Goal: Task Accomplishment & Management: Manage account settings

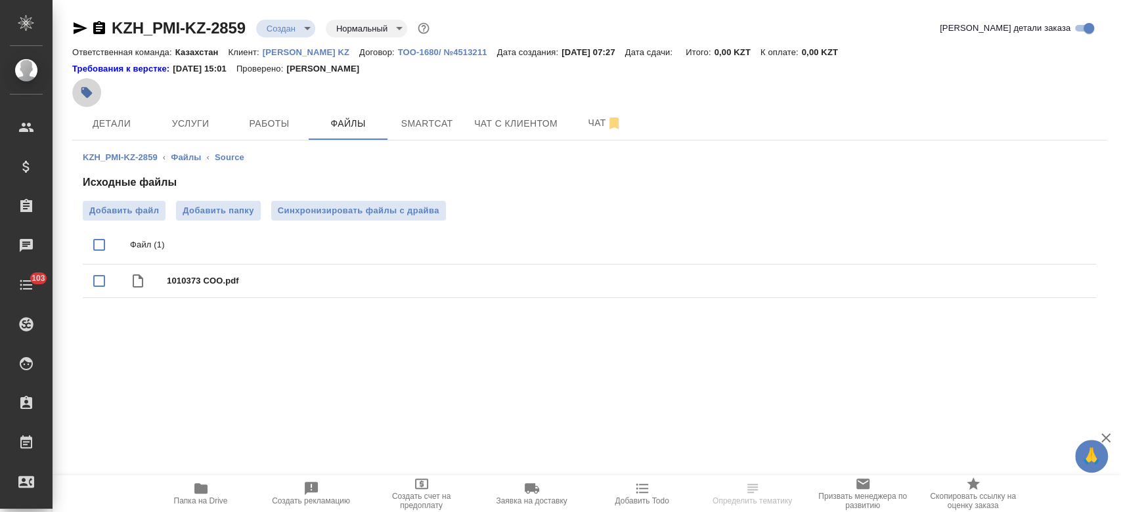
click at [90, 91] on icon "button" at bounding box center [86, 92] width 13 height 13
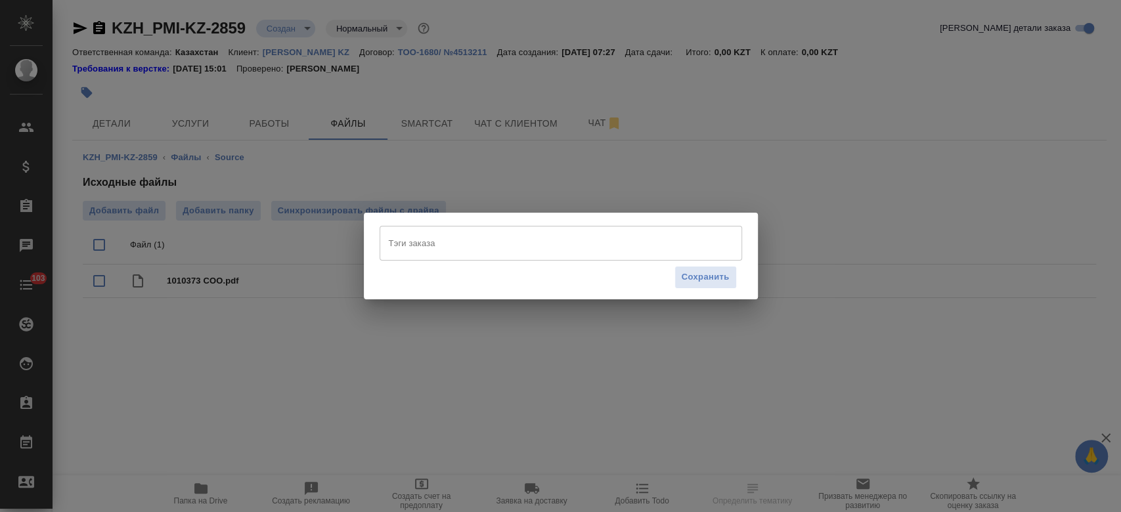
click at [426, 231] on div "Тэги заказа" at bounding box center [561, 243] width 363 height 34
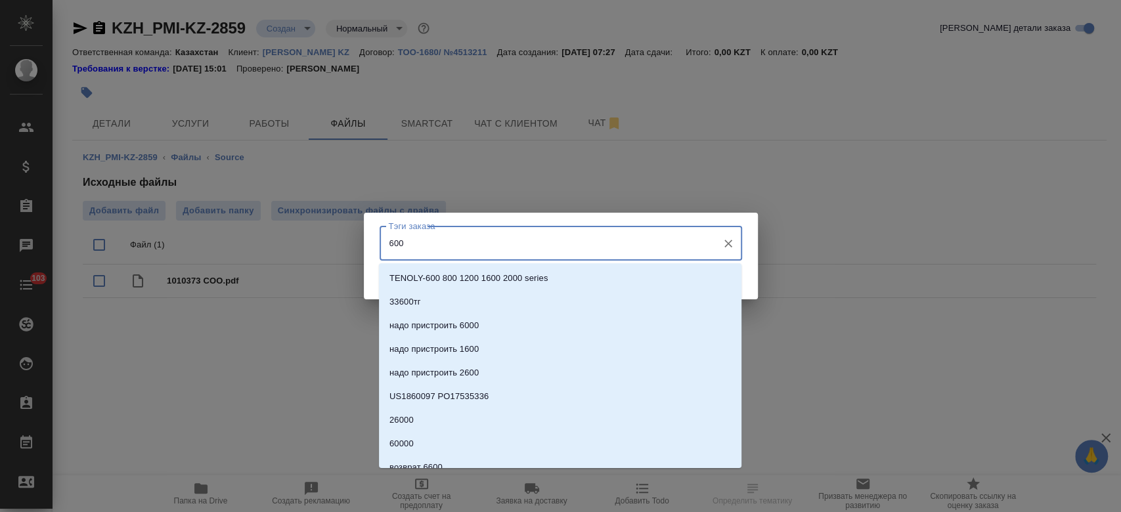
type input "6000"
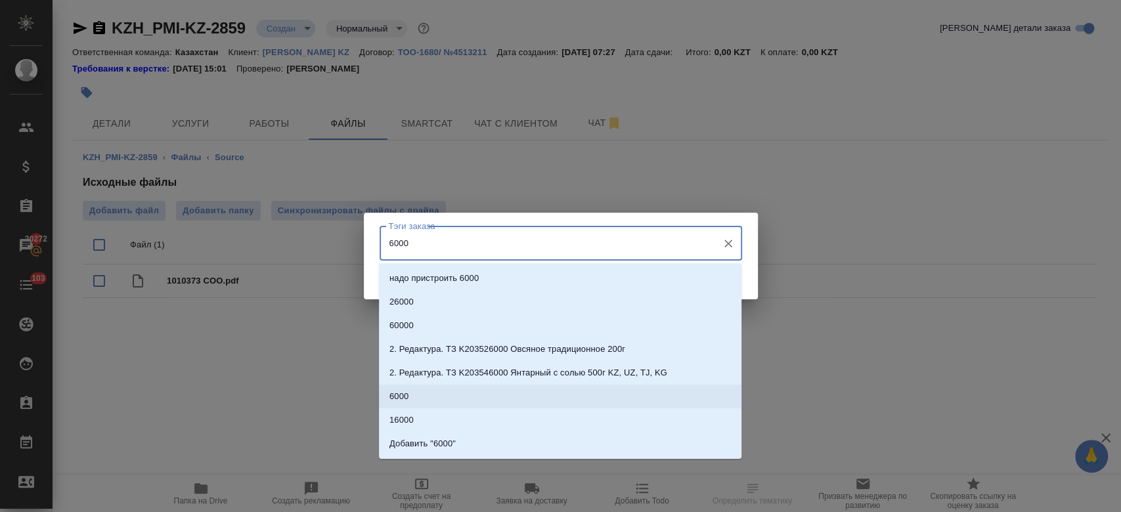
click at [421, 402] on li "6000" at bounding box center [560, 397] width 363 height 24
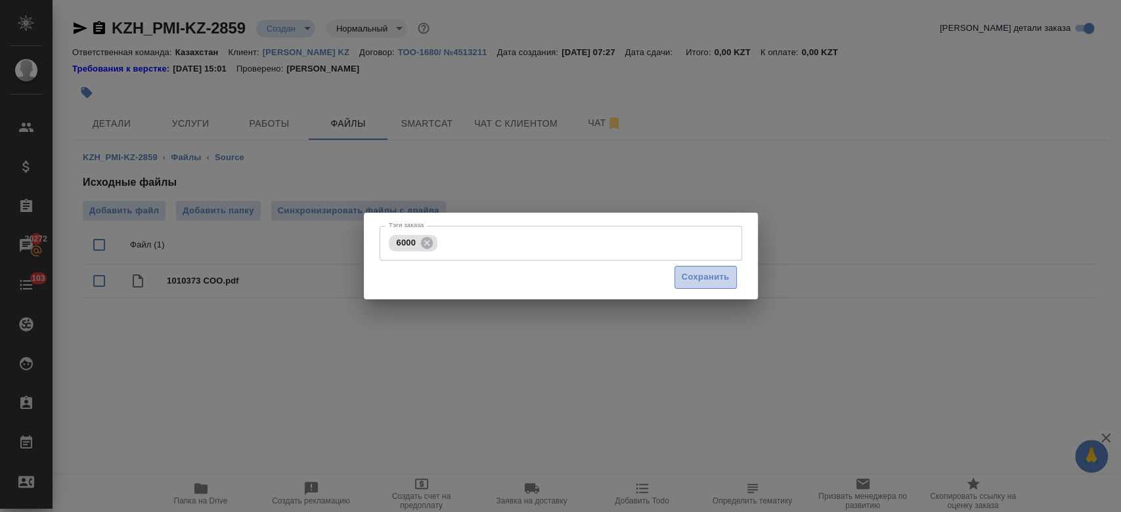
click at [700, 282] on span "Сохранить" at bounding box center [706, 277] width 48 height 15
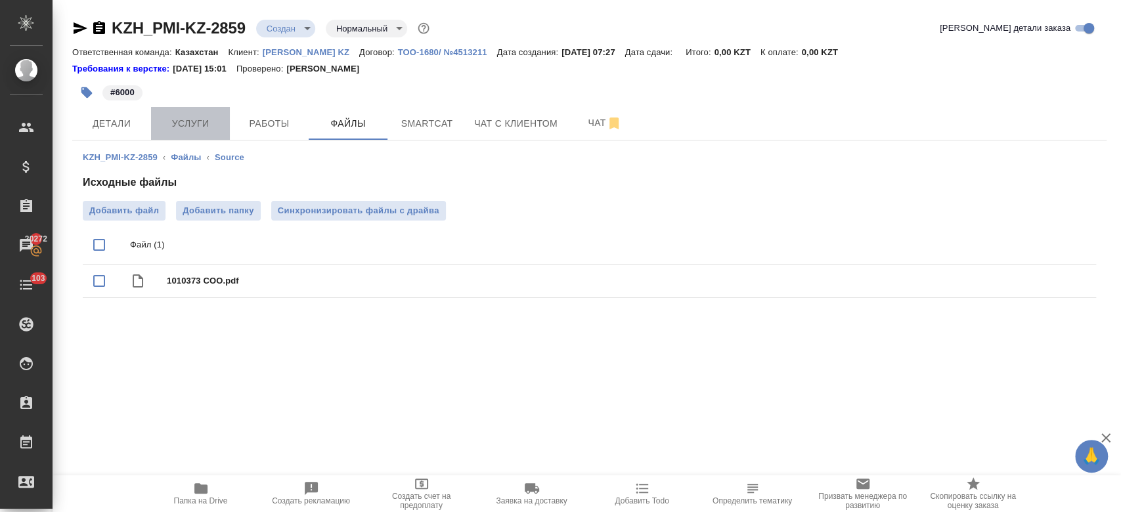
click at [194, 125] on span "Услуги" at bounding box center [190, 124] width 63 height 16
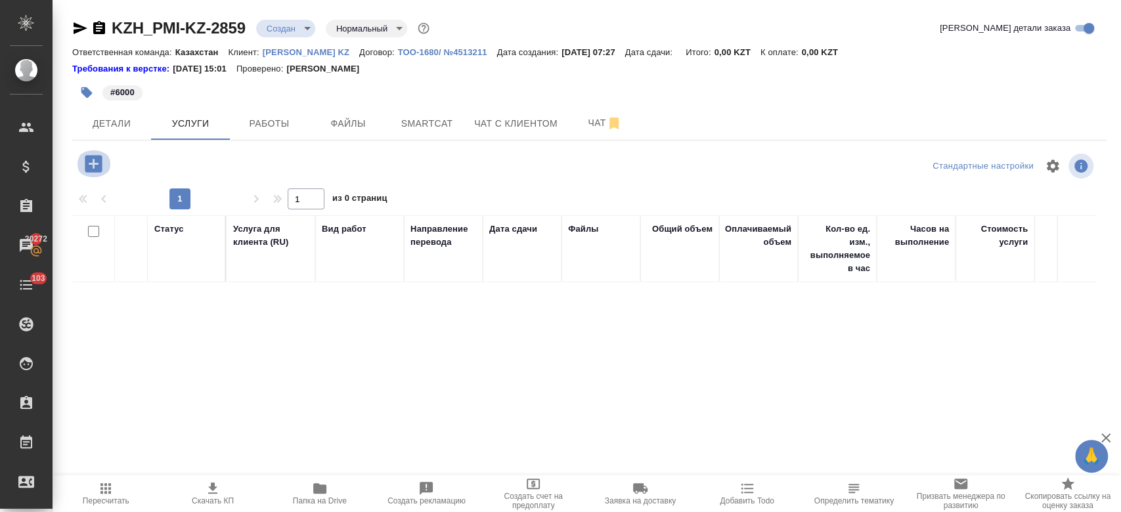
click at [93, 162] on icon "button" at bounding box center [93, 163] width 23 height 23
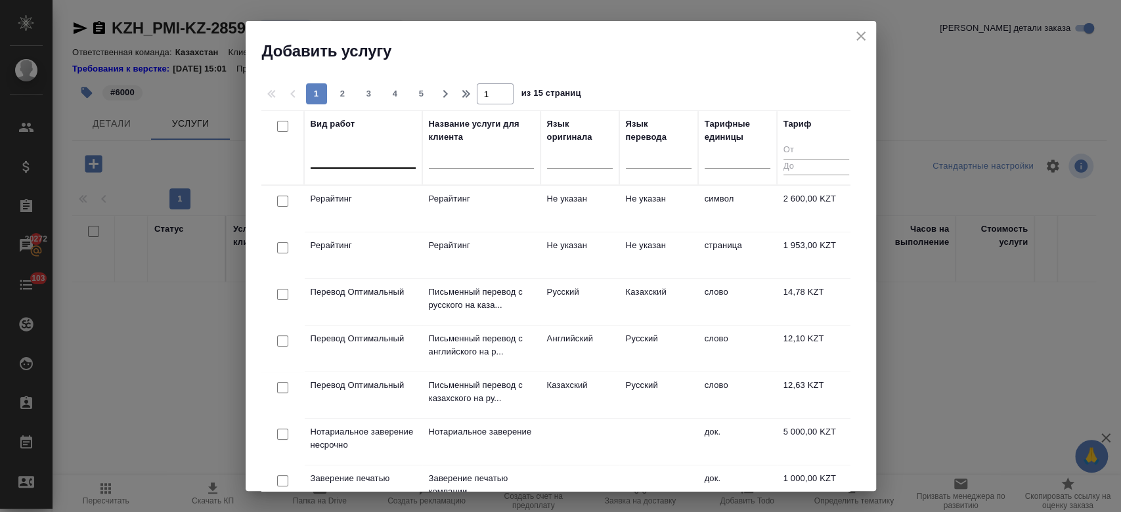
click at [365, 154] on div at bounding box center [363, 155] width 105 height 19
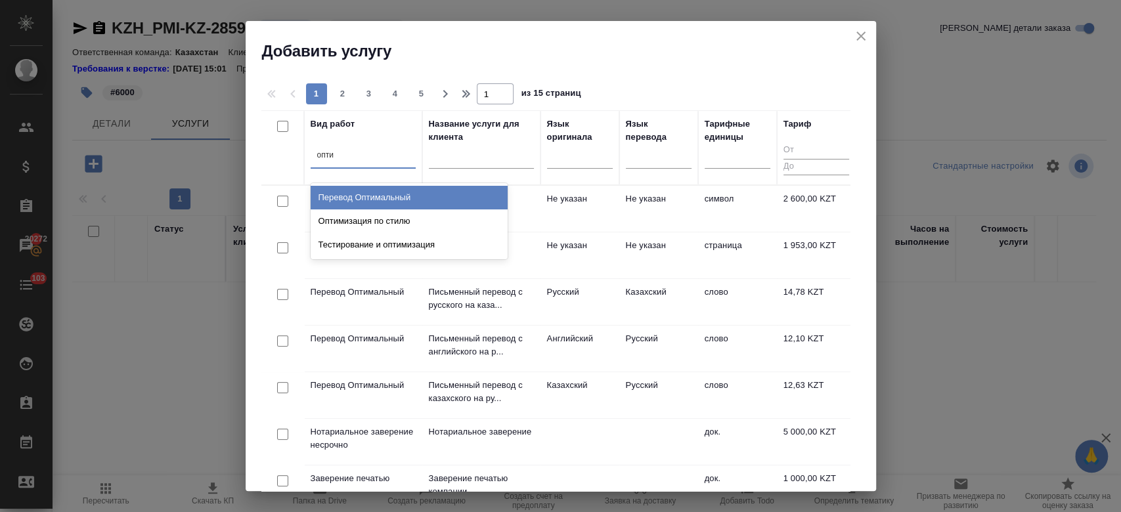
type input "оптим"
click at [381, 192] on div "Перевод Оптимальный" at bounding box center [409, 198] width 197 height 24
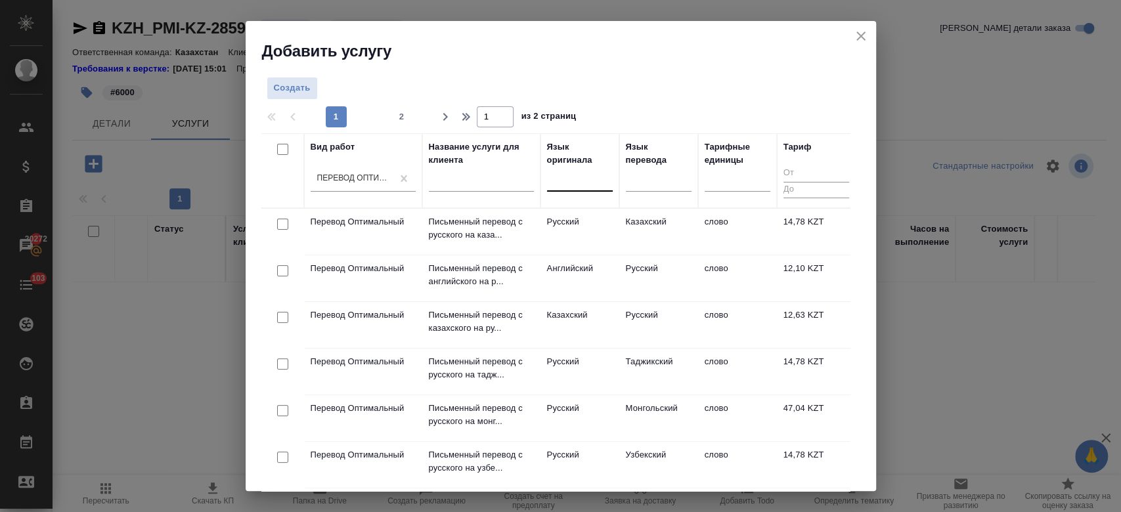
drag, startPoint x: 601, startPoint y: 165, endPoint x: 574, endPoint y: 177, distance: 30.0
click at [574, 177] on div "Язык оригинала" at bounding box center [580, 171] width 66 height 60
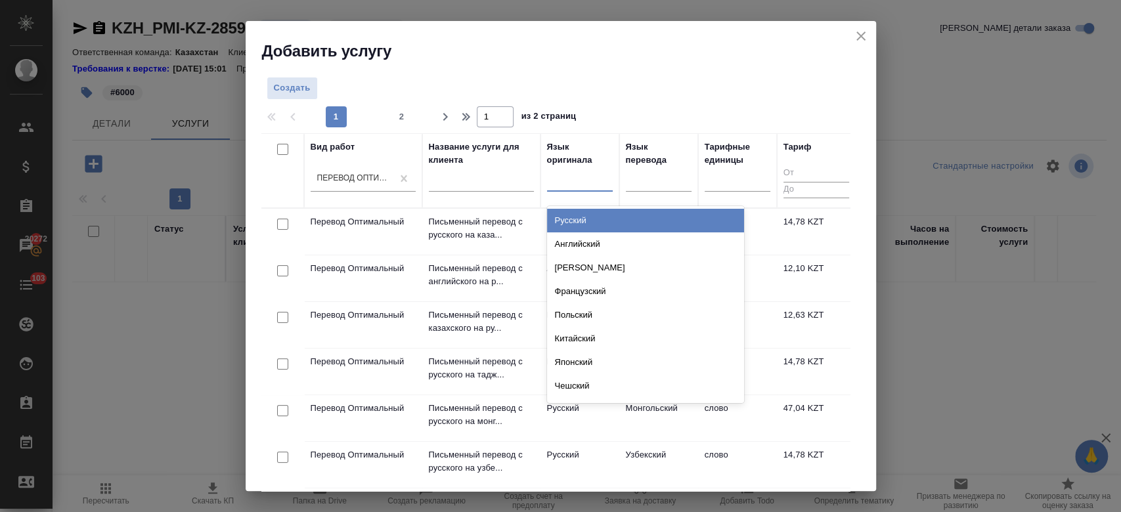
click at [574, 177] on div at bounding box center [580, 178] width 66 height 19
type input "анг"
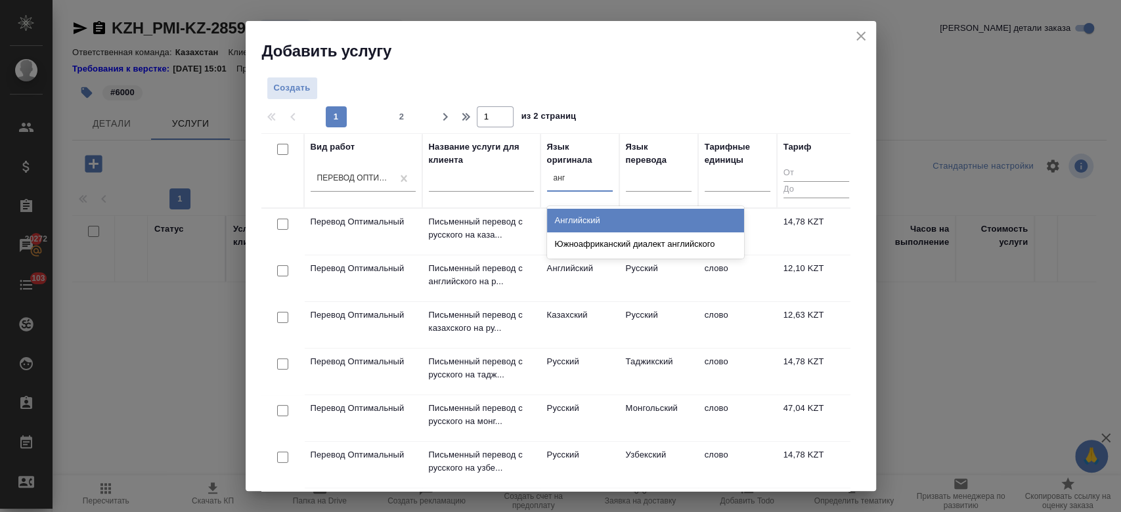
click at [585, 219] on div "Английский" at bounding box center [645, 221] width 197 height 24
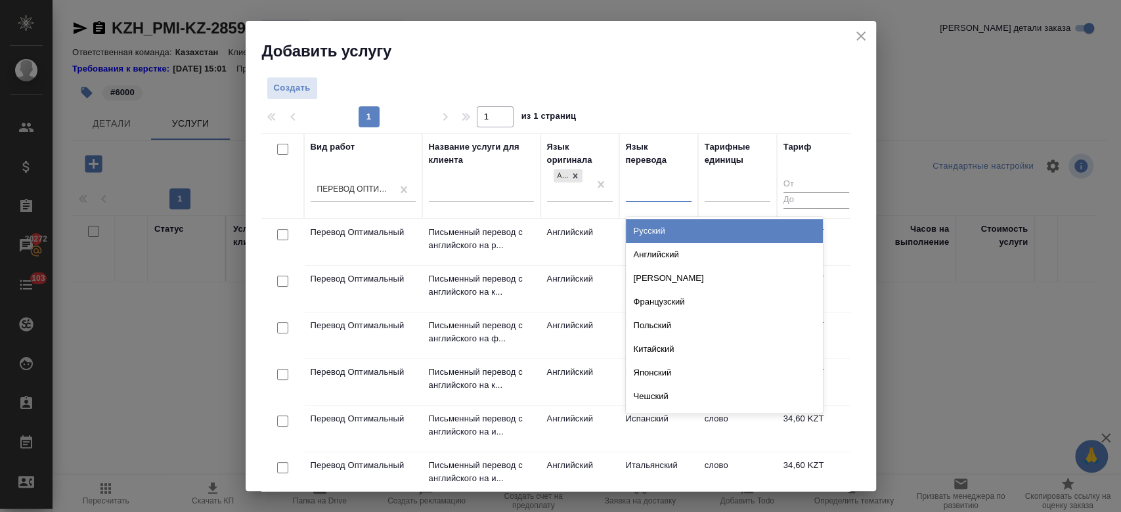
click at [681, 187] on div at bounding box center [659, 189] width 66 height 19
type input "рус"
click at [668, 237] on div "Русский" at bounding box center [724, 231] width 197 height 24
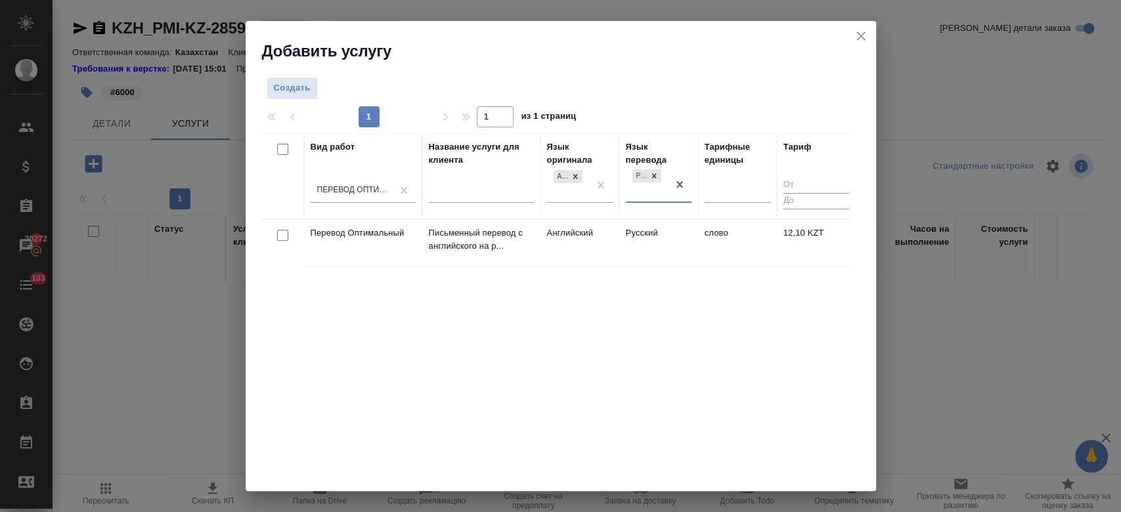
click at [620, 237] on td "Русский" at bounding box center [659, 243] width 79 height 46
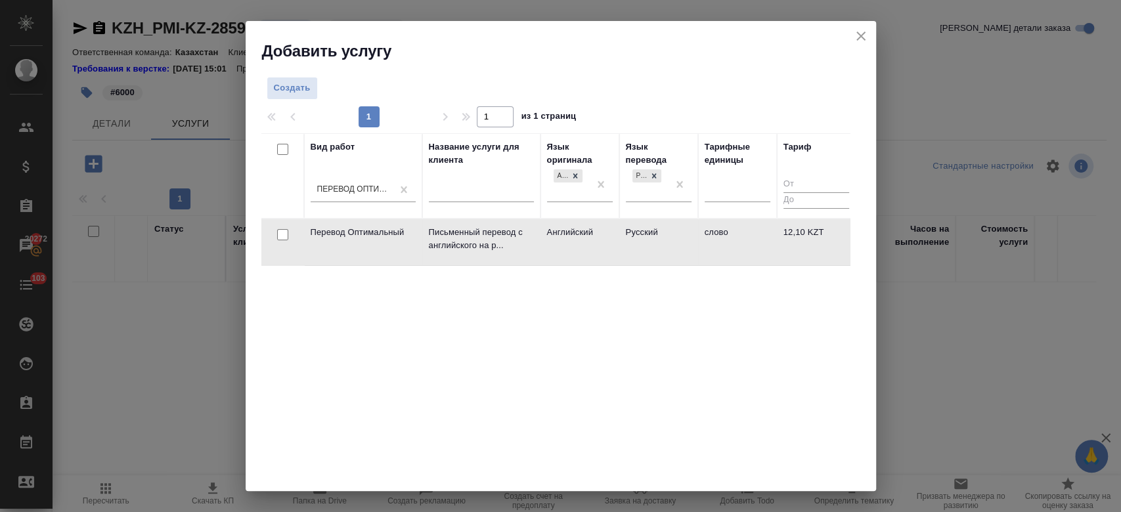
click at [620, 237] on td "Русский" at bounding box center [659, 242] width 79 height 46
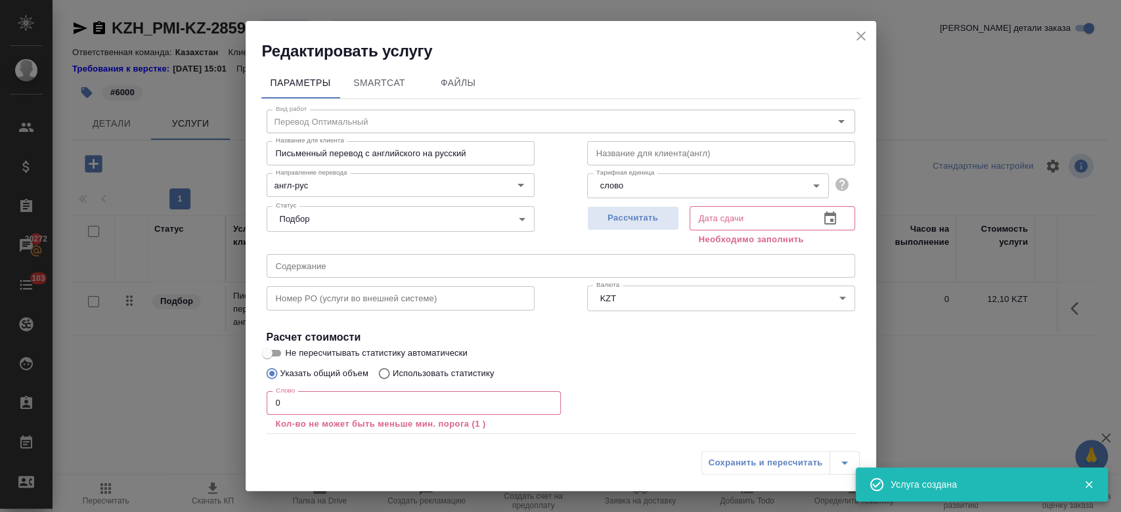
scroll to position [72, 0]
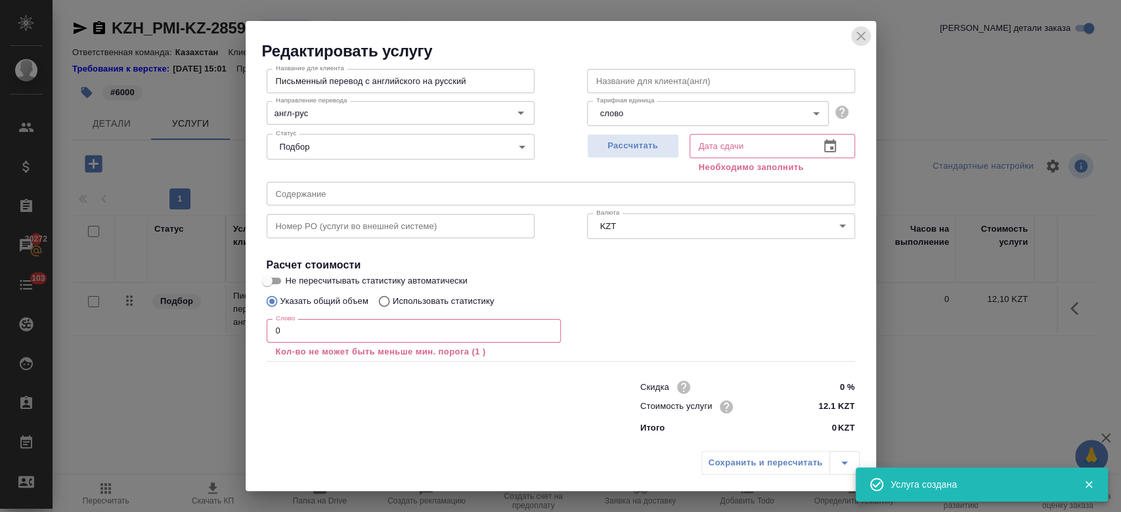
click at [863, 33] on icon "close" at bounding box center [861, 36] width 9 height 9
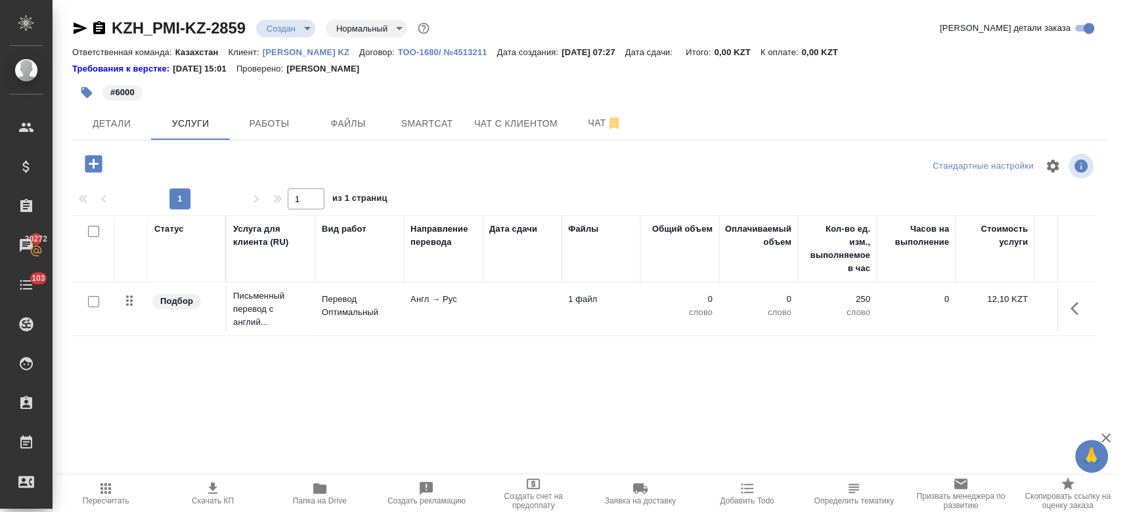
click at [93, 300] on input "checkbox" at bounding box center [93, 301] width 11 height 11
checkbox input "true"
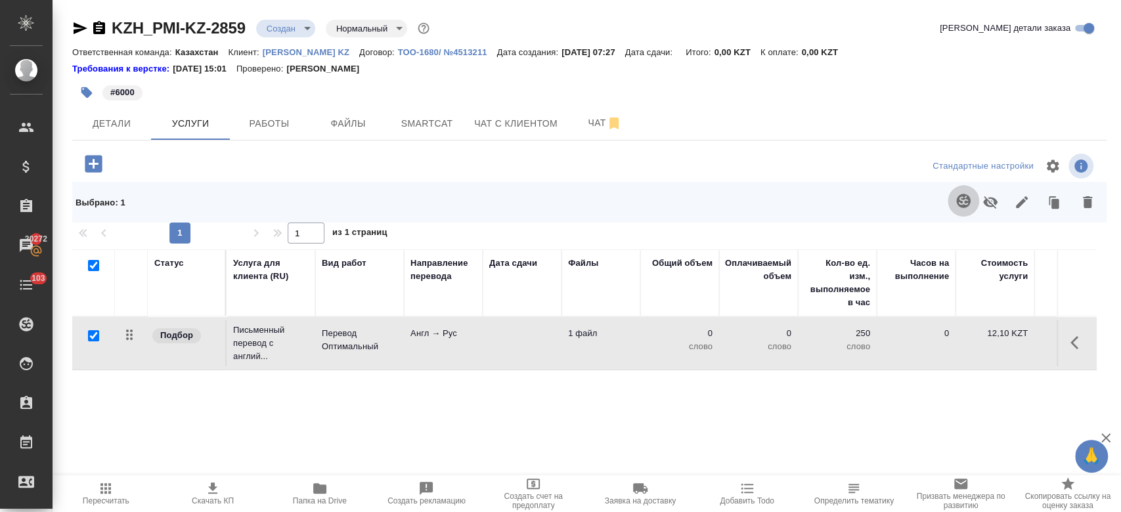
click at [964, 208] on icon "button" at bounding box center [964, 201] width 16 height 16
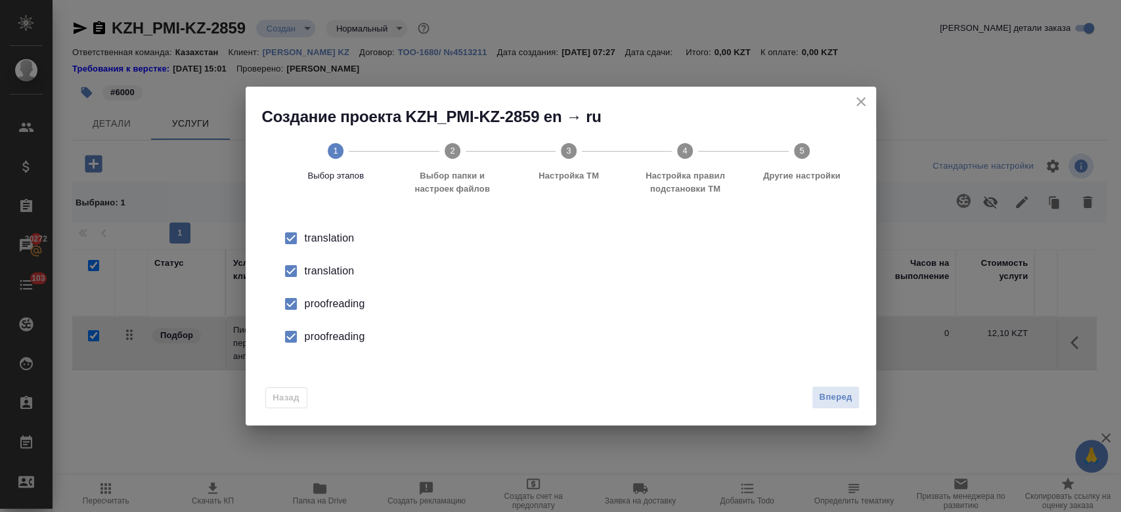
click at [333, 269] on div "translation" at bounding box center [575, 271] width 540 height 16
click at [336, 295] on li "proofreading" at bounding box center [561, 304] width 589 height 33
click at [341, 336] on div "proofreading" at bounding box center [575, 337] width 540 height 16
click at [834, 396] on span "Вперед" at bounding box center [835, 397] width 33 height 15
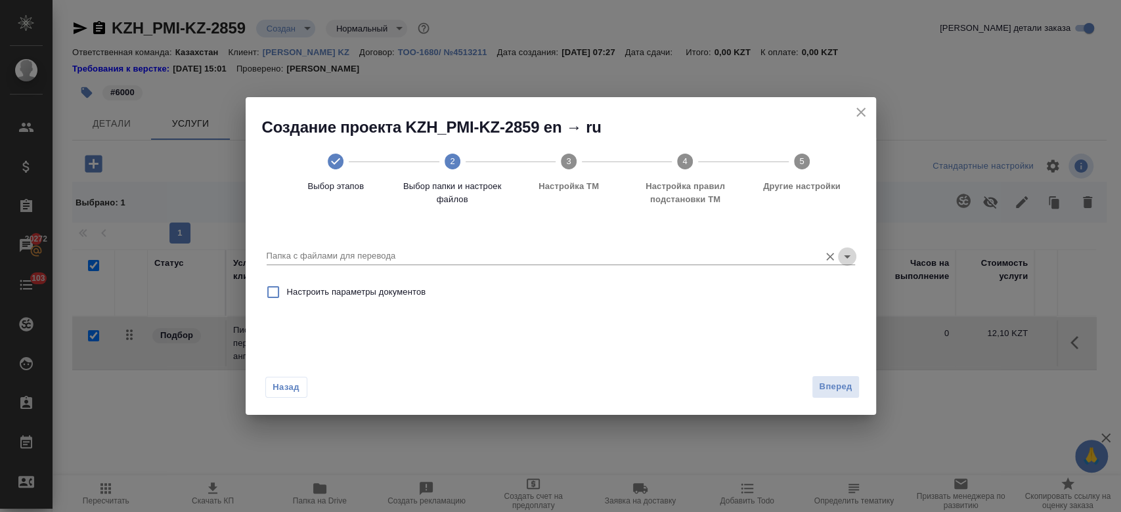
click at [847, 260] on icon "Open" at bounding box center [848, 257] width 16 height 16
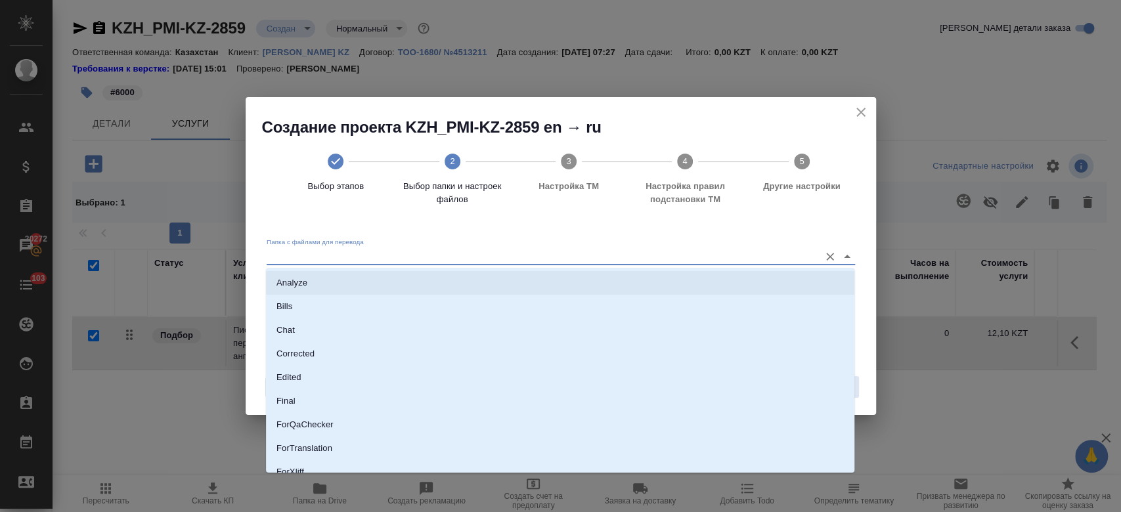
scroll to position [106, 0]
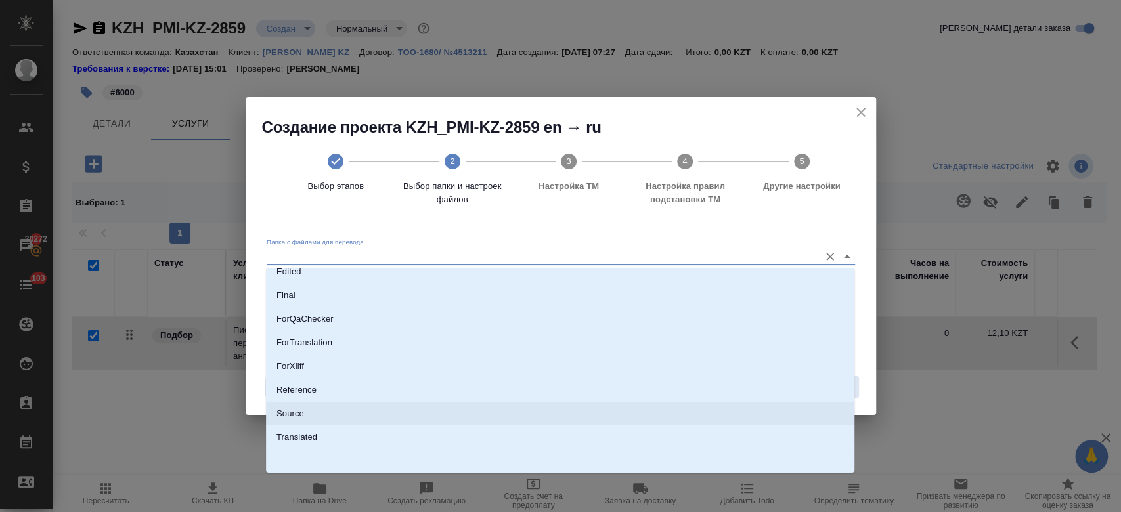
click at [594, 403] on li "Source" at bounding box center [560, 414] width 589 height 24
type input "Source"
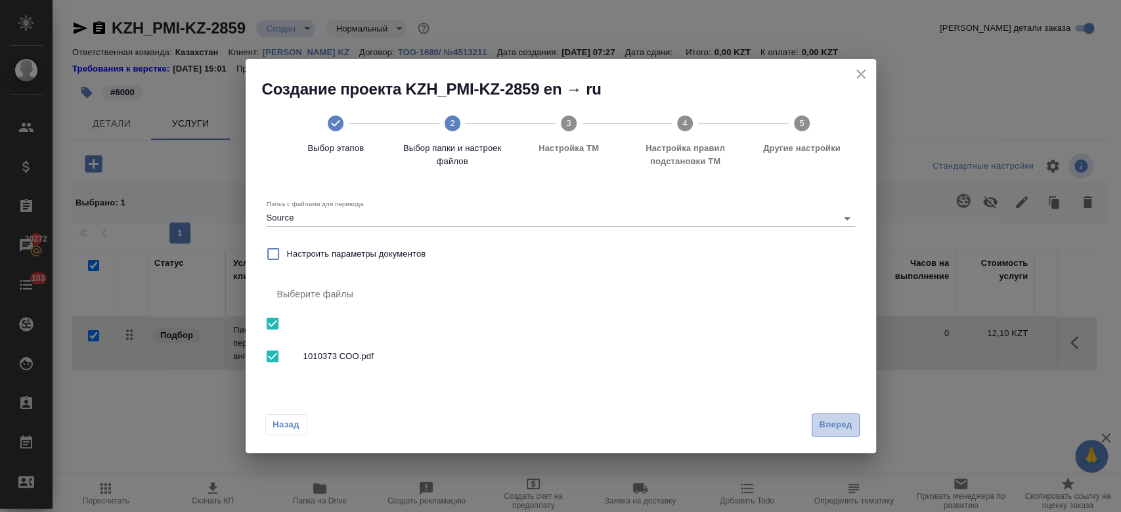
click at [857, 426] on button "Вперед" at bounding box center [835, 425] width 47 height 23
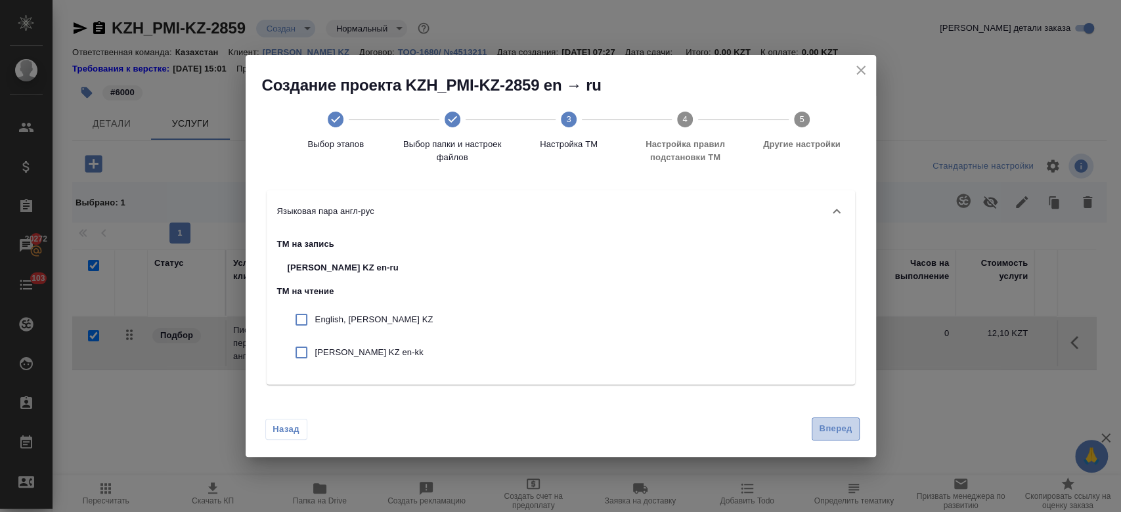
click at [835, 419] on button "Вперед" at bounding box center [835, 429] width 47 height 23
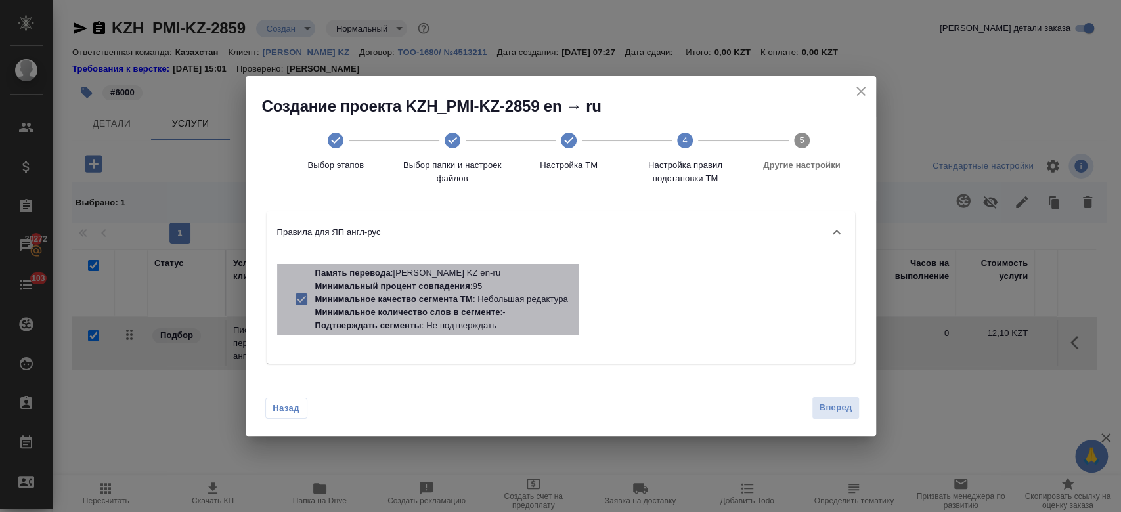
click at [459, 303] on p "Минимальное качество сегмента ТМ" at bounding box center [394, 299] width 158 height 10
checkbox input "false"
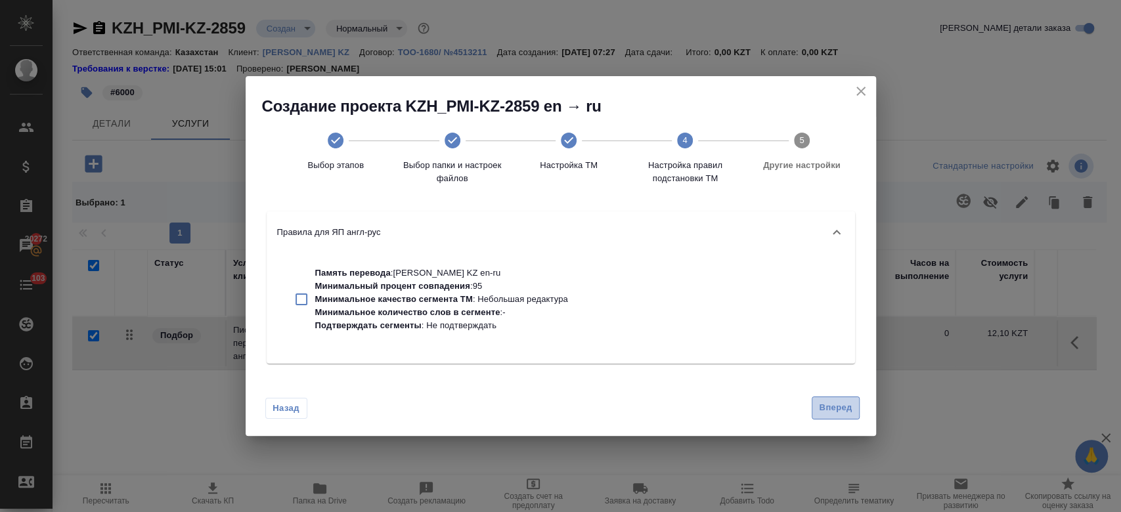
click at [836, 401] on span "Вперед" at bounding box center [835, 408] width 33 height 15
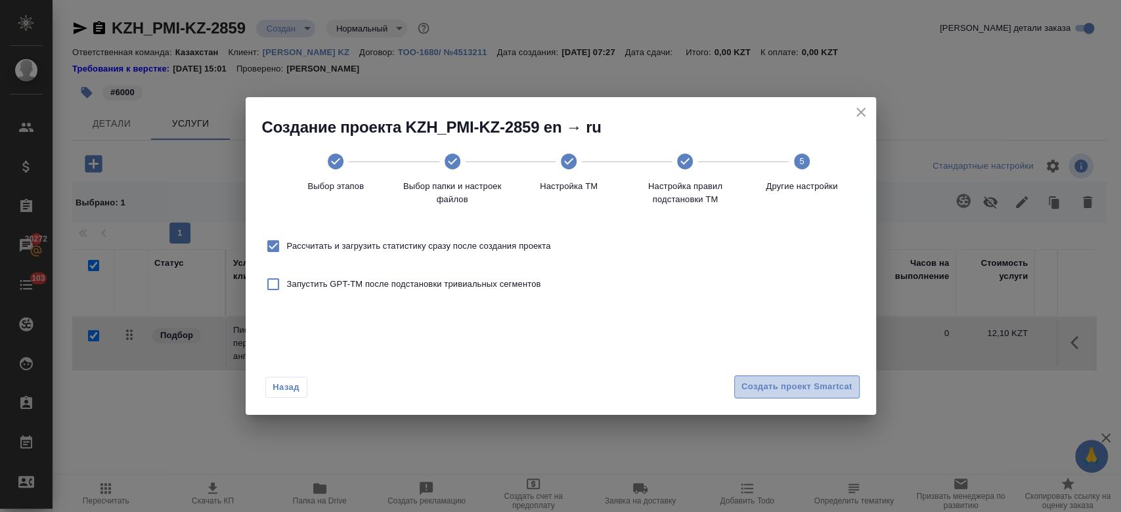
click at [811, 384] on span "Создать проект Smartcat" at bounding box center [797, 387] width 111 height 15
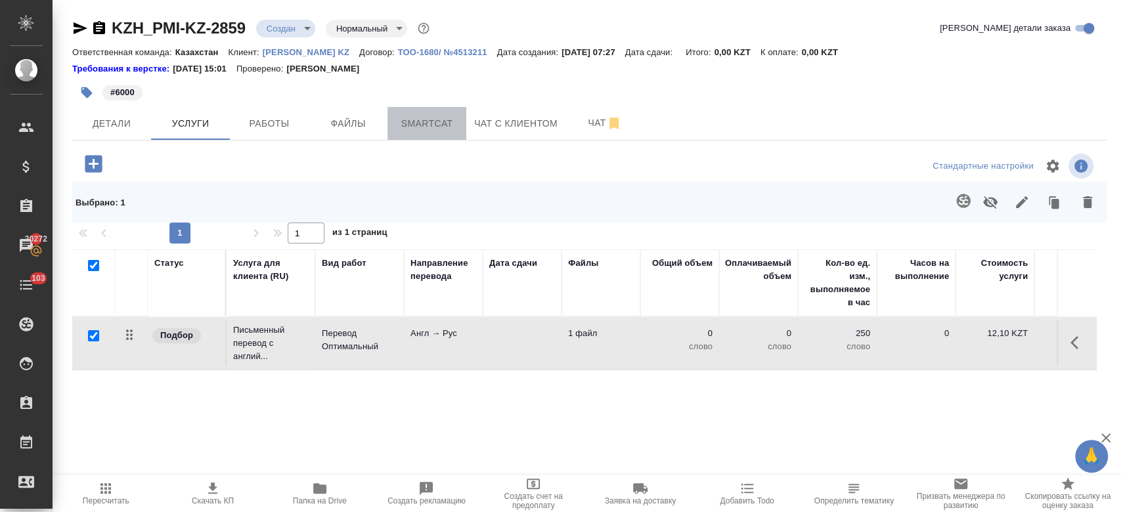
click at [410, 121] on span "Smartcat" at bounding box center [427, 124] width 63 height 16
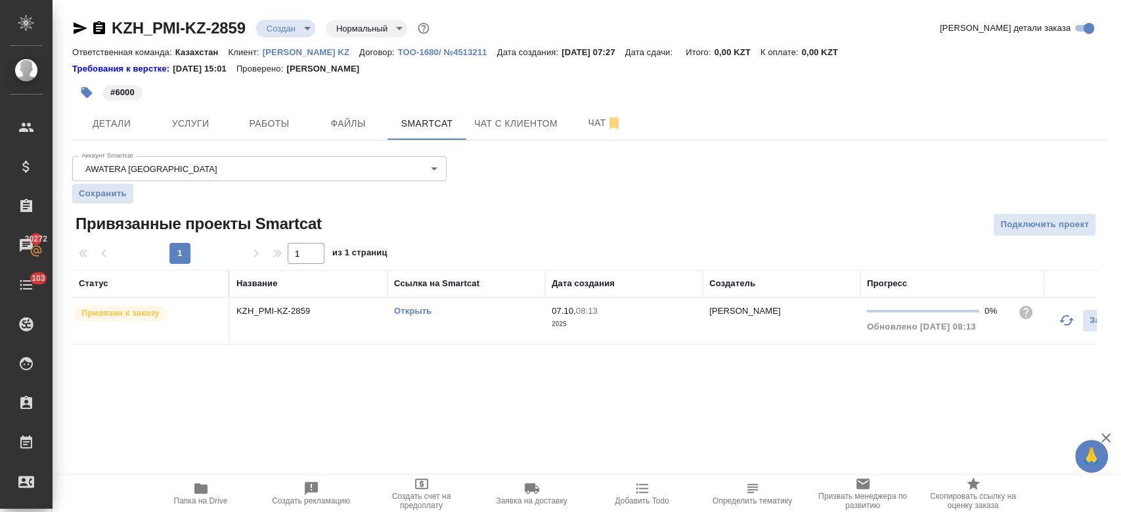
click at [420, 313] on link "Открыть" at bounding box center [412, 311] width 37 height 10
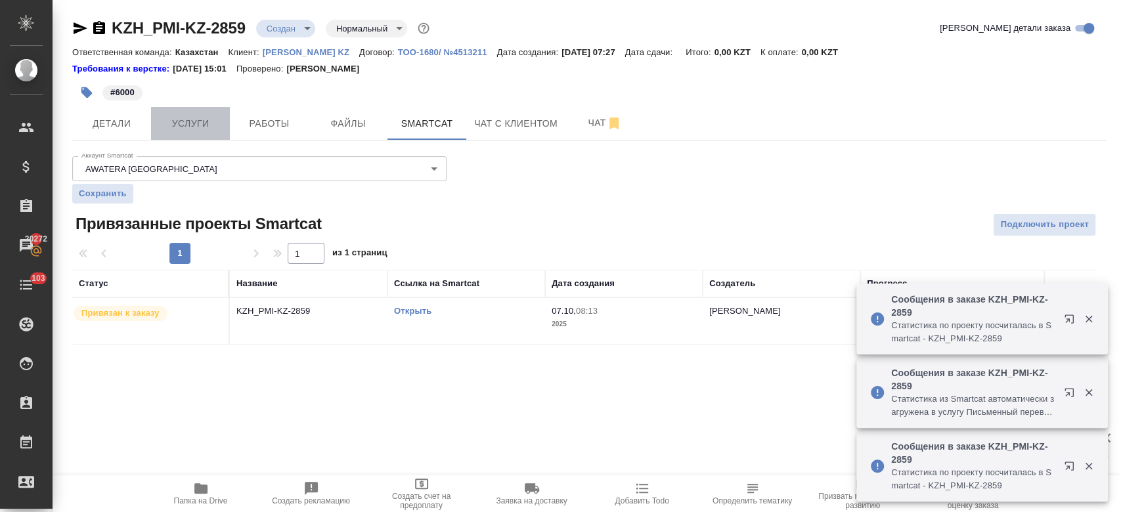
click at [182, 122] on span "Услуги" at bounding box center [190, 124] width 63 height 16
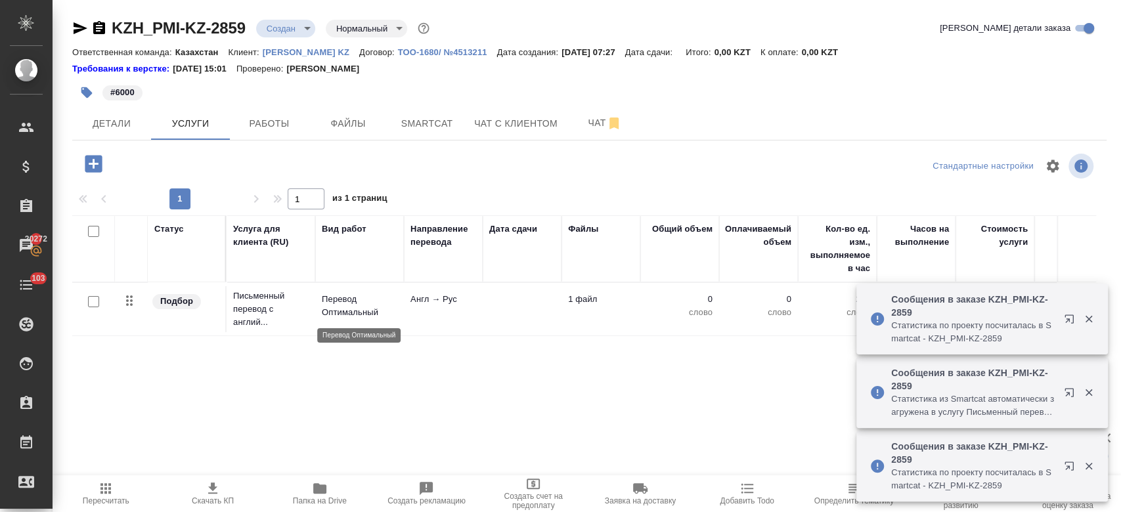
click at [326, 302] on p "Перевод Оптимальный" at bounding box center [360, 306] width 76 height 26
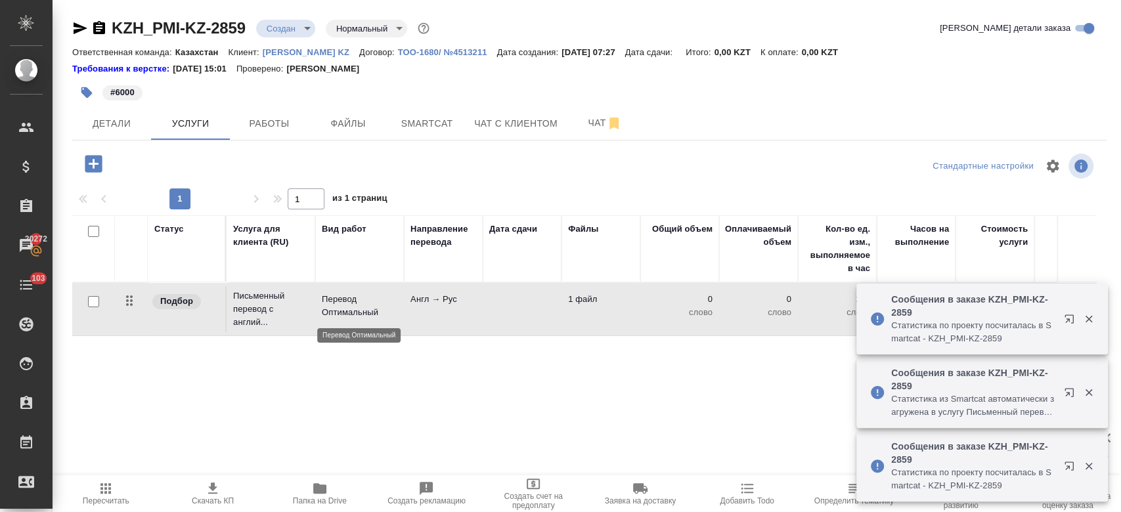
click at [326, 302] on p "Перевод Оптимальный" at bounding box center [360, 306] width 76 height 26
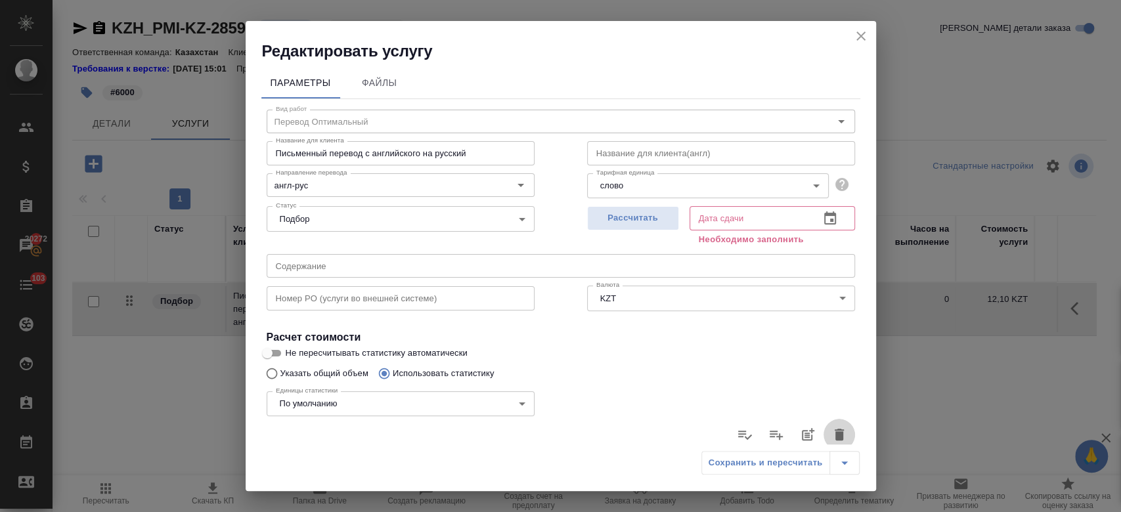
click at [833, 421] on button "button" at bounding box center [840, 435] width 32 height 32
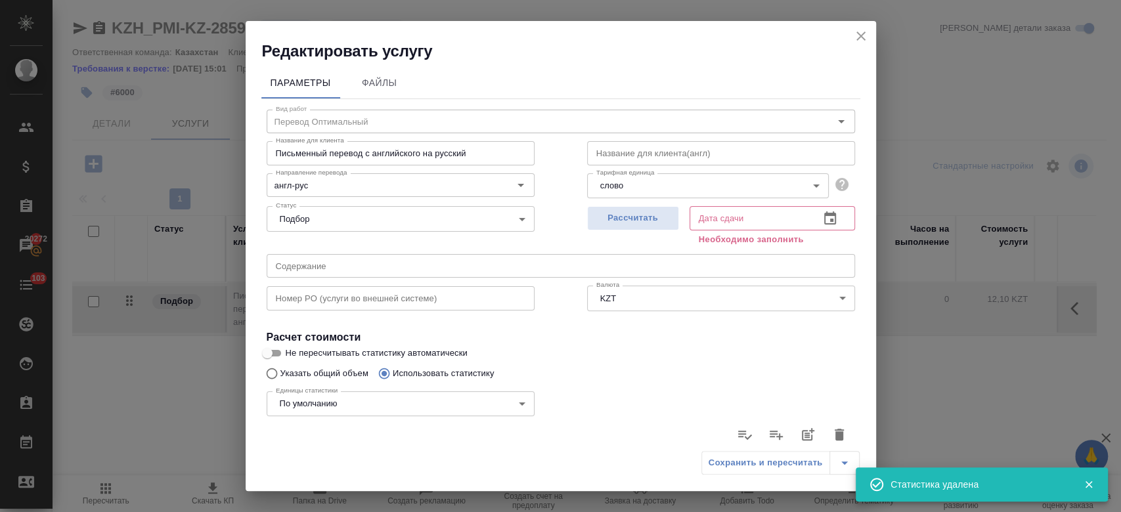
type input "0"
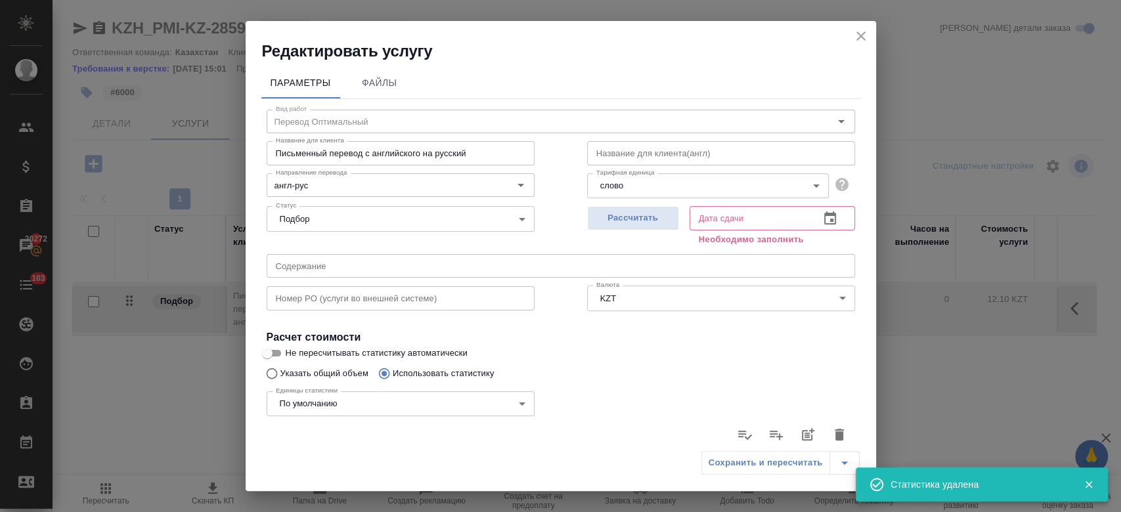
type input "0"
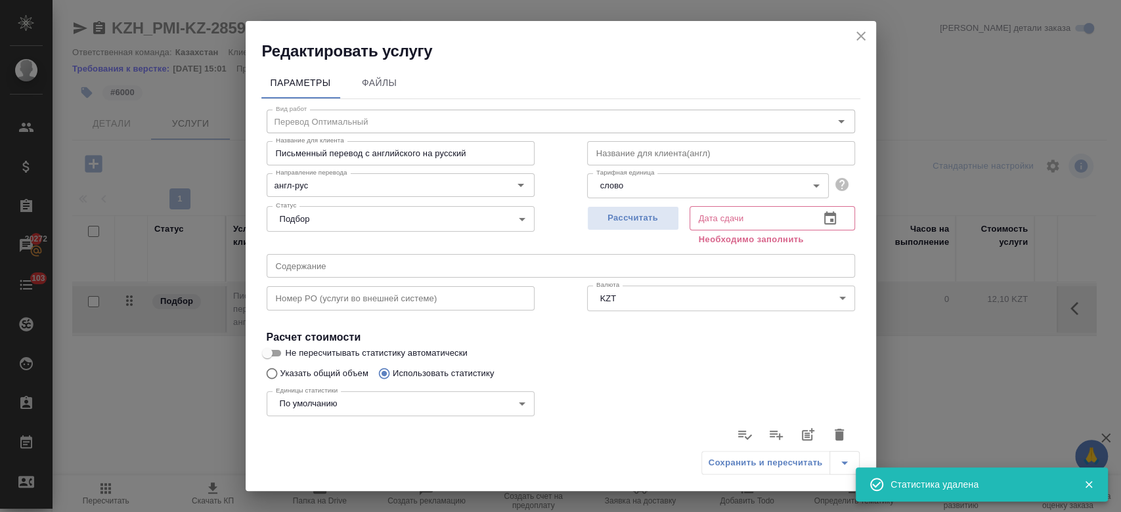
type input "0"
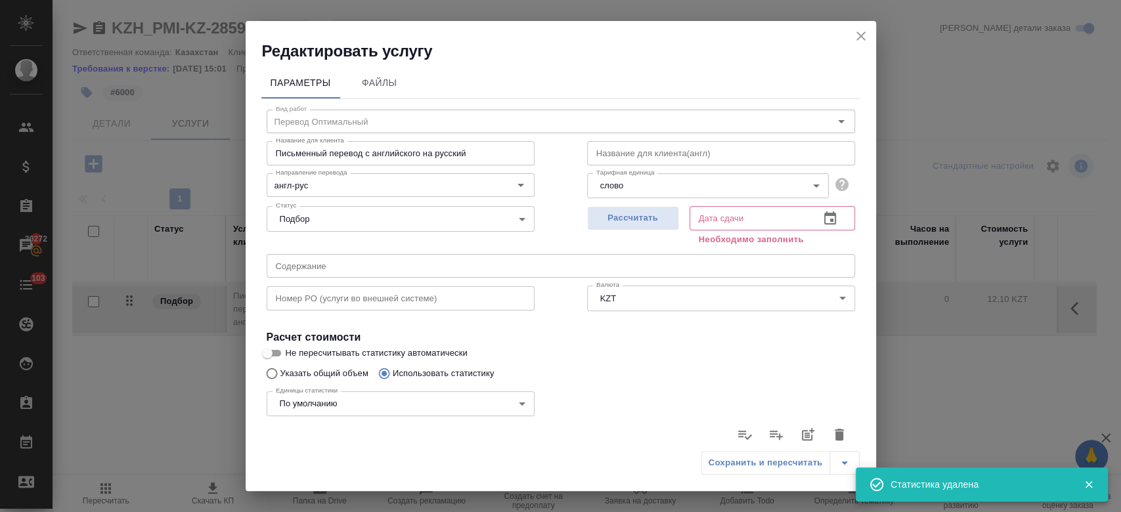
type input "0"
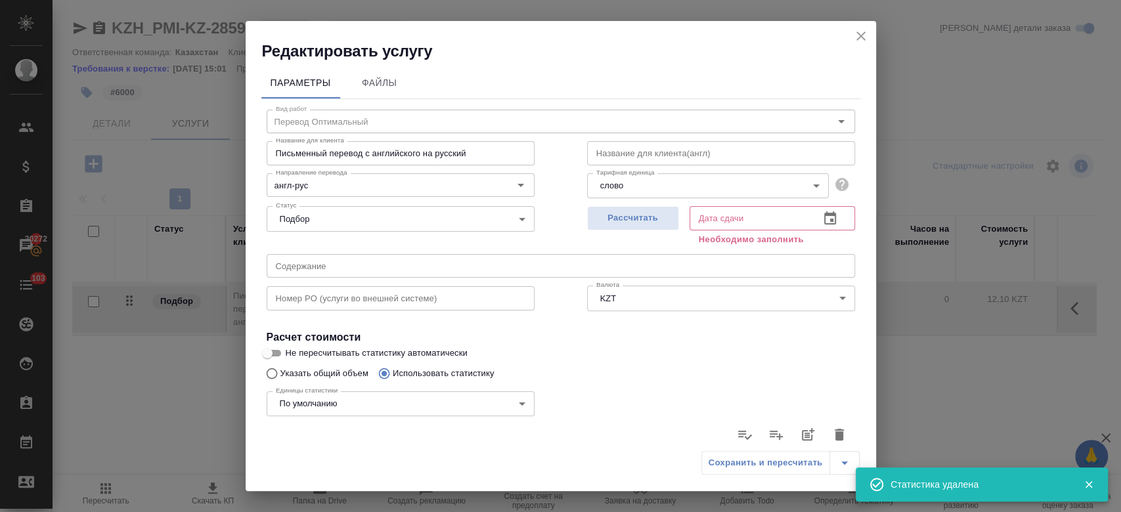
type input "0"
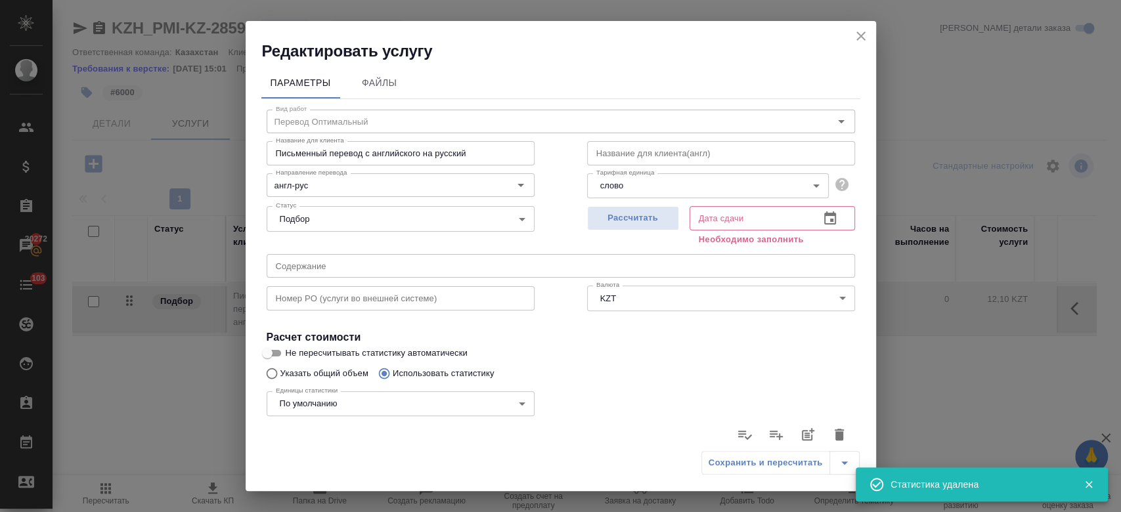
type input "0"
click at [277, 355] on input "Не пересчитывать статистику автоматически" at bounding box center [267, 354] width 47 height 16
checkbox input "true"
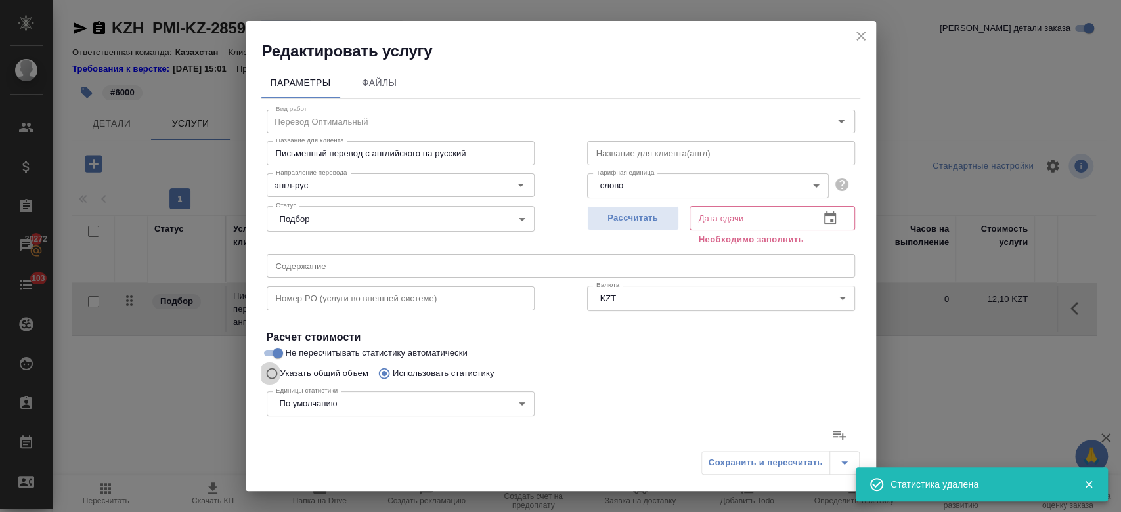
click at [275, 375] on input "Указать общий объем" at bounding box center [270, 373] width 21 height 25
radio input "true"
radio input "false"
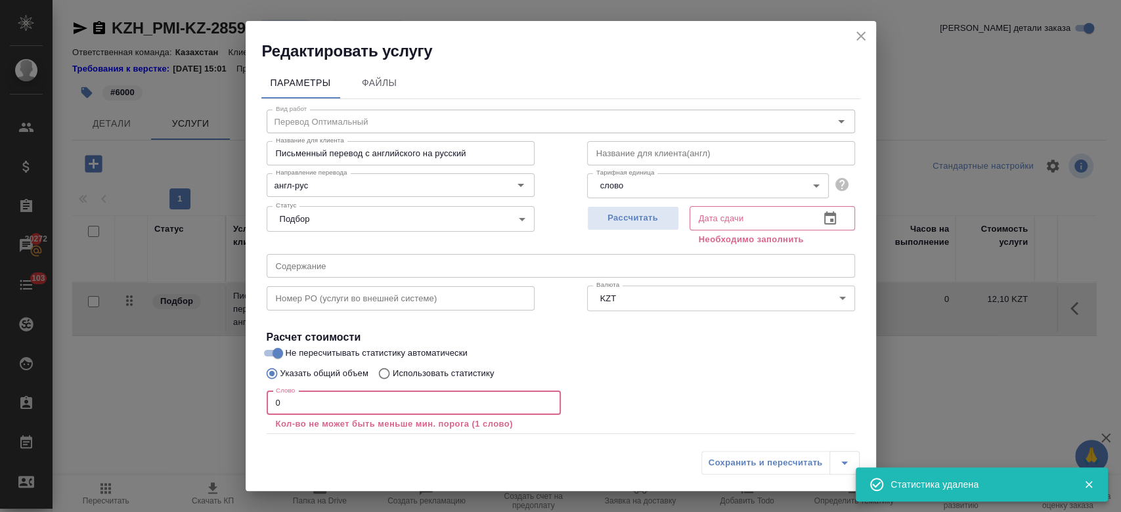
click at [321, 407] on input "0" at bounding box center [414, 404] width 294 height 24
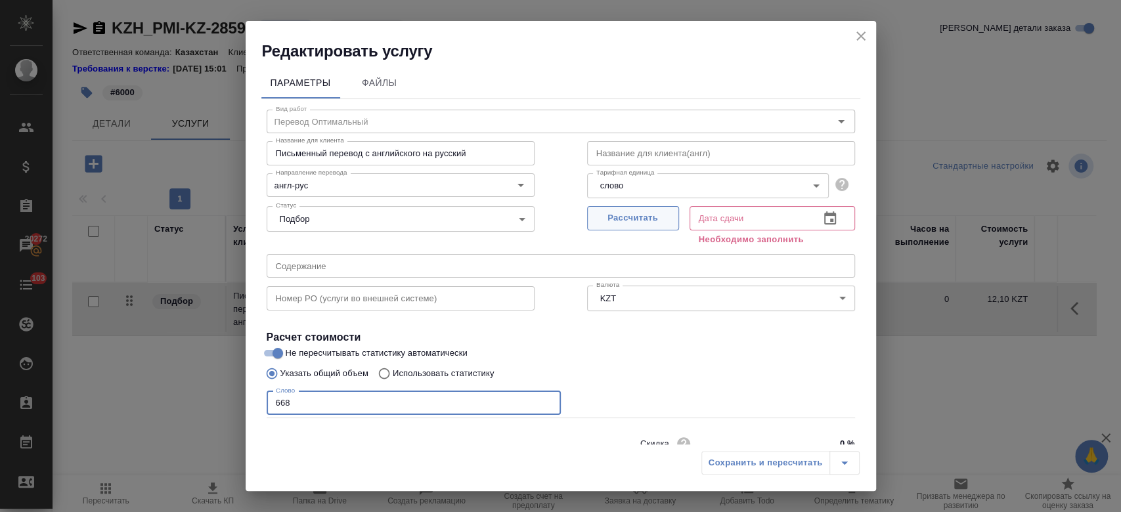
type input "668"
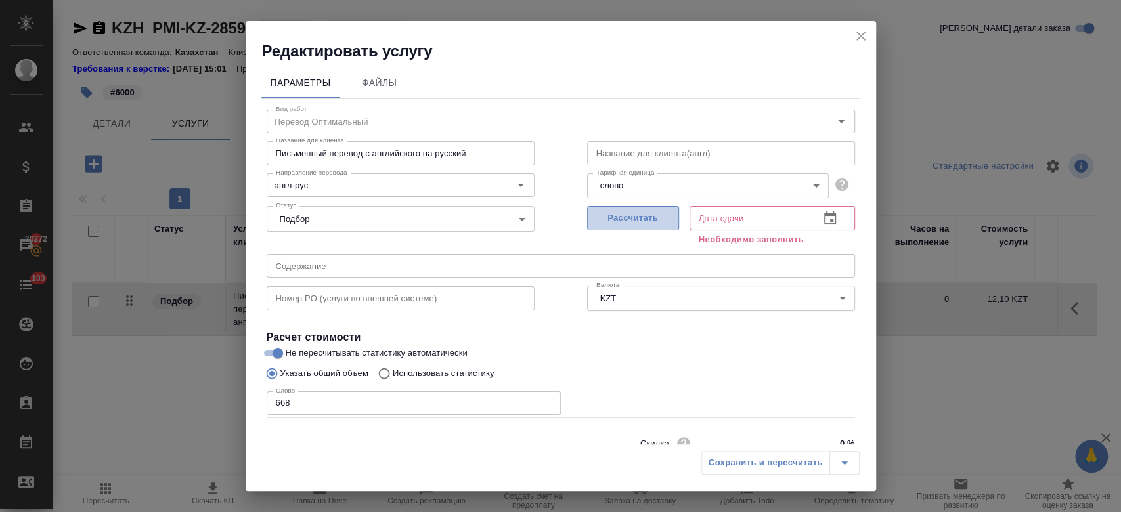
click at [620, 219] on span "Рассчитать" at bounding box center [634, 218] width 78 height 15
type input "07.10.2025 12:40"
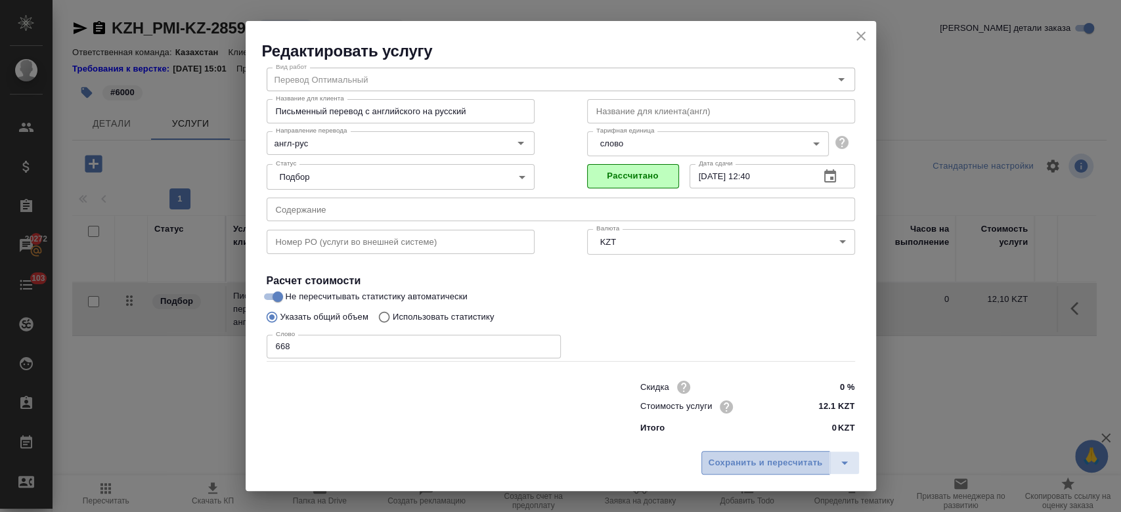
click at [776, 475] on button "Сохранить и пересчитать" at bounding box center [766, 463] width 129 height 24
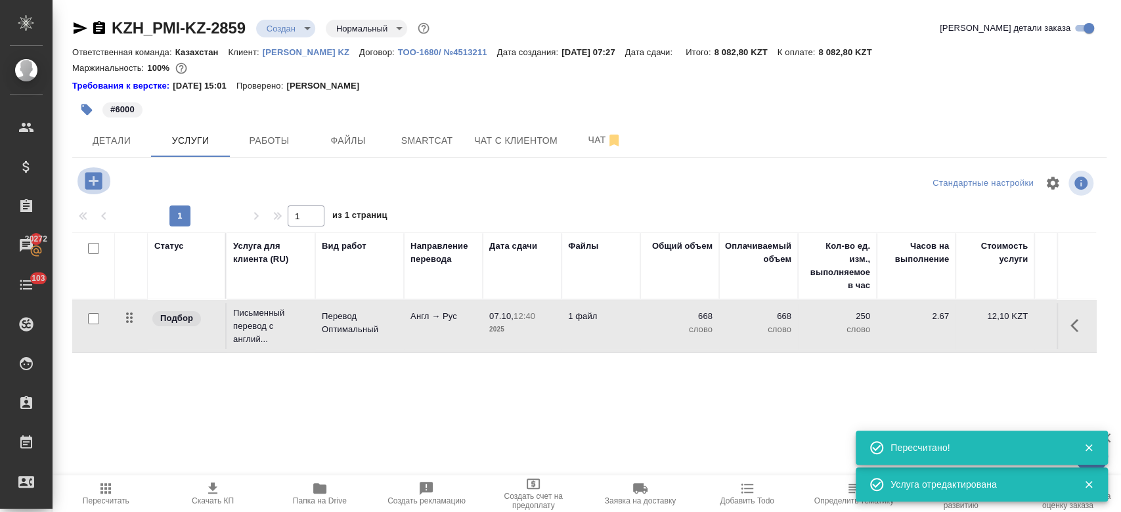
click at [95, 186] on icon "button" at bounding box center [93, 180] width 17 height 17
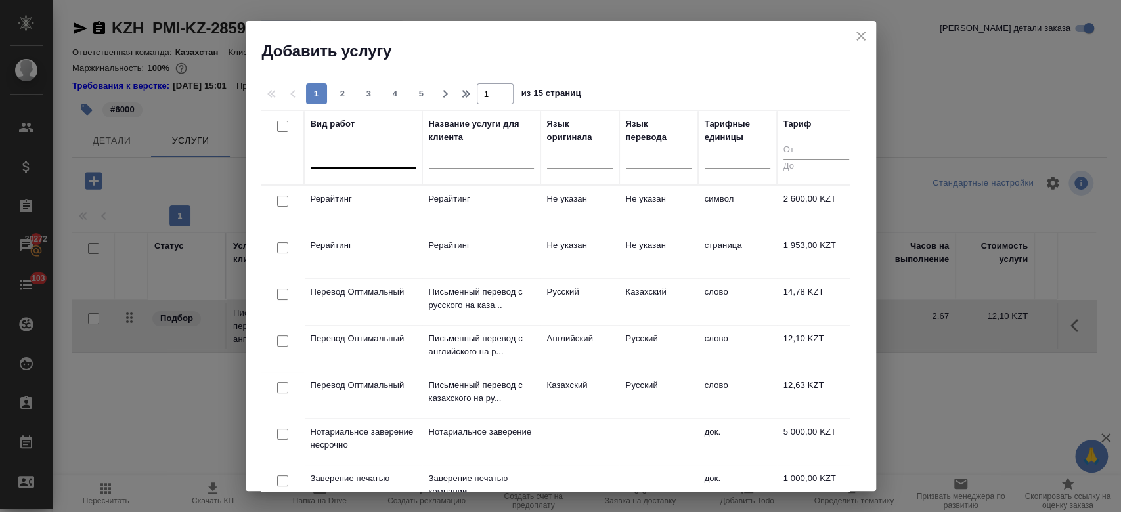
click at [356, 167] on div at bounding box center [363, 156] width 105 height 25
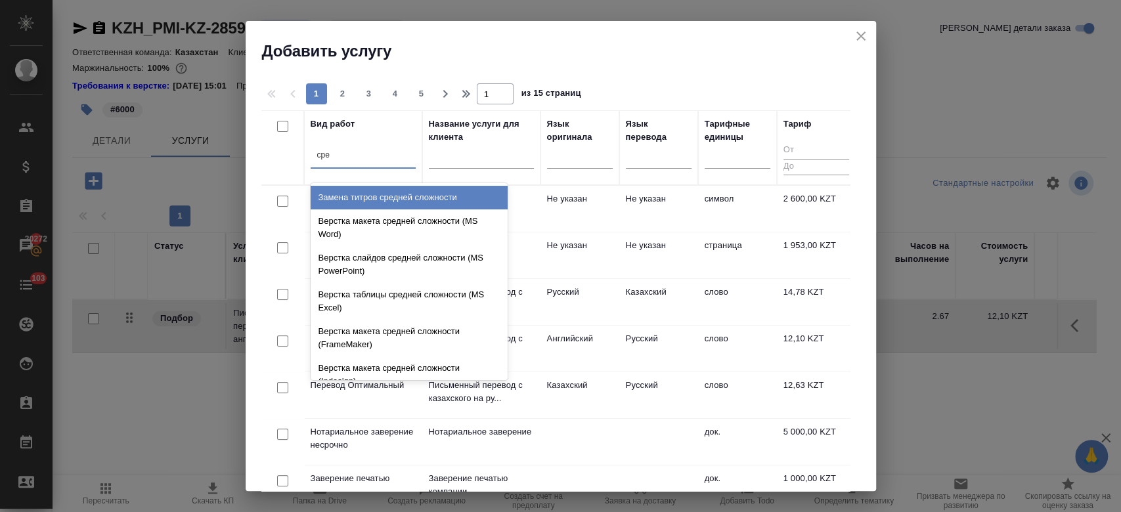
type input "сред"
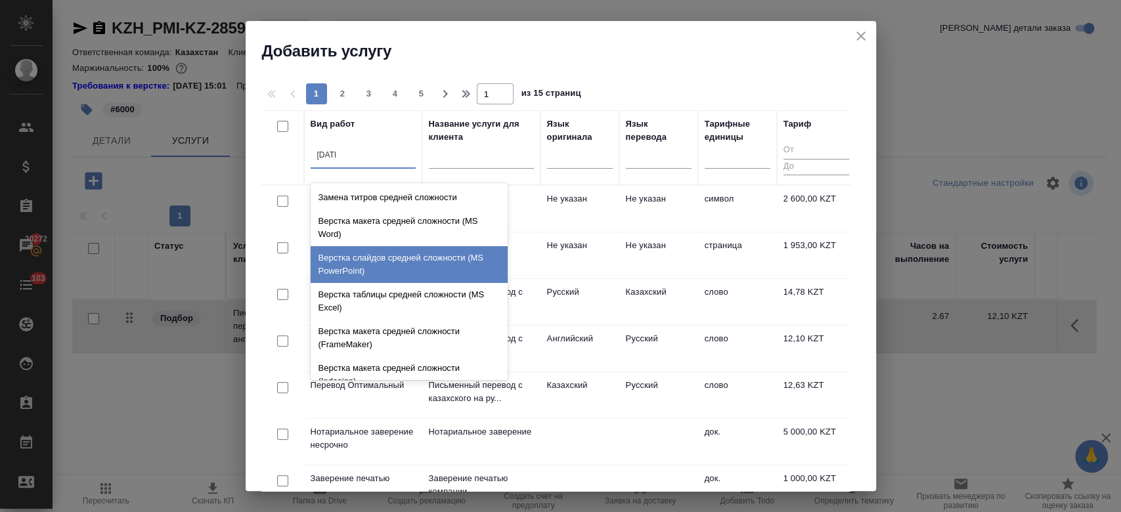
scroll to position [139, 0]
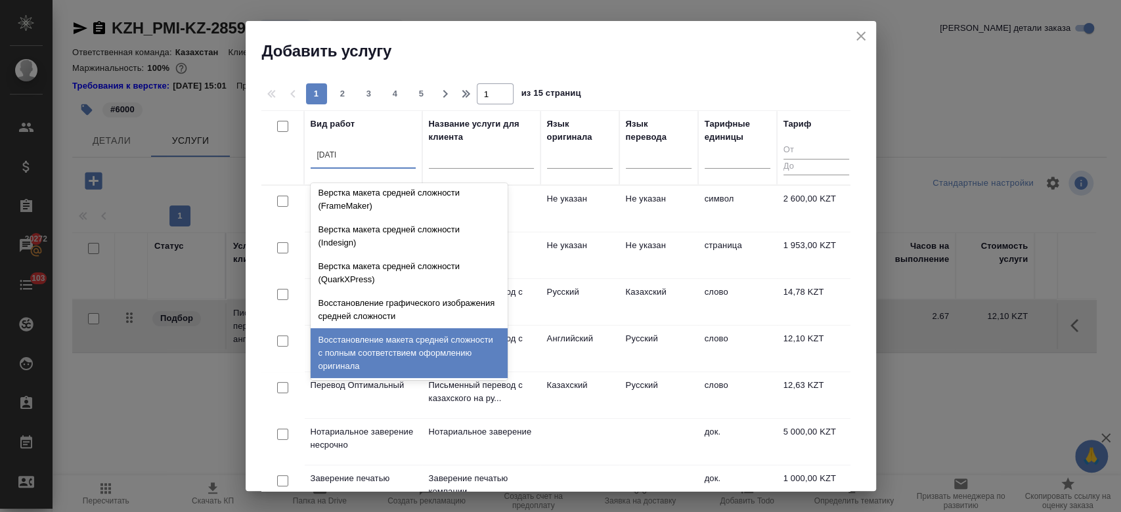
click at [405, 342] on div "Восстановление макета средней сложности с полным соответствием оформлению ориги…" at bounding box center [409, 353] width 197 height 50
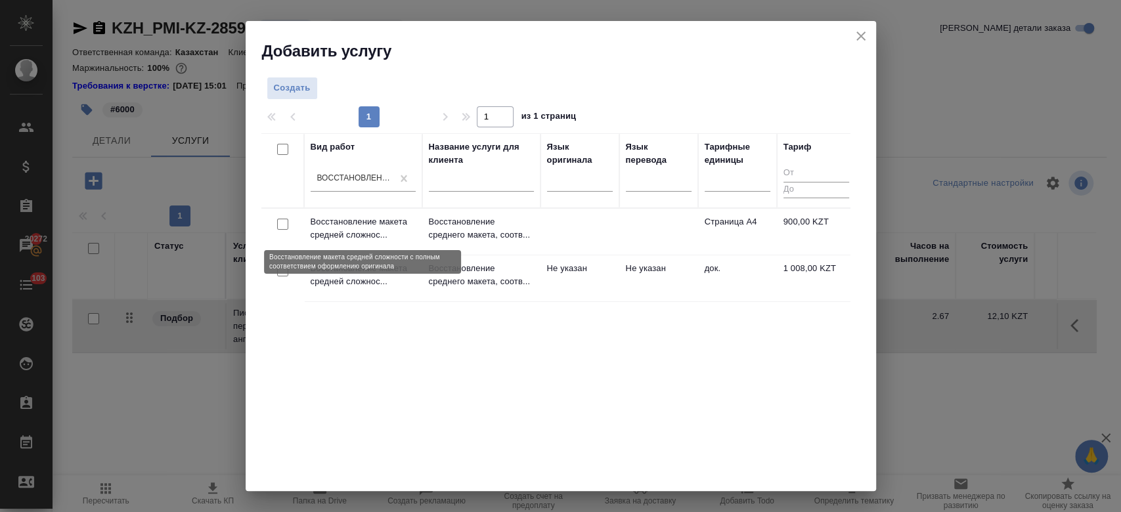
click at [410, 230] on p "Восстановление макета средней сложнос..." at bounding box center [363, 228] width 105 height 26
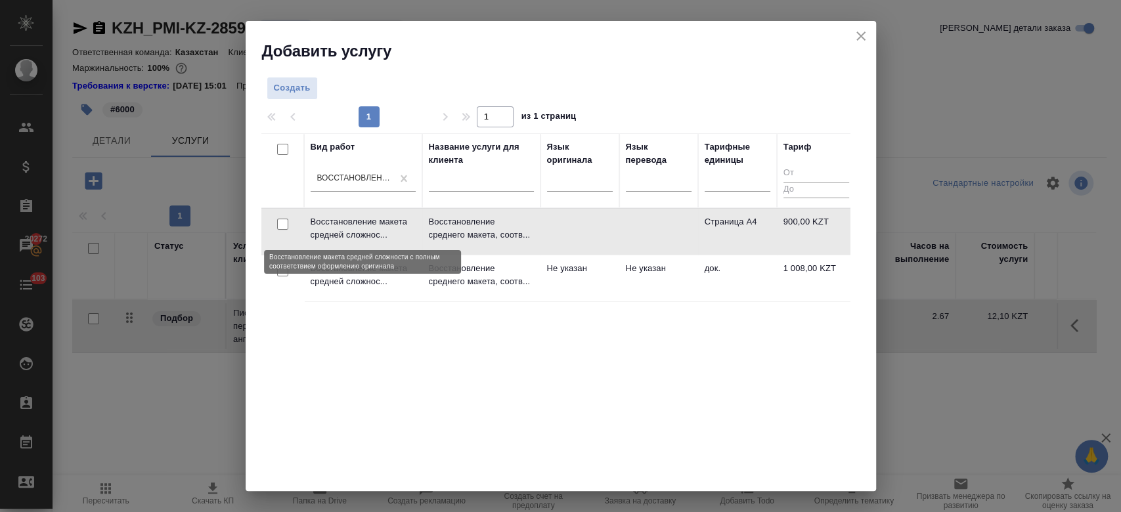
click at [410, 230] on p "Восстановление макета средней сложнос..." at bounding box center [363, 228] width 105 height 26
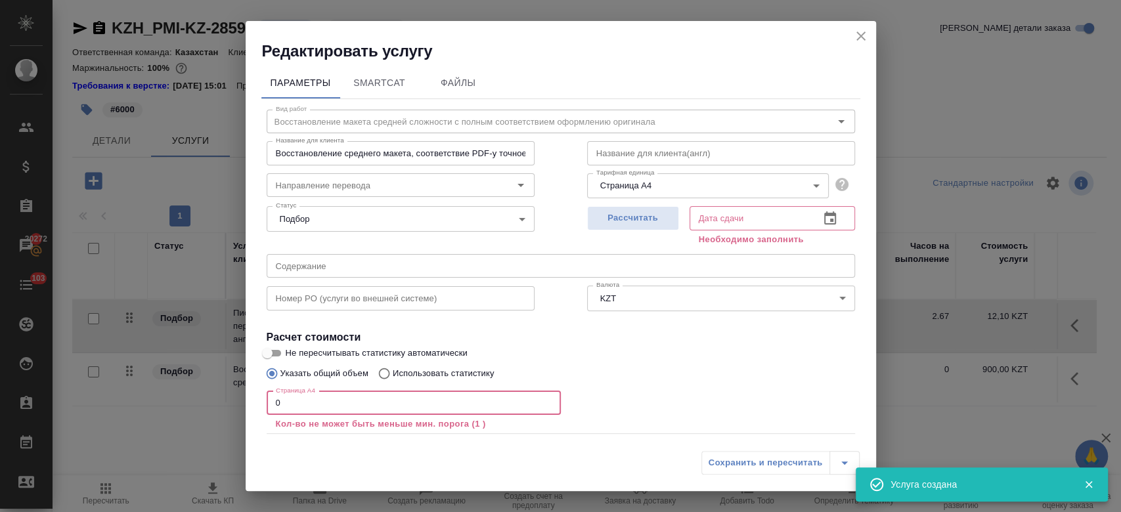
click at [360, 407] on input "0" at bounding box center [414, 404] width 294 height 24
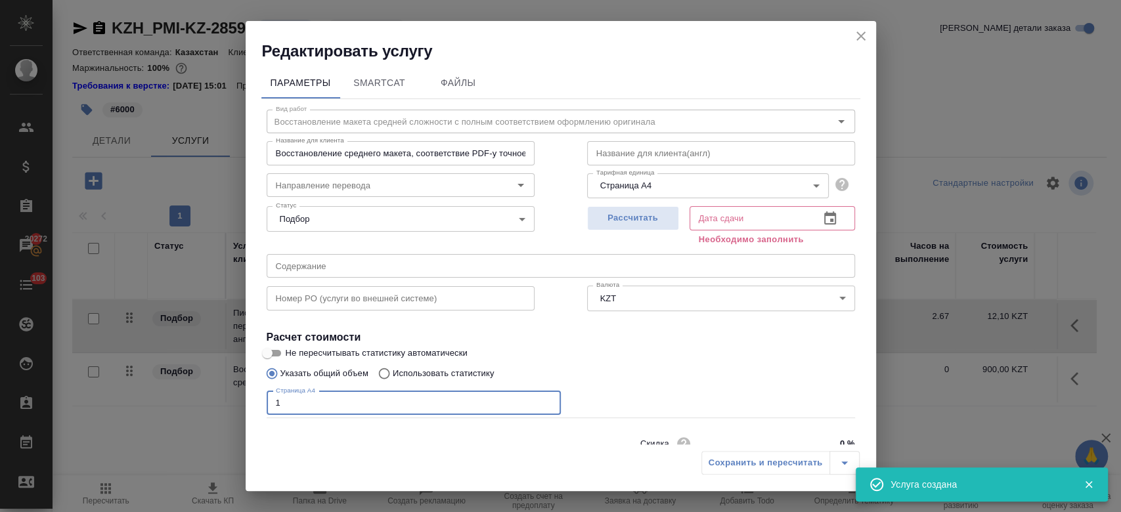
scroll to position [57, 0]
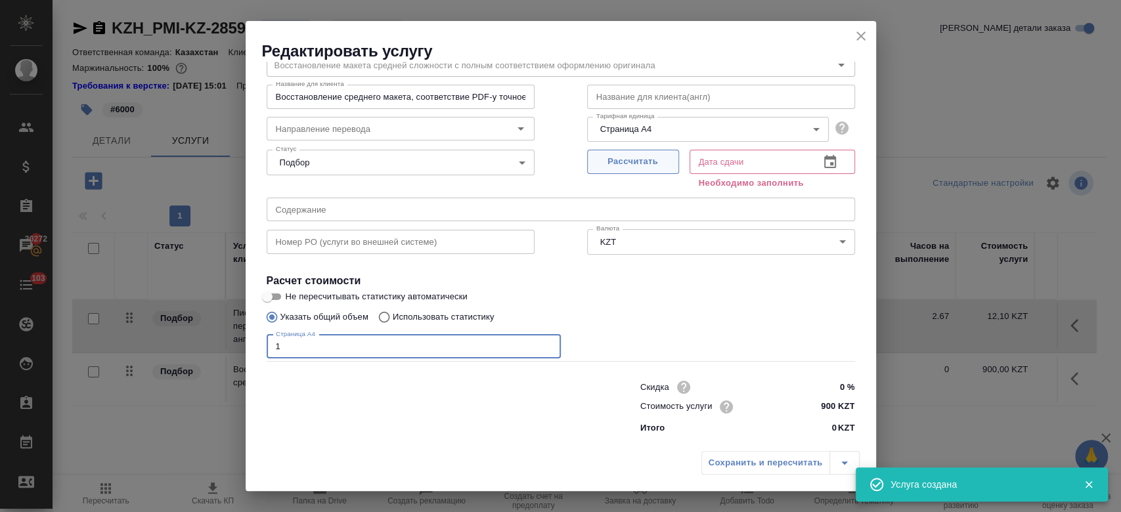
type input "1"
click at [624, 166] on span "Рассчитать" at bounding box center [634, 161] width 78 height 15
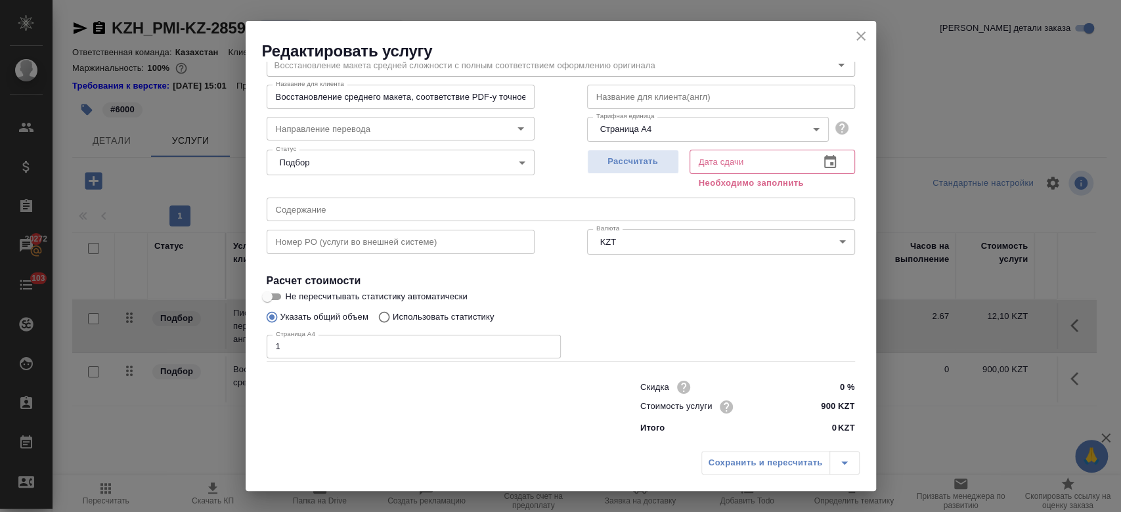
type input "07.10.2025 10:06"
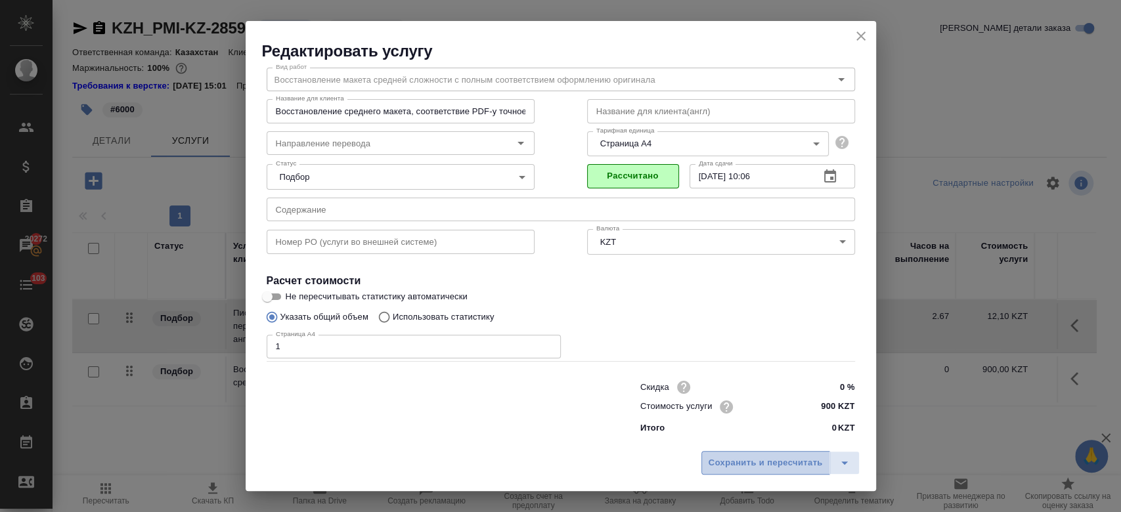
click at [754, 458] on span "Сохранить и пересчитать" at bounding box center [766, 463] width 114 height 15
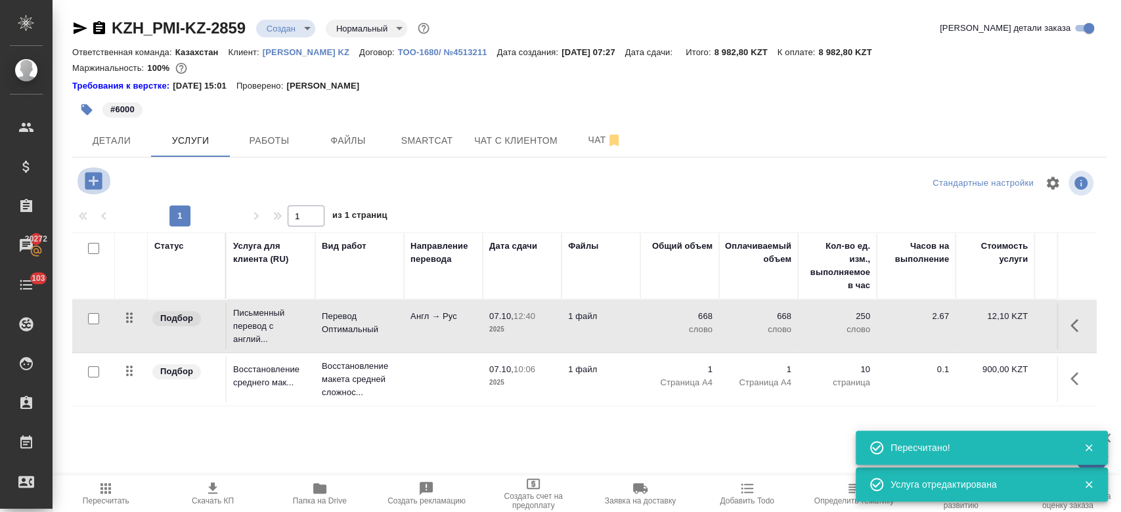
click at [90, 177] on icon "button" at bounding box center [93, 180] width 17 height 17
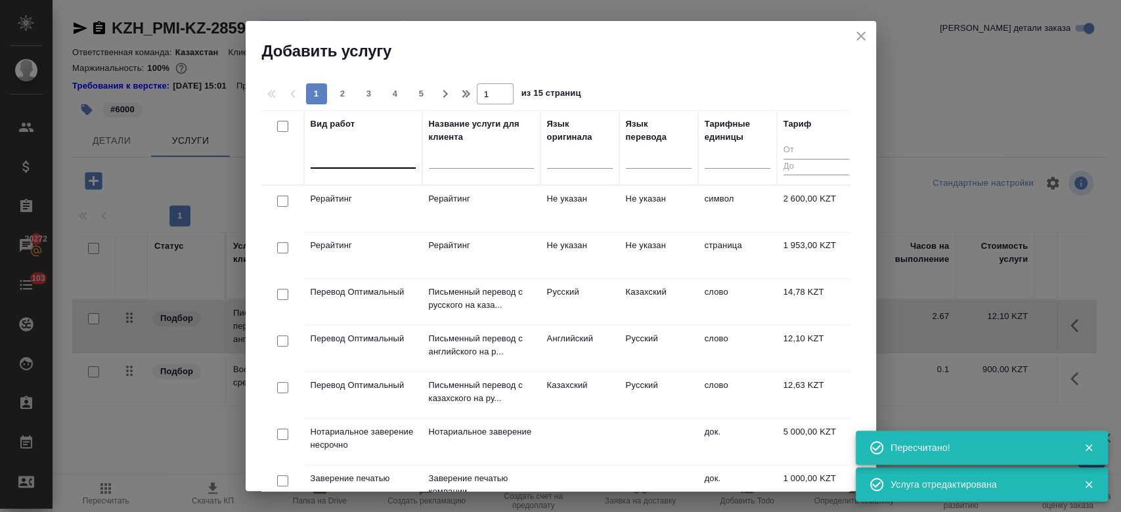
click at [363, 161] on div at bounding box center [363, 155] width 105 height 19
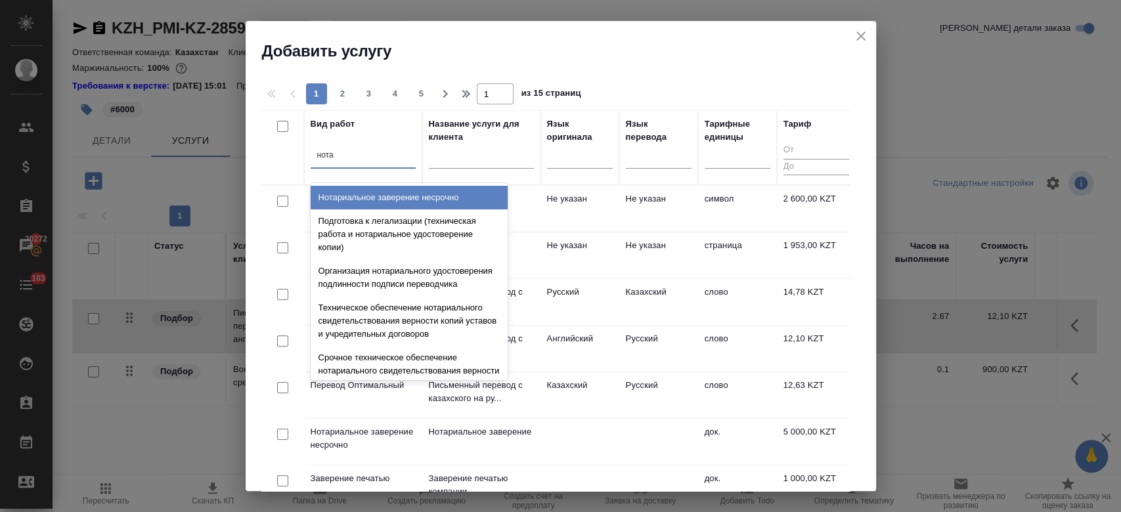
type input "нотар"
click at [389, 194] on div "Нотариальное заверение несрочно" at bounding box center [409, 198] width 197 height 24
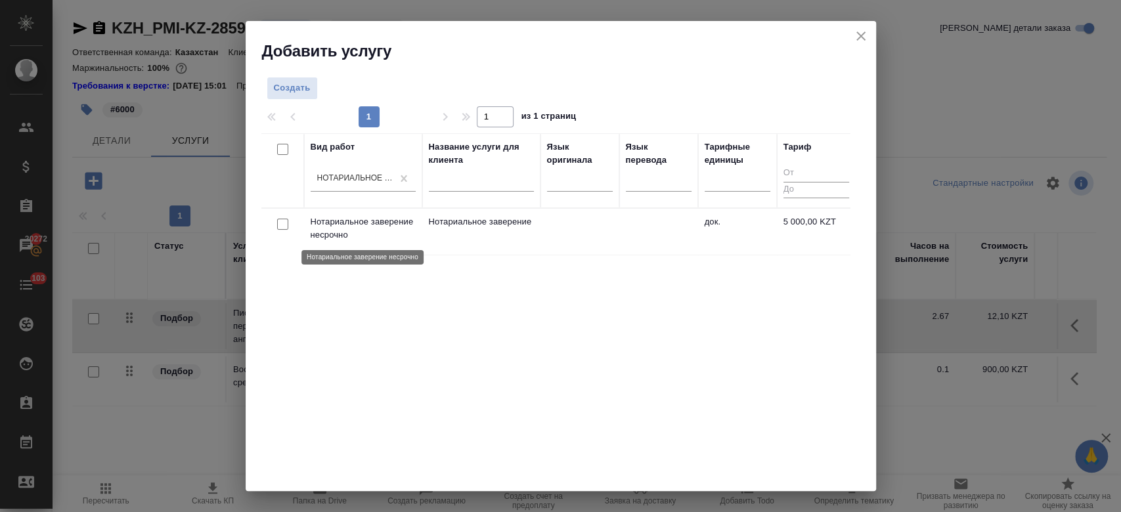
click at [413, 227] on p "Нотариальное заверение несрочно" at bounding box center [363, 228] width 105 height 26
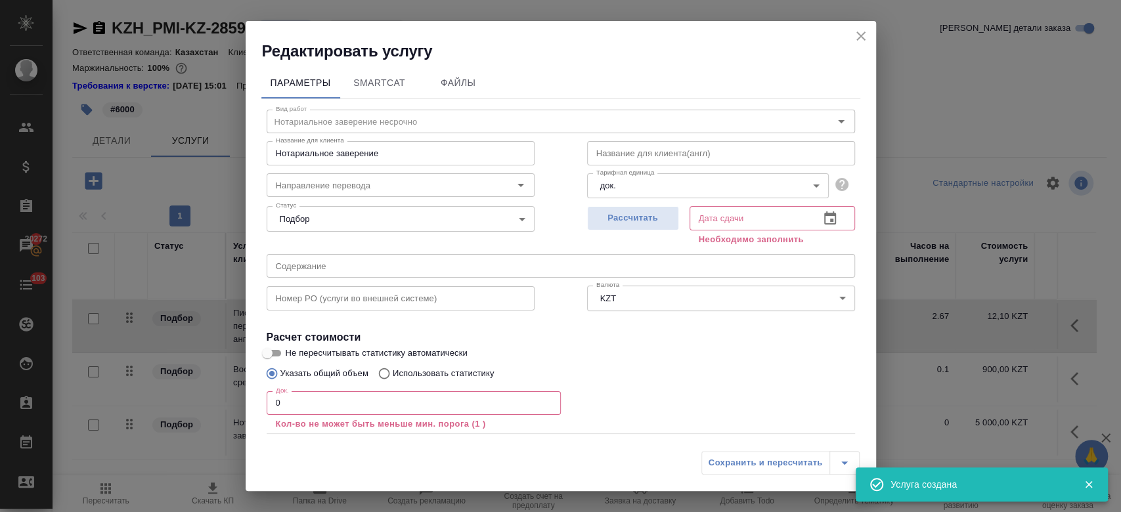
click at [319, 396] on input "0" at bounding box center [414, 404] width 294 height 24
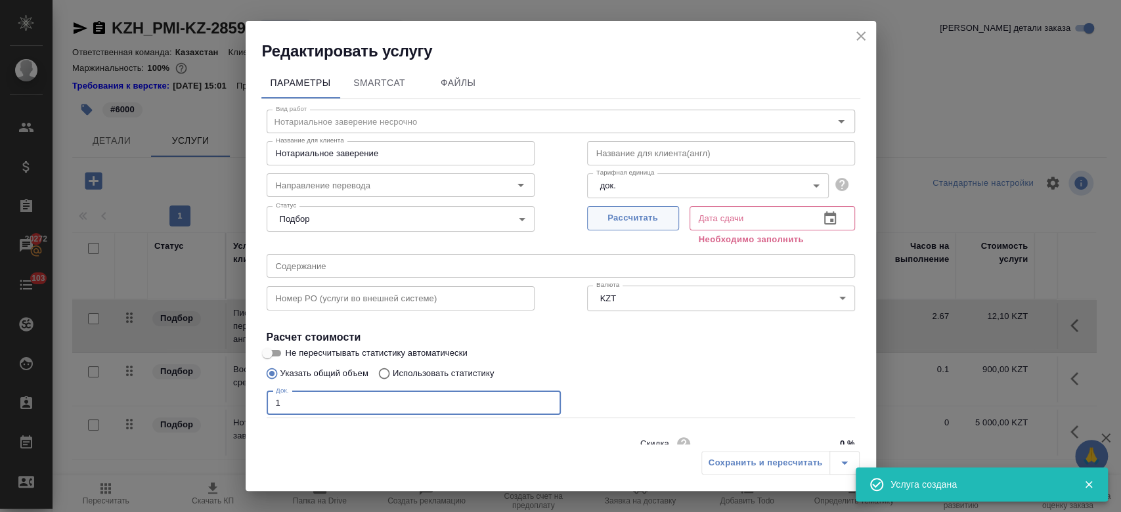
type input "1"
click at [638, 215] on span "Рассчитать" at bounding box center [634, 218] width 78 height 15
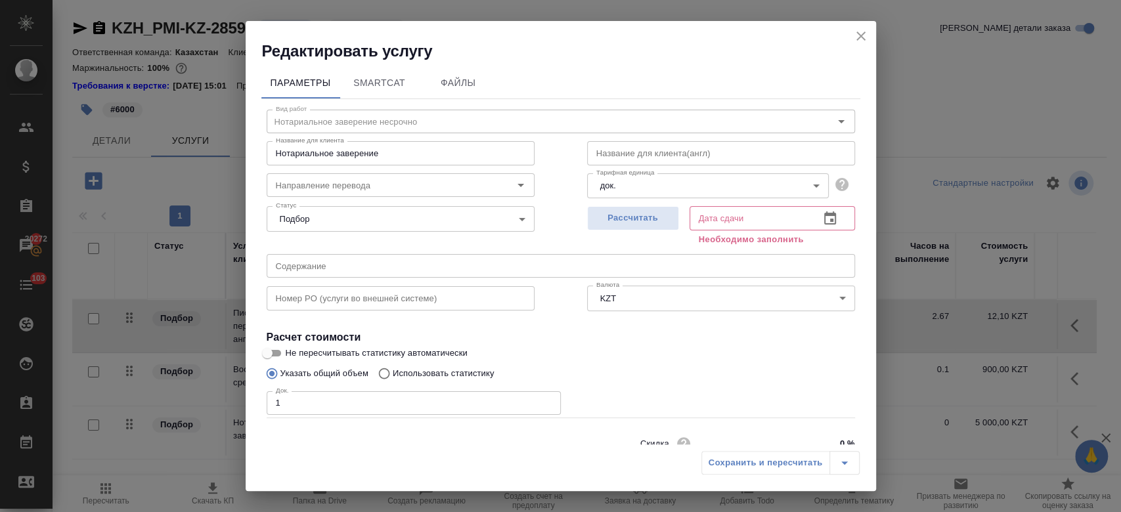
type input "07.10.2025 10:12"
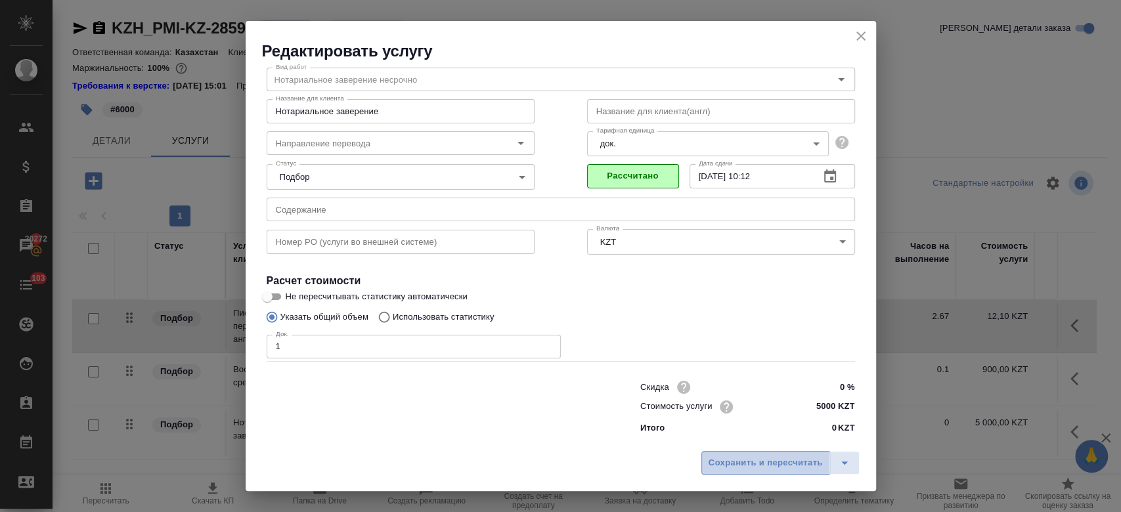
click at [748, 461] on span "Сохранить и пересчитать" at bounding box center [766, 463] width 114 height 15
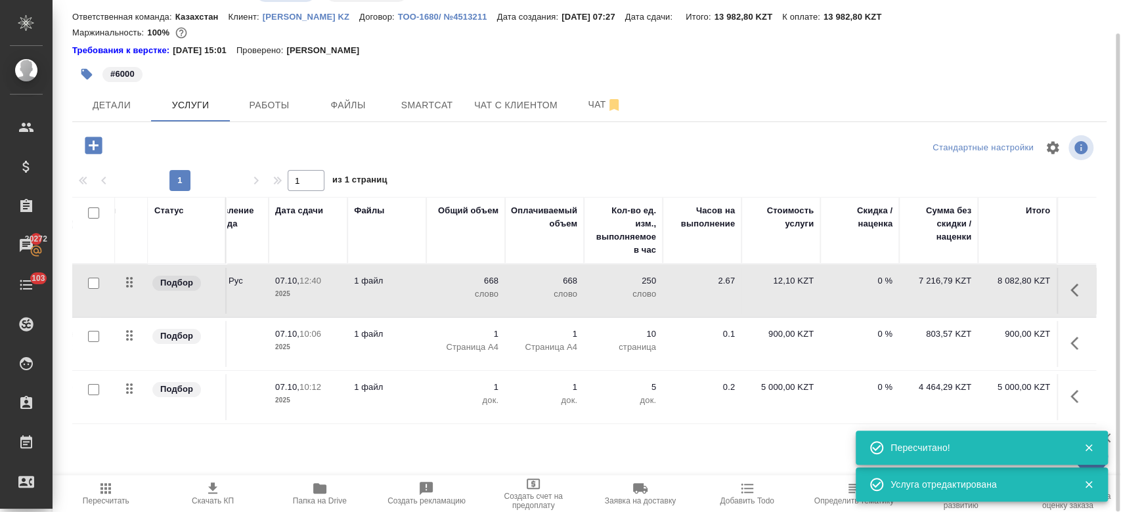
scroll to position [0, 0]
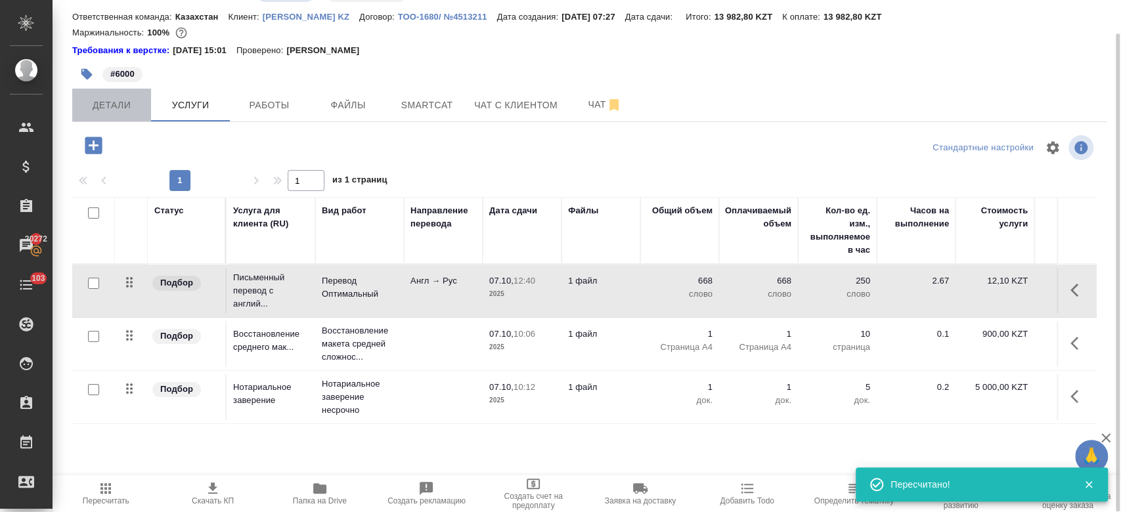
click at [114, 100] on span "Детали" at bounding box center [111, 105] width 63 height 16
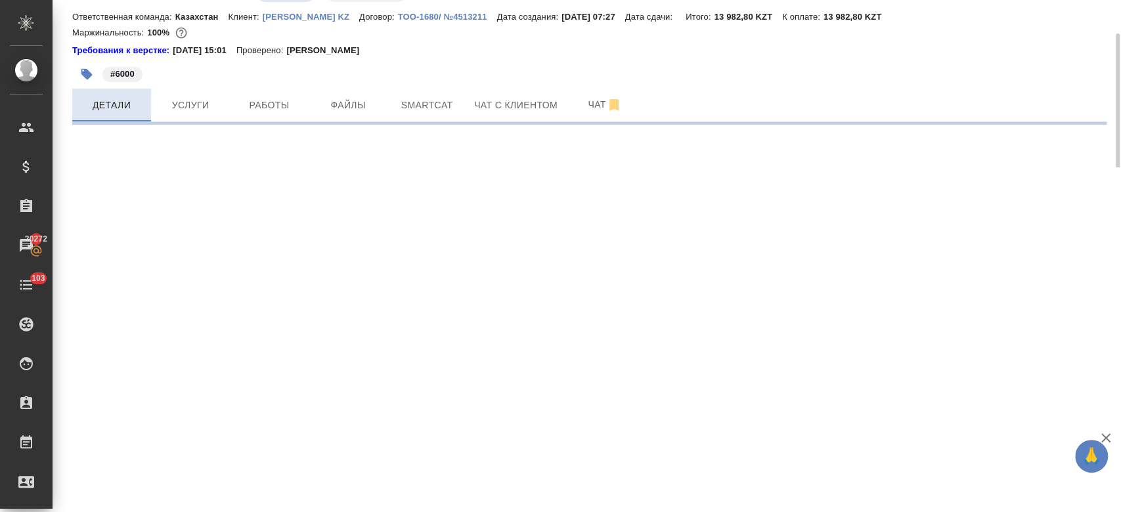
select select "RU"
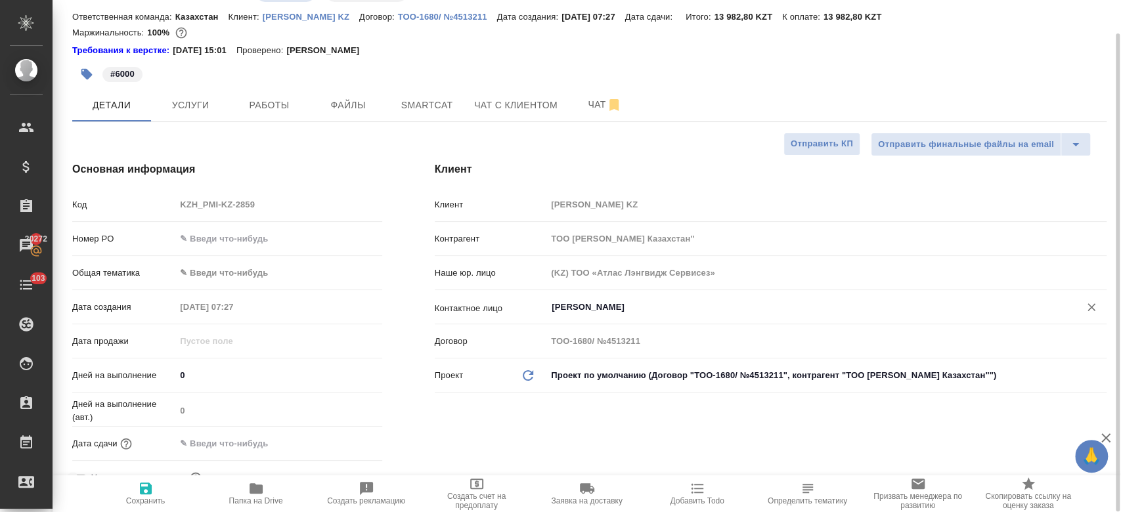
type textarea "x"
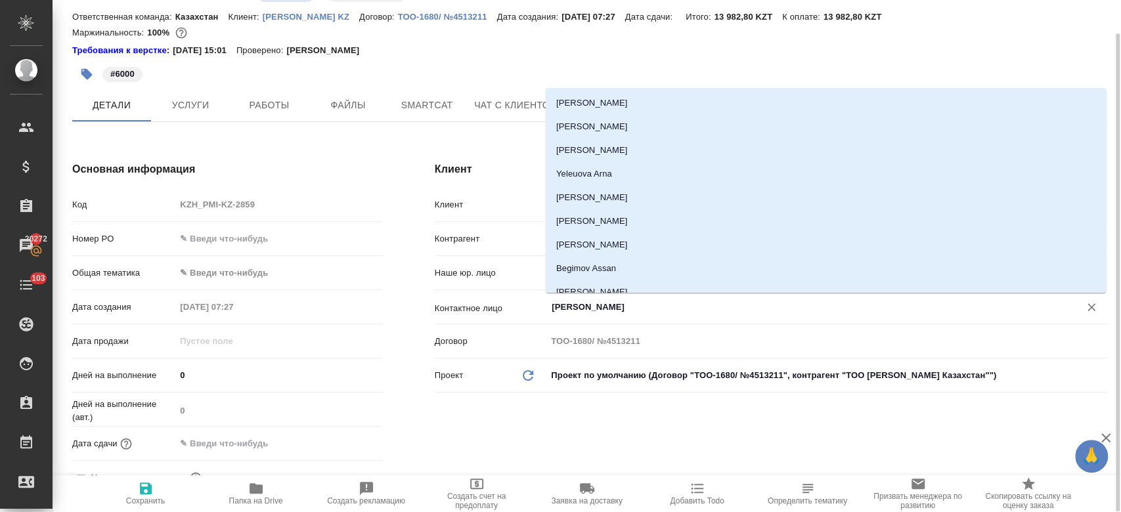
click at [583, 309] on input "Kim Darya" at bounding box center [805, 308] width 509 height 16
type textarea "x"
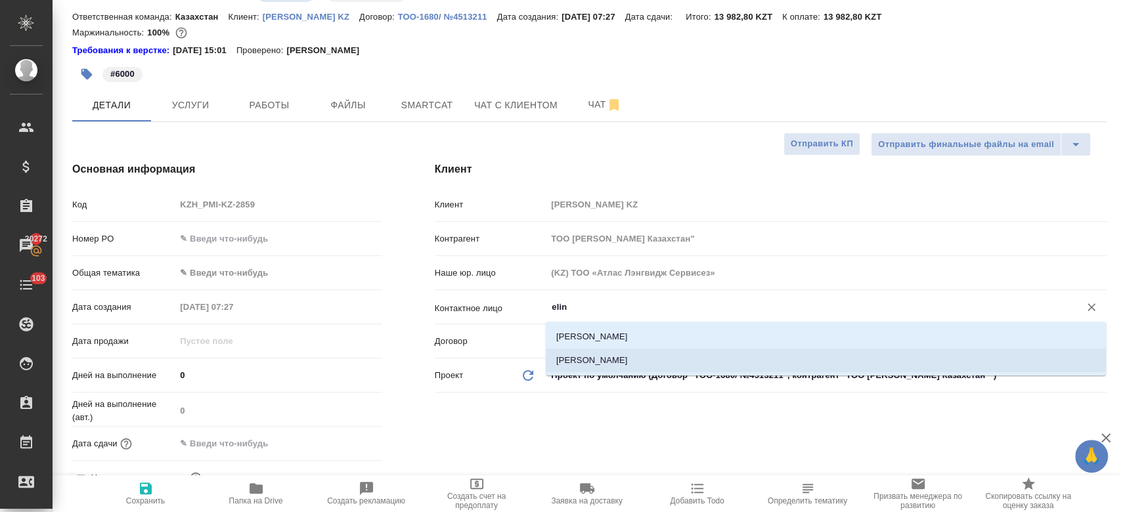
click at [593, 361] on li "Vorotnikova Elina" at bounding box center [826, 361] width 560 height 24
type input "Vorotnikova Elina"
type textarea "x"
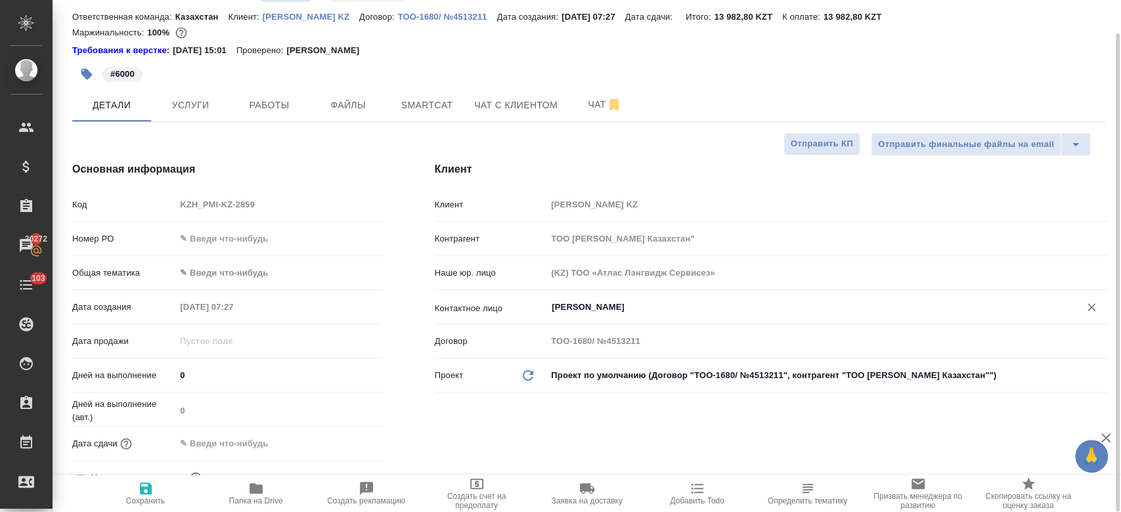
type input "Vorotnikova Elina"
click at [252, 438] on input "text" at bounding box center [233, 443] width 115 height 19
click at [342, 444] on icon "button" at bounding box center [344, 444] width 16 height 16
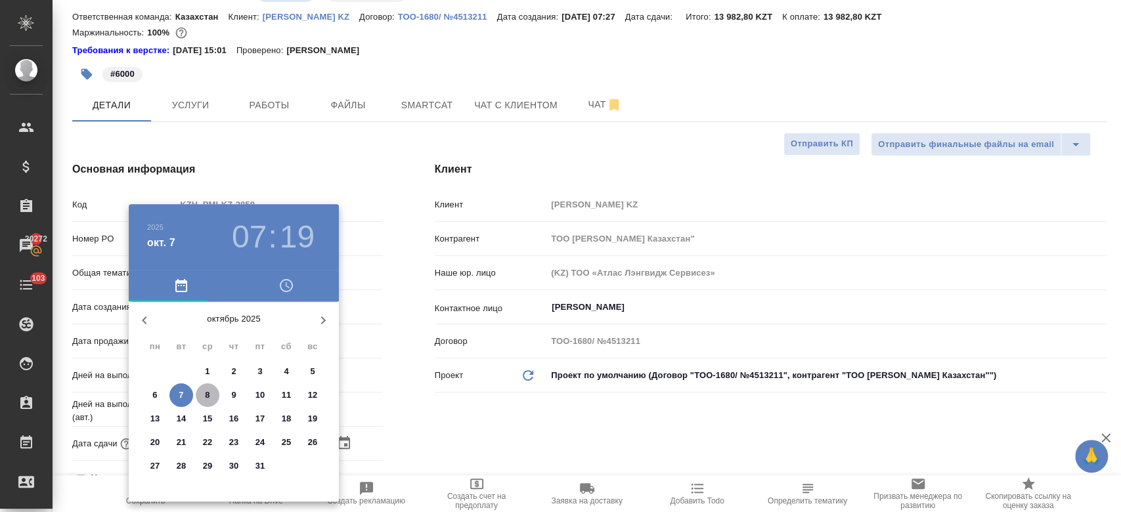
click at [207, 392] on p "8" at bounding box center [207, 395] width 5 height 13
type input "08.10.2025 07:19"
type textarea "x"
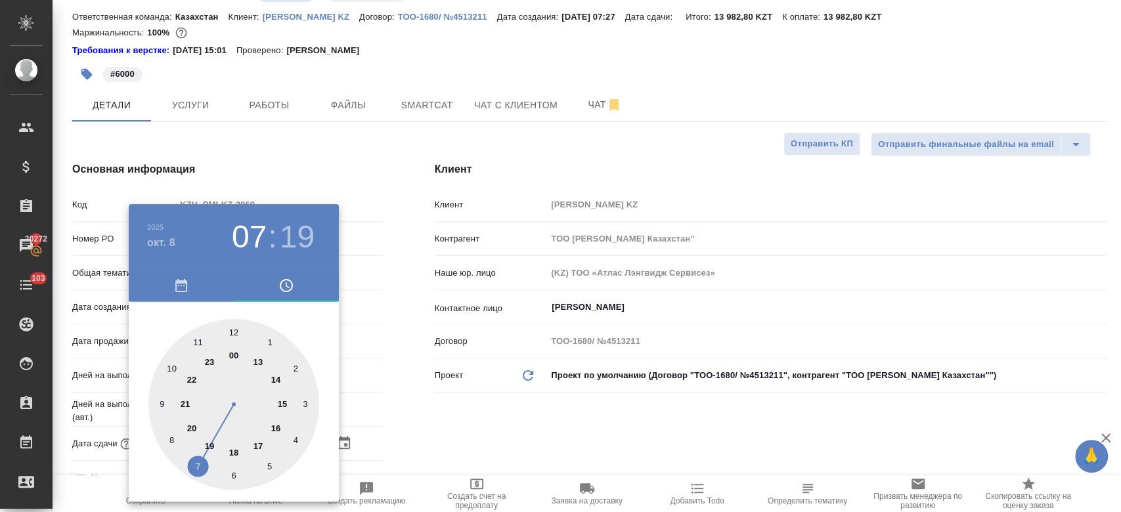
click at [199, 344] on div at bounding box center [233, 404] width 171 height 171
type input "08.10.2025 11:19"
type textarea "x"
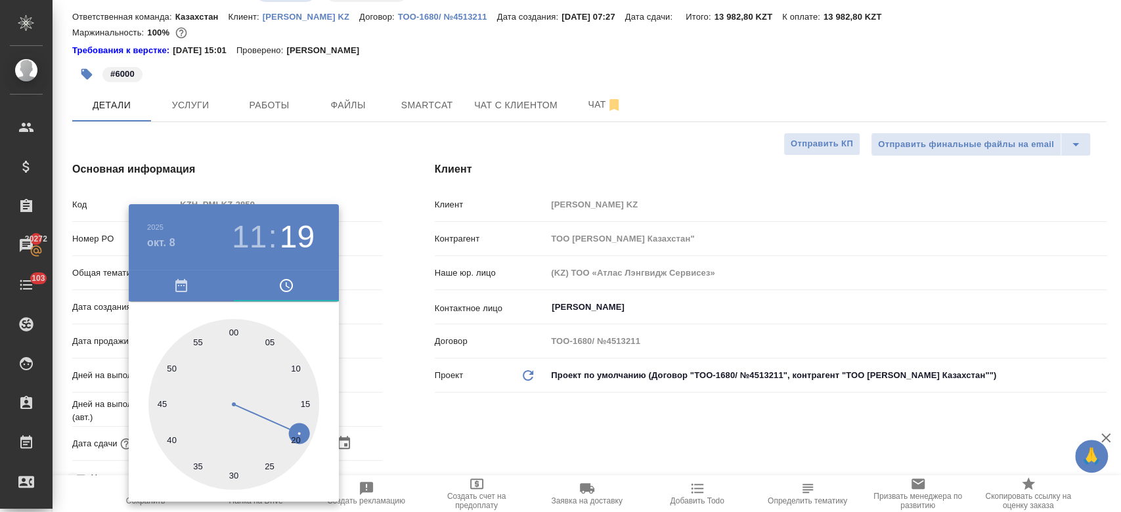
click at [415, 413] on div at bounding box center [560, 256] width 1121 height 512
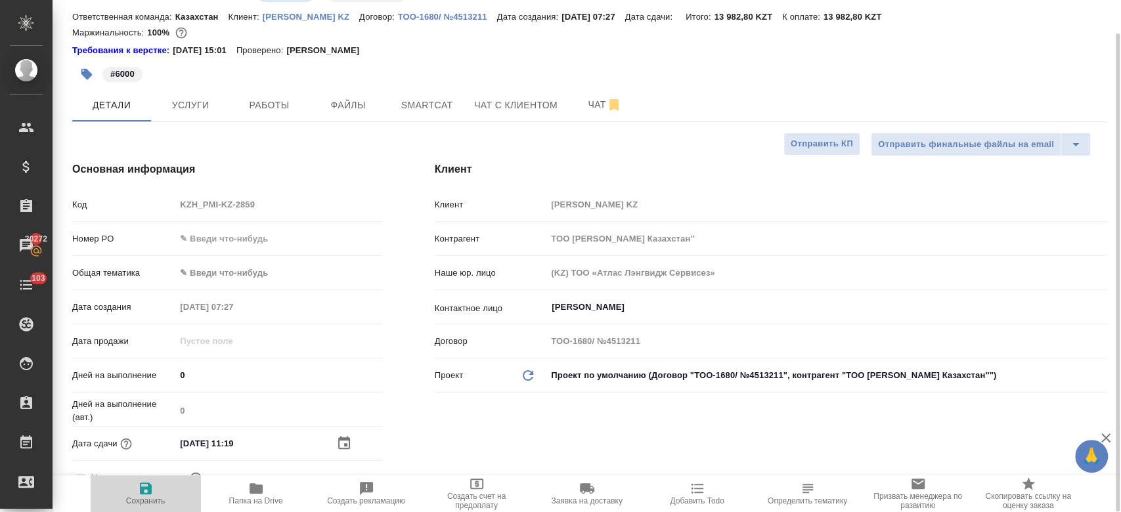
click at [144, 484] on icon "button" at bounding box center [146, 489] width 12 height 12
type textarea "x"
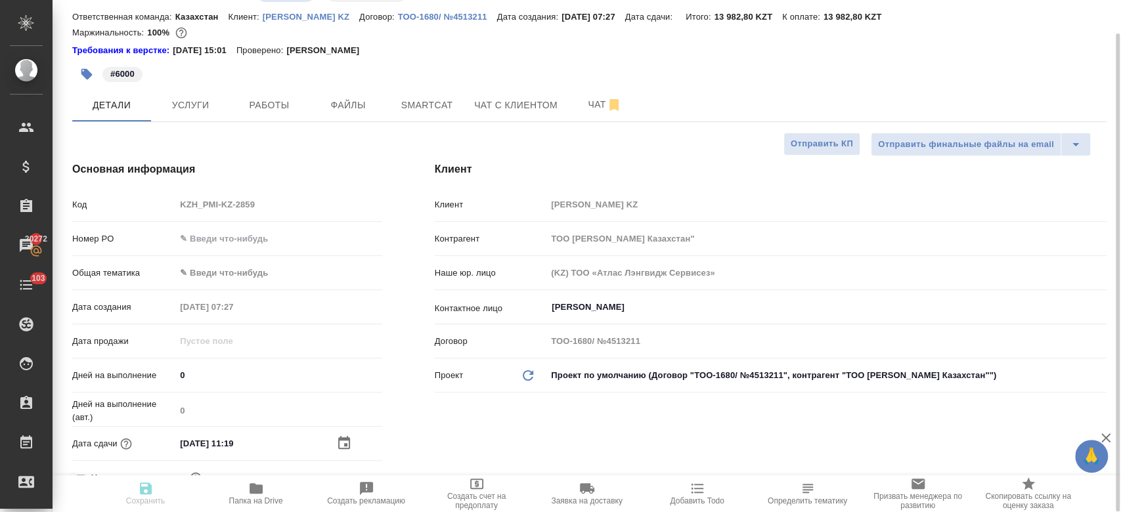
type textarea "x"
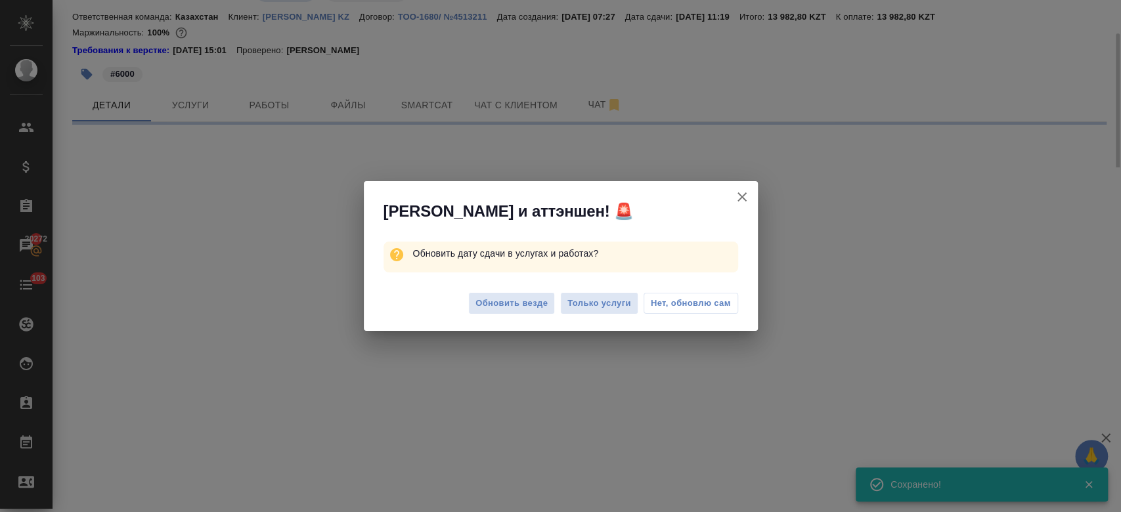
select select "RU"
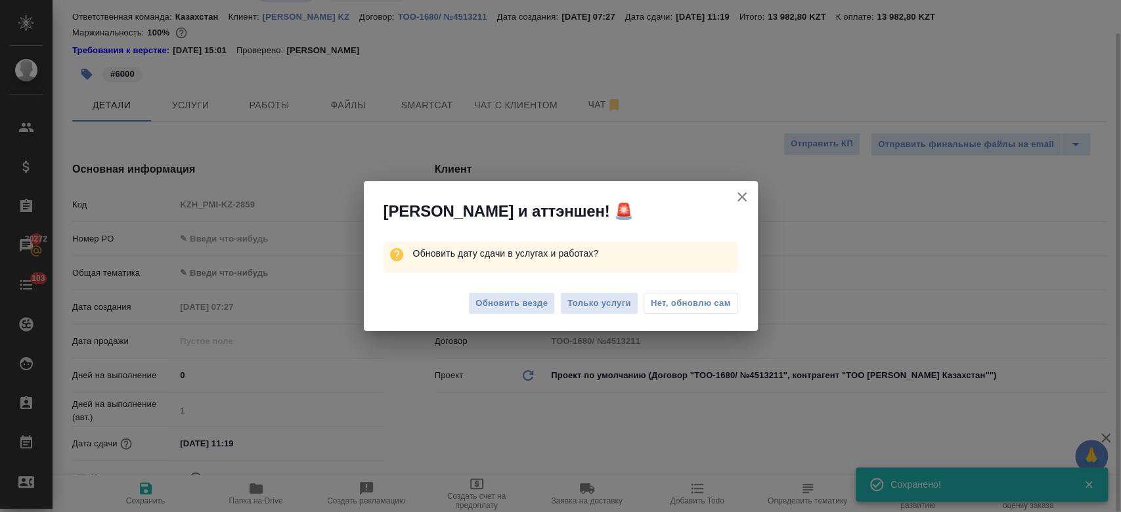
type textarea "x"
click at [593, 309] on span "Только услуги" at bounding box center [600, 303] width 64 height 15
type textarea "x"
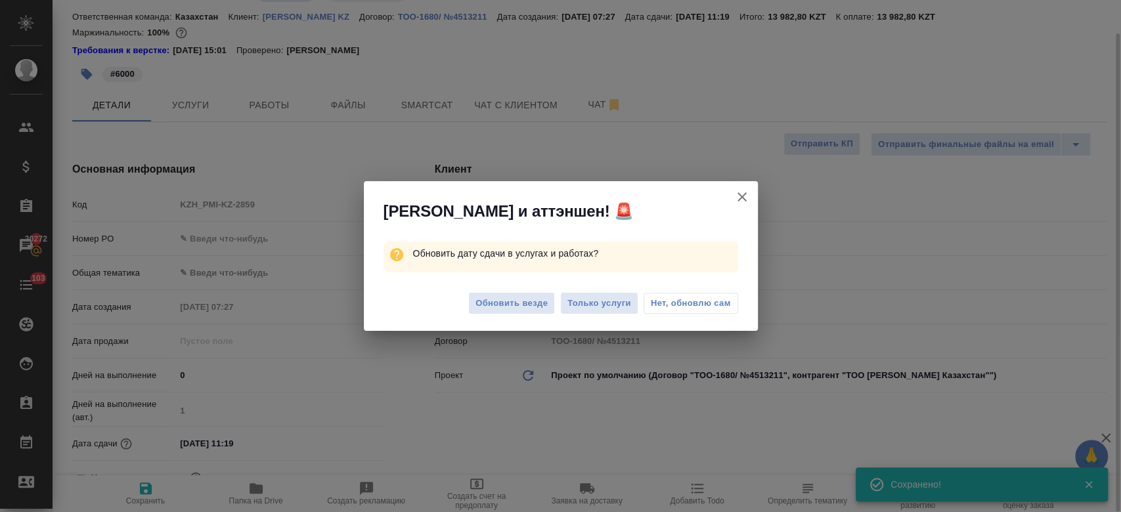
type textarea "x"
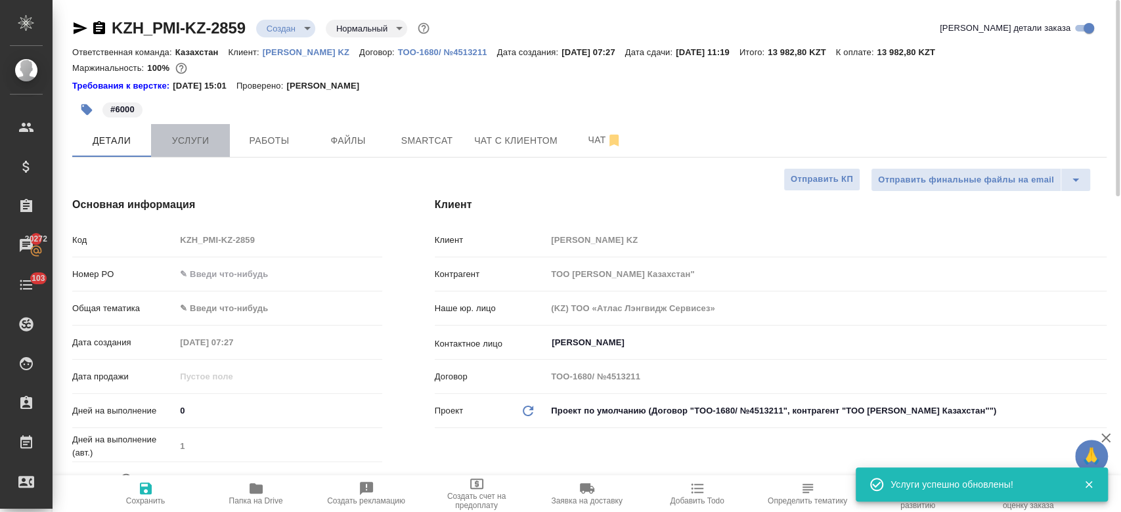
click at [186, 131] on button "Услуги" at bounding box center [190, 140] width 79 height 33
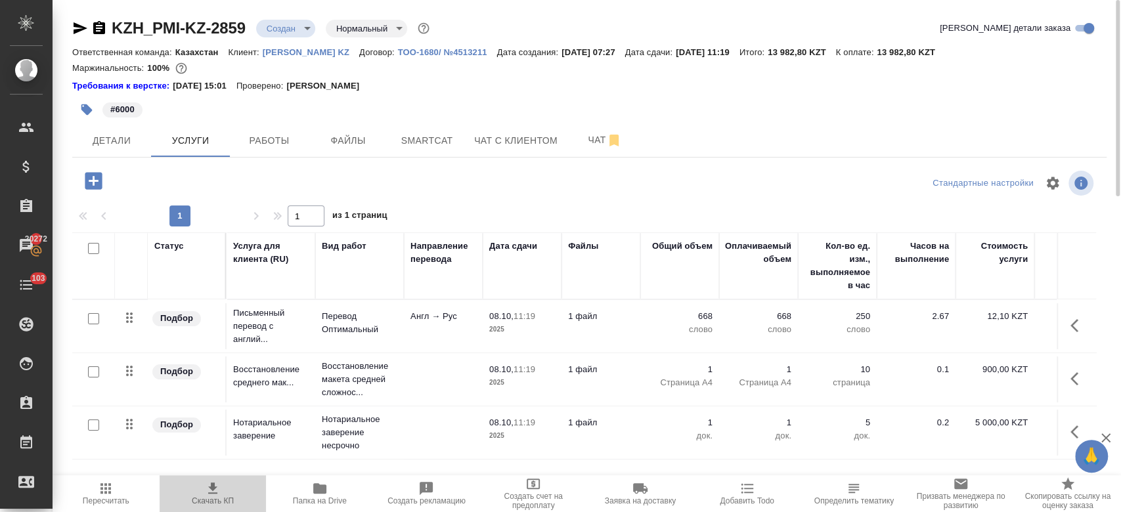
click at [217, 490] on icon "button" at bounding box center [213, 489] width 16 height 16
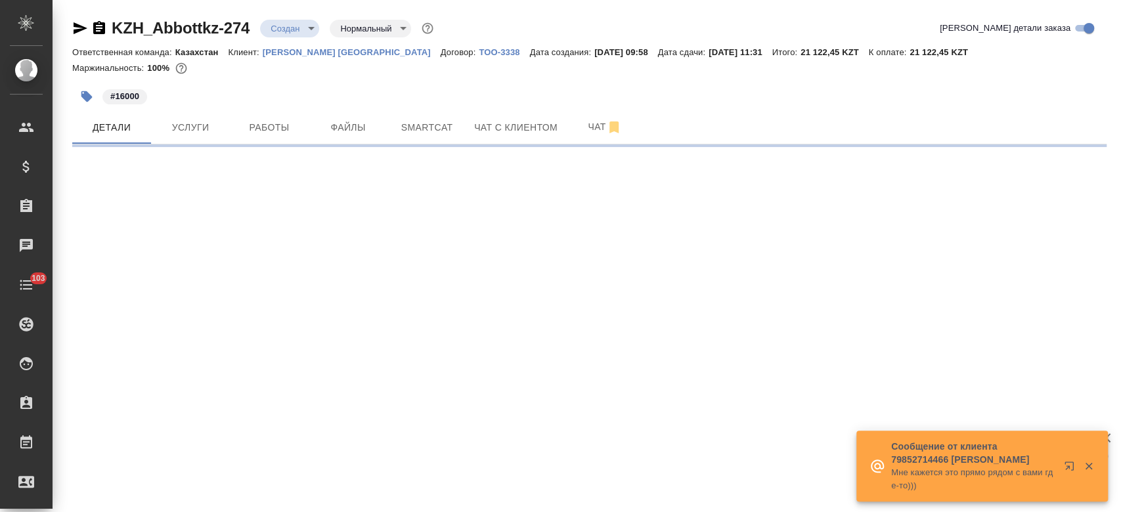
select select "RU"
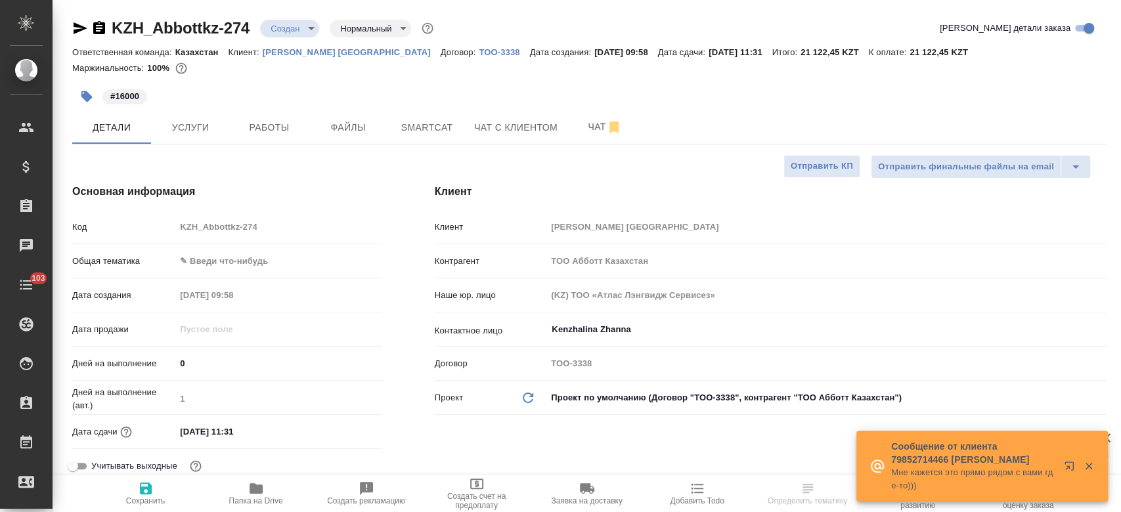
click at [284, 56] on p "[PERSON_NAME] [GEOGRAPHIC_DATA]" at bounding box center [352, 52] width 178 height 10
type textarea "x"
type input "Журавлев [PERSON_NAME]"
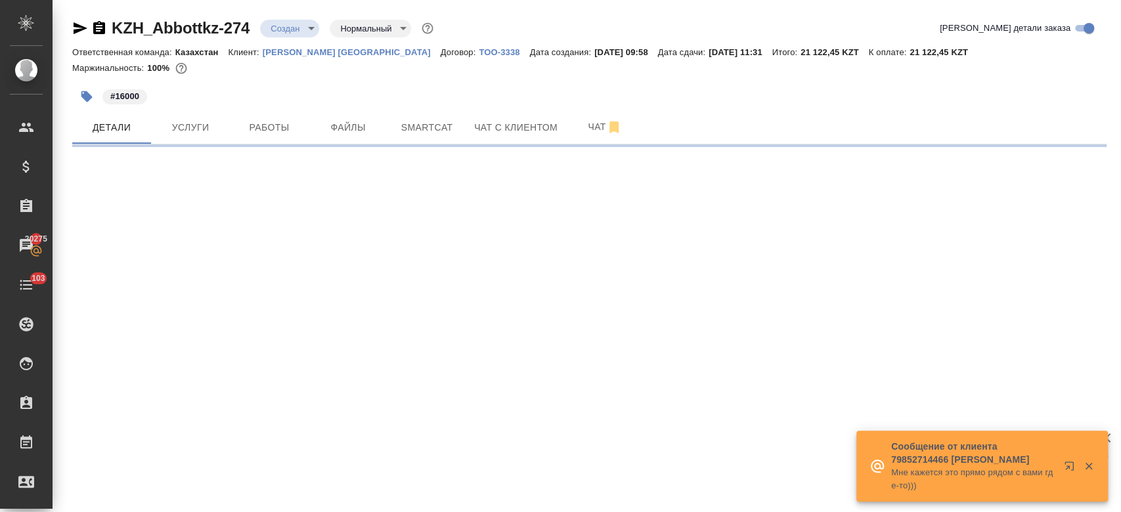
select select "RU"
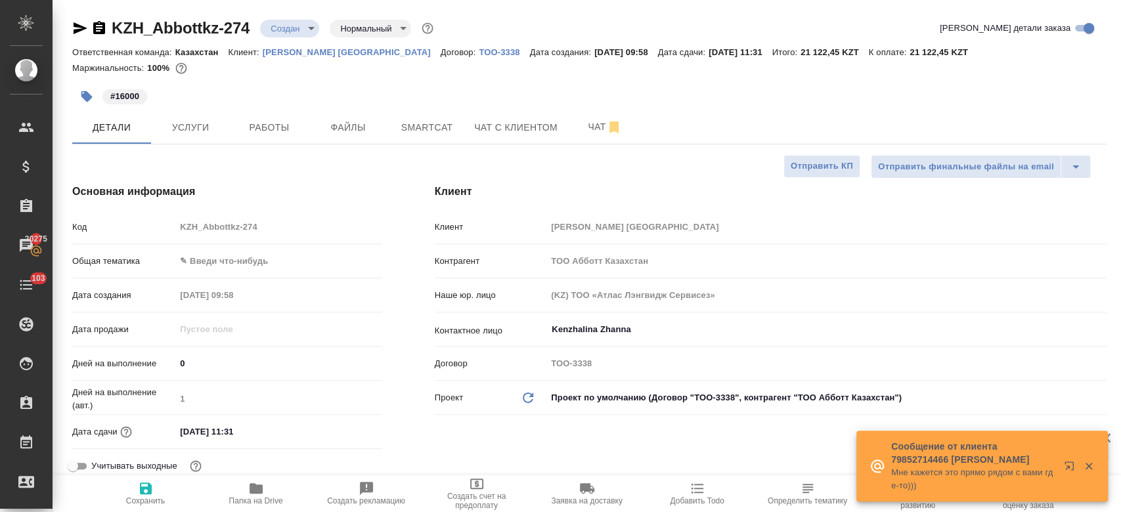
type textarea "x"
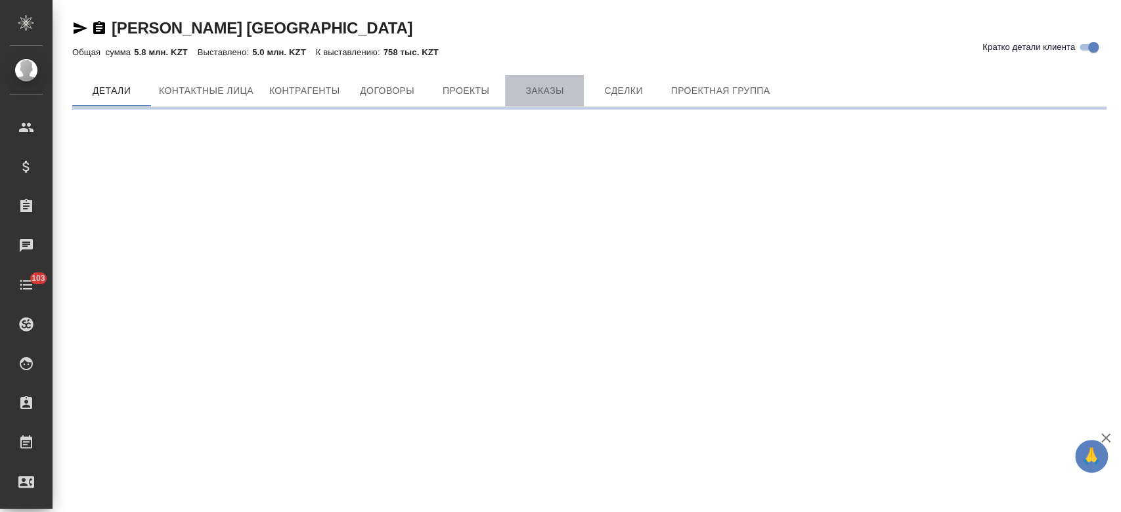
click at [541, 86] on span "Заказы" at bounding box center [544, 91] width 63 height 16
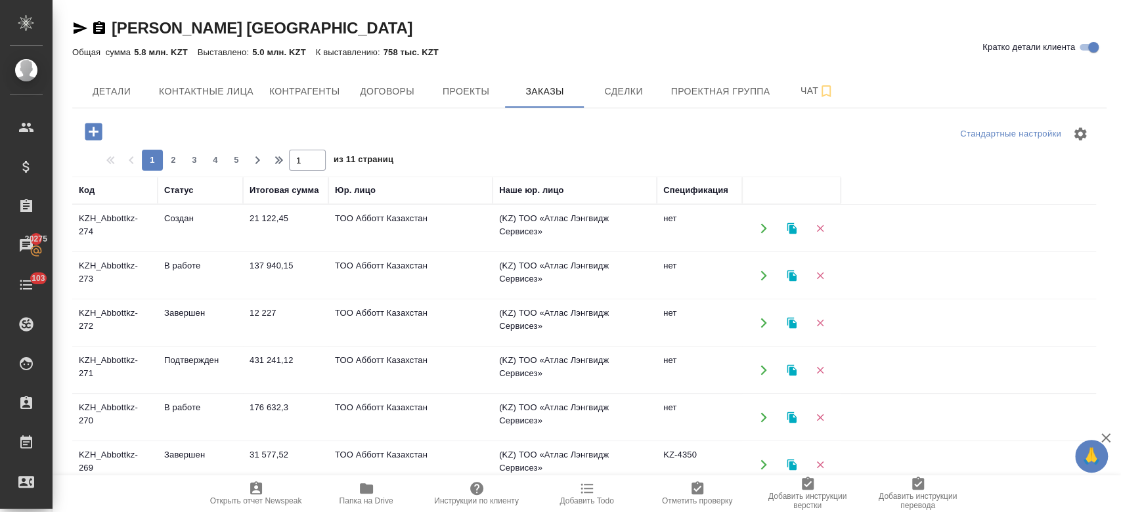
click at [102, 382] on td "KZH_Abbottkz-271" at bounding box center [114, 371] width 85 height 46
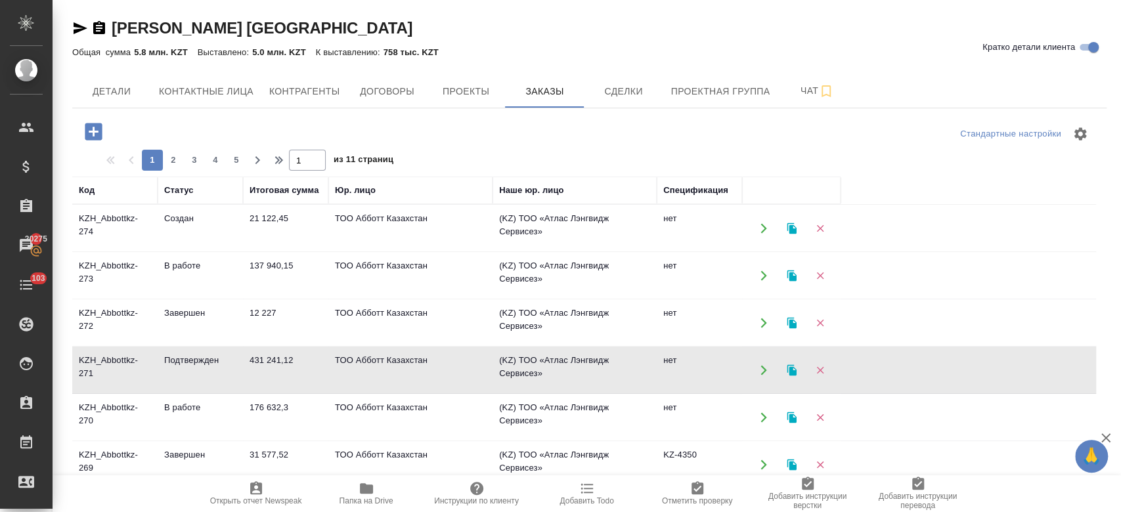
click at [102, 382] on td "KZH_Abbottkz-271" at bounding box center [114, 371] width 85 height 46
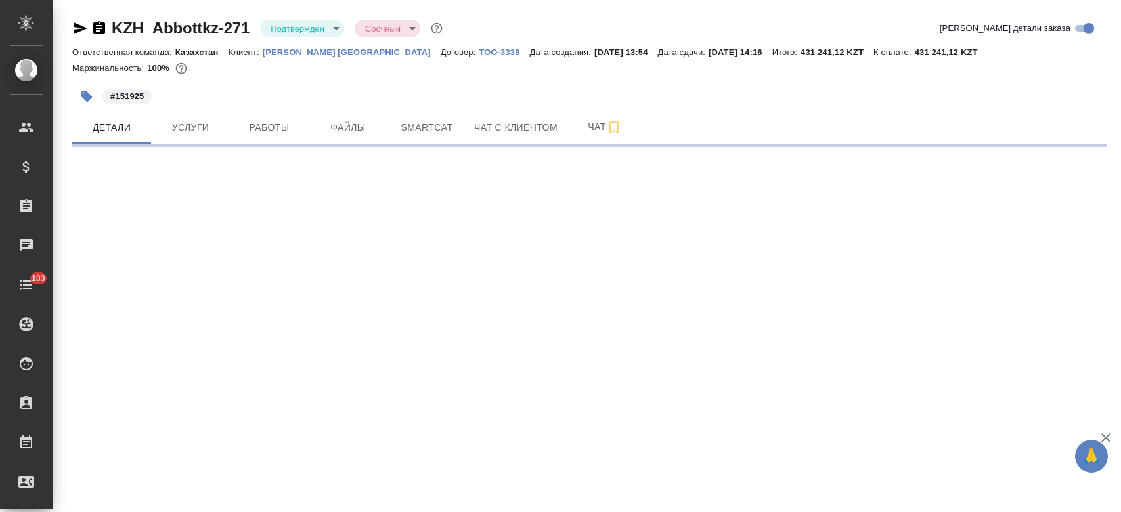
select select "RU"
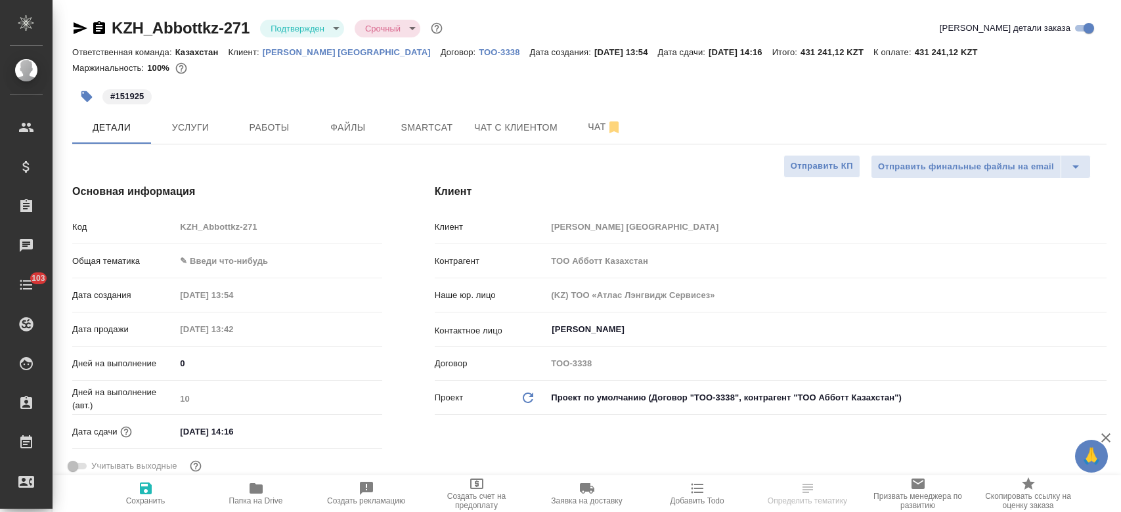
type textarea "x"
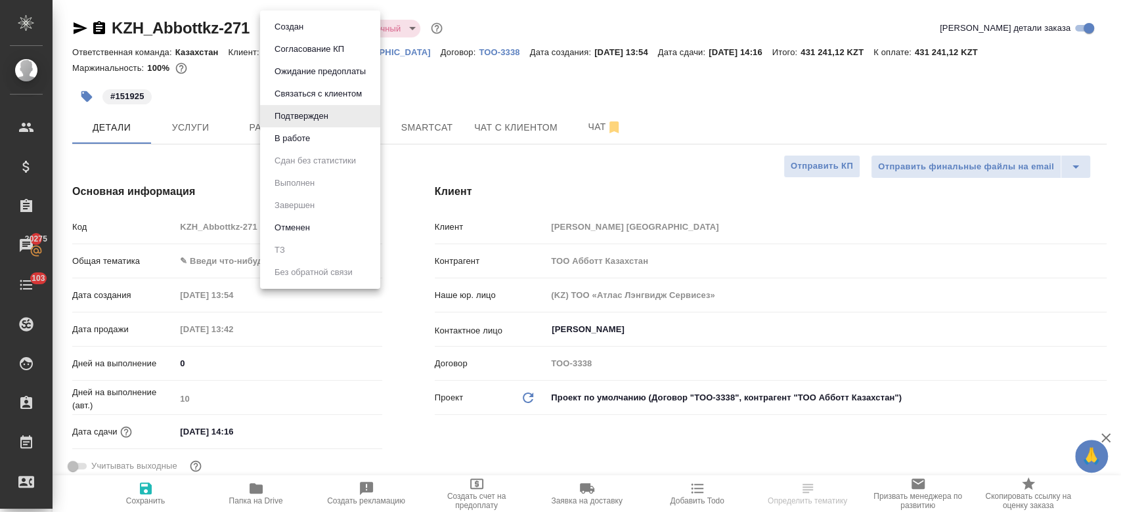
click at [299, 28] on body "🙏 .cls-1 fill:#fff; AWATERA Kosherbayeva Nazerke Клиенты Спецификации Заказы 20…" at bounding box center [560, 256] width 1121 height 512
click at [323, 135] on li "В работе" at bounding box center [320, 138] width 120 height 22
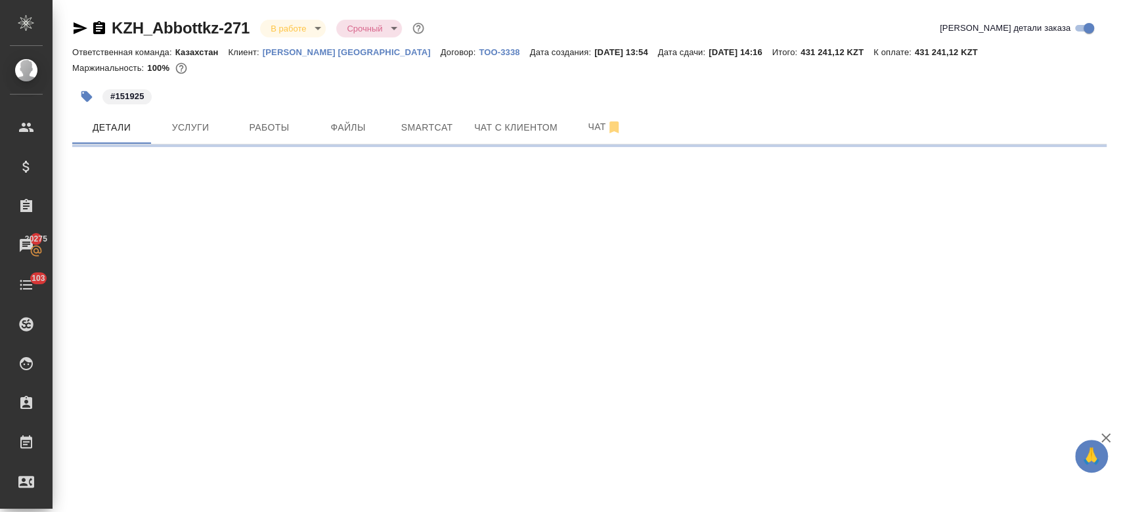
select select "RU"
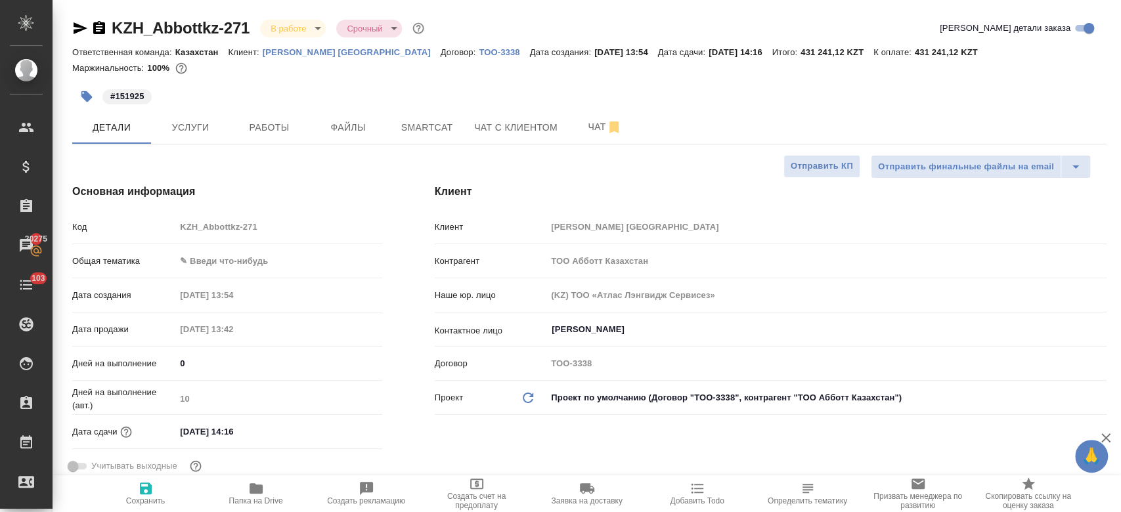
type textarea "x"
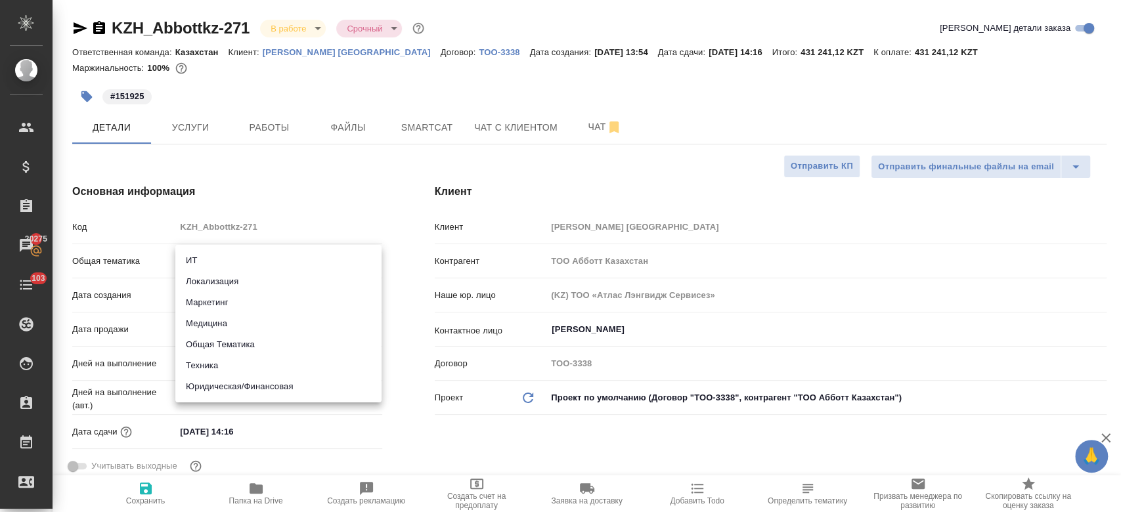
click at [217, 267] on body "🙏 .cls-1 fill:#fff; AWATERA Kosherbayeva Nazerke Клиенты Спецификации Заказы 20…" at bounding box center [560, 256] width 1121 height 512
click at [243, 392] on li "Юридическая/Финансовая" at bounding box center [278, 386] width 206 height 21
type input "yr-fn"
type textarea "x"
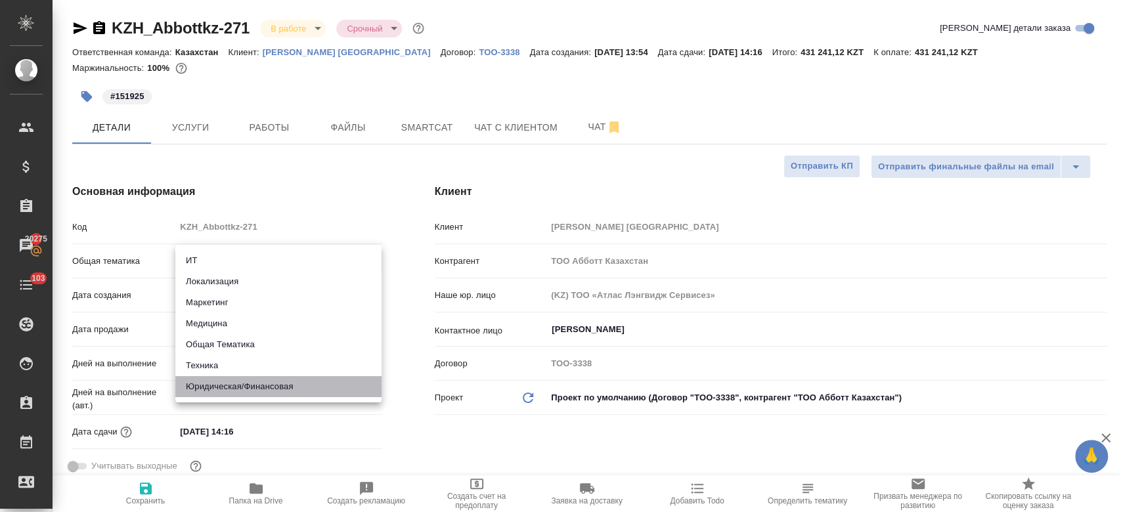
type textarea "x"
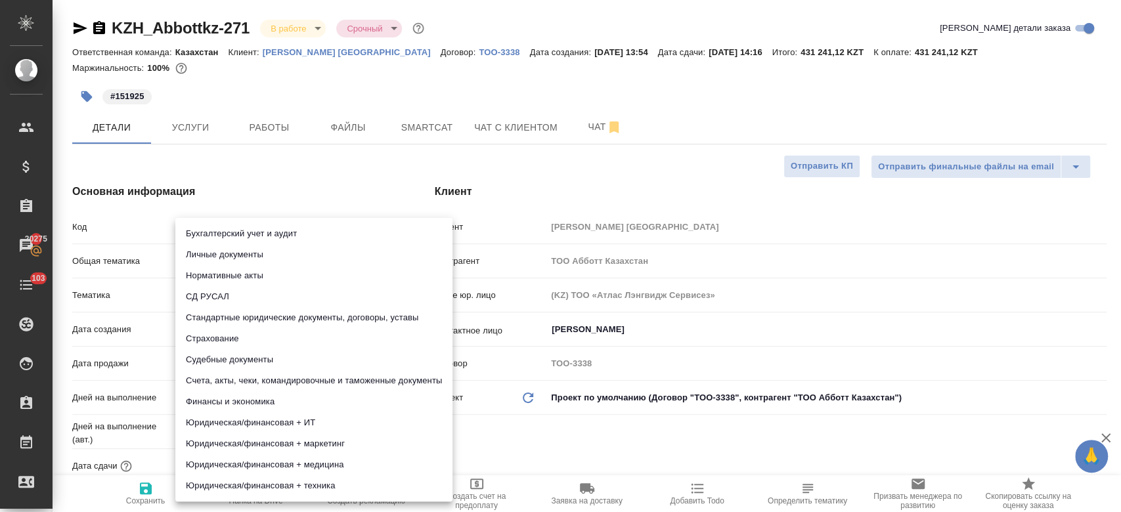
click at [223, 294] on body "🙏 .cls-1 fill:#fff; AWATERA Kosherbayeva Nazerke Клиенты Спецификации Заказы 20…" at bounding box center [560, 256] width 1121 height 512
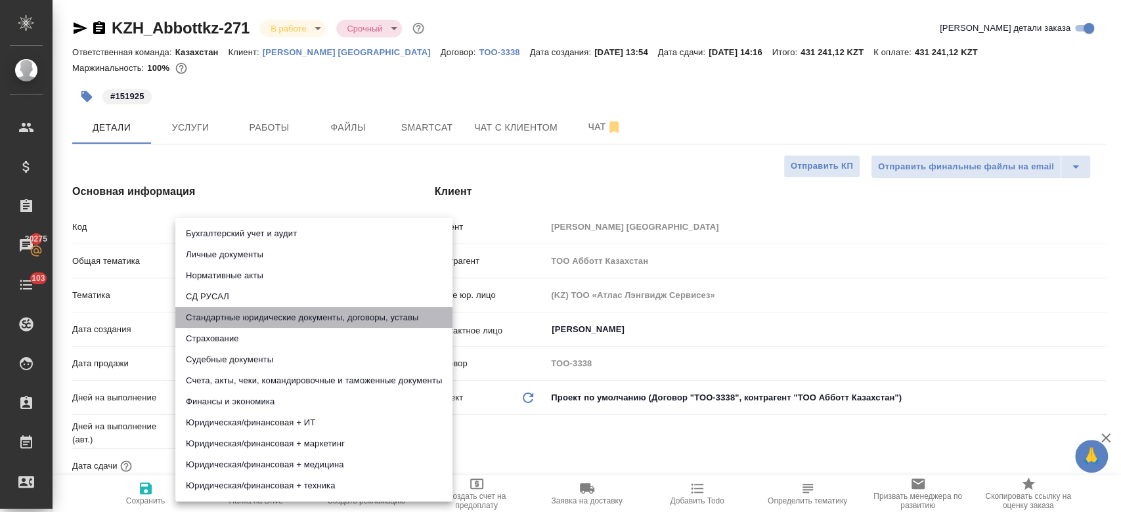
click at [229, 323] on li "Стандартные юридические документы, договоры, уставы" at bounding box center [313, 317] width 277 height 21
type textarea "x"
type input "5f647205b73bc97568ca66bf"
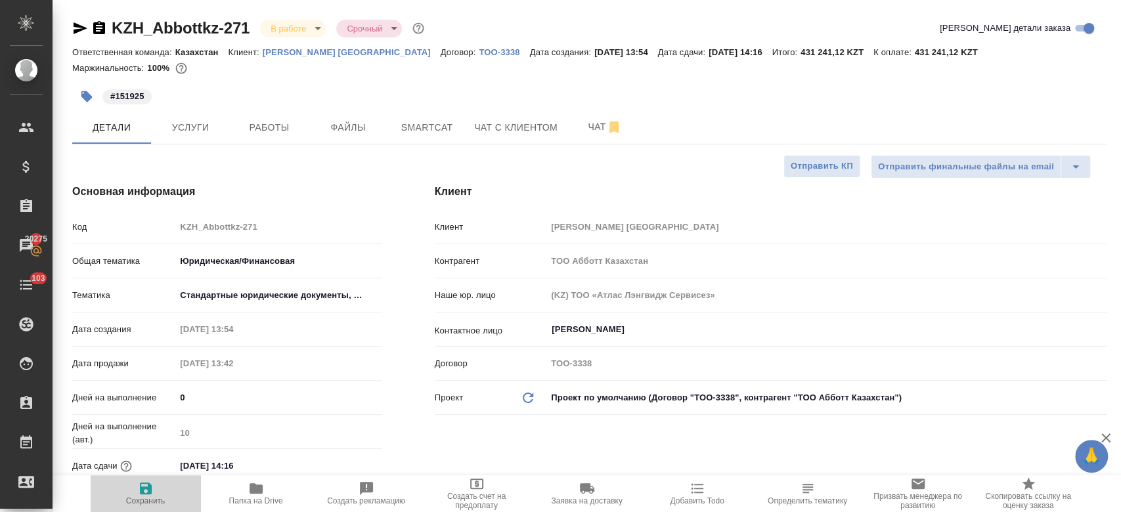
click at [145, 491] on icon "button" at bounding box center [146, 489] width 16 height 16
type textarea "x"
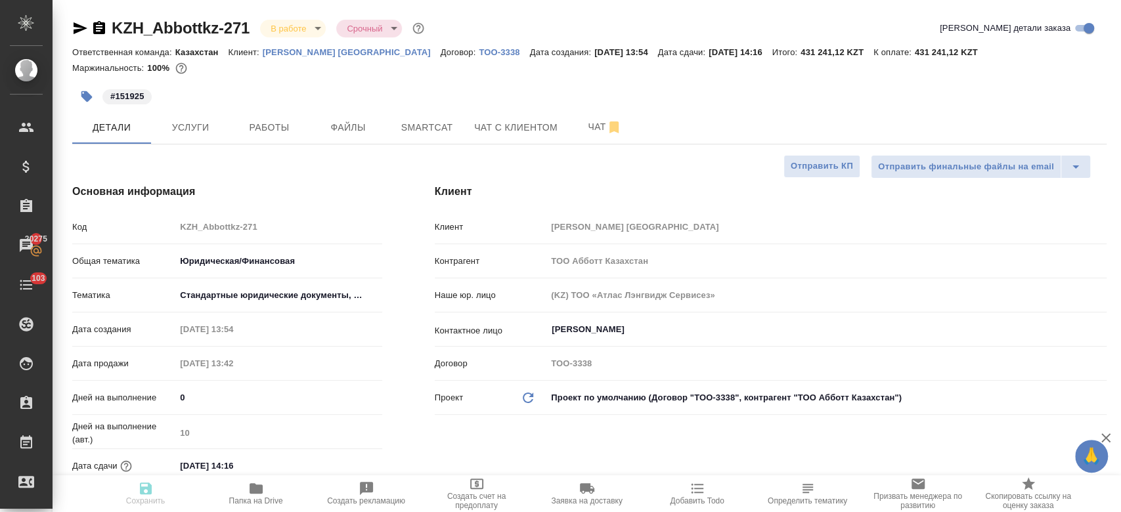
type textarea "x"
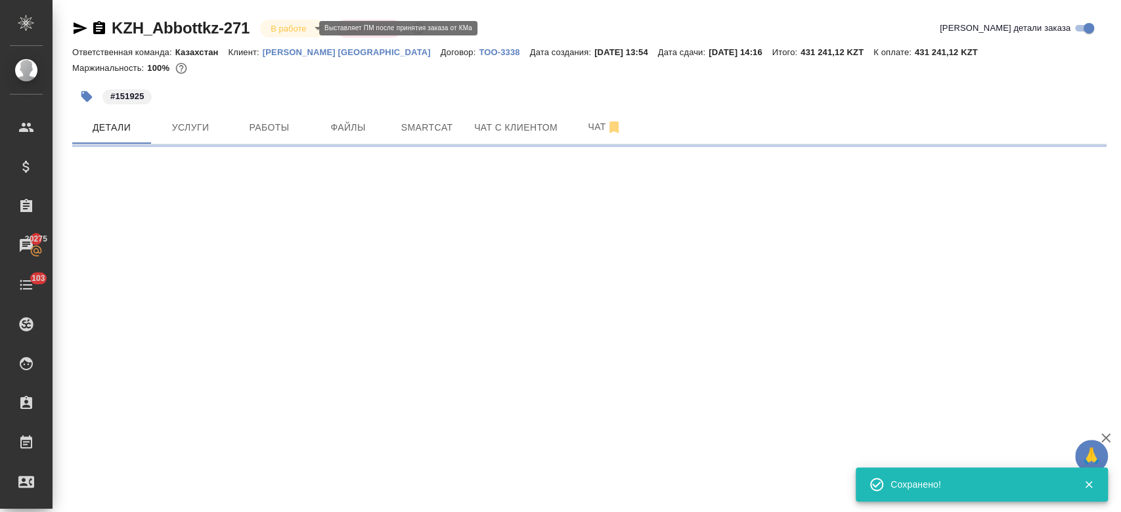
click at [296, 26] on body "🙏 .cls-1 fill:#fff; AWATERA Kosherbayeva Nazerke Клиенты Спецификации Заказы 20…" at bounding box center [560, 256] width 1121 height 512
select select "RU"
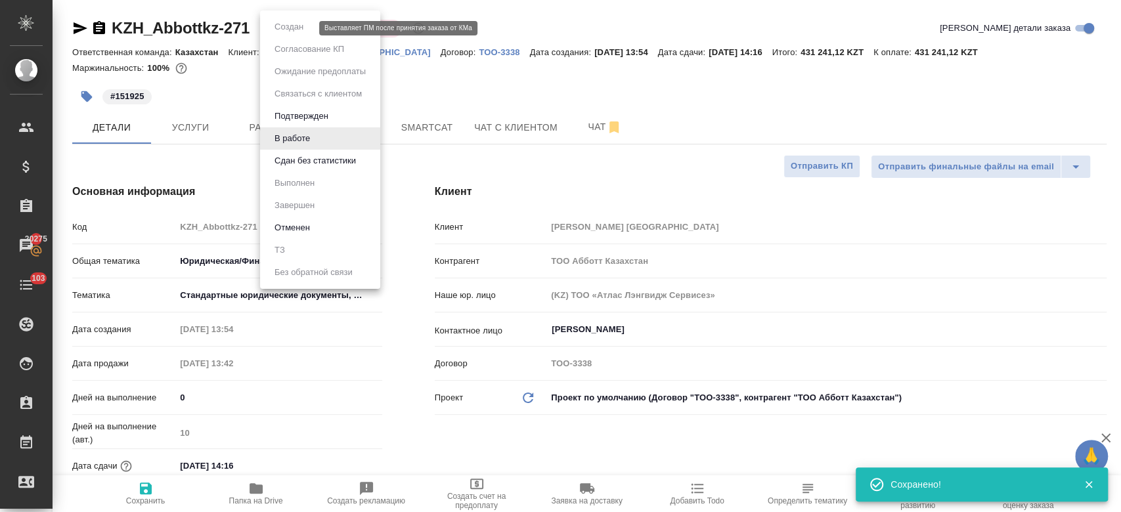
type textarea "x"
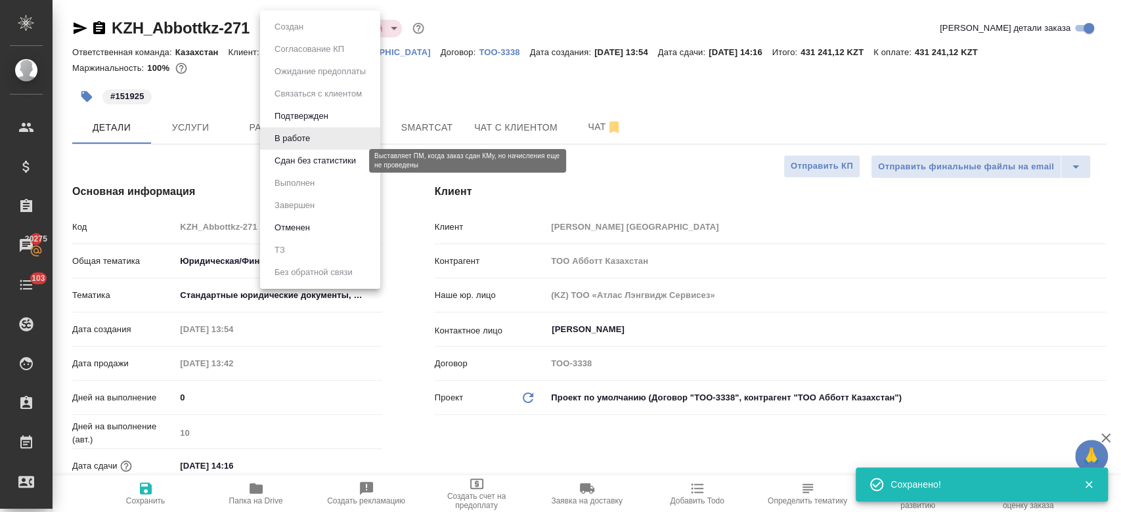
click at [315, 161] on button "Сдан без статистики" at bounding box center [315, 161] width 89 height 14
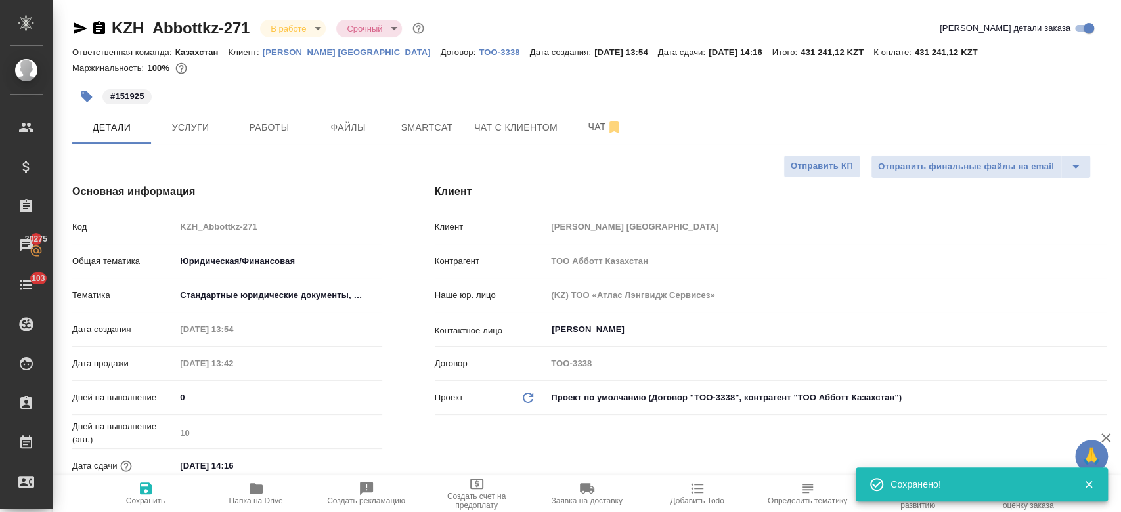
click at [315, 161] on ul "Создан Согласование КП Ожидание предоплаты Связаться с клиентом Подтвержден В р…" at bounding box center [305, 96] width 90 height 157
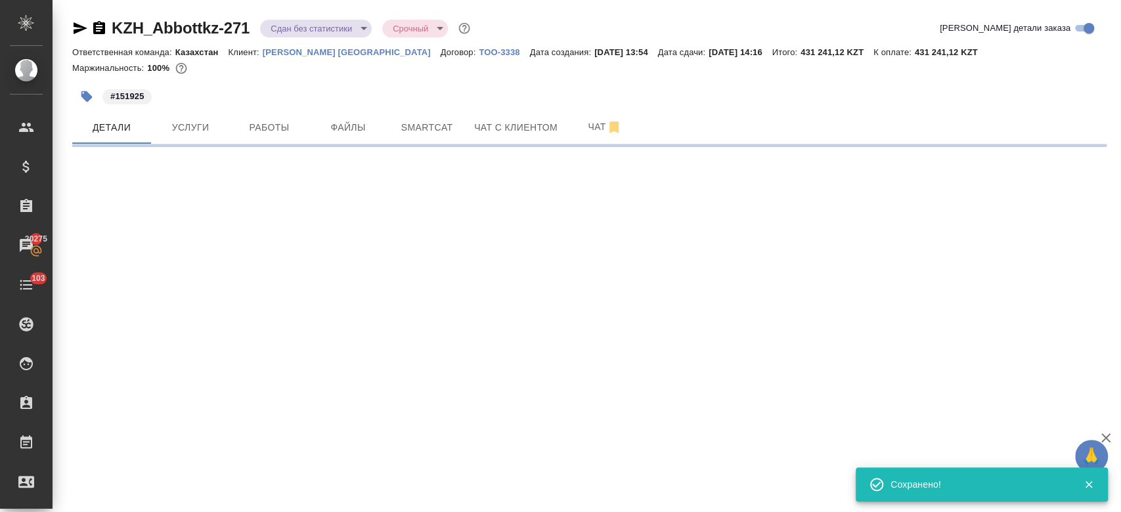
click at [288, 35] on body "🙏 .cls-1 fill:#fff; AWATERA Kosherbayeva Nazerke Клиенты Спецификации Заказы 20…" at bounding box center [560, 256] width 1121 height 512
select select "RU"
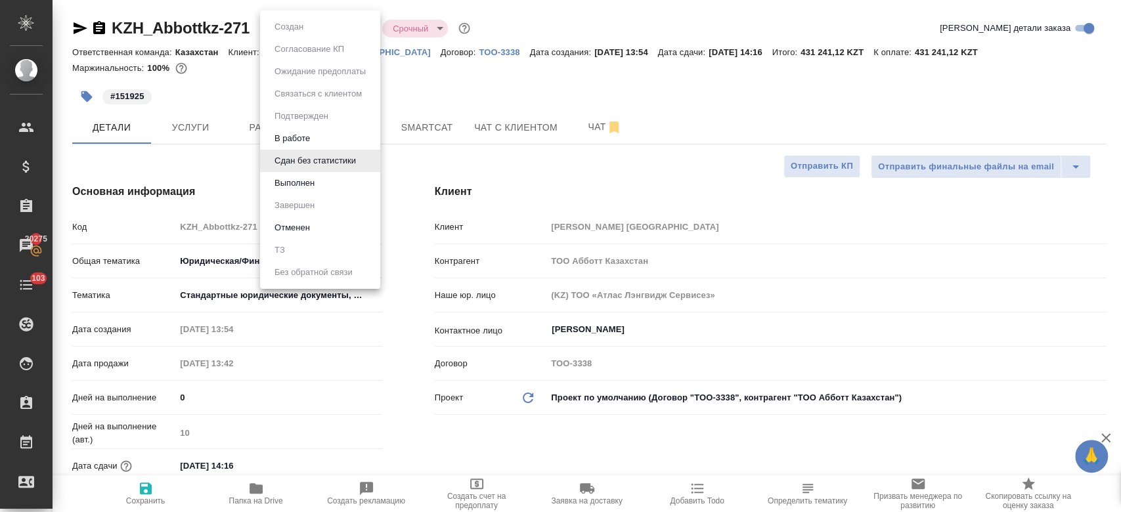
type textarea "x"
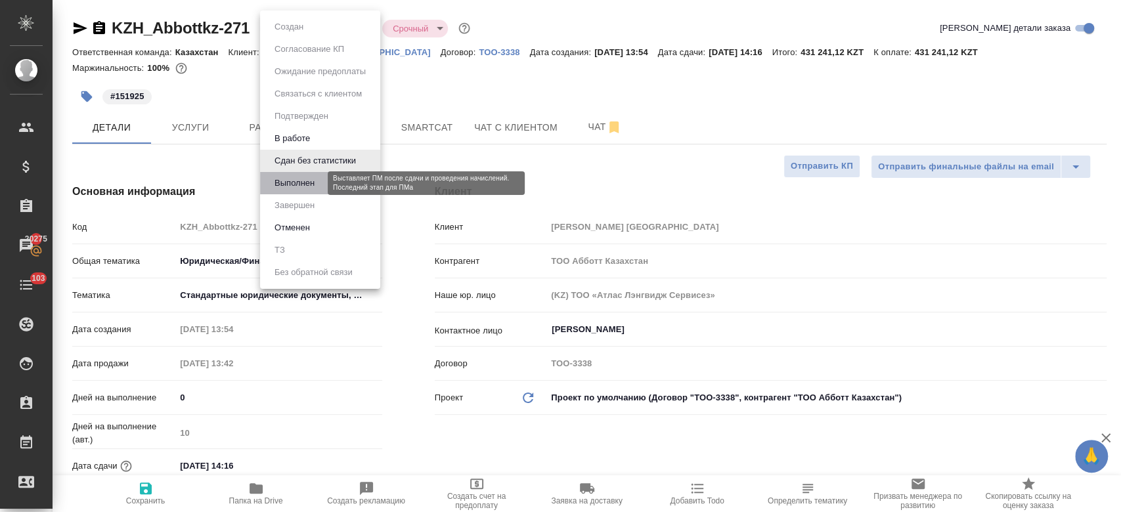
click at [303, 181] on button "Выполнен" at bounding box center [295, 183] width 48 height 14
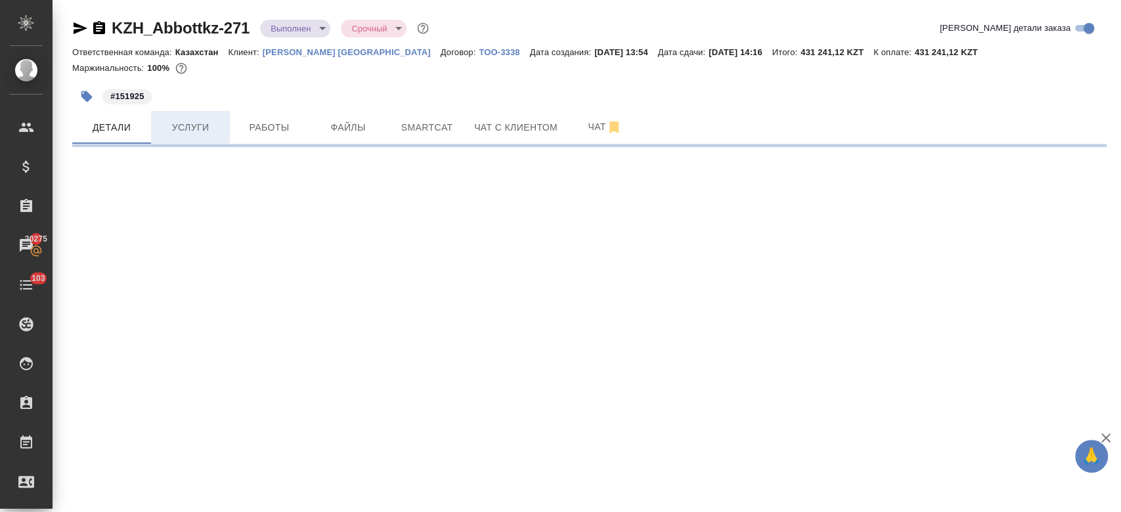
select select "RU"
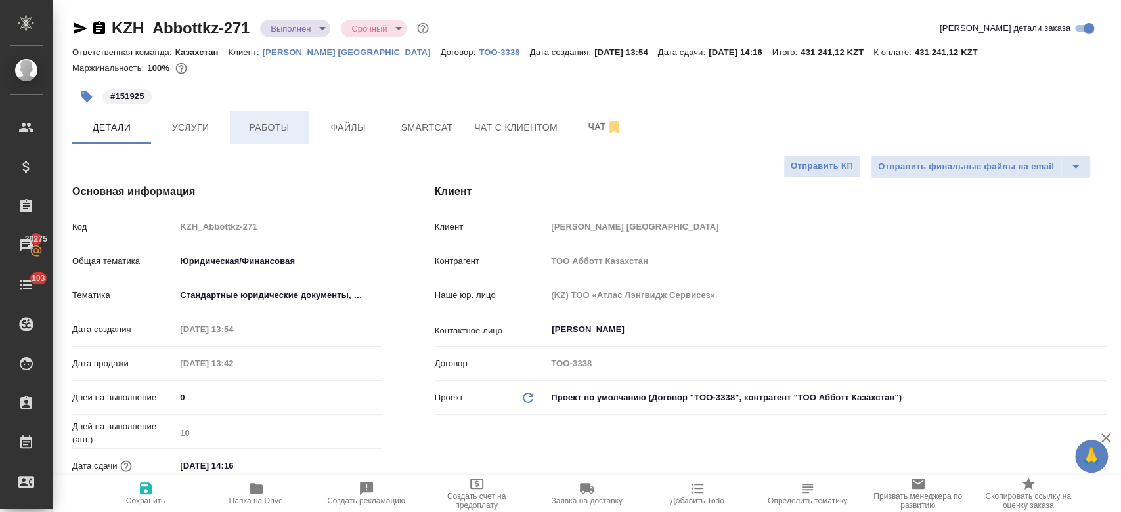
type textarea "x"
click at [275, 133] on span "Работы" at bounding box center [269, 128] width 63 height 16
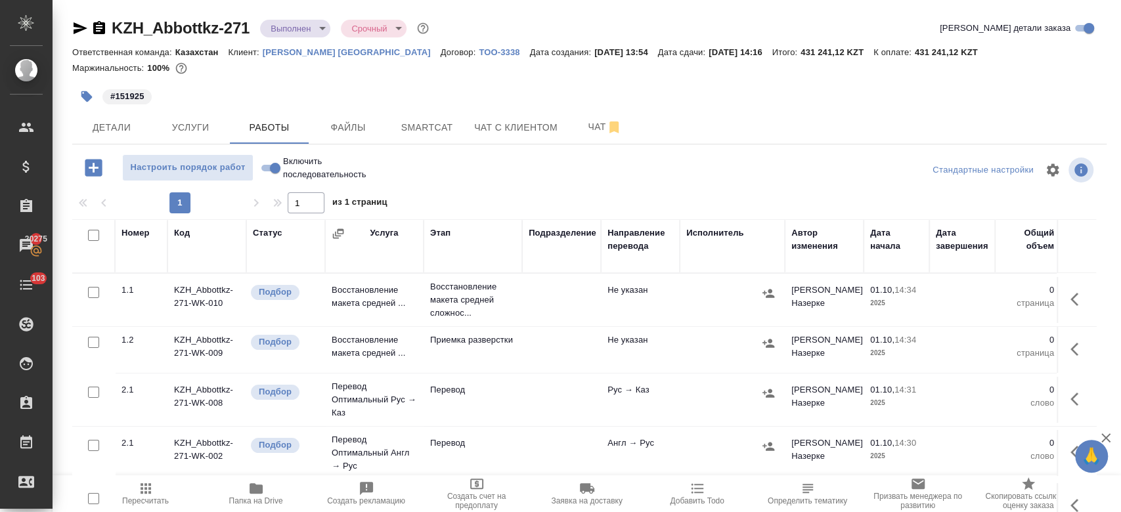
click at [92, 233] on input "checkbox" at bounding box center [93, 235] width 11 height 11
checkbox input "true"
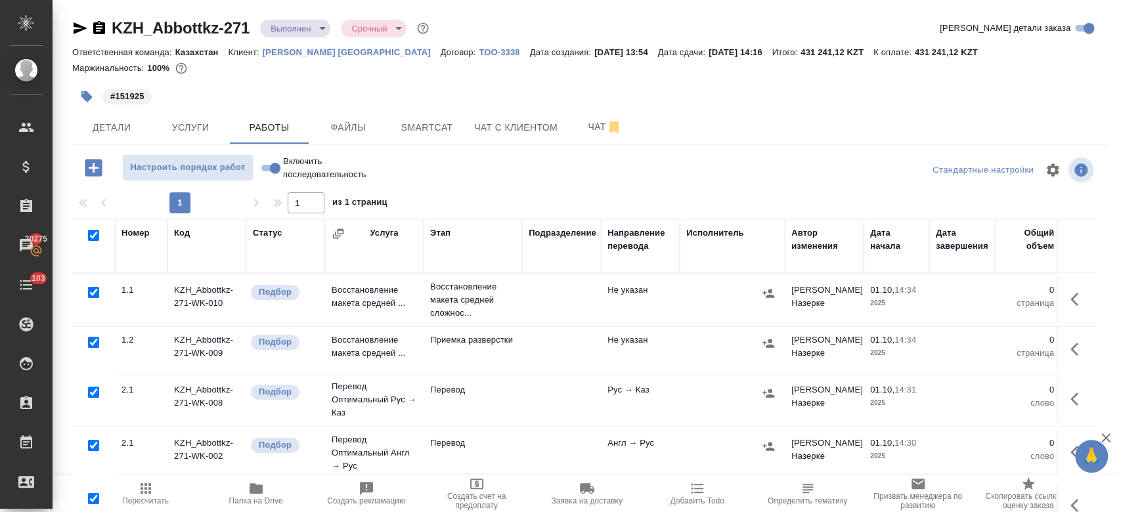
checkbox input "true"
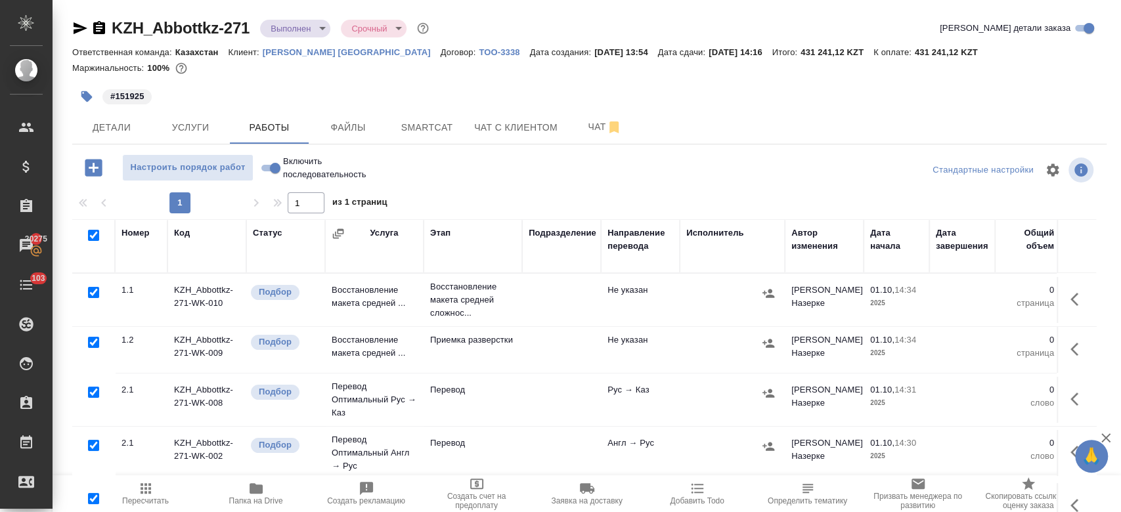
checkbox input "true"
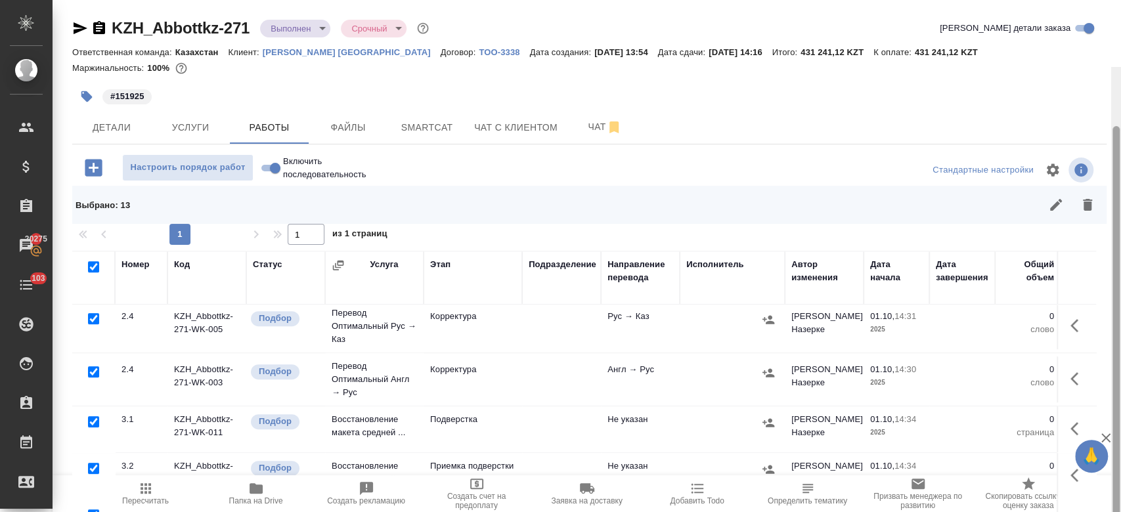
scroll to position [67, 0]
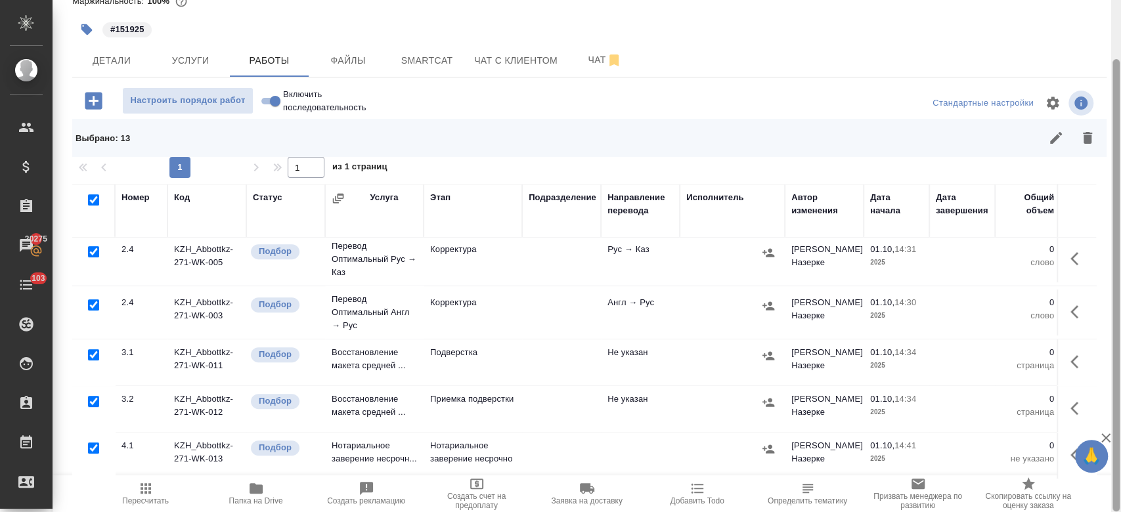
drag, startPoint x: 1116, startPoint y: 368, endPoint x: 1112, endPoint y: 481, distance: 113.1
click at [1113, 481] on div at bounding box center [1116, 285] width 7 height 453
click at [95, 443] on input "checkbox" at bounding box center [93, 448] width 11 height 11
checkbox input "false"
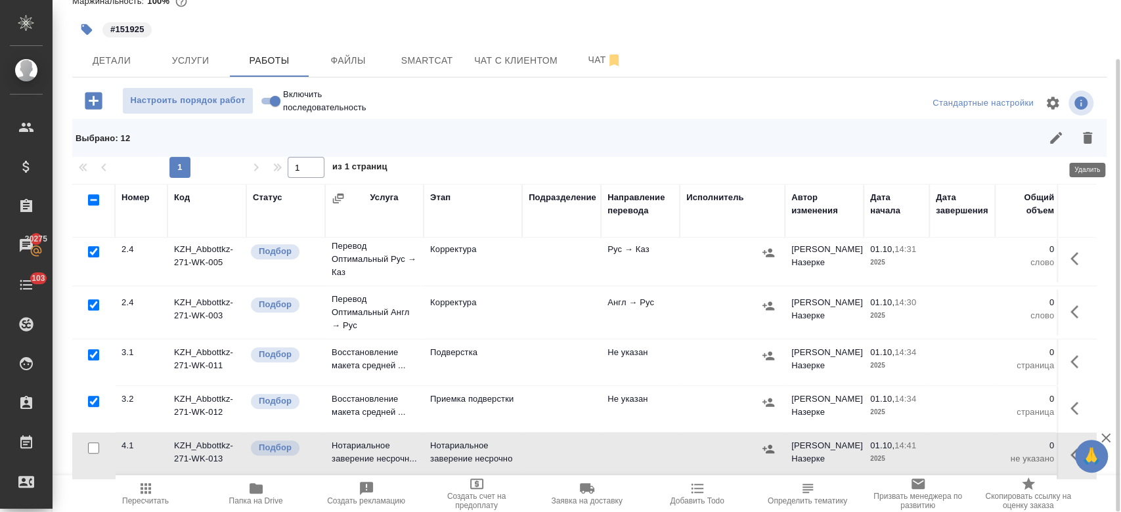
click at [1081, 139] on icon "button" at bounding box center [1088, 138] width 16 height 16
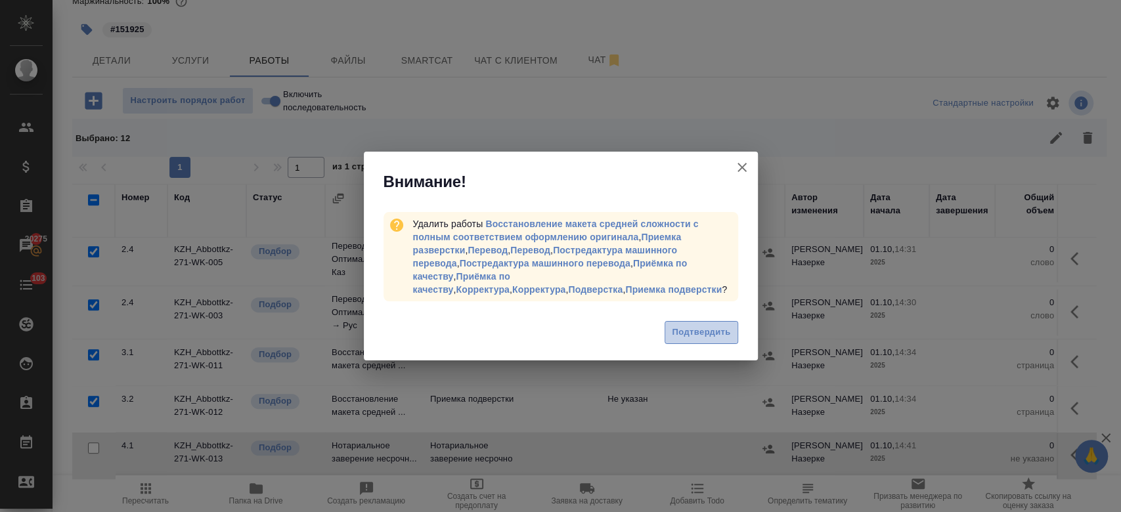
click at [696, 334] on span "Подтвердить" at bounding box center [701, 332] width 58 height 15
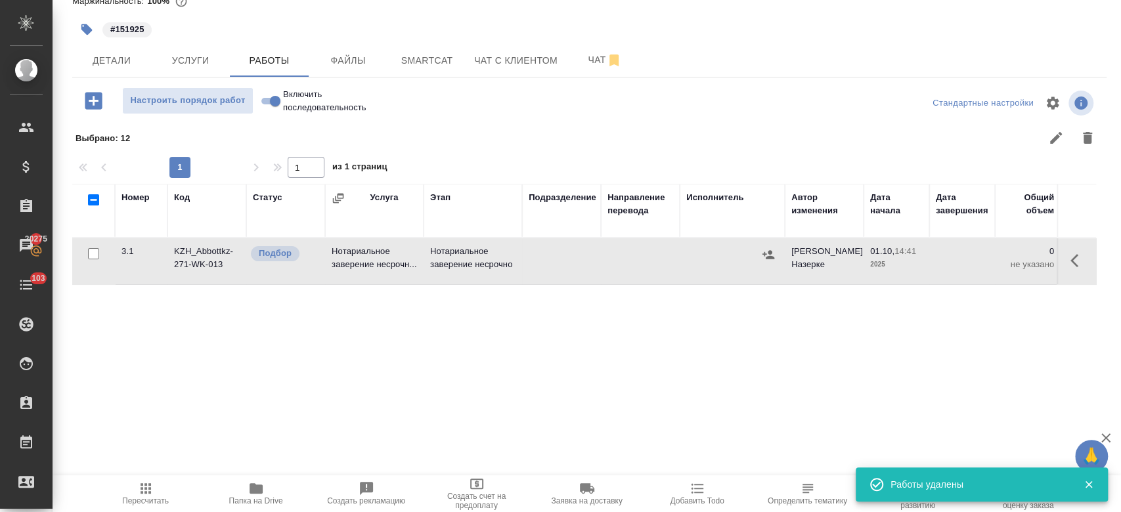
scroll to position [0, 0]
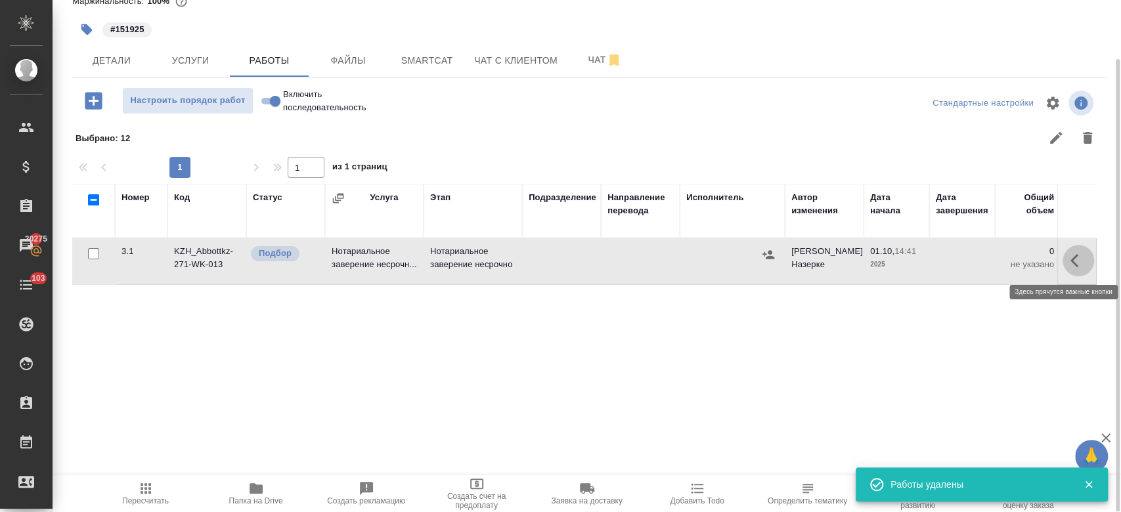
click at [1083, 256] on icon "button" at bounding box center [1079, 261] width 16 height 16
click at [984, 257] on icon "button" at bounding box center [982, 261] width 16 height 16
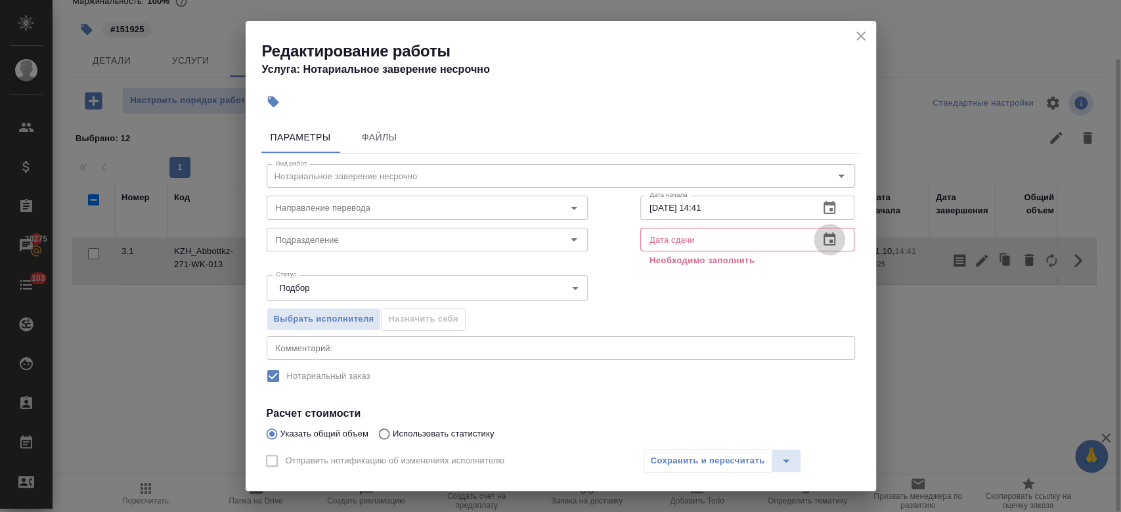
click at [824, 234] on icon "button" at bounding box center [830, 239] width 12 height 13
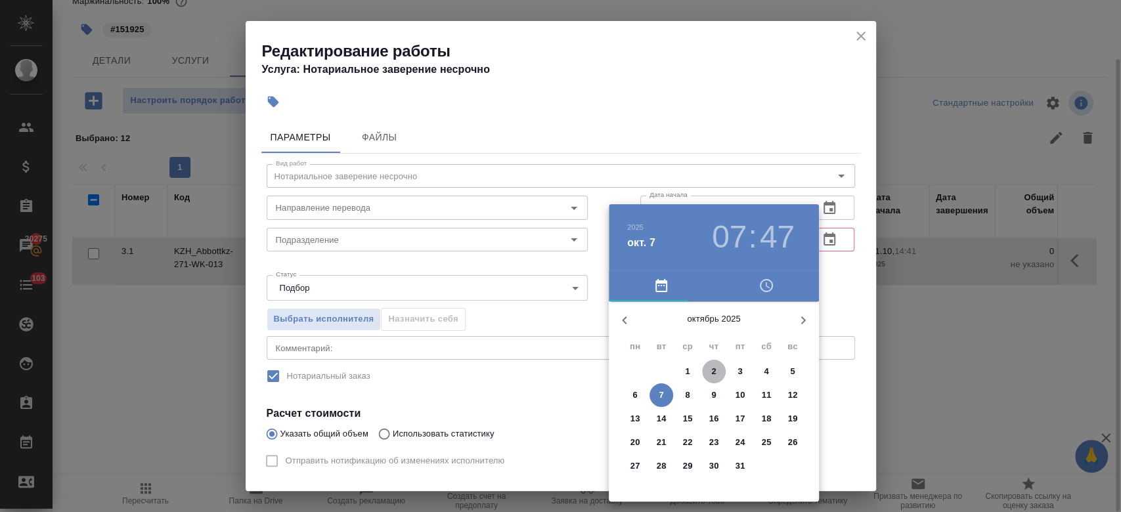
click at [710, 374] on span "2" at bounding box center [714, 371] width 24 height 13
type input "02.10.2025 07:47"
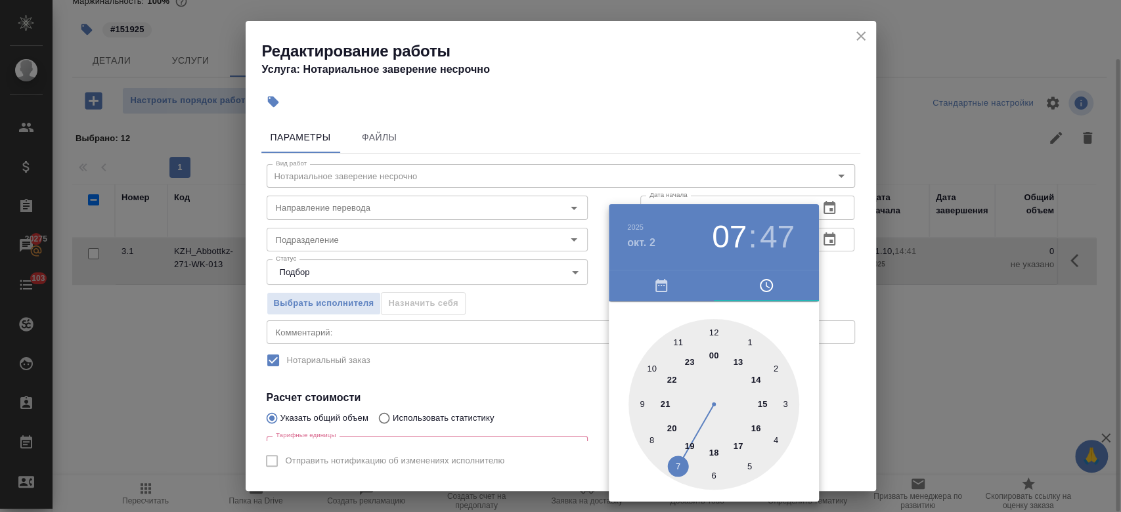
click at [836, 273] on div at bounding box center [560, 256] width 1121 height 512
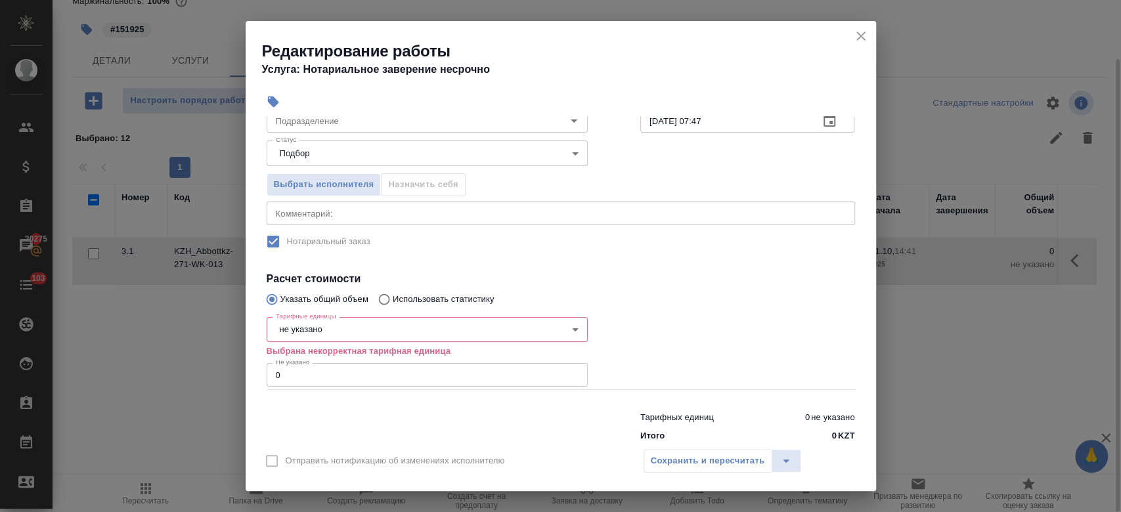
scroll to position [120, 0]
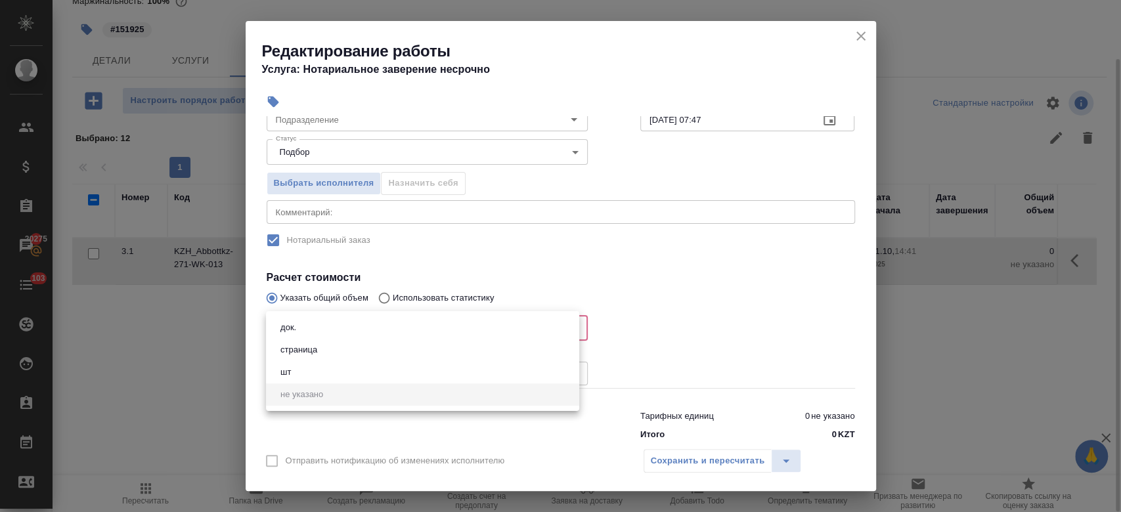
click at [396, 334] on body "🙏 .cls-1 fill:#fff; AWATERA Kosherbayeva Nazerke Клиенты Спецификации Заказы 20…" at bounding box center [560, 256] width 1121 height 512
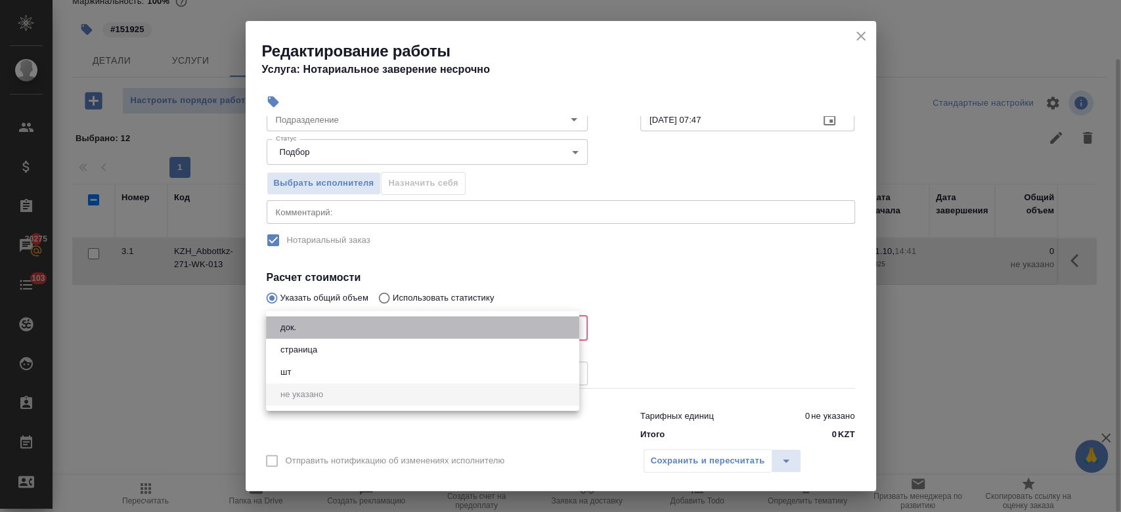
click at [373, 327] on li "док." at bounding box center [422, 328] width 313 height 22
type input "5a8b1489cc6b4906c91bfd8b"
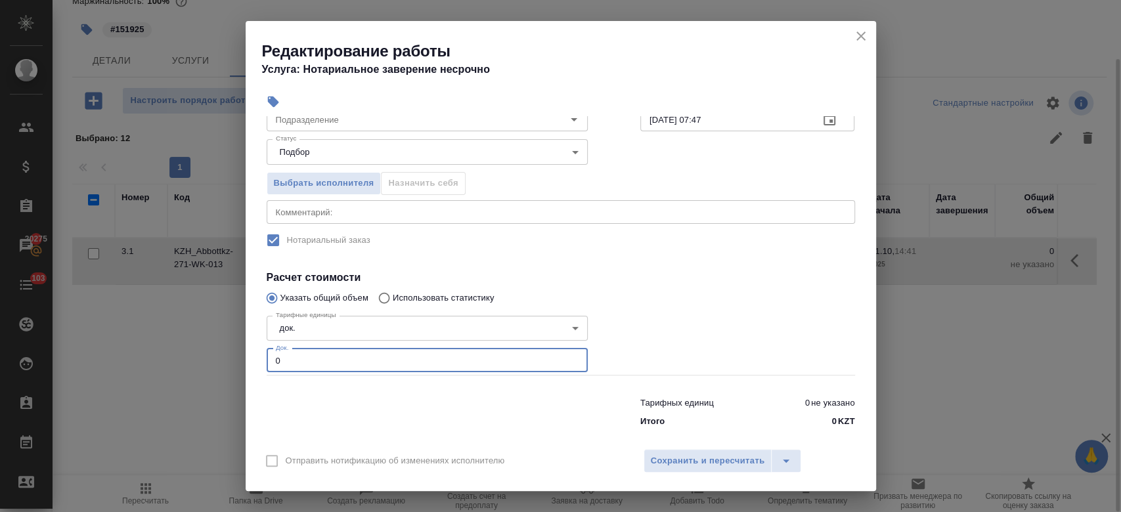
click at [355, 363] on input "0" at bounding box center [427, 361] width 321 height 24
type input "1"
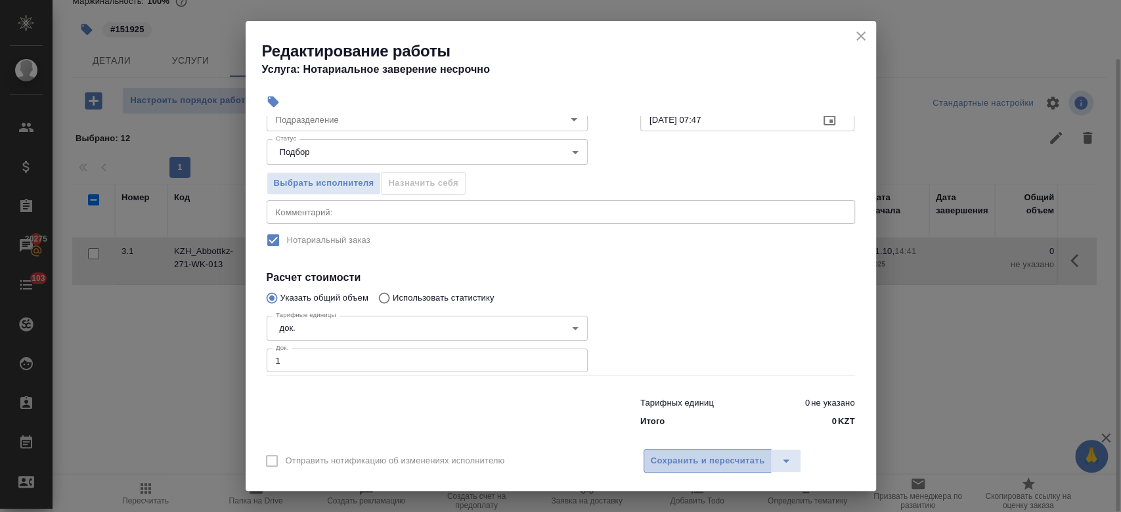
click at [675, 455] on span "Сохранить и пересчитать" at bounding box center [708, 461] width 114 height 15
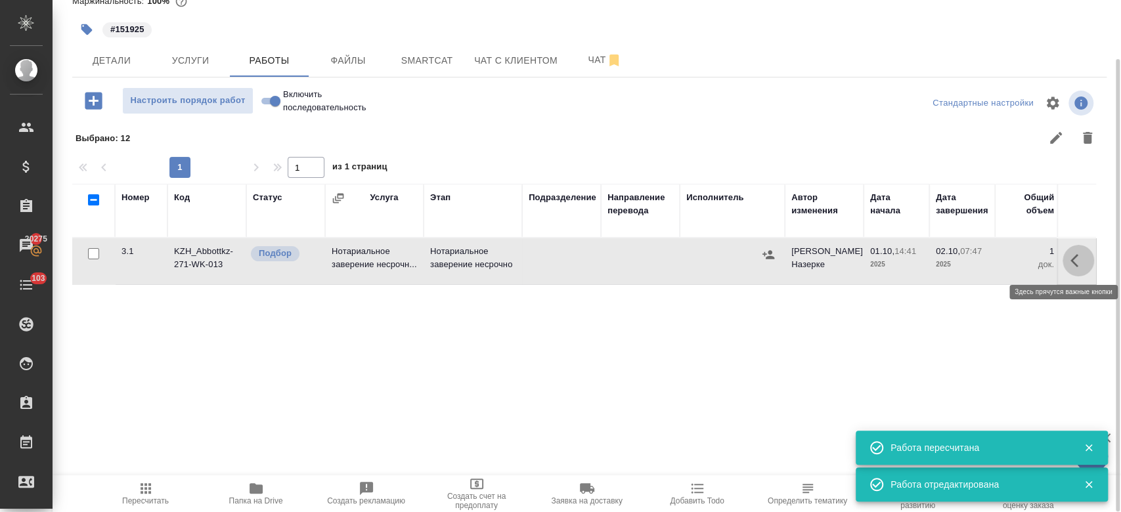
click at [1077, 267] on icon "button" at bounding box center [1079, 261] width 16 height 16
click at [978, 261] on icon "button" at bounding box center [982, 261] width 16 height 16
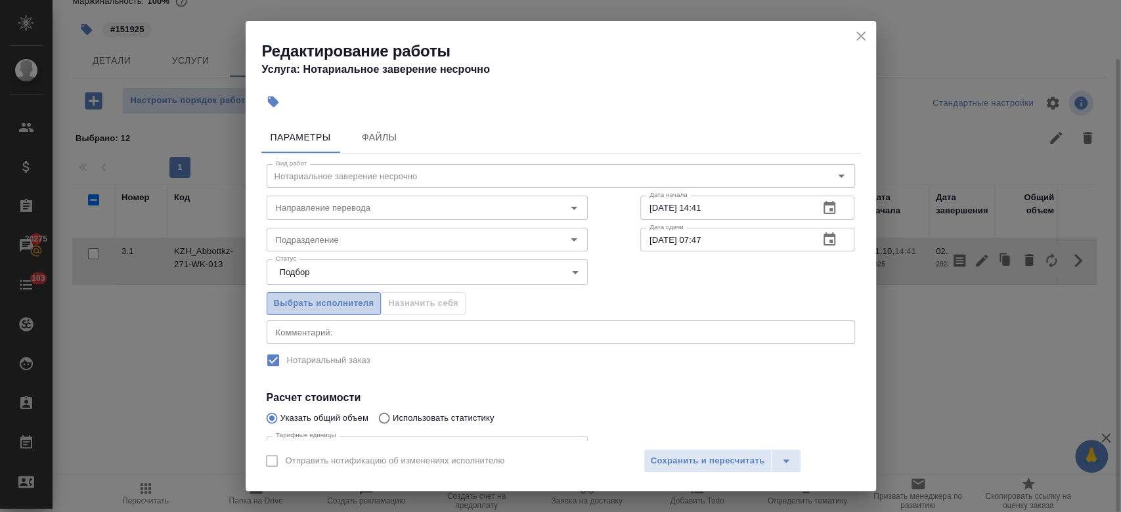
click at [342, 307] on span "Выбрать исполнителя" at bounding box center [324, 303] width 101 height 15
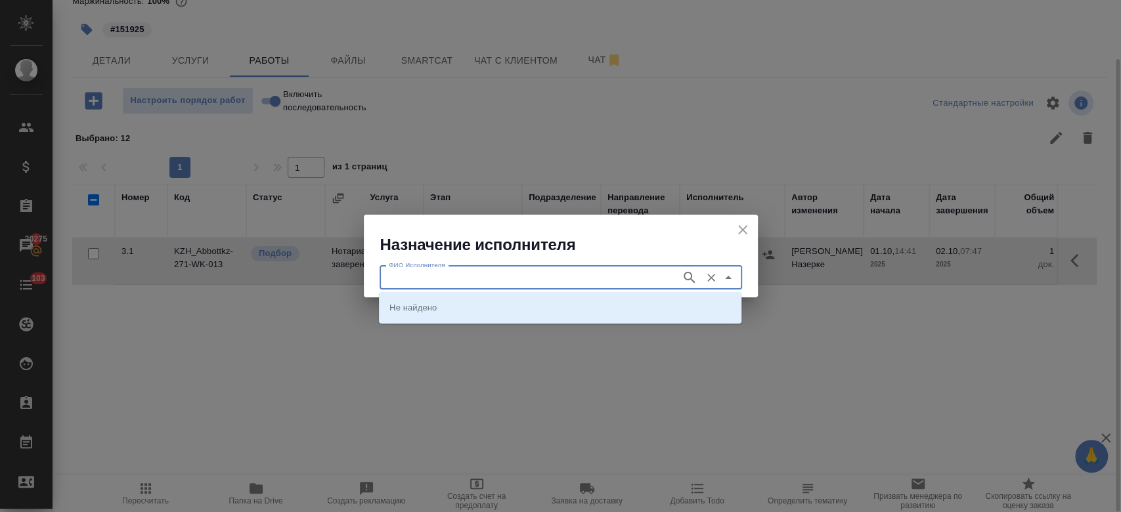
click at [464, 282] on input "ФИО Исполнителя" at bounding box center [529, 278] width 291 height 16
type input "almaty"
click at [692, 281] on icon "button" at bounding box center [689, 277] width 11 height 11
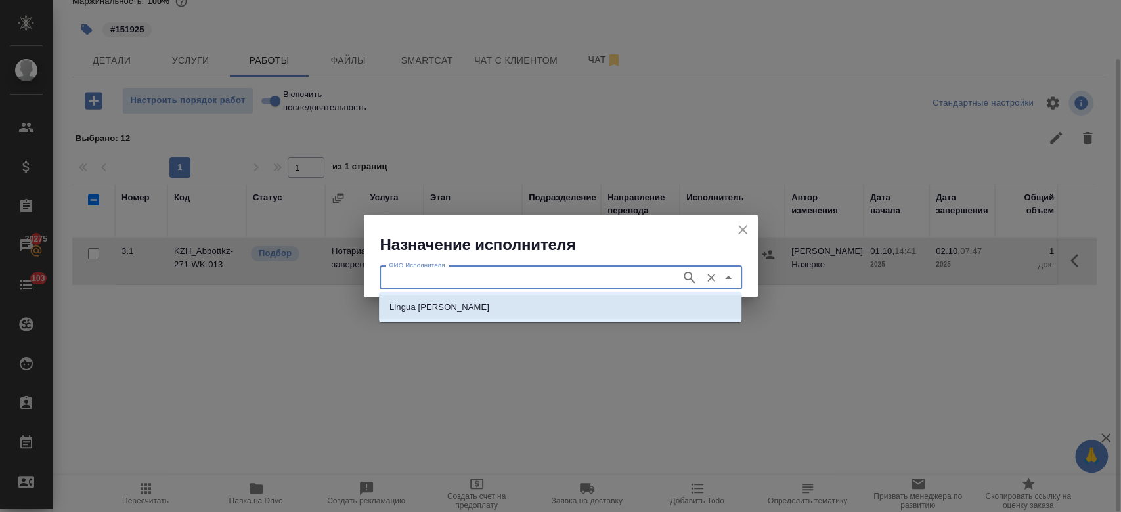
click at [648, 305] on li "Lingua Franka Almaty" at bounding box center [560, 308] width 363 height 24
type input "Lingua Franka Almaty"
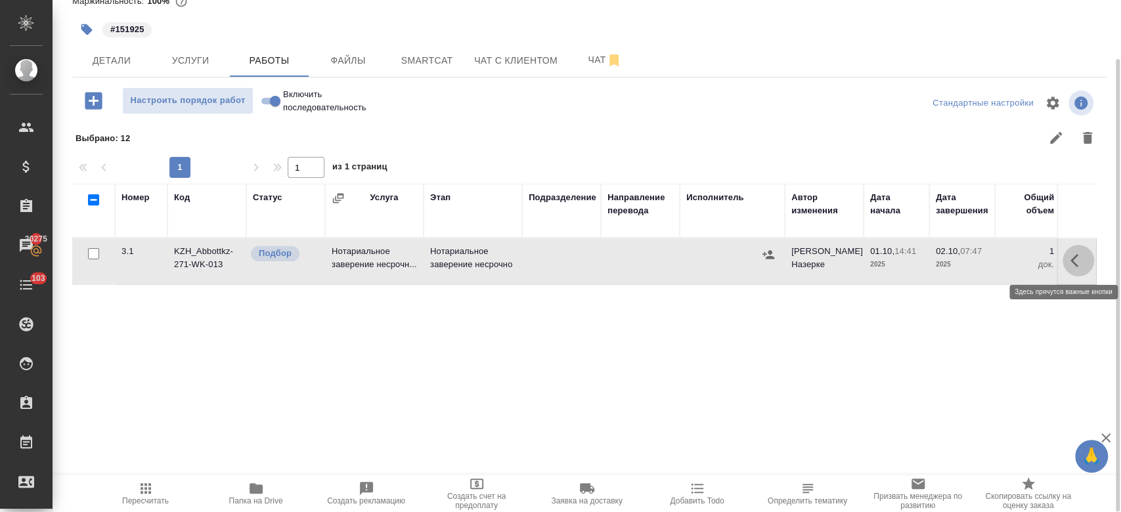
click at [1070, 272] on button "button" at bounding box center [1079, 261] width 32 height 32
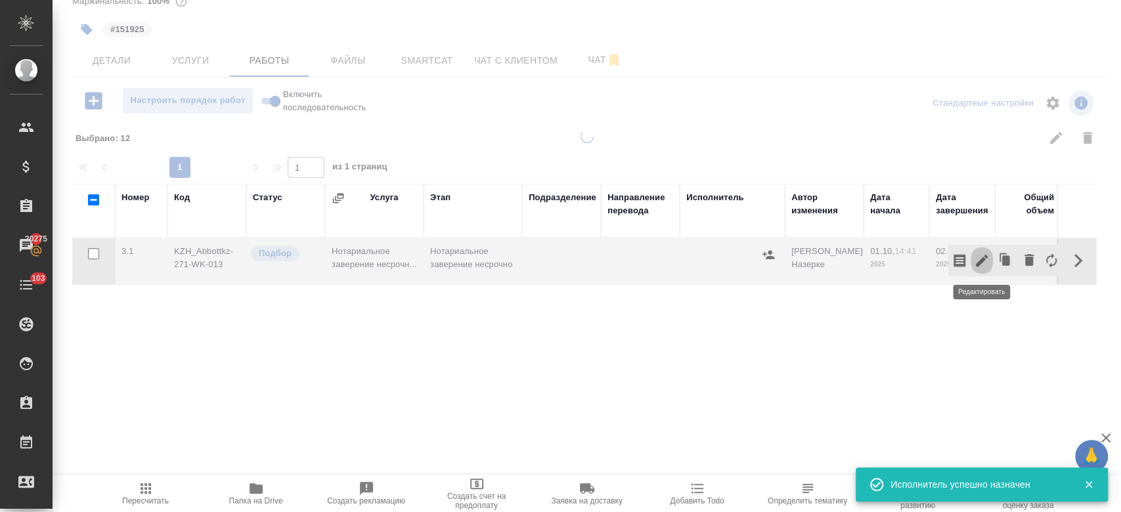
click at [985, 261] on icon "button" at bounding box center [982, 261] width 16 height 16
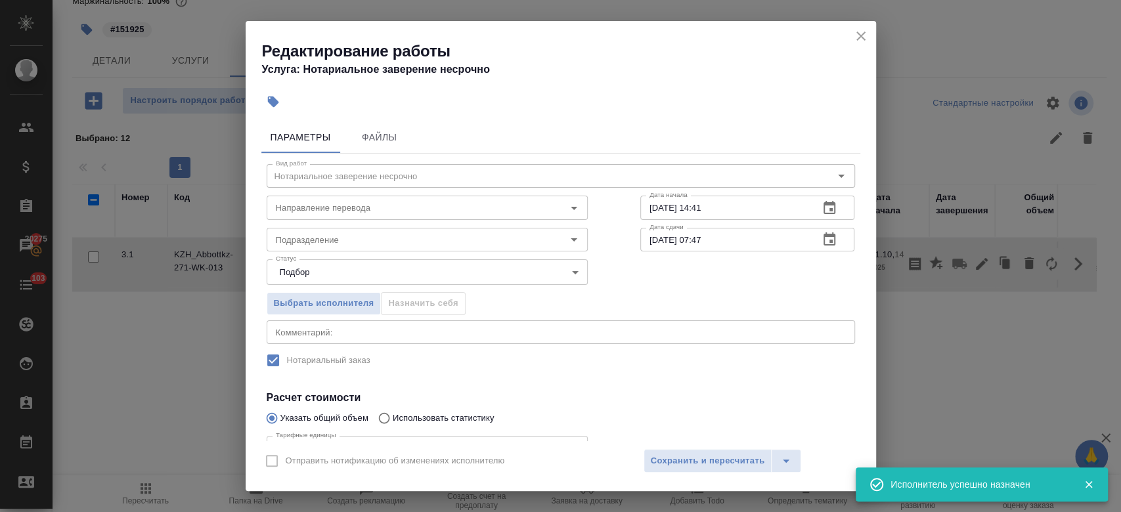
scroll to position [133, 0]
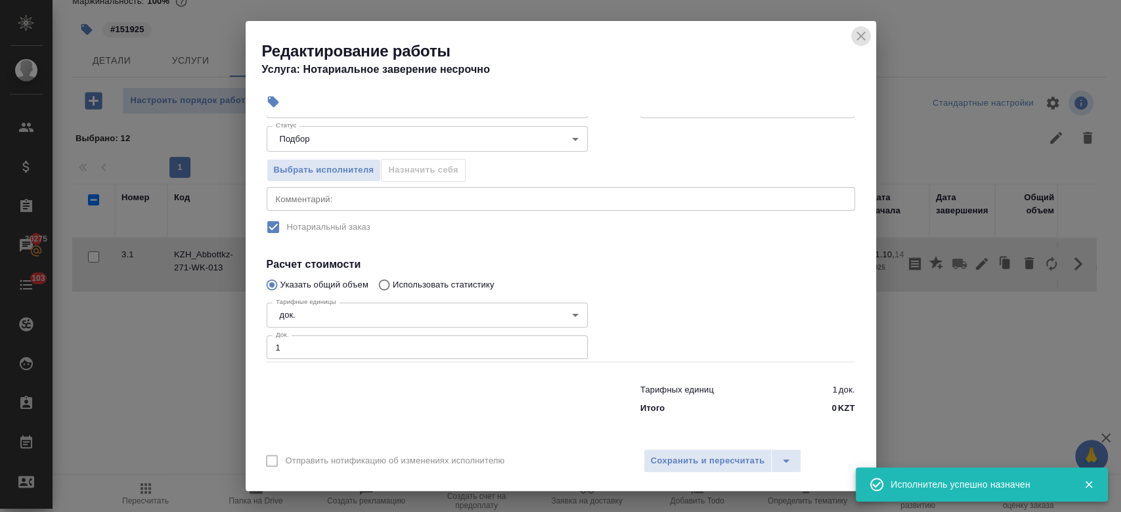
click at [854, 38] on icon "close" at bounding box center [861, 36] width 16 height 16
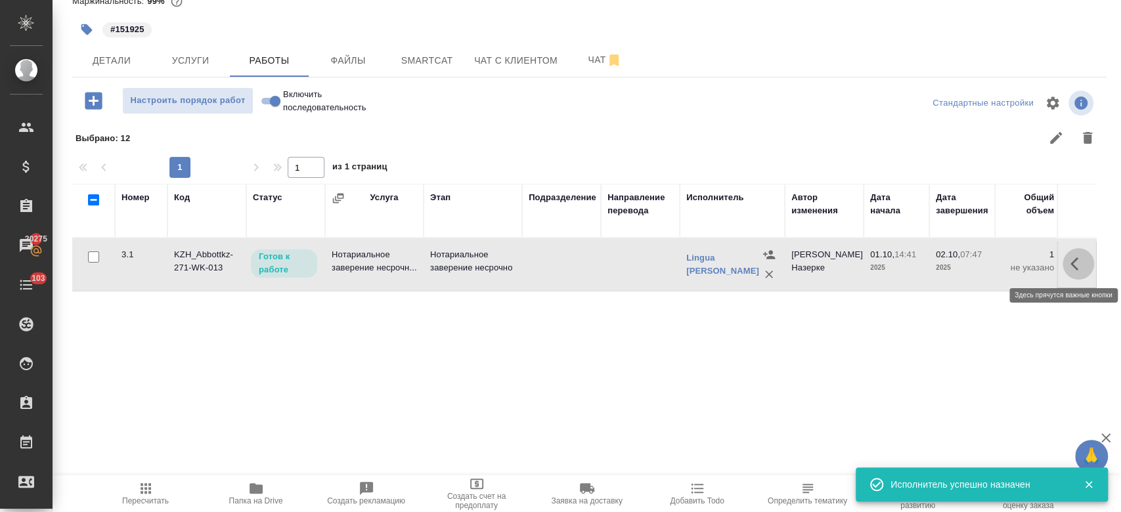
click at [1073, 267] on icon "button" at bounding box center [1079, 264] width 16 height 16
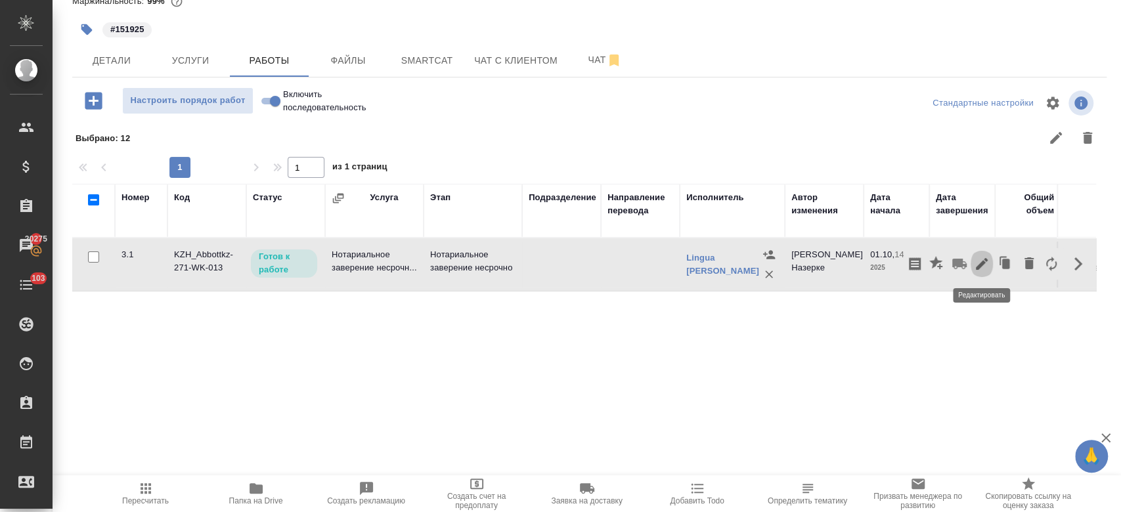
click at [978, 267] on icon "button" at bounding box center [982, 264] width 12 height 12
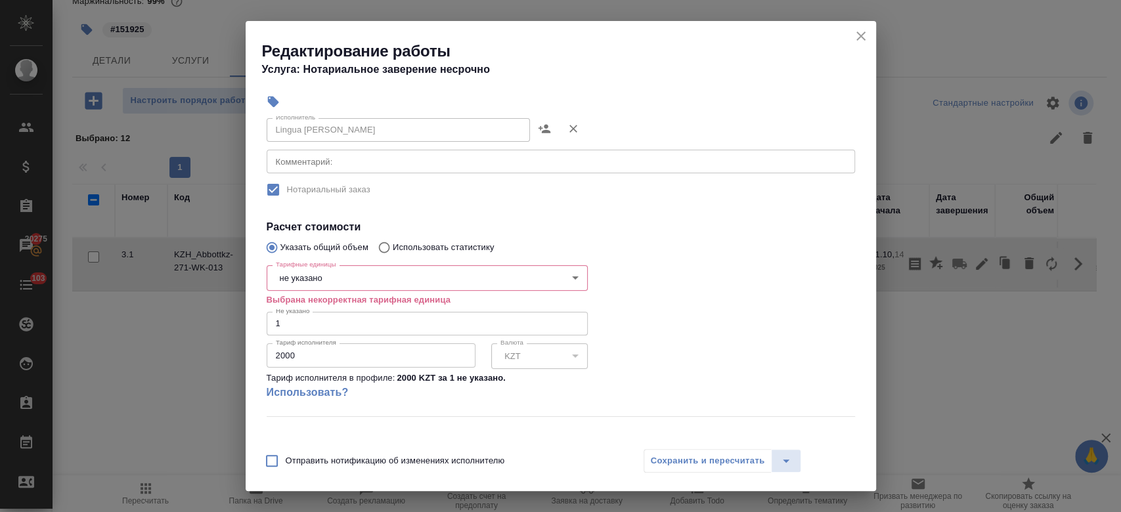
scroll to position [229, 0]
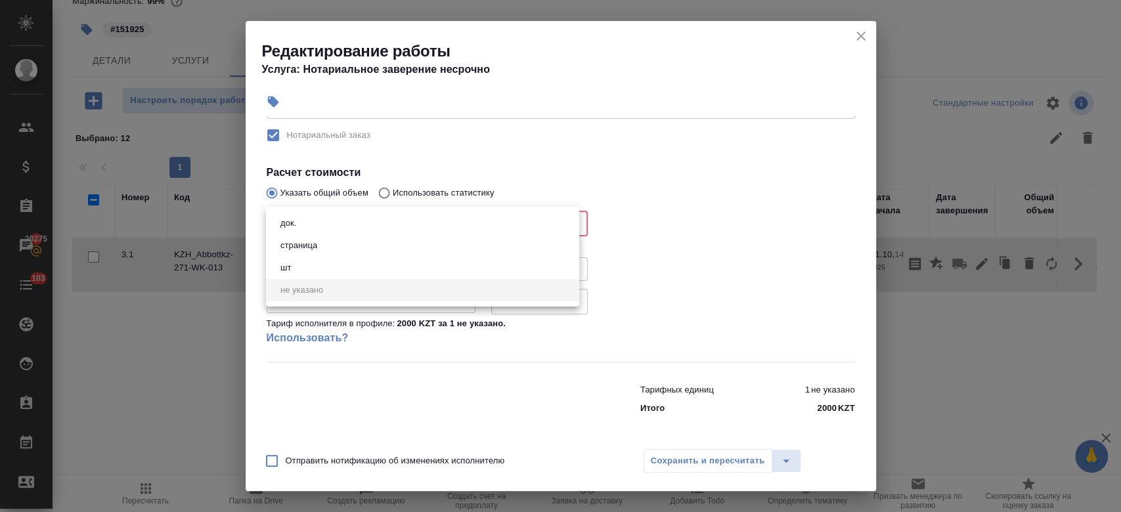
click at [434, 223] on body "🙏 .cls-1 fill:#fff; AWATERA Kosherbayeva Nazerke Клиенты Спецификации Заказы 20…" at bounding box center [560, 256] width 1121 height 512
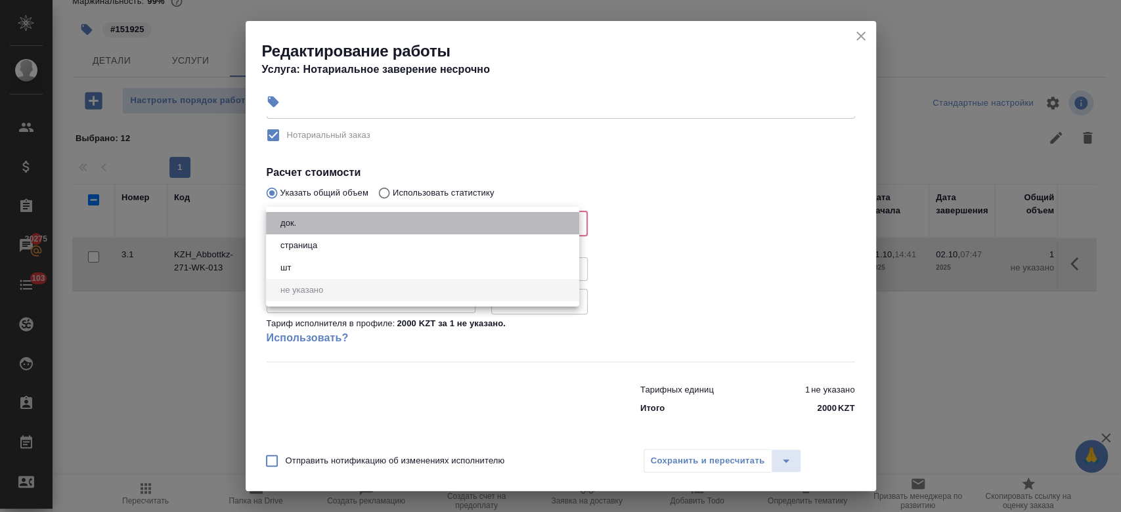
click at [424, 224] on li "док." at bounding box center [422, 223] width 313 height 22
type input "5a8b1489cc6b4906c91bfd8b"
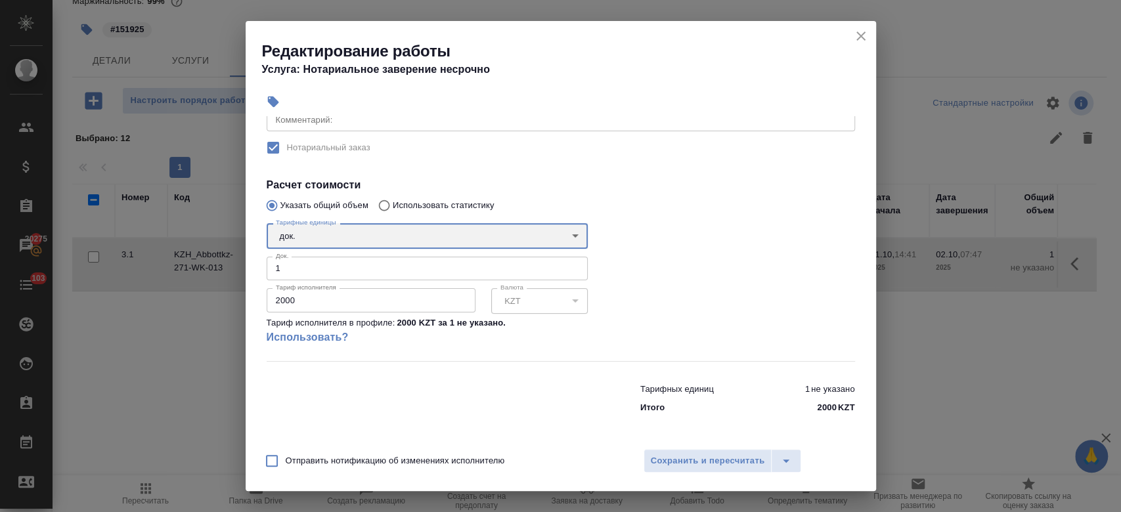
scroll to position [215, 0]
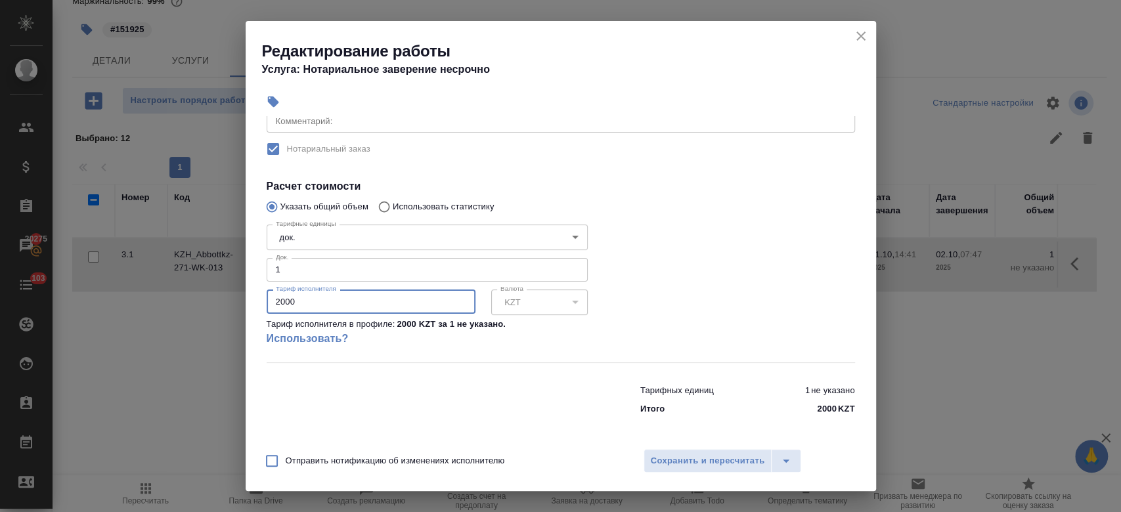
click at [384, 308] on input "2000" at bounding box center [371, 302] width 209 height 24
type input "2"
type input "151925"
click at [741, 459] on span "Сохранить и пересчитать" at bounding box center [708, 461] width 114 height 15
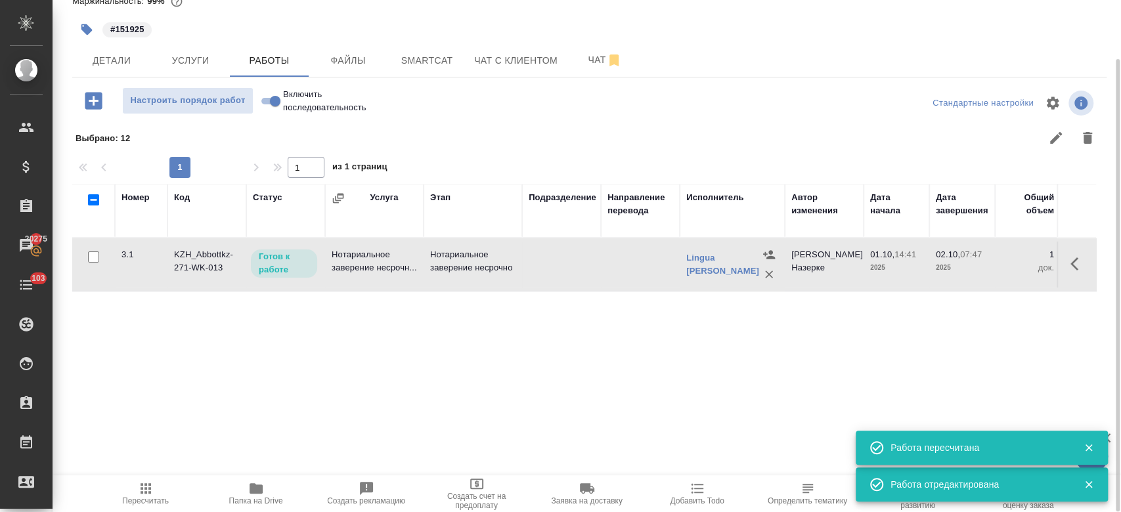
scroll to position [0, 0]
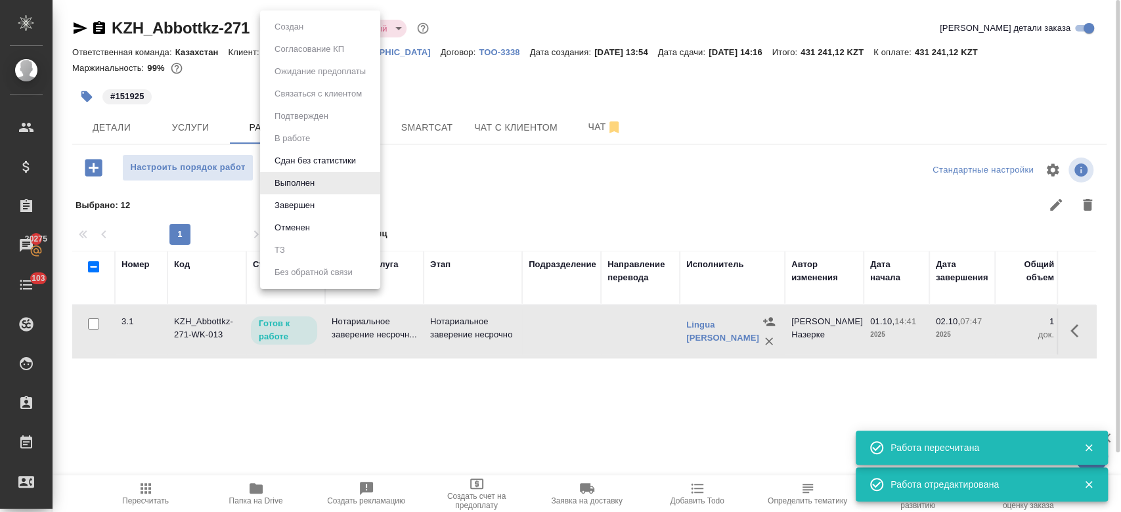
click at [293, 26] on body "🙏 .cls-1 fill:#fff; AWATERA Kosherbayeva Nazerke Клиенты Спецификации Заказы 20…" at bounding box center [560, 256] width 1121 height 512
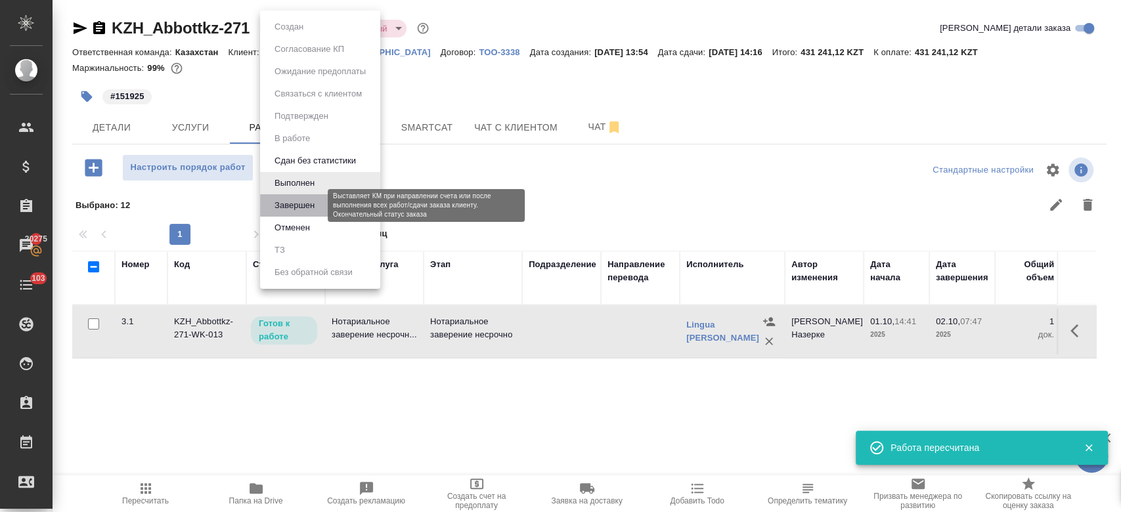
click at [301, 199] on button "Завершен" at bounding box center [295, 205] width 48 height 14
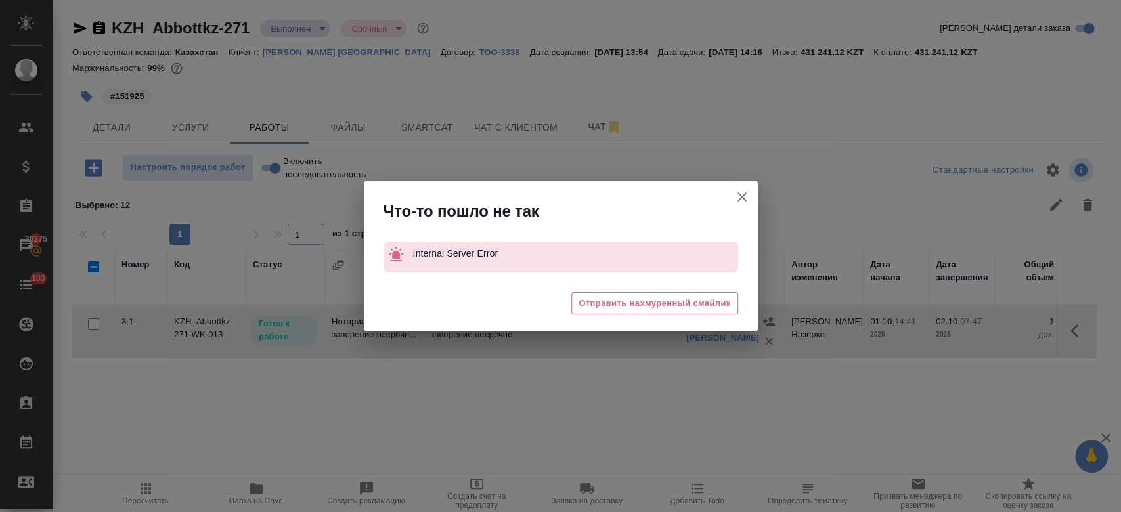
click at [749, 199] on icon "button" at bounding box center [743, 197] width 16 height 16
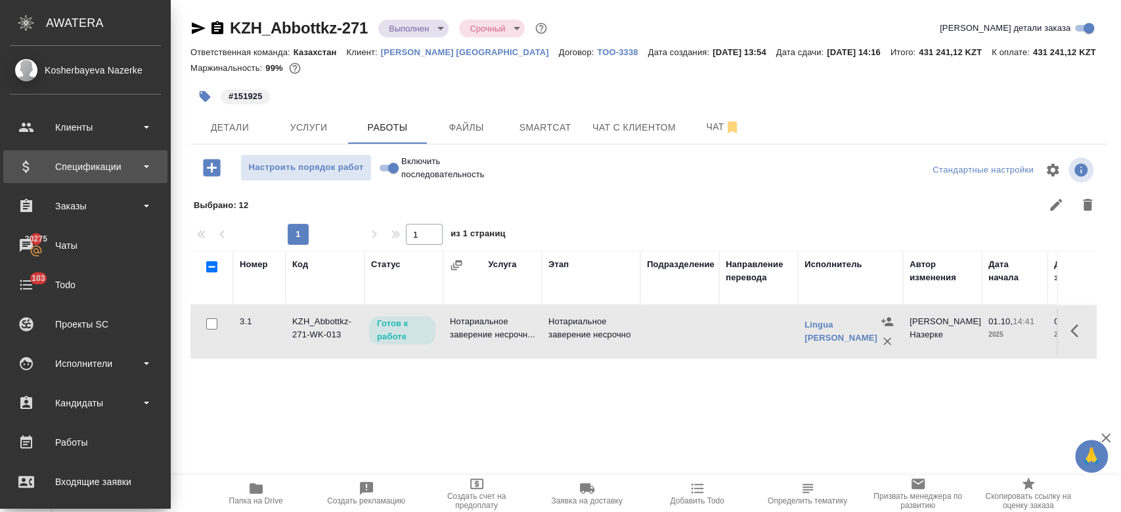
click at [96, 166] on div "Спецификации" at bounding box center [85, 167] width 151 height 20
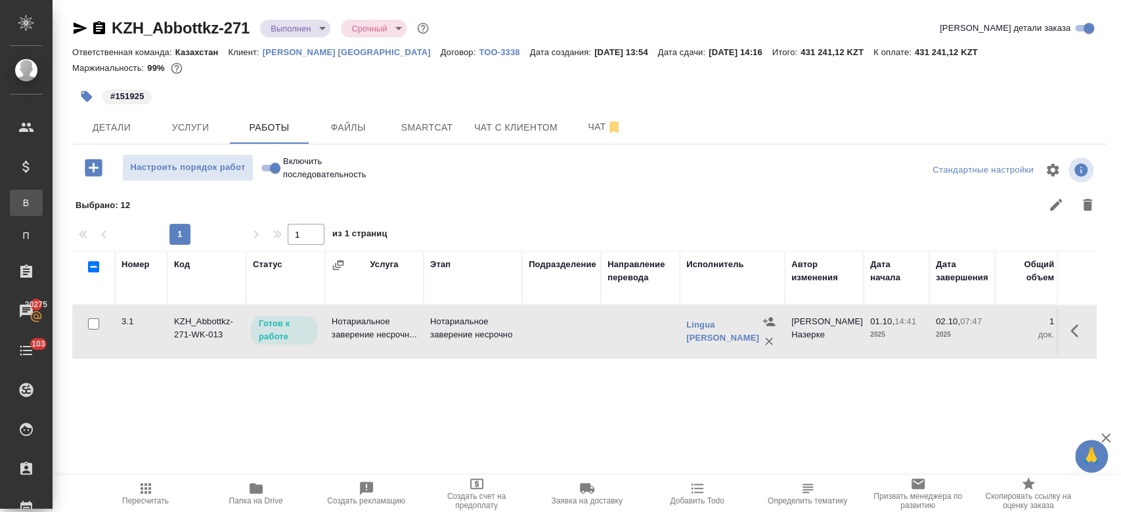
click at [20, 205] on div "Все спецификации" at bounding box center [10, 202] width 20 height 13
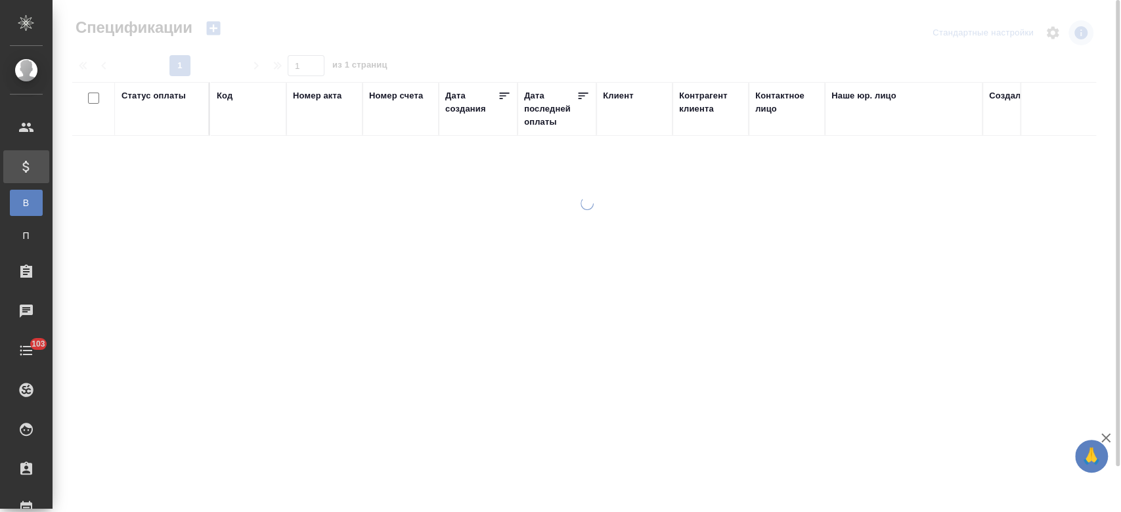
click at [218, 28] on icon "button" at bounding box center [213, 29] width 14 height 14
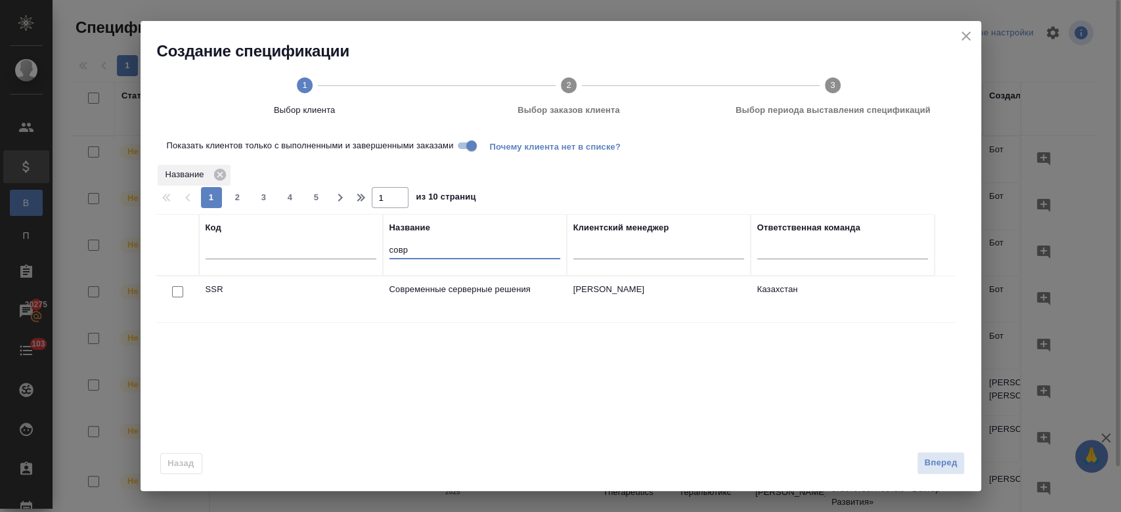
click at [436, 249] on input "совр" at bounding box center [475, 251] width 171 height 16
type input "с"
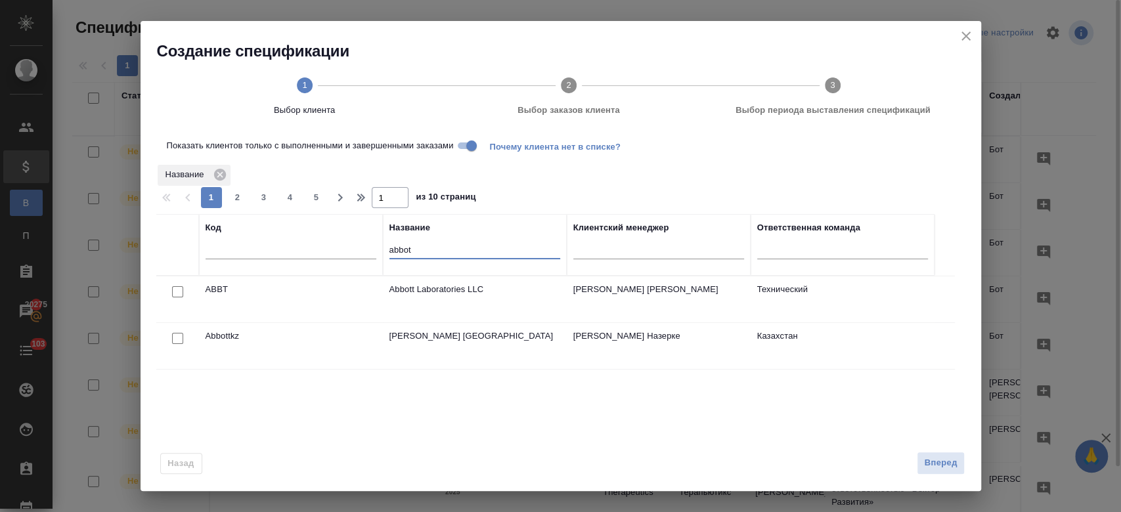
type input "abbot"
click at [181, 336] on input "checkbox" at bounding box center [177, 338] width 11 height 11
checkbox input "true"
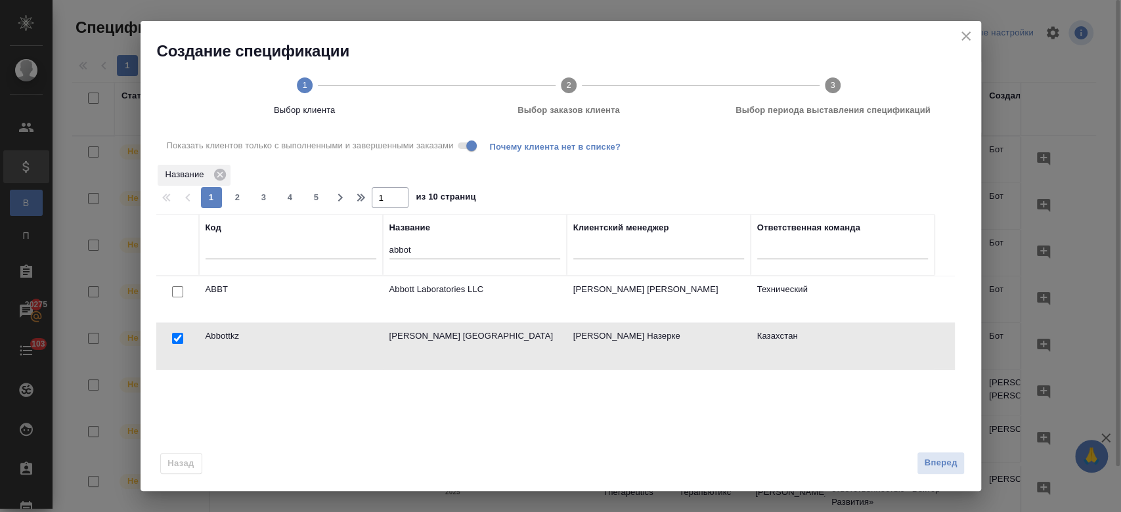
click at [947, 478] on div "Назад Вперед" at bounding box center [561, 461] width 841 height 62
click at [943, 469] on span "Вперед" at bounding box center [940, 463] width 33 height 15
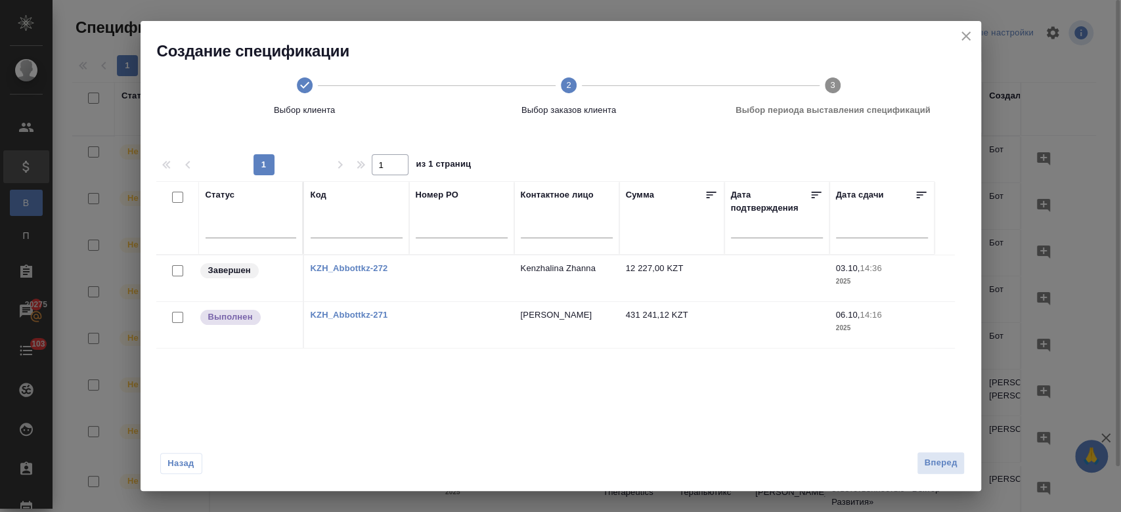
click at [175, 321] on input "checkbox" at bounding box center [177, 317] width 11 height 11
checkbox input "true"
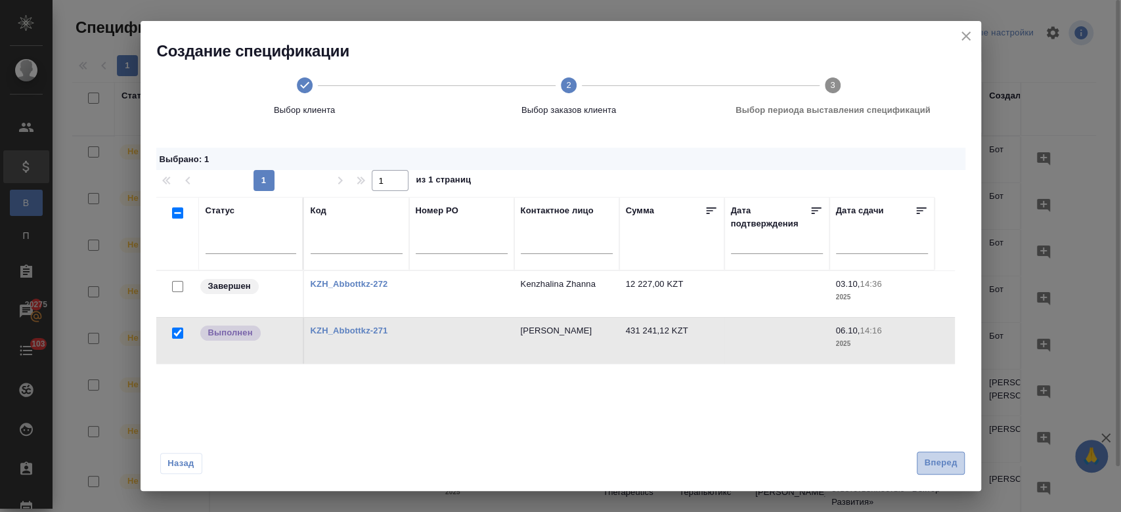
click at [946, 473] on button "Вперед" at bounding box center [940, 463] width 47 height 23
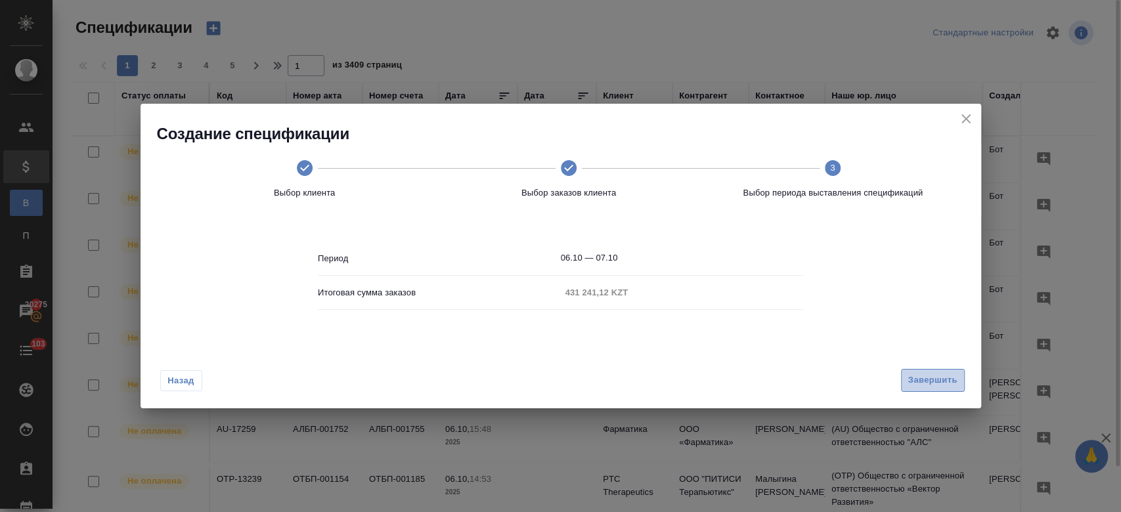
click at [930, 381] on span "Завершить" at bounding box center [933, 380] width 49 height 15
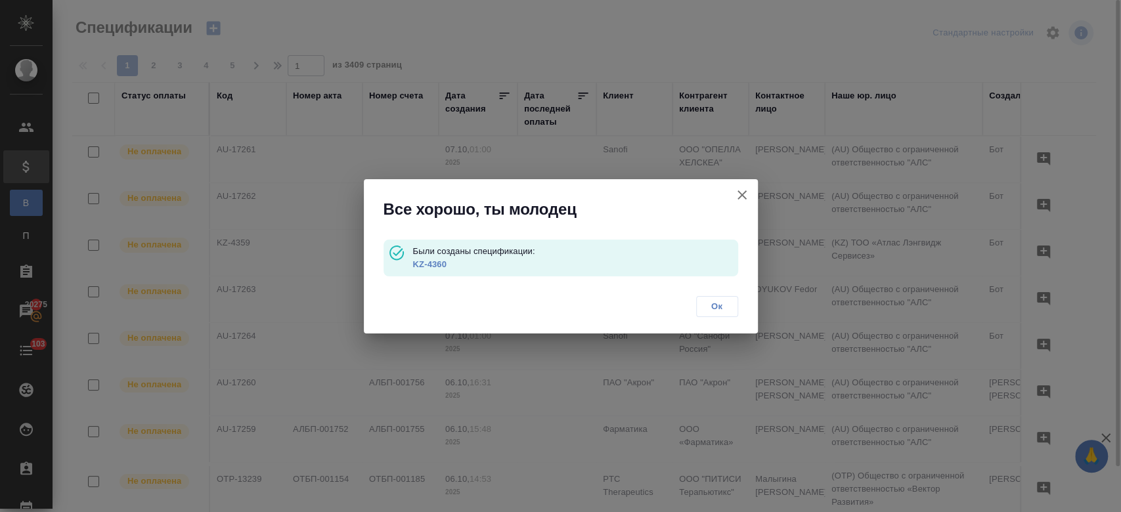
click at [438, 264] on link "KZ-4360" at bounding box center [430, 265] width 34 height 10
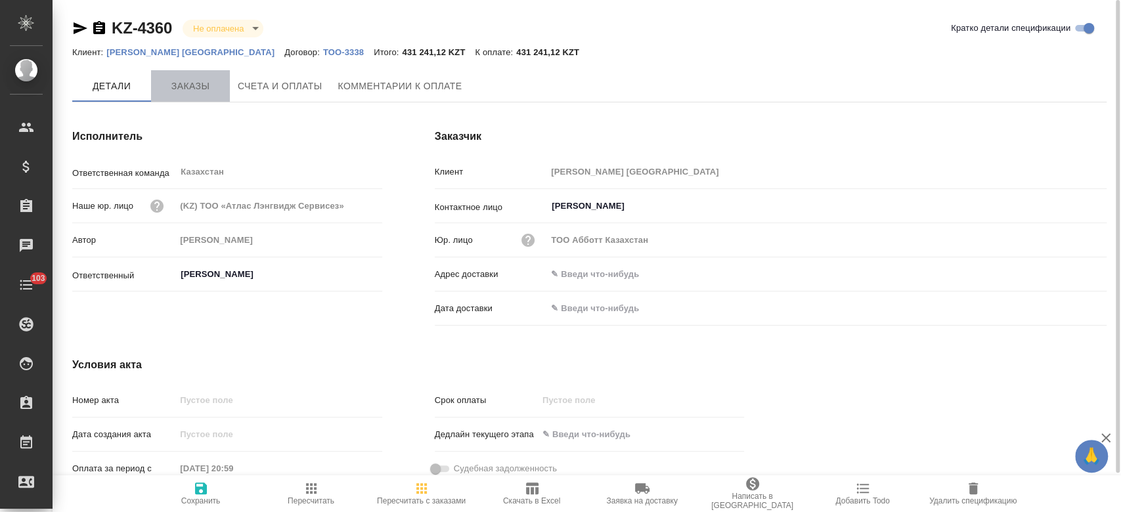
click at [187, 90] on span "Заказы" at bounding box center [190, 86] width 63 height 16
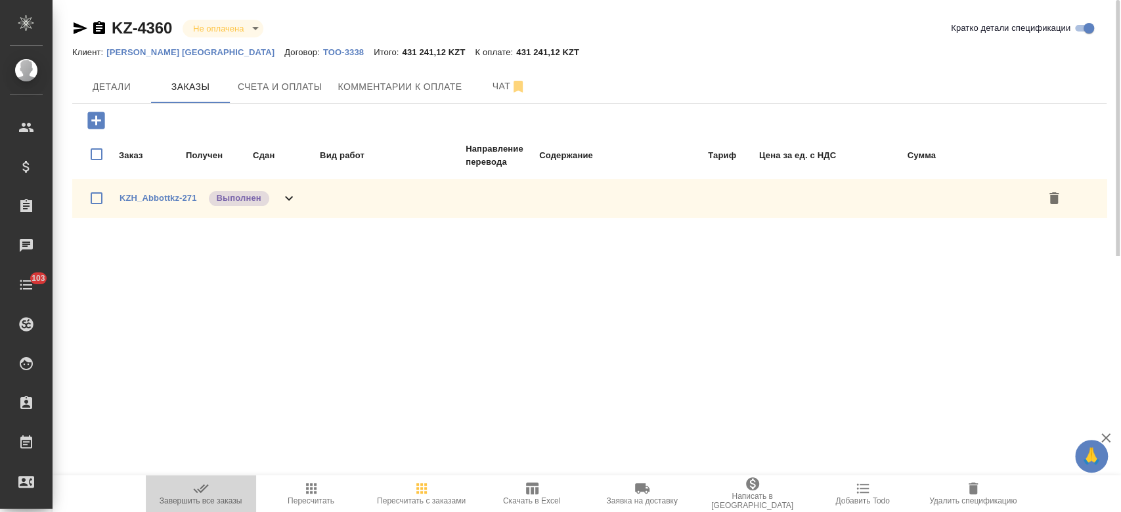
click at [196, 495] on icon "button" at bounding box center [201, 489] width 16 height 16
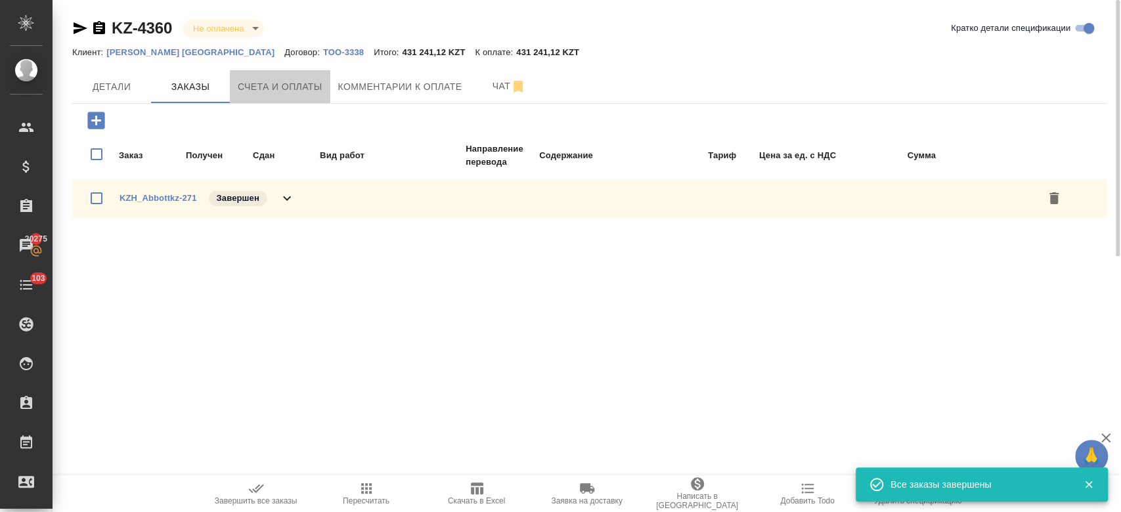
click at [315, 87] on span "Счета и оплаты" at bounding box center [280, 87] width 85 height 16
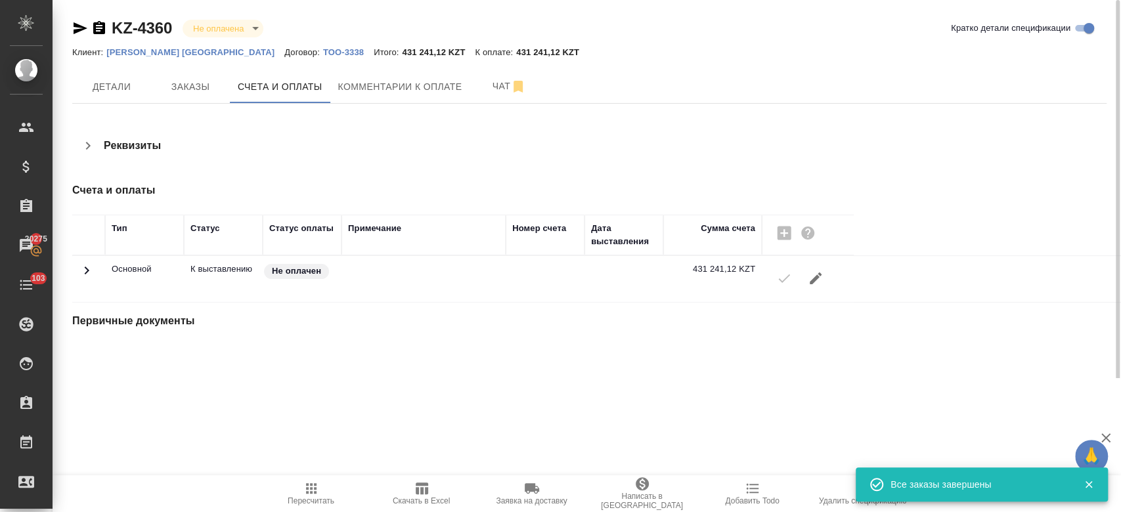
click at [70, 27] on div "KZ-4360 Не оплачена notPayed Кратко детали спецификации Клиент: [PERSON_NAME] […" at bounding box center [589, 189] width 1049 height 378
click at [85, 27] on icon "button" at bounding box center [80, 28] width 16 height 16
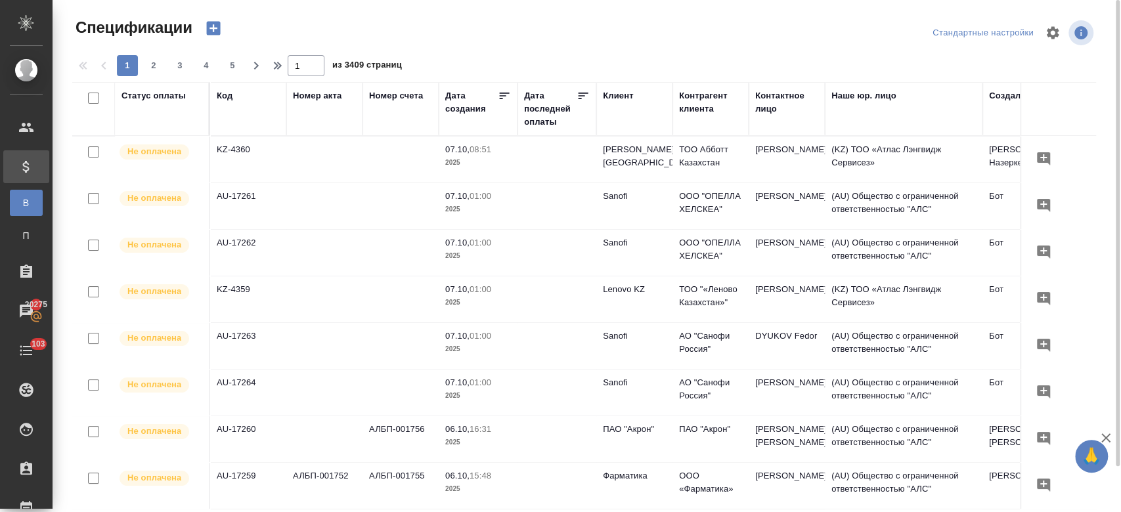
click at [215, 30] on icon "button" at bounding box center [213, 29] width 14 height 14
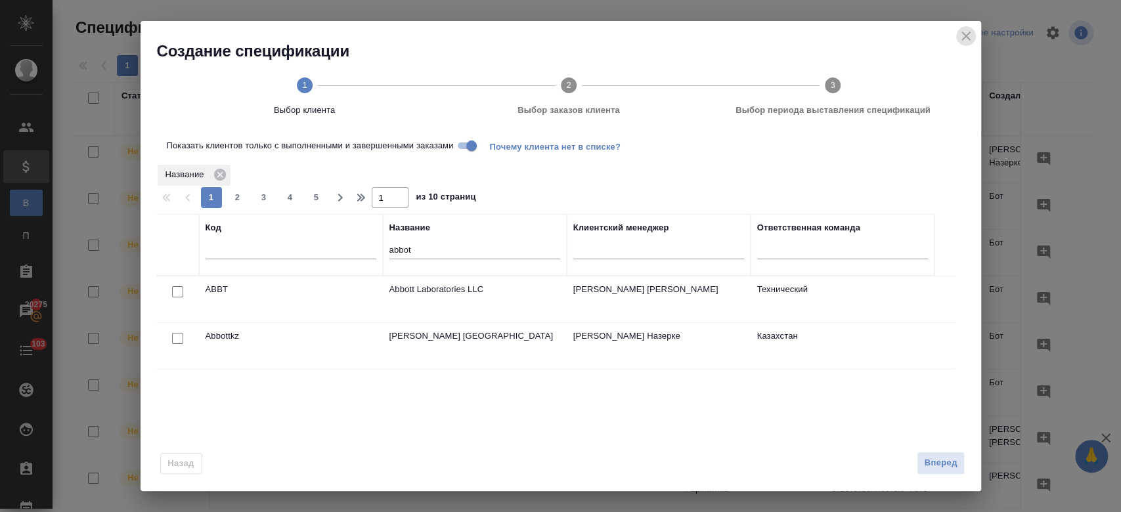
click at [965, 39] on icon "close" at bounding box center [967, 36] width 16 height 16
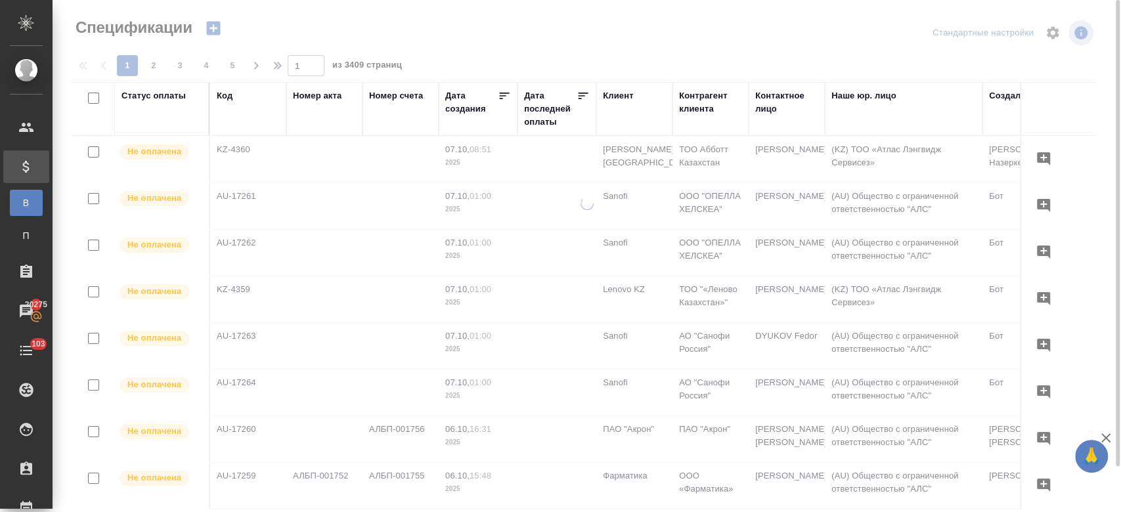
click at [227, 127] on div "Код" at bounding box center [248, 108] width 63 height 39
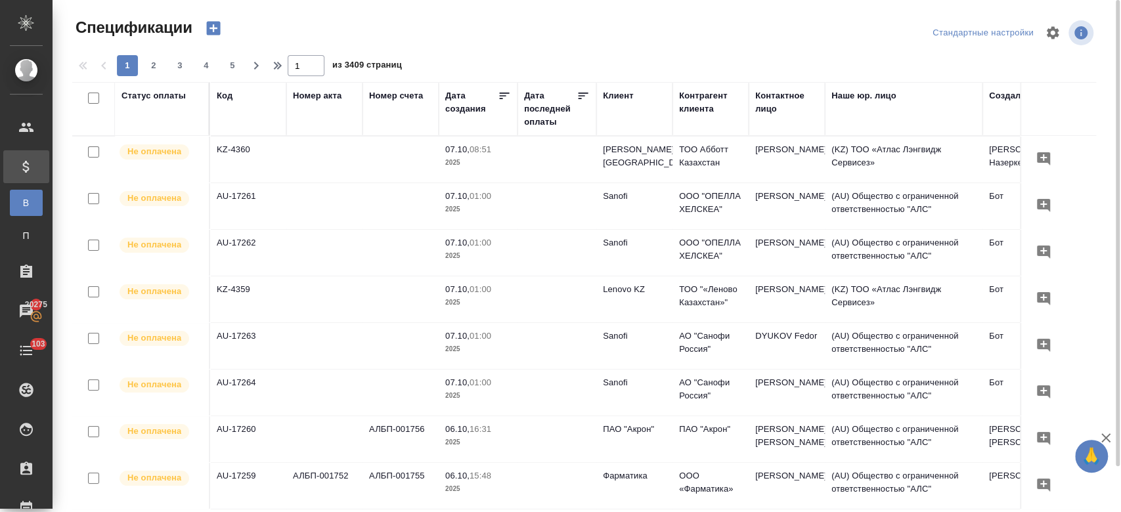
click at [229, 137] on td "KZ-4360" at bounding box center [248, 160] width 76 height 46
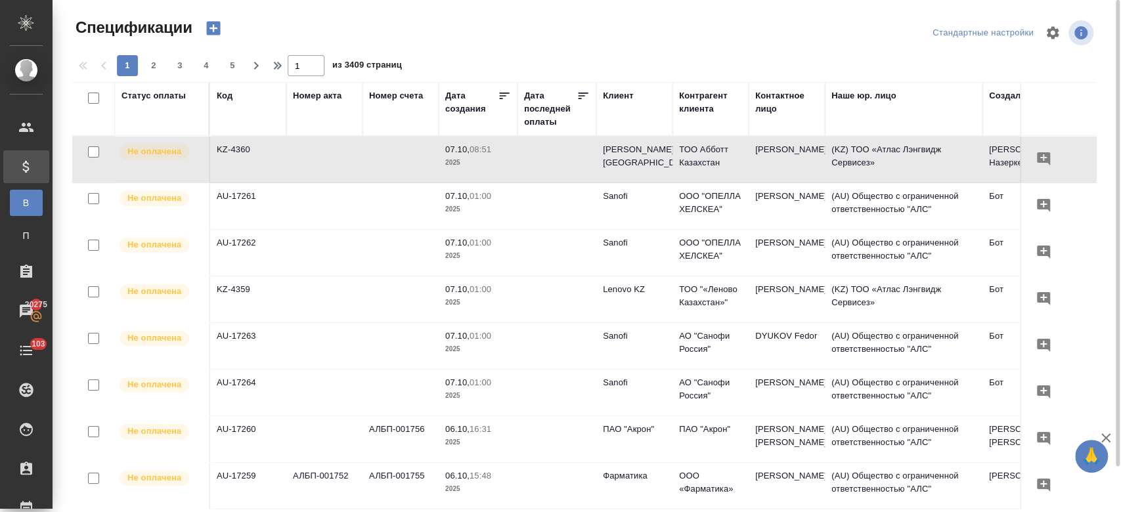
click at [226, 131] on th "Код" at bounding box center [248, 109] width 76 height 54
click at [224, 93] on div "Код" at bounding box center [225, 95] width 16 height 13
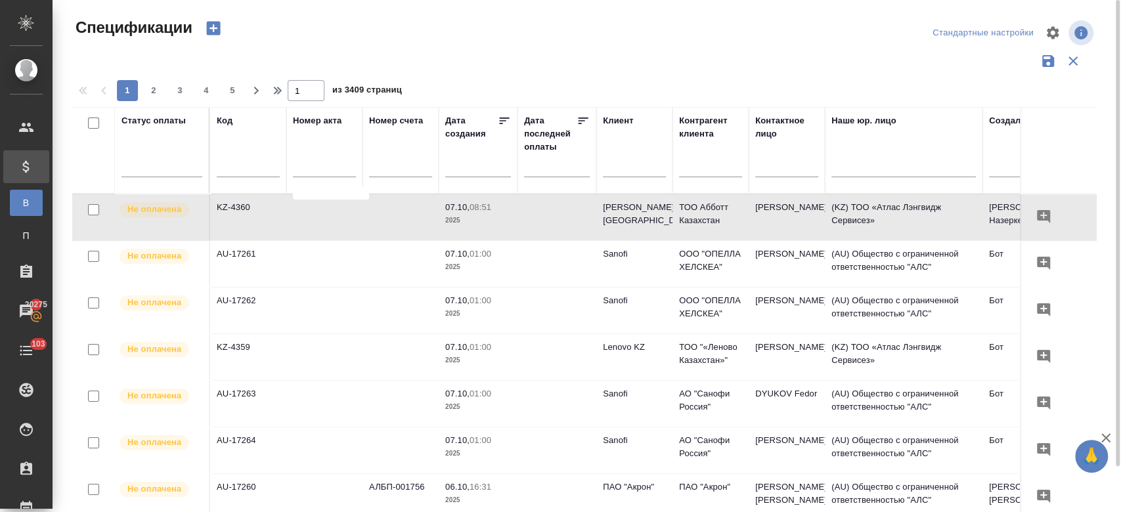
click at [234, 125] on div "Код" at bounding box center [248, 120] width 63 height 13
click at [237, 171] on input "text" at bounding box center [248, 168] width 63 height 16
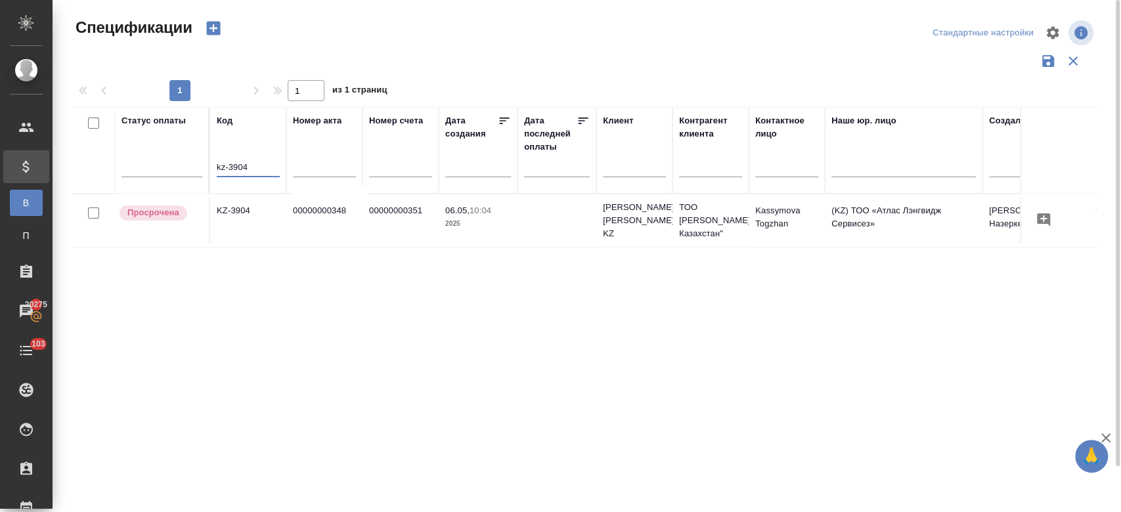
click at [244, 215] on td "KZ-3904" at bounding box center [248, 221] width 76 height 46
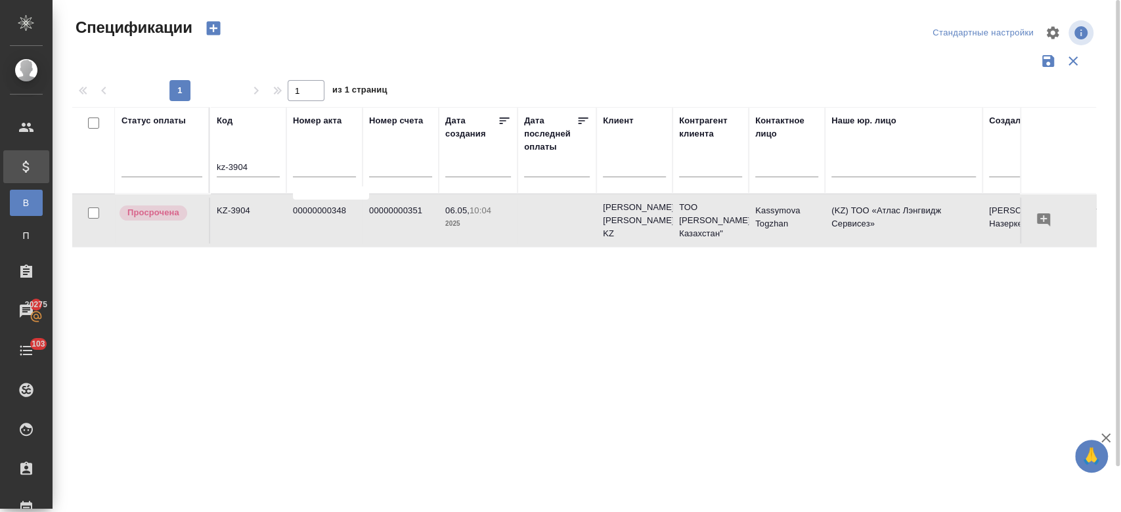
click at [244, 215] on td "KZ-3904" at bounding box center [248, 221] width 76 height 46
click at [258, 170] on input "kz-3904" at bounding box center [248, 168] width 63 height 16
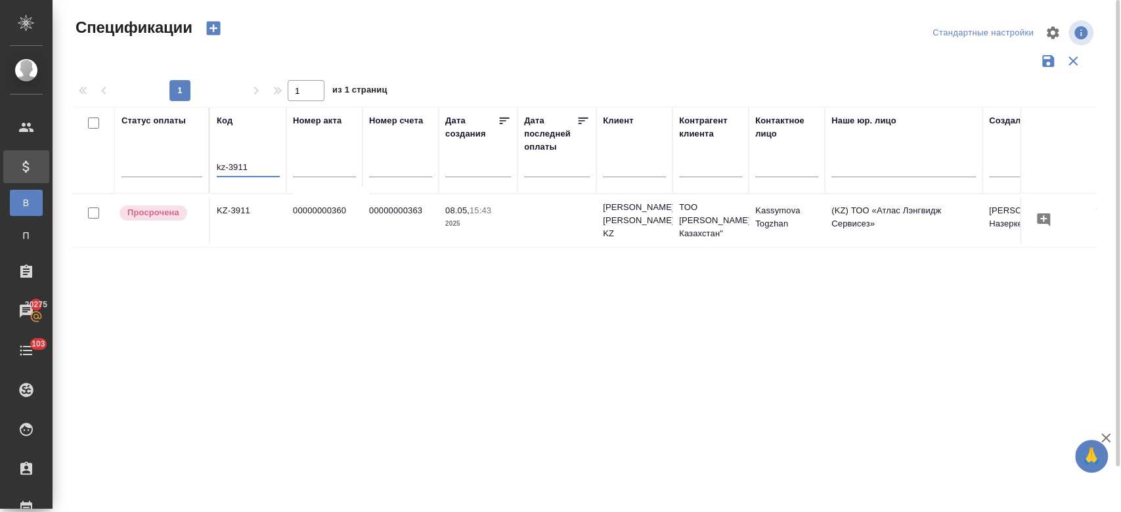
click at [268, 236] on td "KZ-3911" at bounding box center [248, 221] width 76 height 46
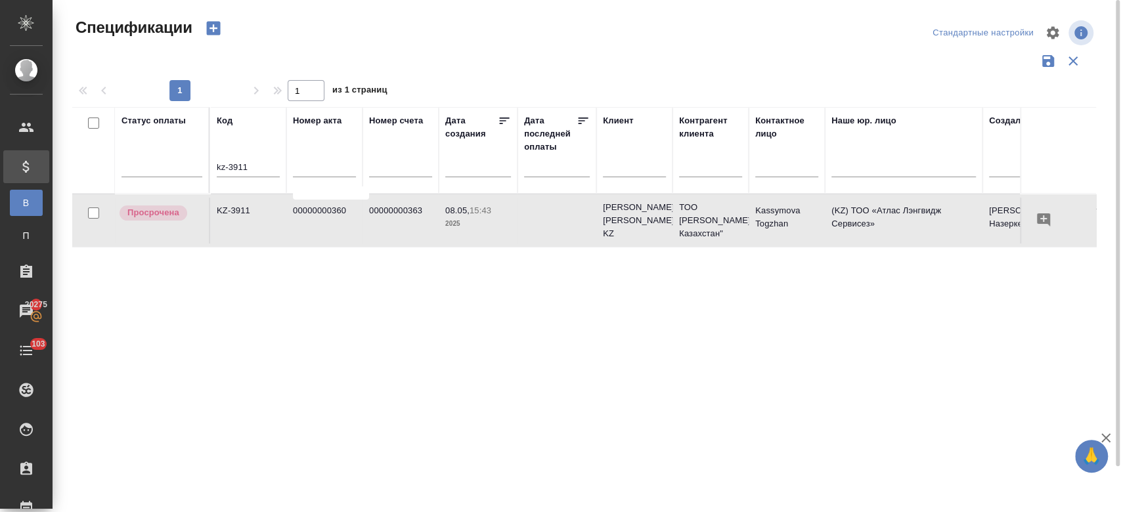
click at [268, 236] on td "KZ-3911" at bounding box center [248, 221] width 76 height 46
drag, startPoint x: 258, startPoint y: 159, endPoint x: 256, endPoint y: 174, distance: 15.2
click at [256, 174] on div "kz-3911" at bounding box center [248, 170] width 63 height 32
click at [256, 174] on input "kz-3911" at bounding box center [248, 168] width 63 height 16
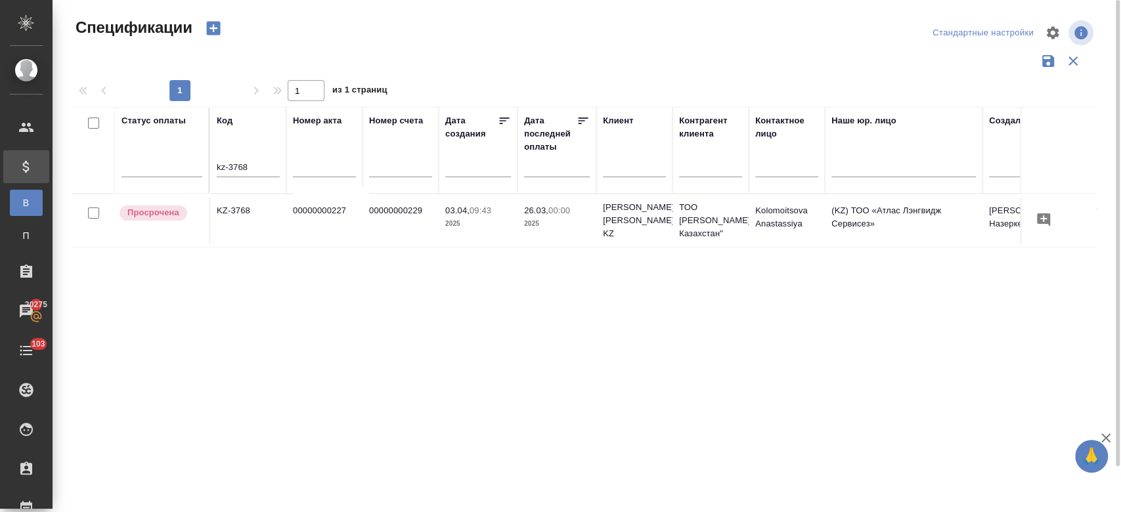
click at [249, 218] on td "KZ-3768" at bounding box center [248, 221] width 76 height 46
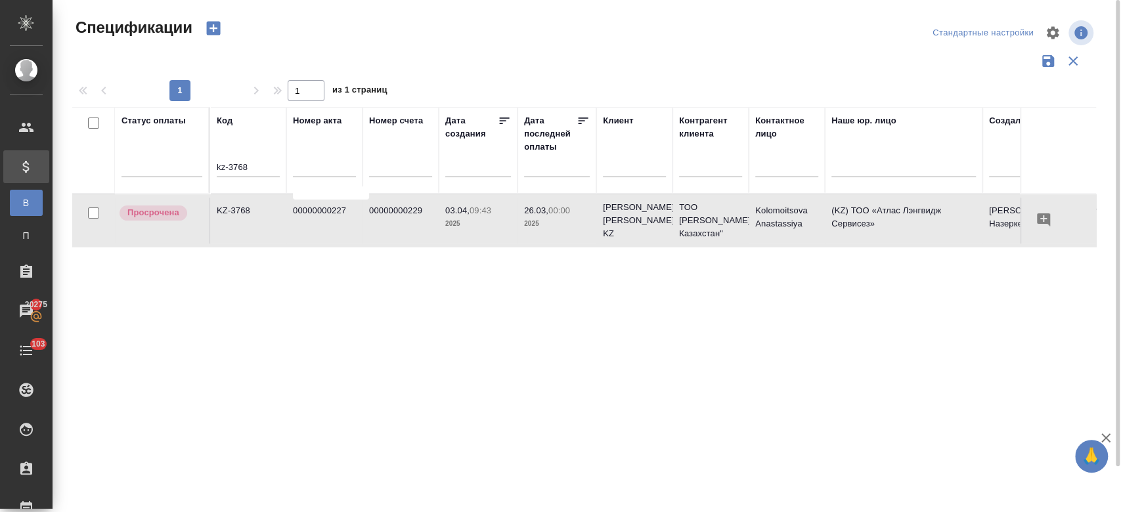
click at [249, 218] on td "KZ-3768" at bounding box center [248, 221] width 76 height 46
click at [264, 168] on input "kz-3768" at bounding box center [248, 168] width 63 height 16
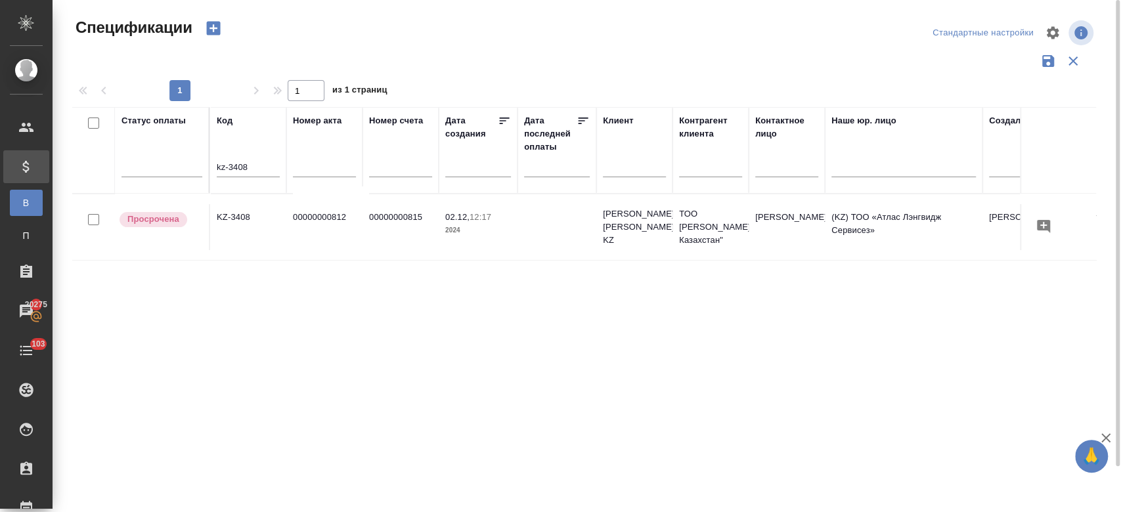
click at [265, 234] on td "KZ-3408" at bounding box center [248, 227] width 76 height 46
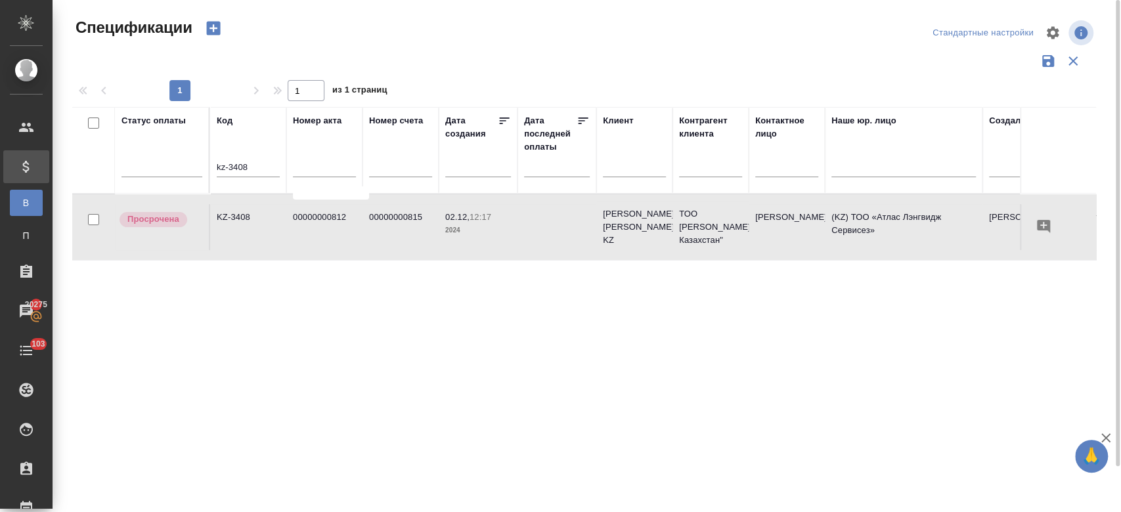
click at [265, 234] on td "KZ-3408" at bounding box center [248, 227] width 76 height 46
click at [260, 168] on input "kz-3408" at bounding box center [248, 168] width 63 height 16
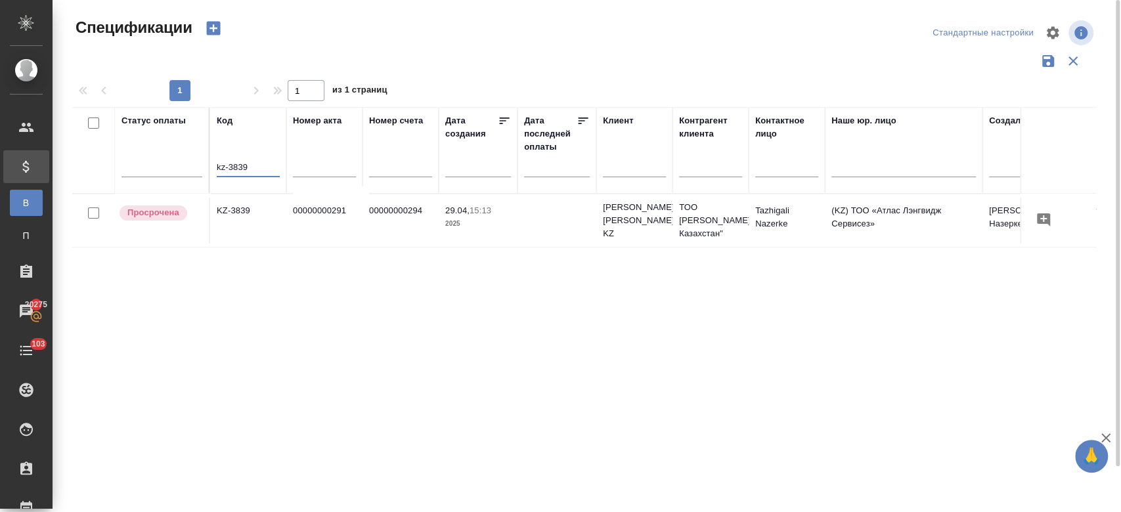
click at [235, 215] on td "KZ-3839" at bounding box center [248, 221] width 76 height 46
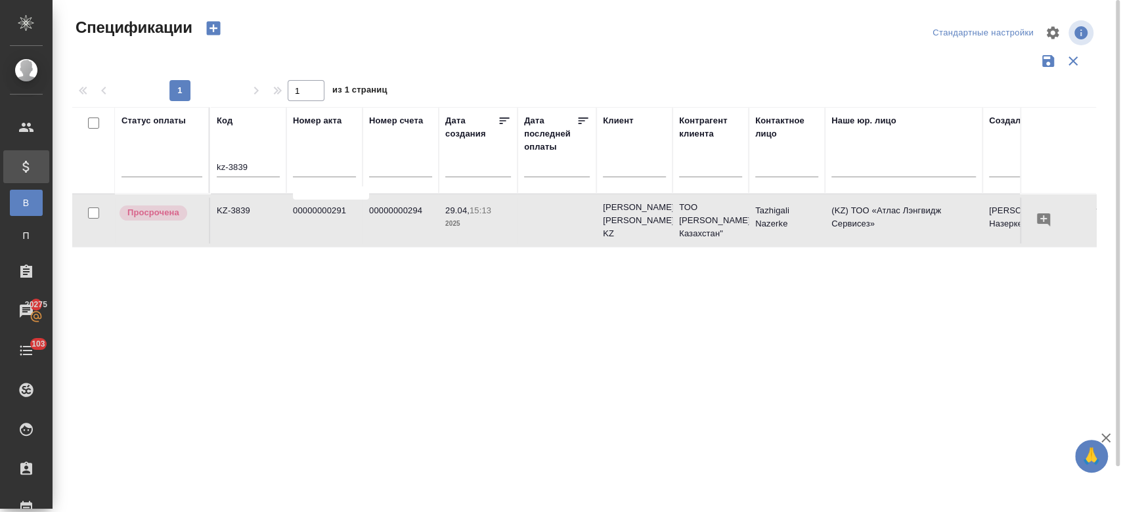
click at [235, 215] on td "KZ-3839" at bounding box center [248, 221] width 76 height 46
click at [261, 164] on input "kz-3839" at bounding box center [248, 168] width 63 height 16
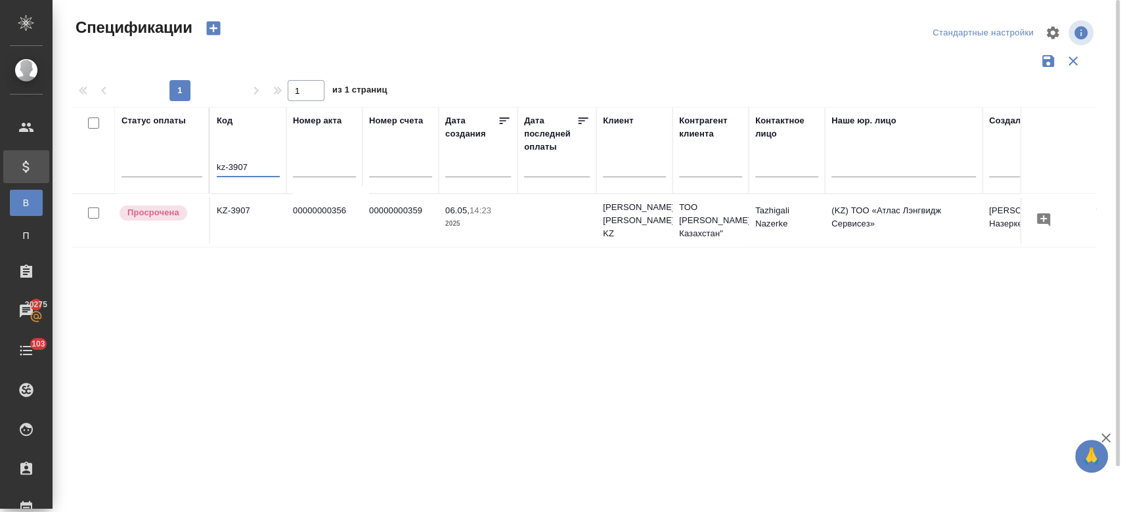
type input "kz-3907"
click at [280, 223] on td "KZ-3907" at bounding box center [248, 221] width 76 height 46
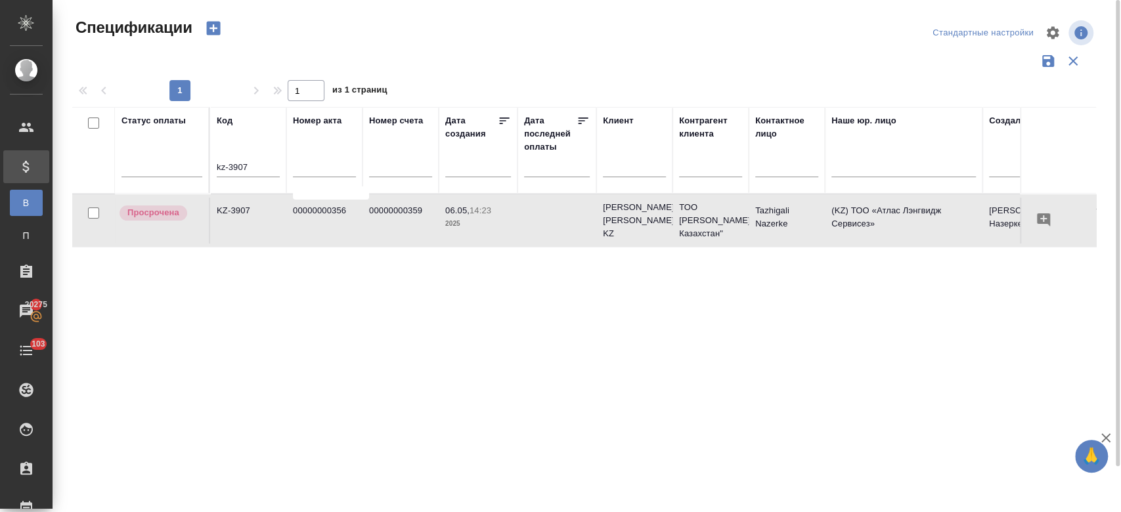
click at [280, 223] on td "KZ-3907" at bounding box center [248, 221] width 76 height 46
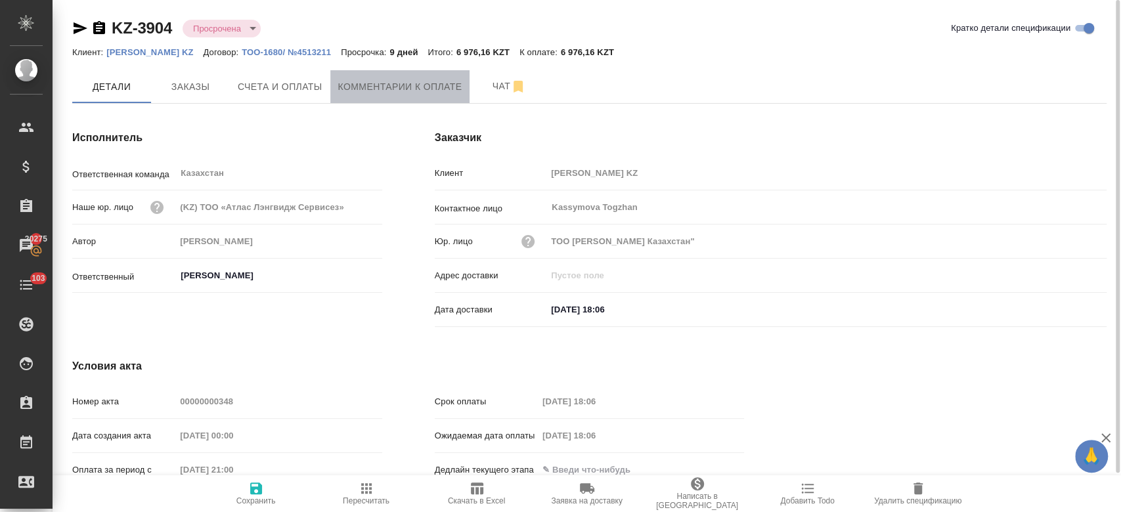
click at [374, 70] on button "Комментарии к оплате" at bounding box center [400, 86] width 140 height 33
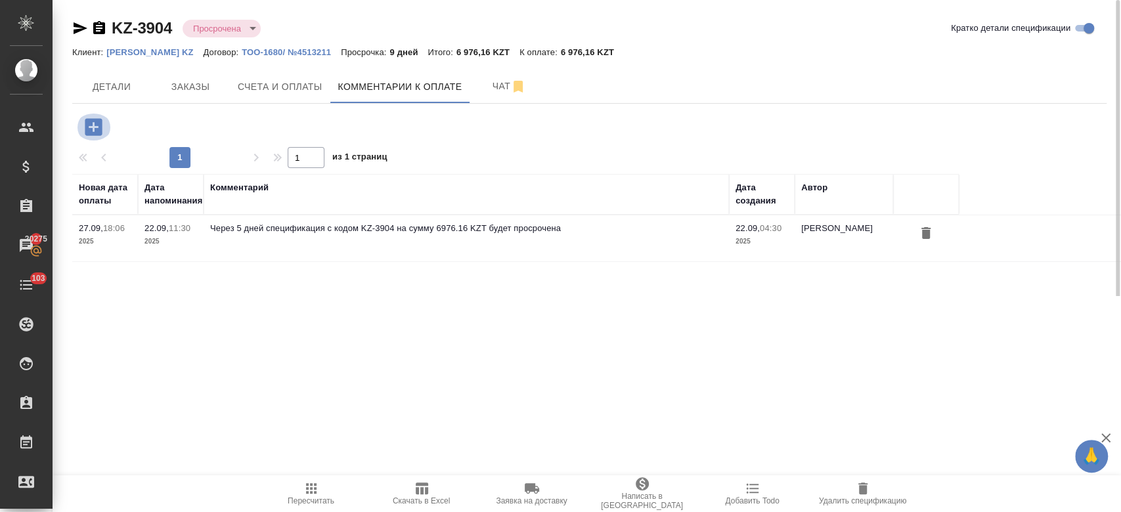
click at [89, 131] on icon "button" at bounding box center [93, 126] width 17 height 17
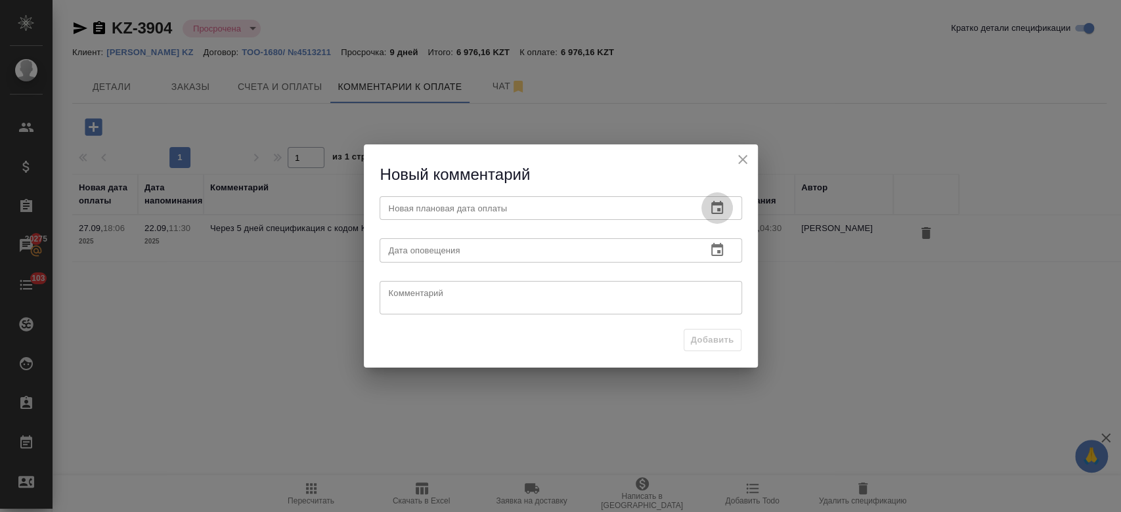
click at [731, 211] on button "button" at bounding box center [718, 208] width 32 height 32
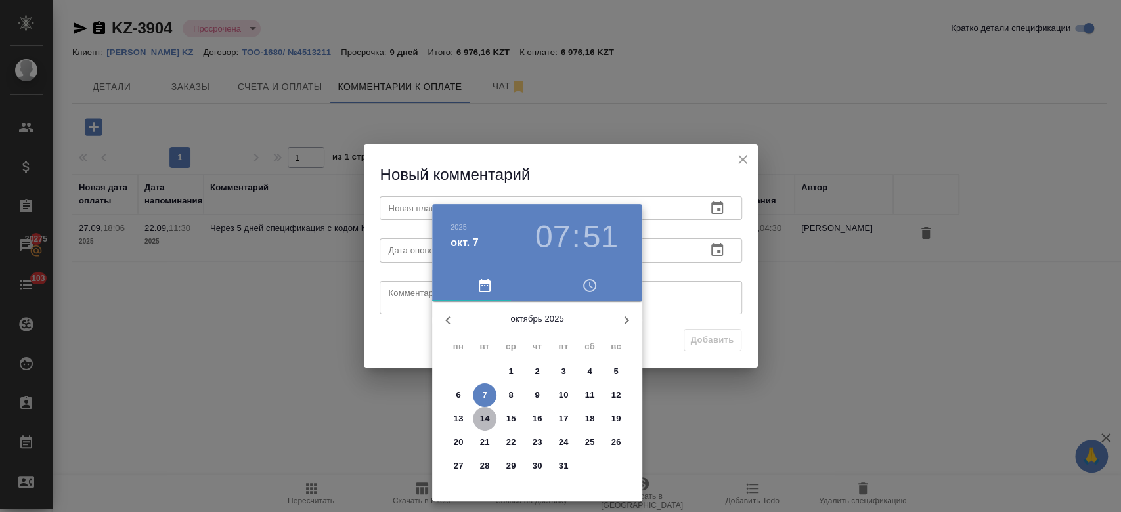
click at [482, 418] on p "14" at bounding box center [485, 419] width 10 height 13
type input "[DATE] 07:51"
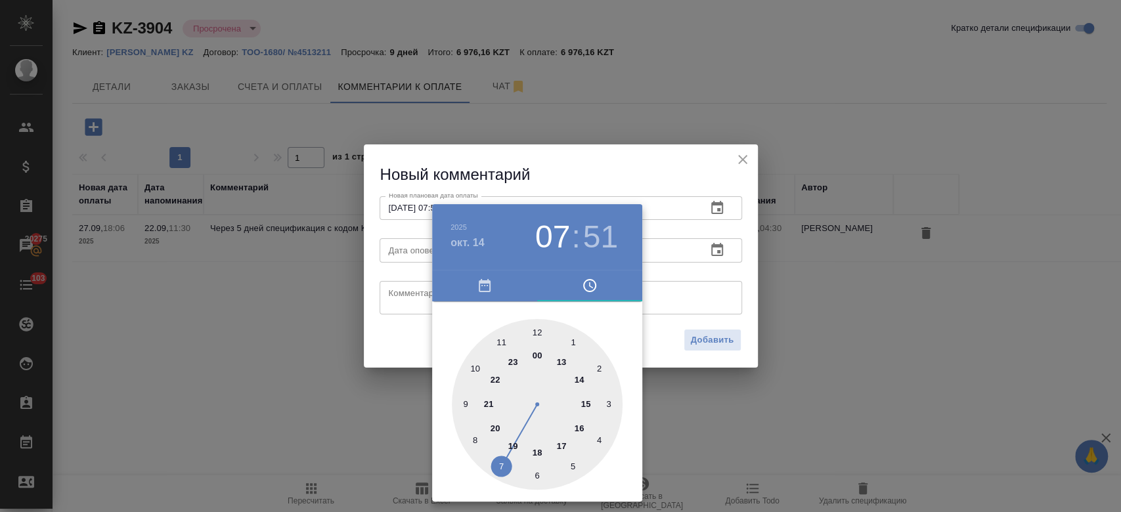
click at [756, 171] on div at bounding box center [560, 256] width 1121 height 512
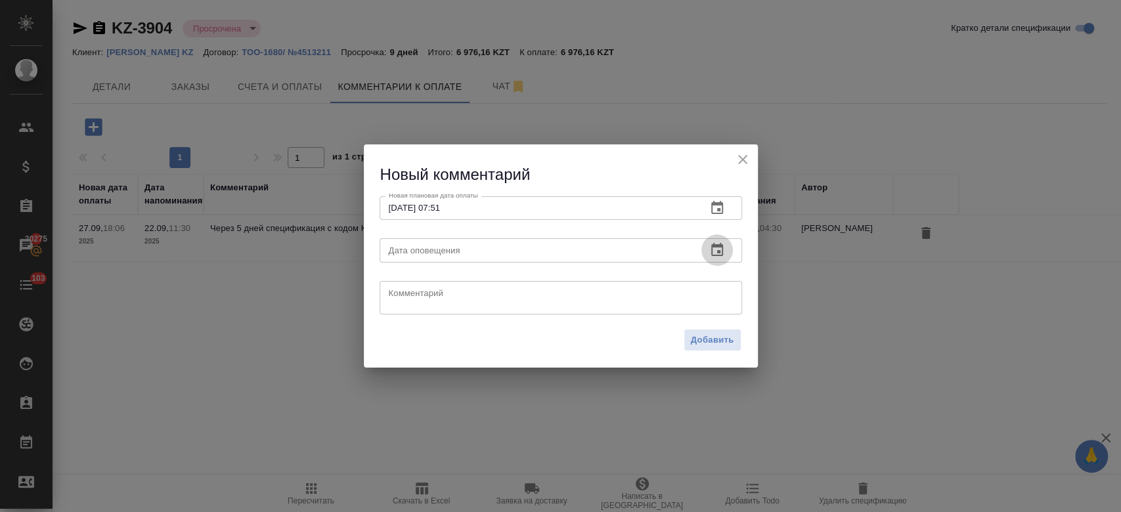
click at [720, 249] on icon "button" at bounding box center [718, 250] width 16 height 16
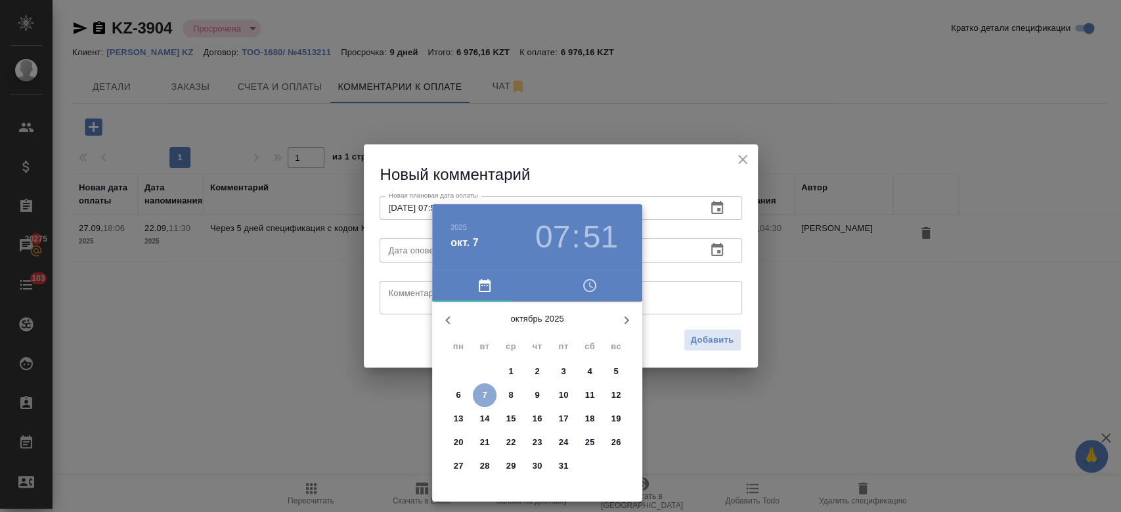
click at [485, 395] on p "7" at bounding box center [484, 395] width 5 height 13
type input "[DATE] 07:51"
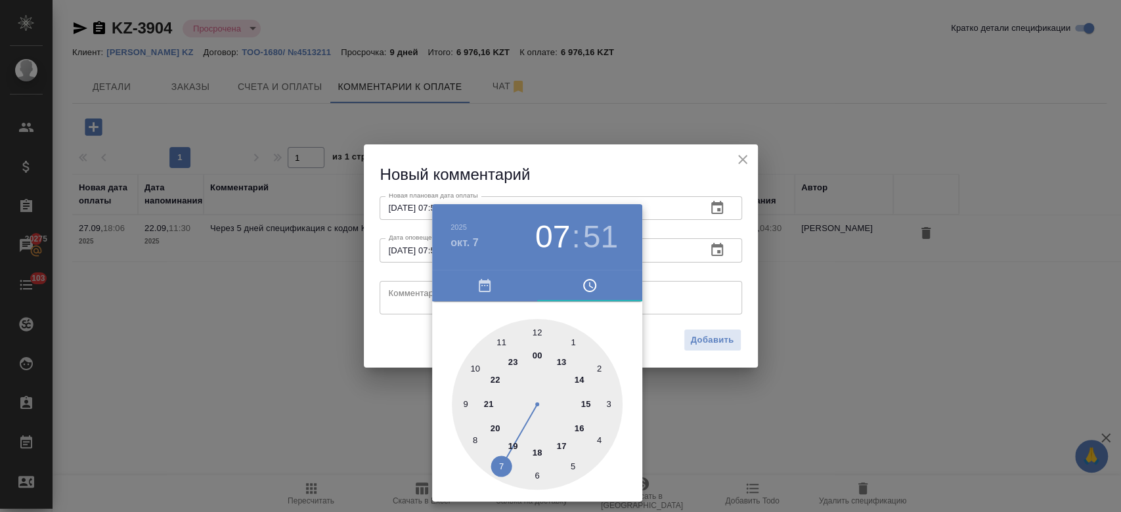
click at [402, 302] on div at bounding box center [560, 256] width 1121 height 512
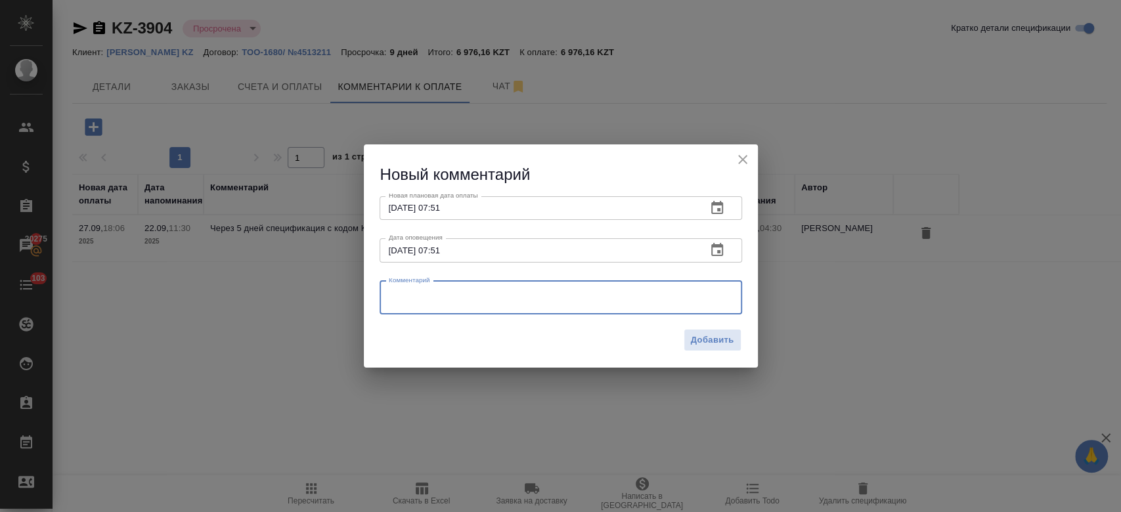
click at [402, 302] on textarea at bounding box center [561, 298] width 344 height 20
type textarea "y"
type textarea "напомнила клиенту."
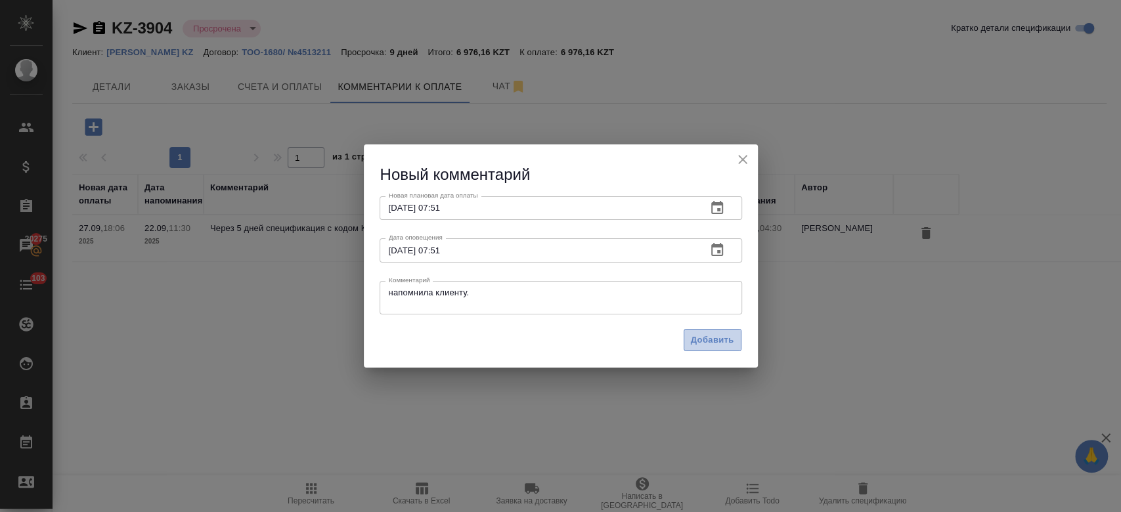
click at [724, 344] on span "Добавить" at bounding box center [712, 340] width 43 height 15
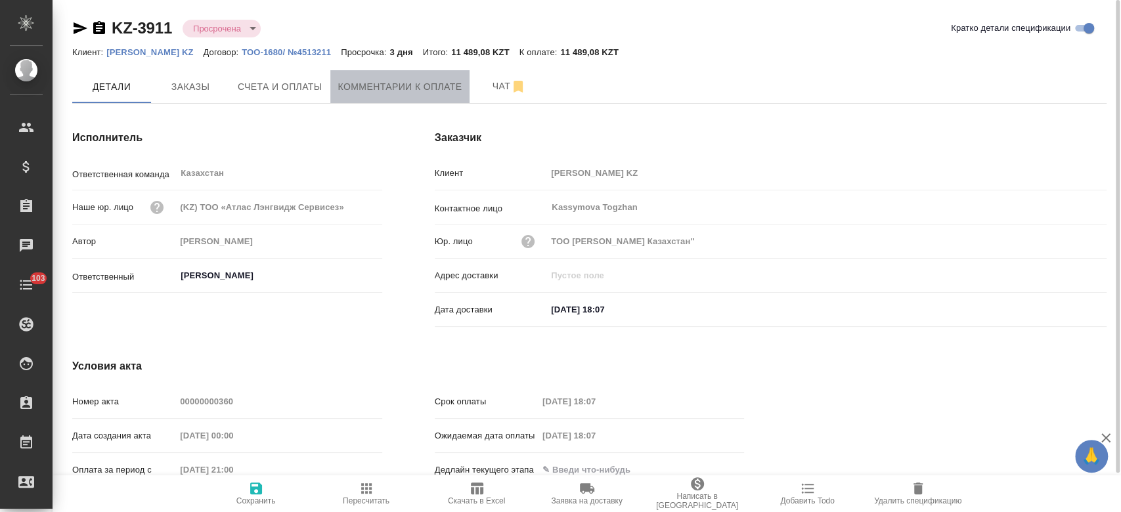
click at [356, 95] on button "Комментарии к оплате" at bounding box center [400, 86] width 140 height 33
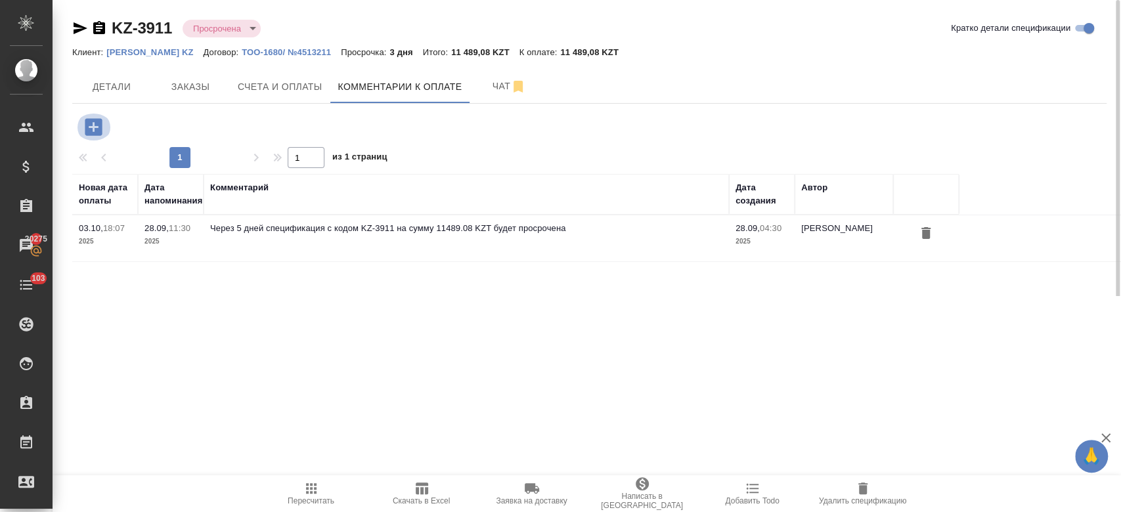
click at [95, 129] on icon "button" at bounding box center [93, 126] width 17 height 17
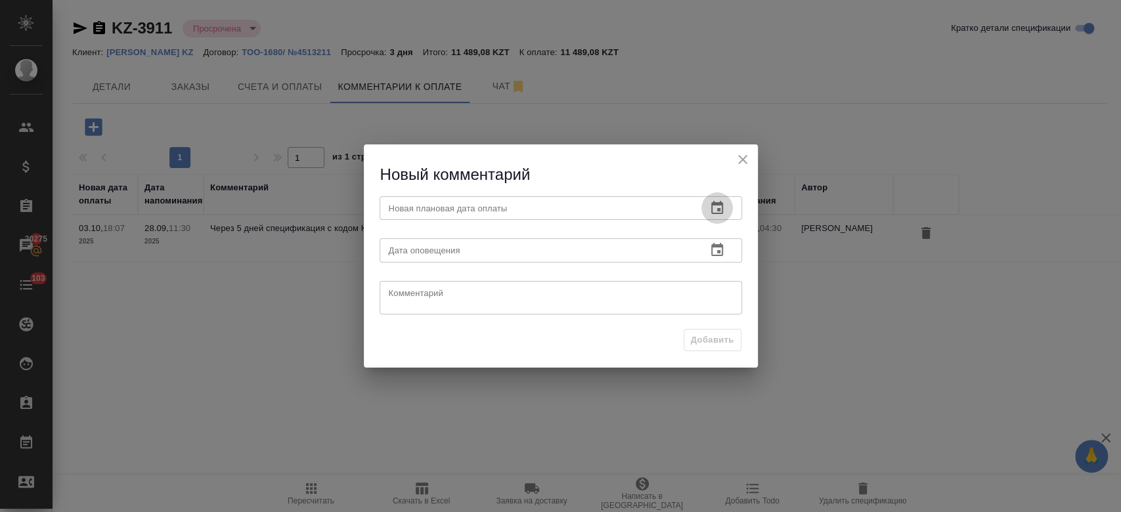
click at [717, 208] on icon "button" at bounding box center [718, 208] width 16 height 16
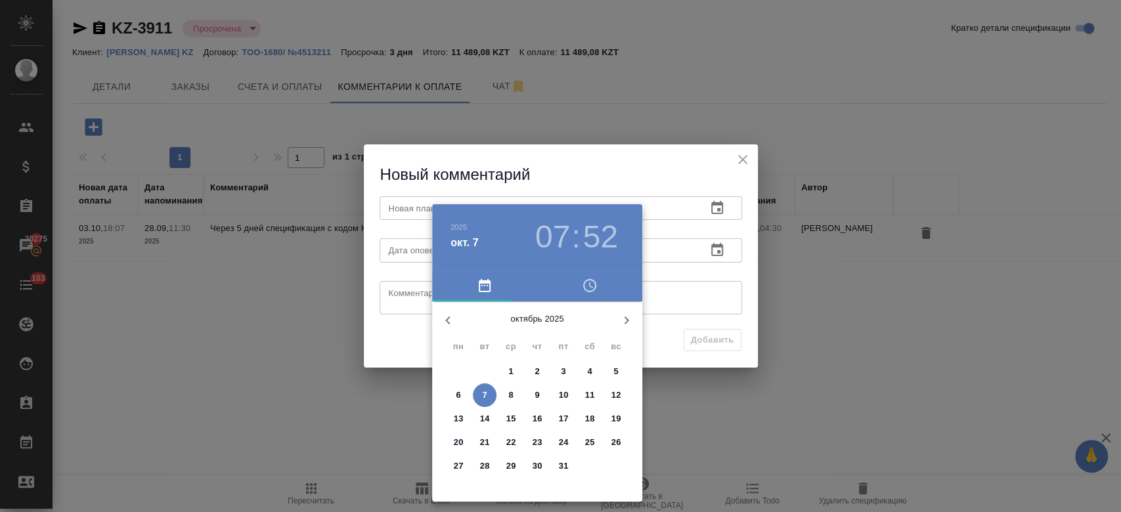
click at [486, 422] on p "14" at bounding box center [485, 419] width 10 height 13
type input "[DATE] 07:52"
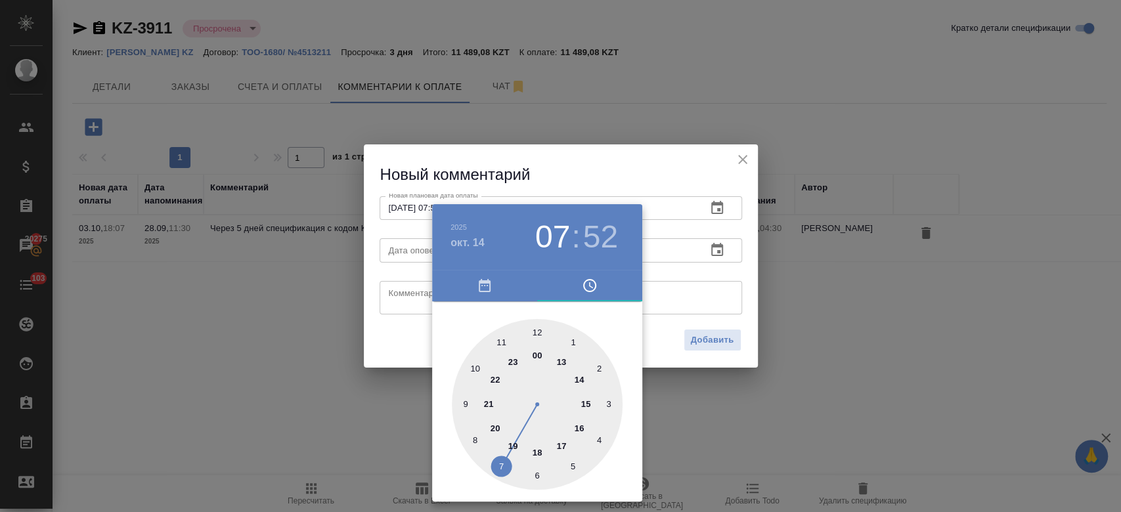
click at [693, 288] on div at bounding box center [560, 256] width 1121 height 512
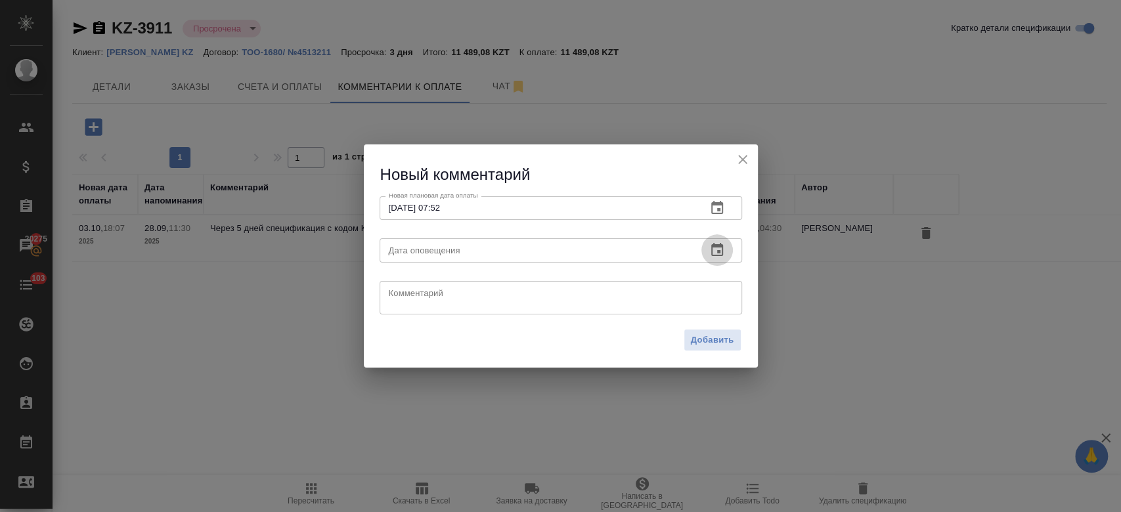
click at [717, 249] on icon "button" at bounding box center [718, 250] width 16 height 16
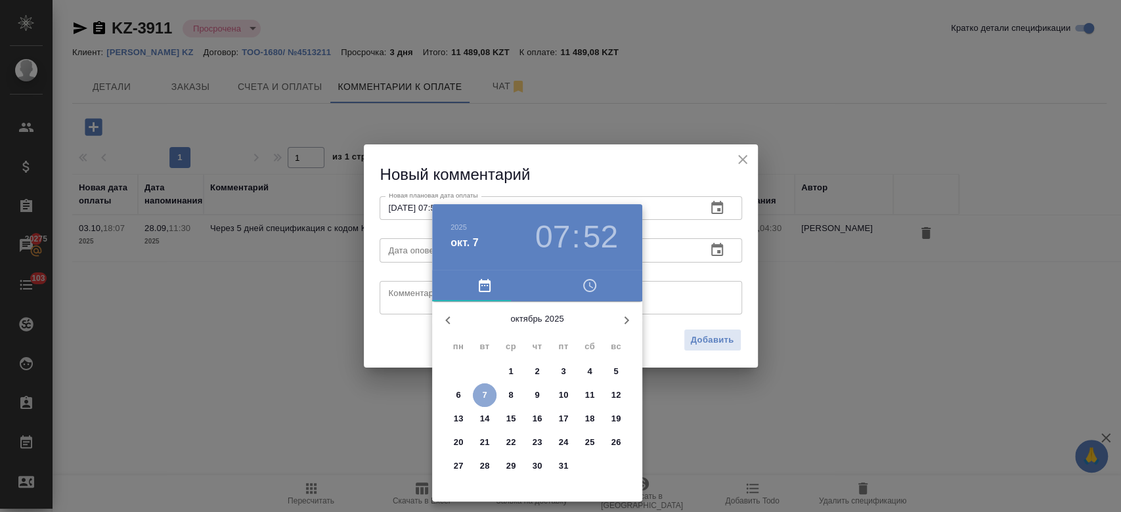
click at [484, 394] on p "7" at bounding box center [484, 395] width 5 height 13
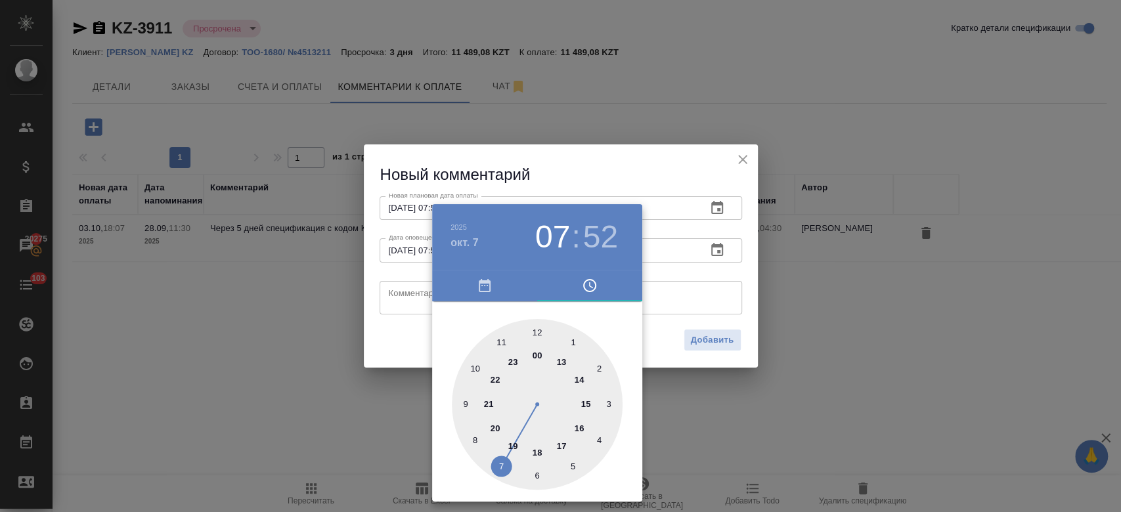
type input "[DATE] 07:52"
click at [662, 291] on div at bounding box center [560, 256] width 1121 height 512
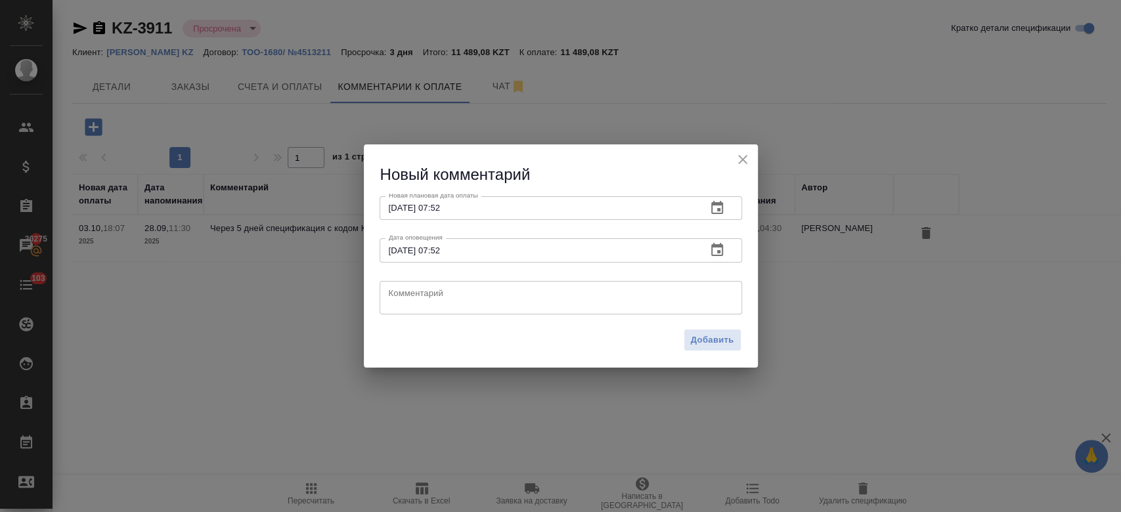
click at [639, 307] on div "x Комментарий" at bounding box center [561, 298] width 363 height 34
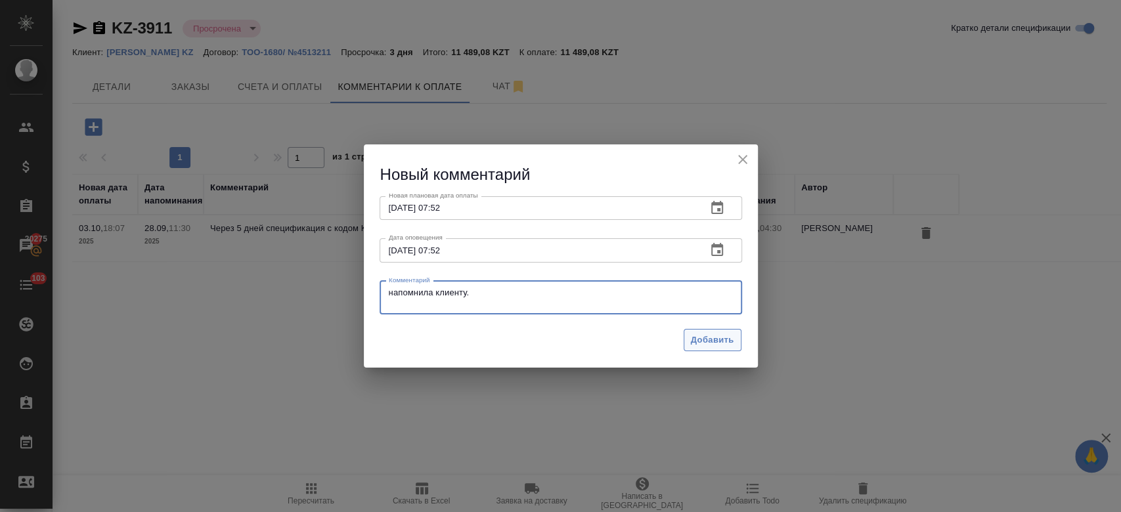
type textarea "напомнила клиенту."
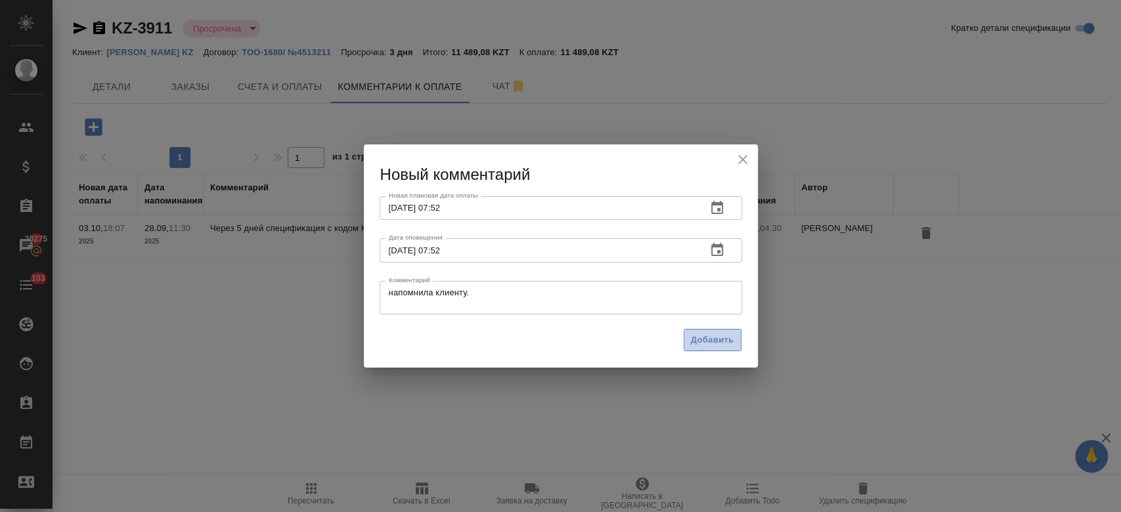
click at [703, 344] on span "Добавить" at bounding box center [712, 340] width 43 height 15
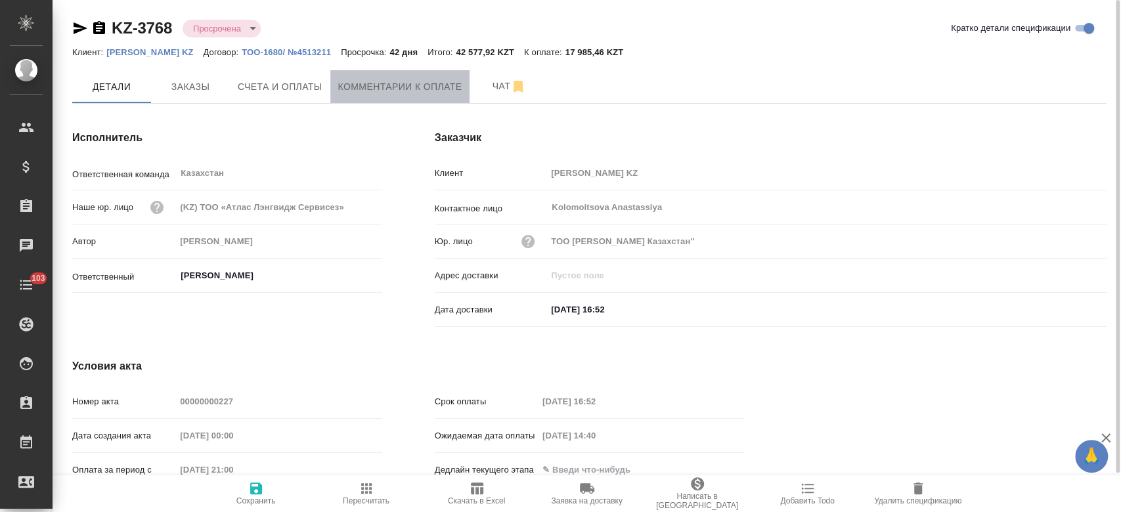
click at [375, 79] on span "Комментарии к оплате" at bounding box center [400, 87] width 124 height 16
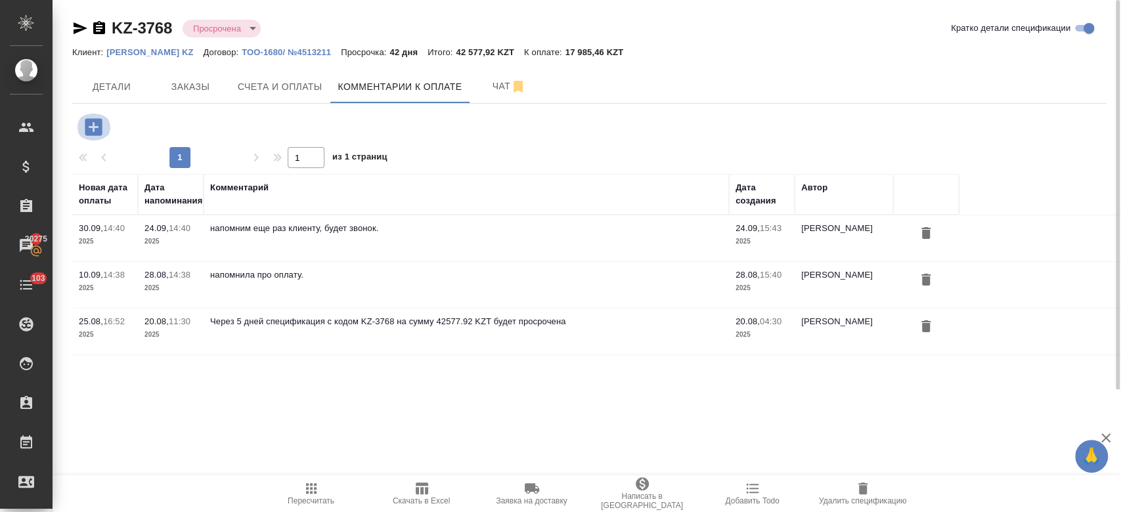
click at [98, 124] on icon "button" at bounding box center [93, 126] width 17 height 17
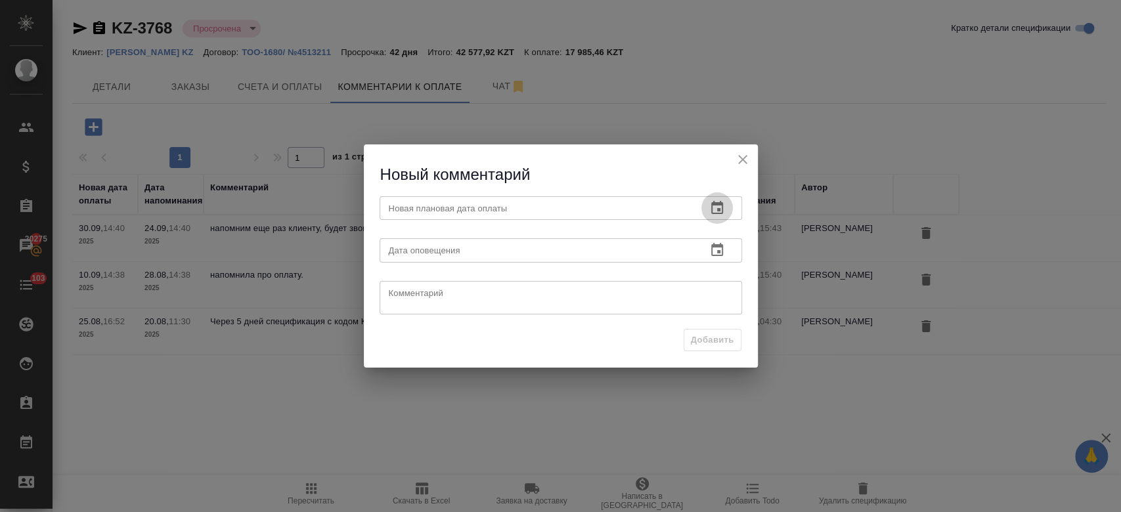
click at [719, 205] on icon "button" at bounding box center [718, 207] width 12 height 13
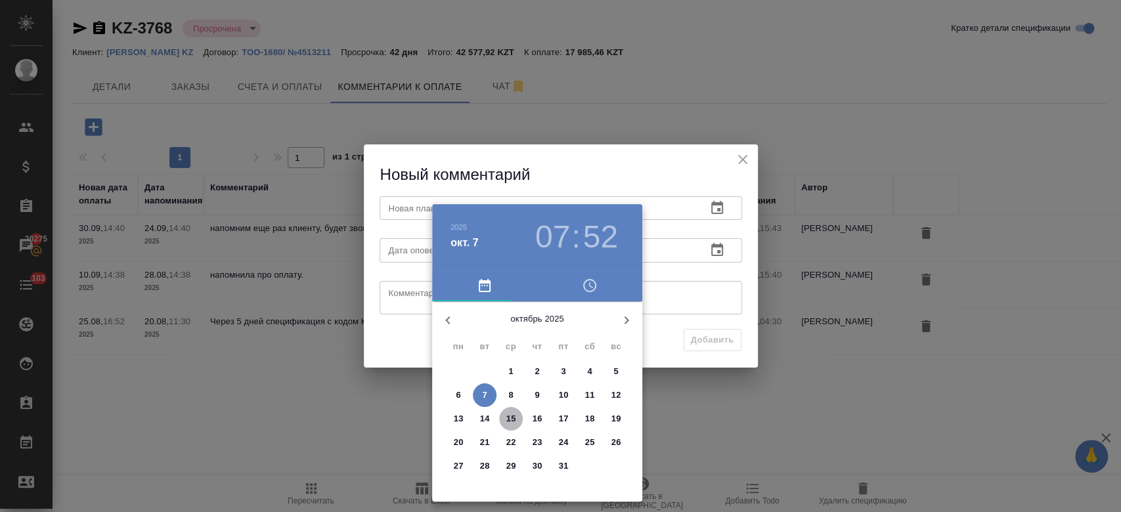
click at [499, 420] on span "15" at bounding box center [511, 419] width 24 height 13
type input "[DATE] 07:52"
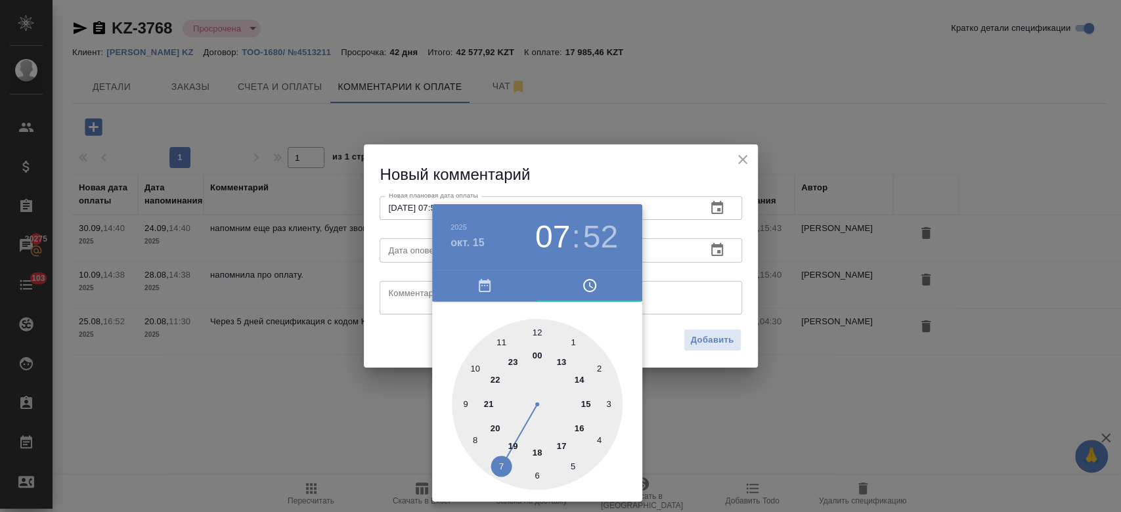
click at [723, 248] on div at bounding box center [560, 256] width 1121 height 512
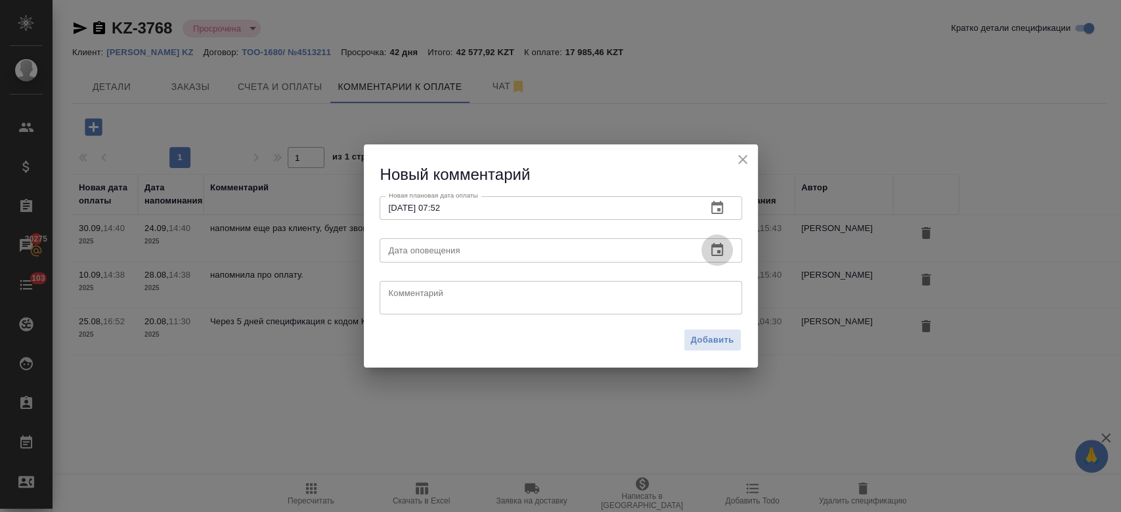
click at [723, 248] on icon "button" at bounding box center [718, 250] width 16 height 16
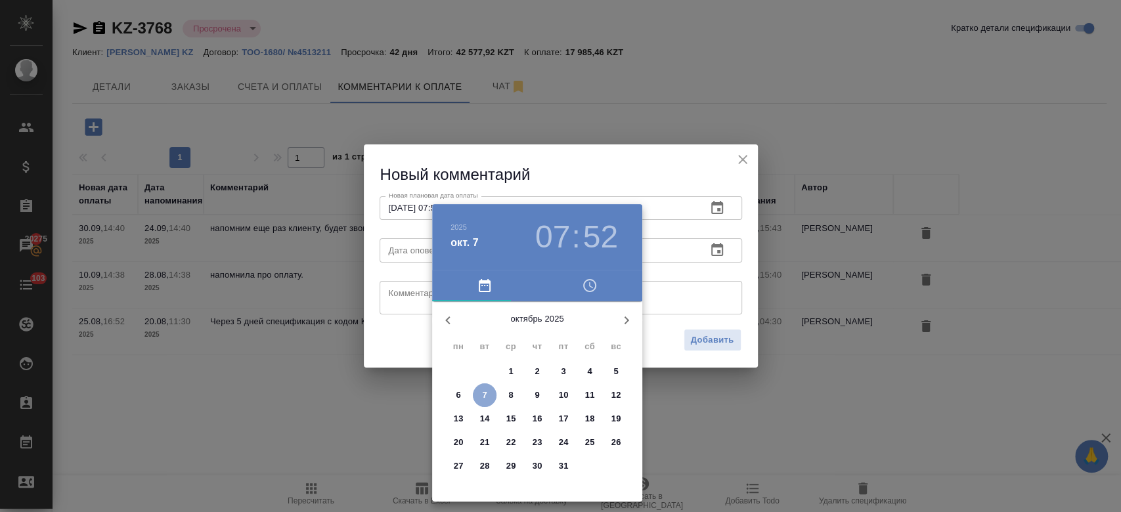
click at [488, 399] on span "7" at bounding box center [485, 395] width 24 height 13
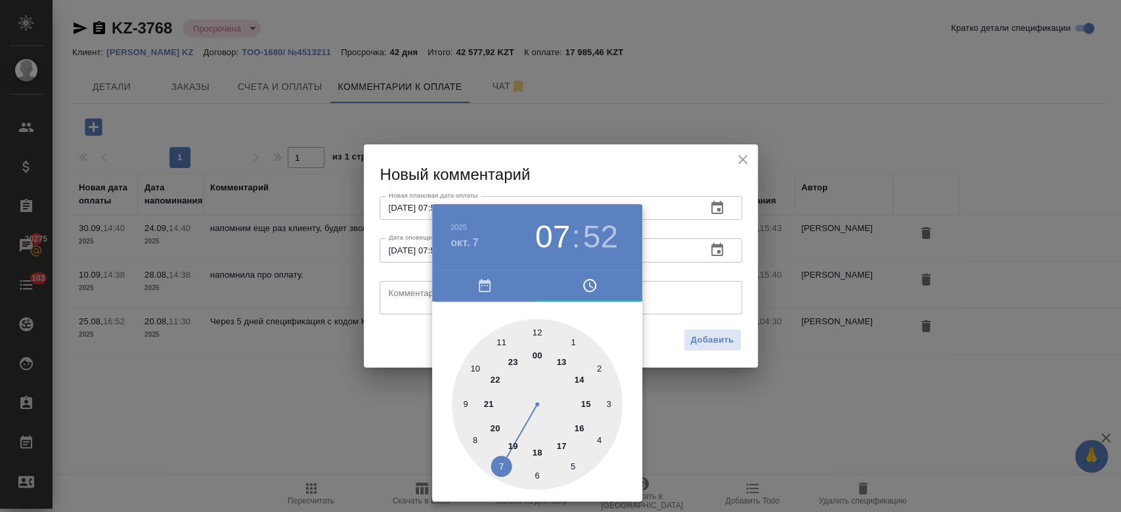
type input "[DATE] 07:52"
click at [678, 292] on div at bounding box center [560, 256] width 1121 height 512
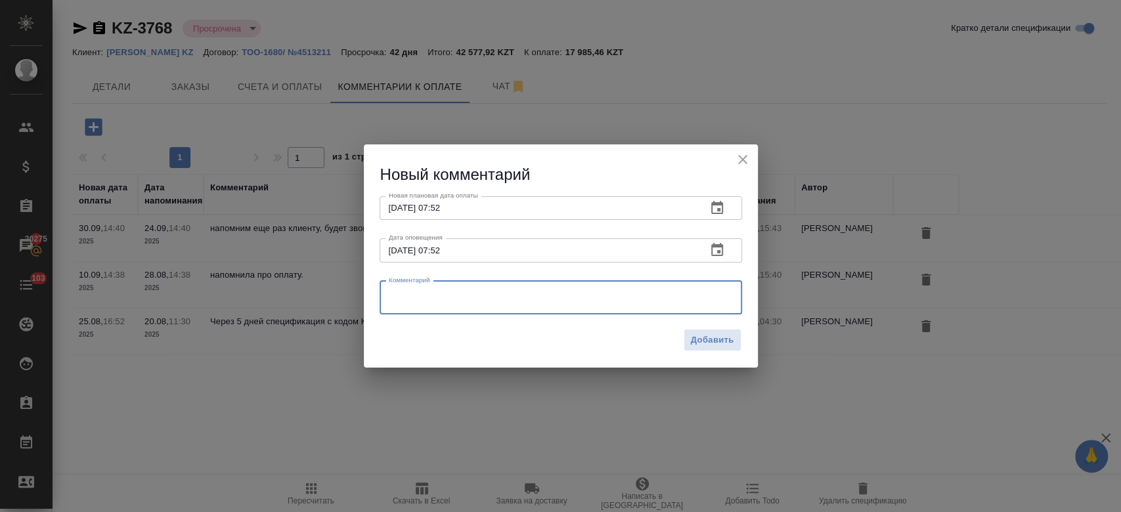
click at [651, 306] on textarea at bounding box center [561, 298] width 344 height 20
type textarea "проверяют еще раз."
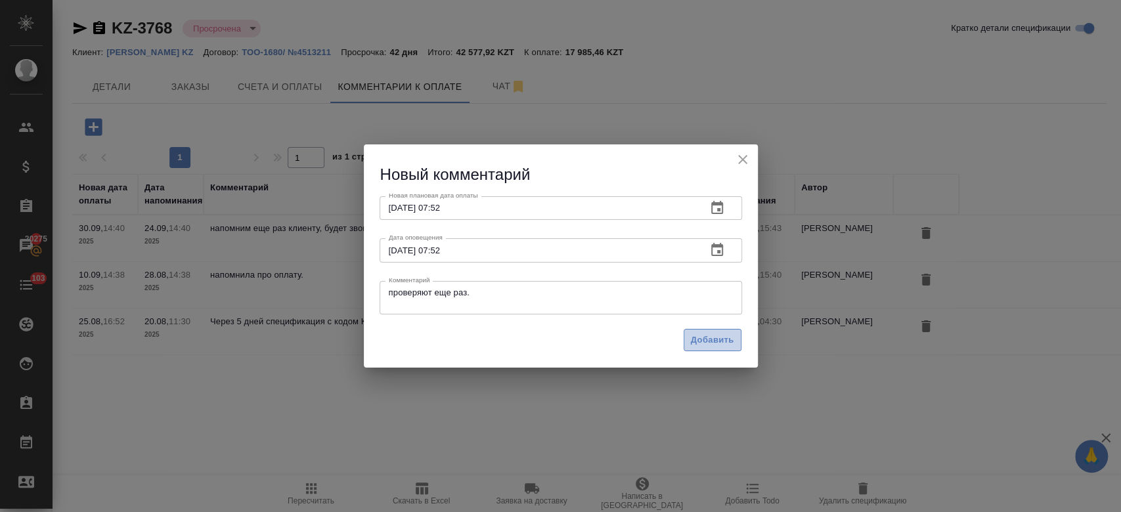
click at [723, 350] on button "Добавить" at bounding box center [713, 340] width 58 height 23
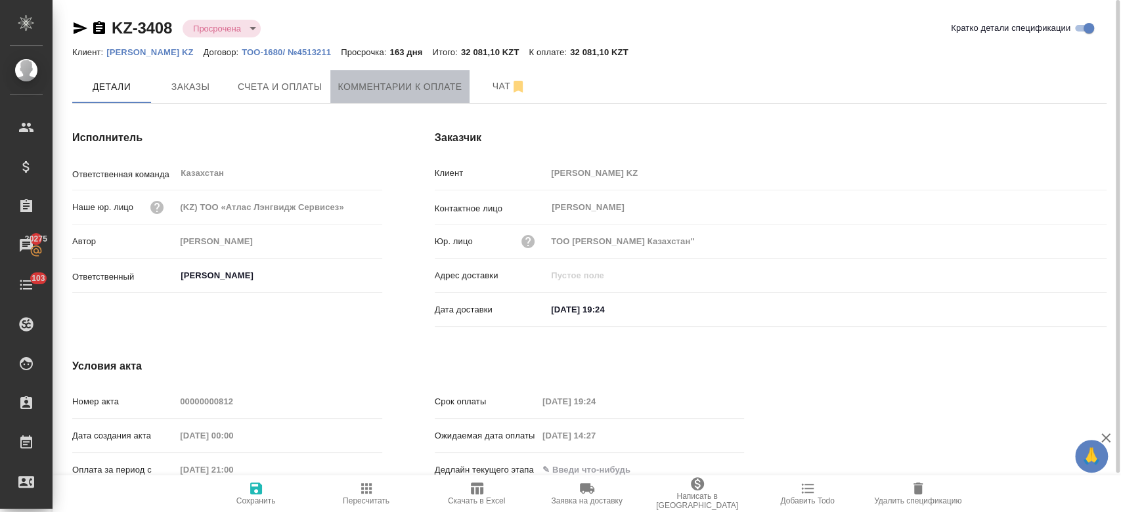
click at [353, 91] on span "Комментарии к оплате" at bounding box center [400, 87] width 124 height 16
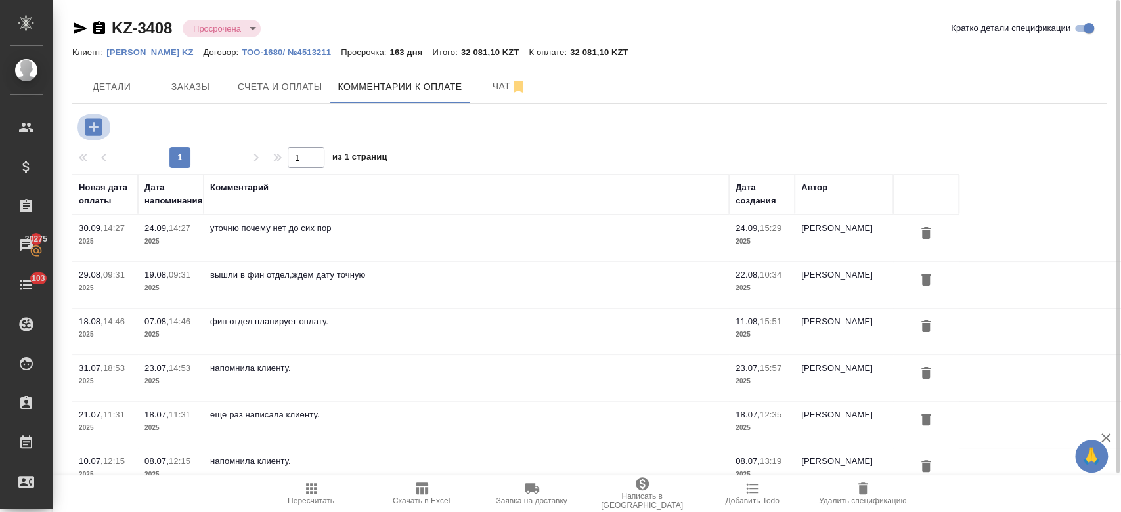
click at [95, 118] on icon "button" at bounding box center [93, 127] width 23 height 23
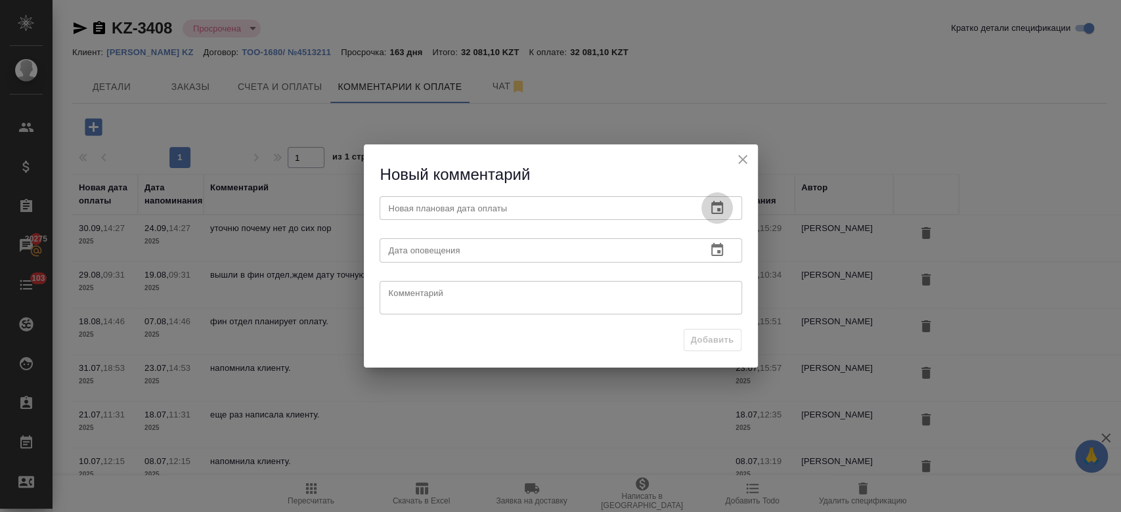
click at [721, 208] on icon "button" at bounding box center [718, 207] width 12 height 13
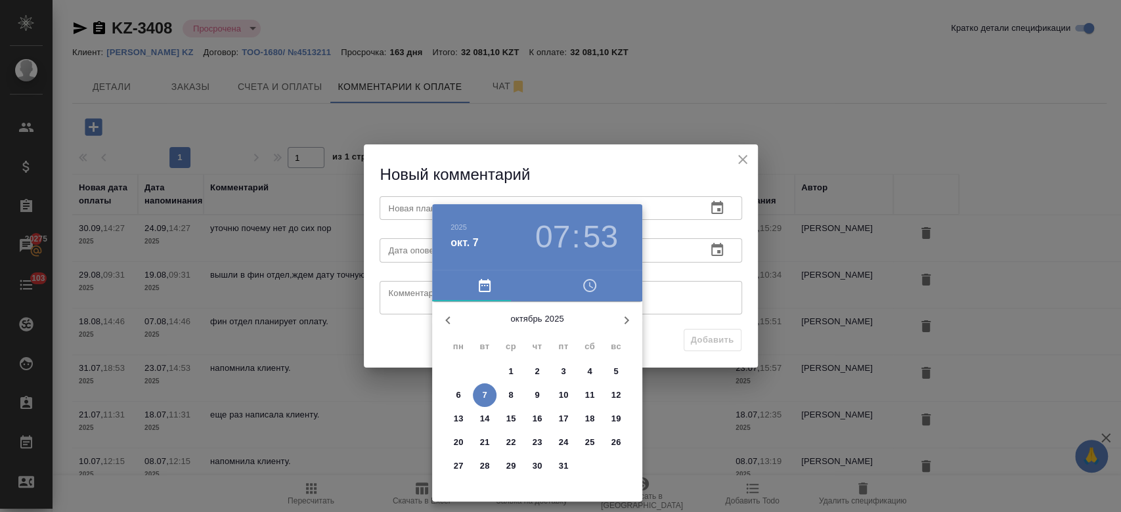
click at [512, 424] on p "15" at bounding box center [512, 419] width 10 height 13
type input "15.10.2025 07:53"
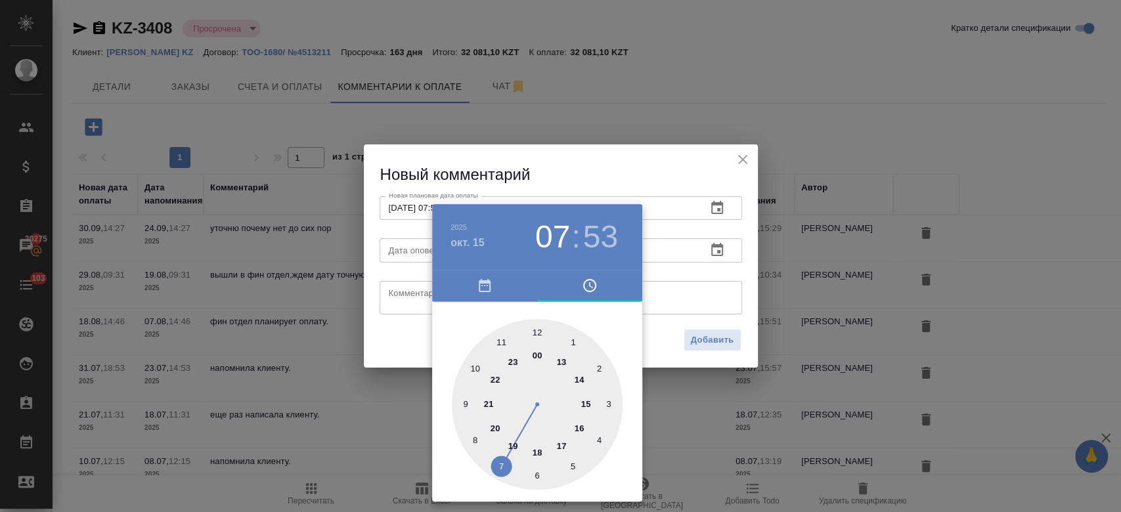
click at [694, 237] on div at bounding box center [560, 256] width 1121 height 512
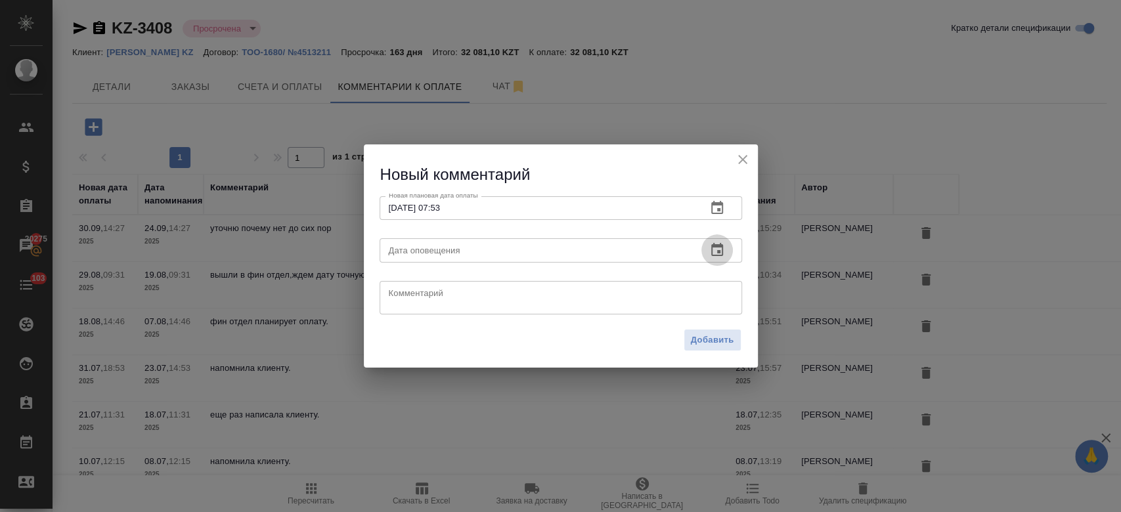
click at [719, 250] on icon "button" at bounding box center [718, 250] width 16 height 16
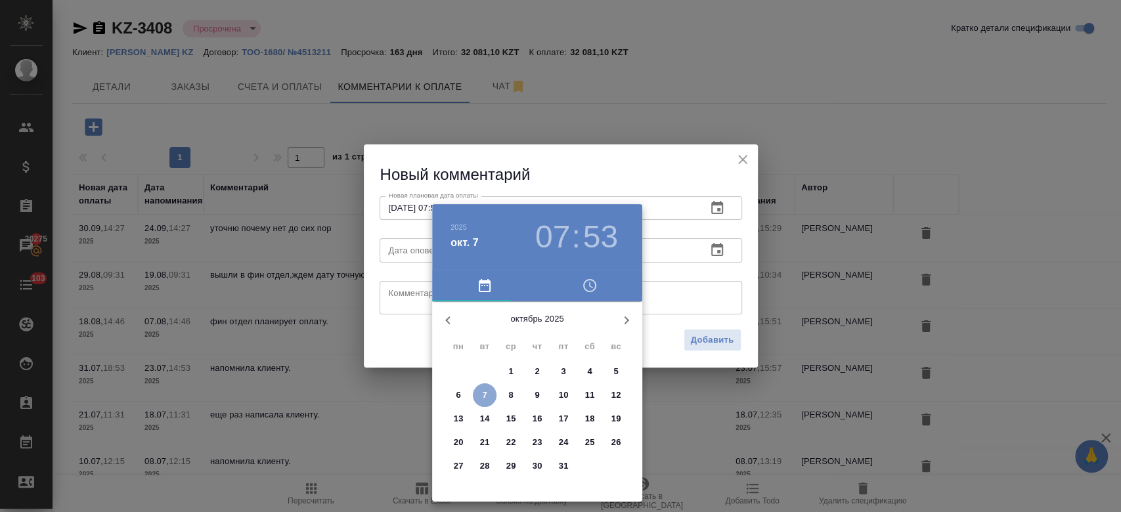
click at [486, 386] on button "7" at bounding box center [485, 396] width 24 height 24
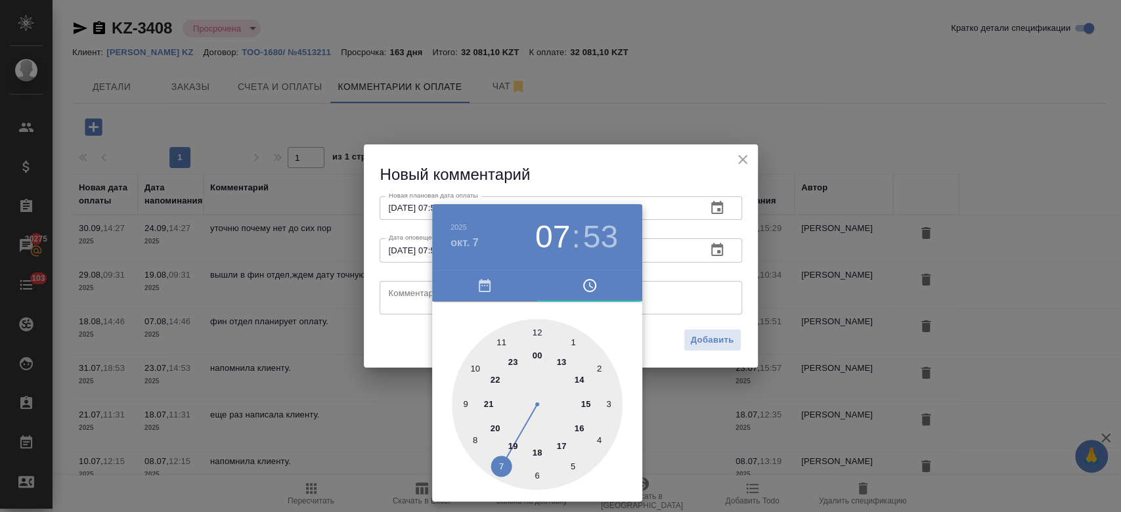
type input "07.10.2025 07:53"
click at [412, 297] on div at bounding box center [560, 256] width 1121 height 512
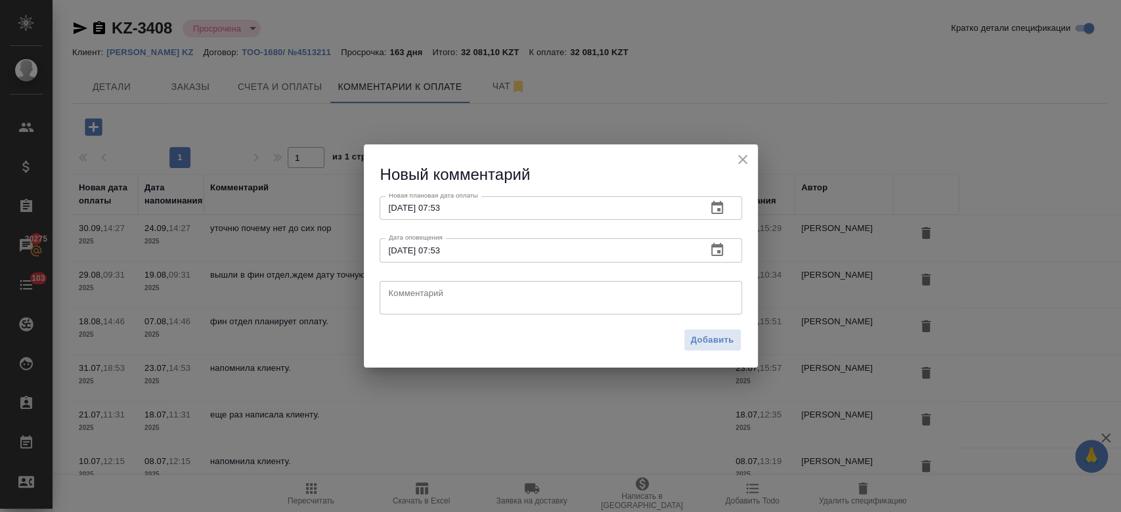
click at [412, 297] on textarea at bounding box center [561, 298] width 344 height 20
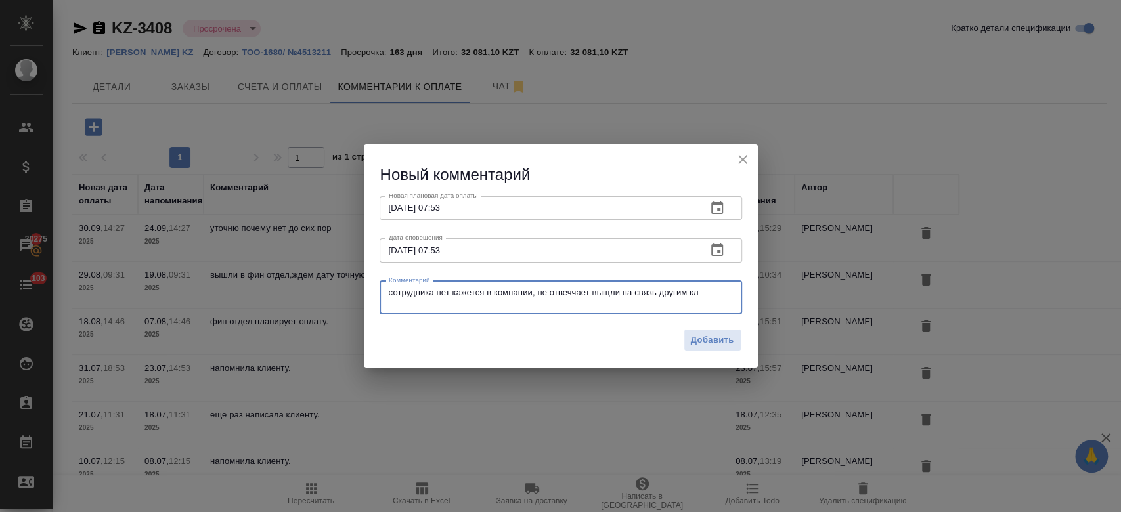
click at [573, 291] on textarea "сотрудника нет кажется в компании, не отвеччает выщли на связь другим кл" at bounding box center [561, 298] width 344 height 20
click at [610, 297] on textarea "сотрудника нет кажется в компании, не отвечает выщли на связь другим кл" at bounding box center [561, 298] width 344 height 20
click at [712, 294] on textarea "сотрудника нет кажется в компании, не отвечает вышли на связь другим кл" at bounding box center [561, 298] width 344 height 20
type textarea "сотрудника нет кажется в компании, не отвечает вышли на связь другим кл"
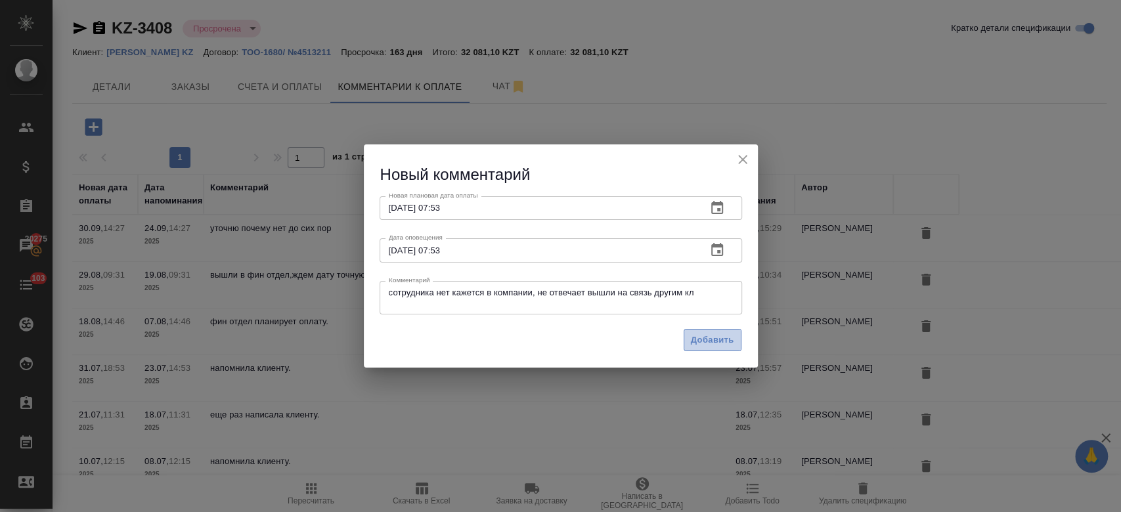
click at [706, 339] on span "Добавить" at bounding box center [712, 340] width 43 height 15
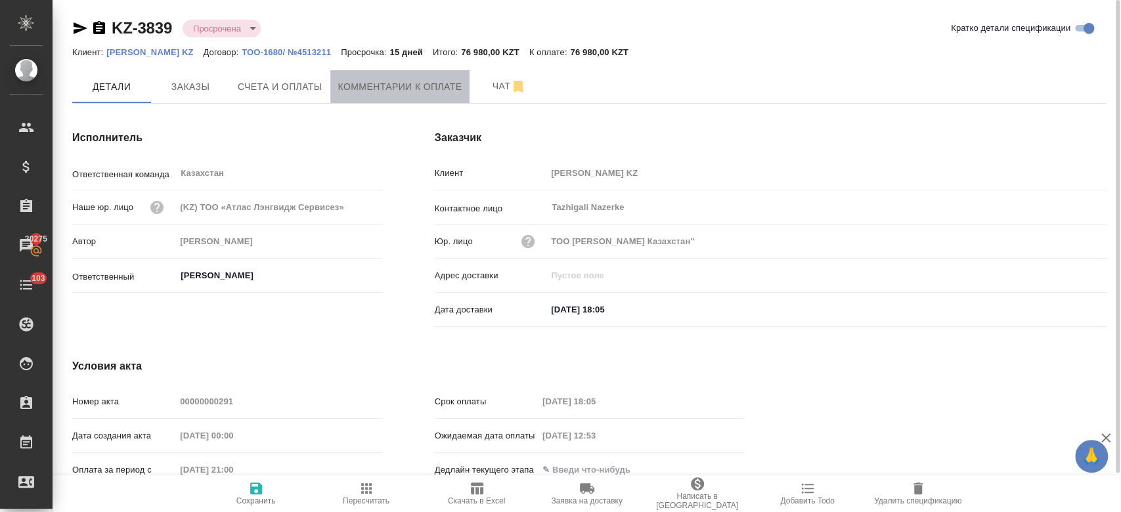
click at [363, 87] on span "Комментарии к оплате" at bounding box center [400, 87] width 124 height 16
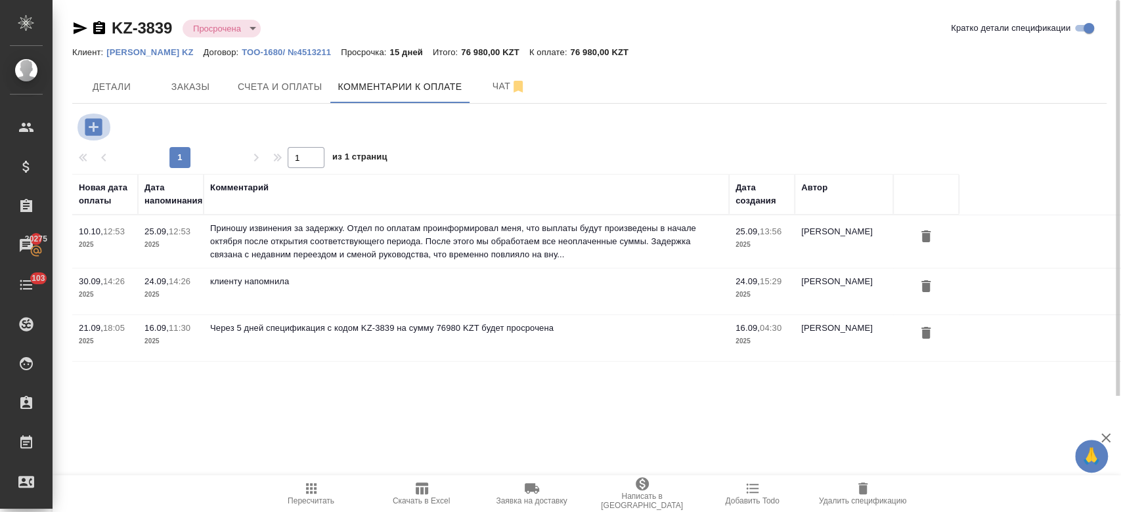
click at [99, 125] on icon "button" at bounding box center [93, 126] width 17 height 17
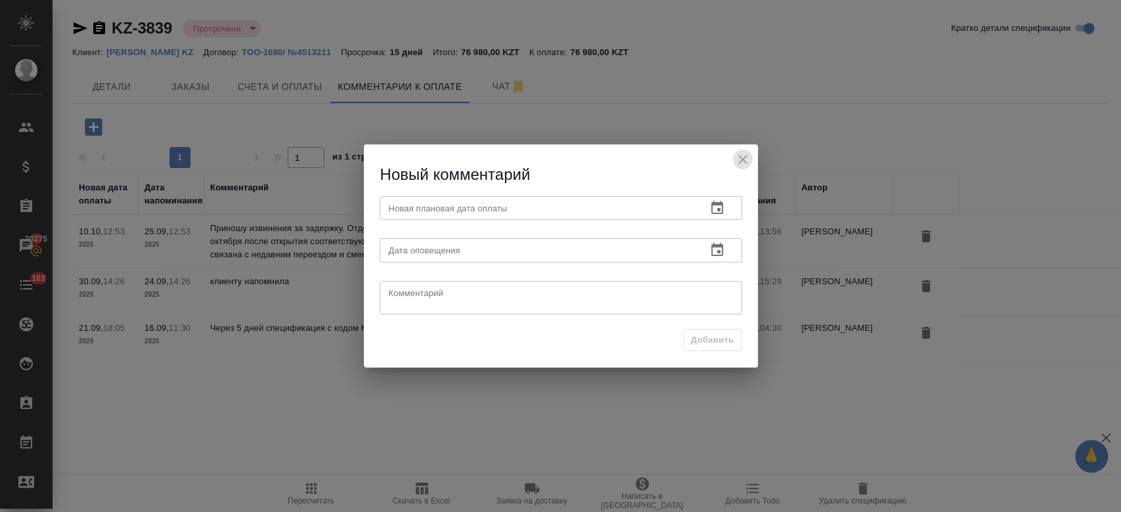
click at [748, 159] on icon "close" at bounding box center [743, 160] width 16 height 16
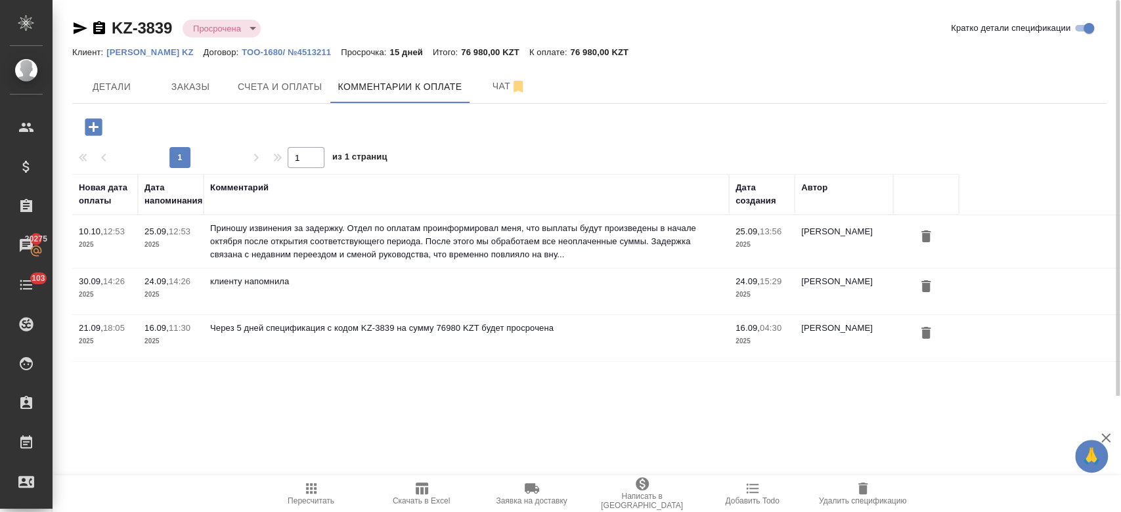
click at [93, 131] on icon "button" at bounding box center [93, 127] width 23 height 23
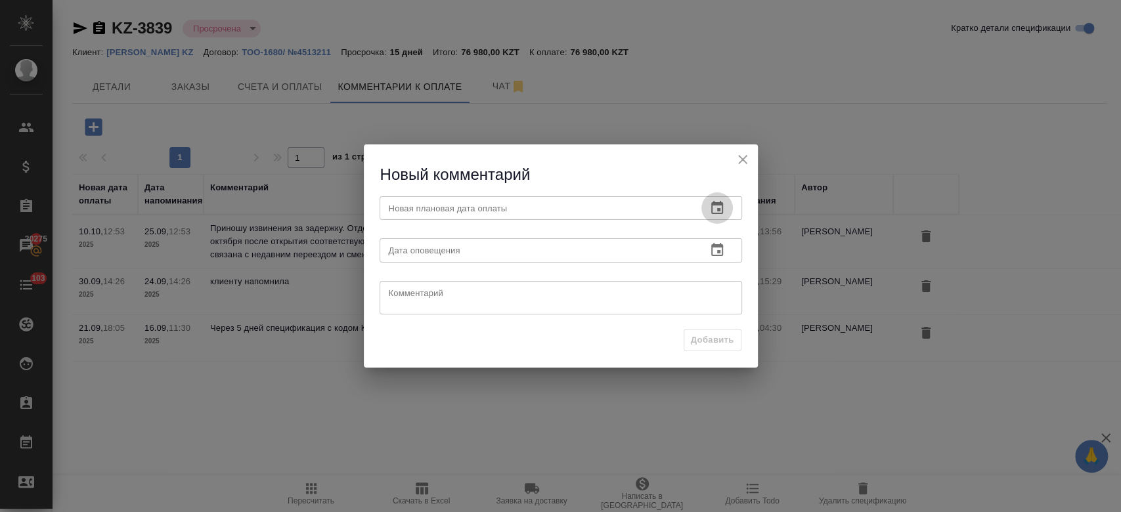
click at [717, 209] on icon "button" at bounding box center [718, 207] width 12 height 13
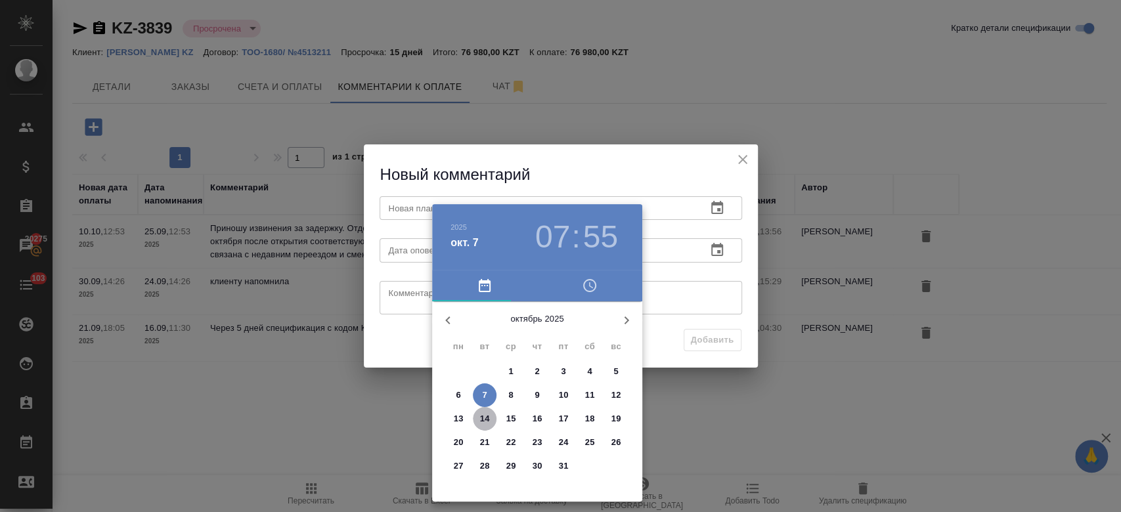
click at [480, 420] on p "14" at bounding box center [485, 419] width 10 height 13
type input "14.10.2025 07:55"
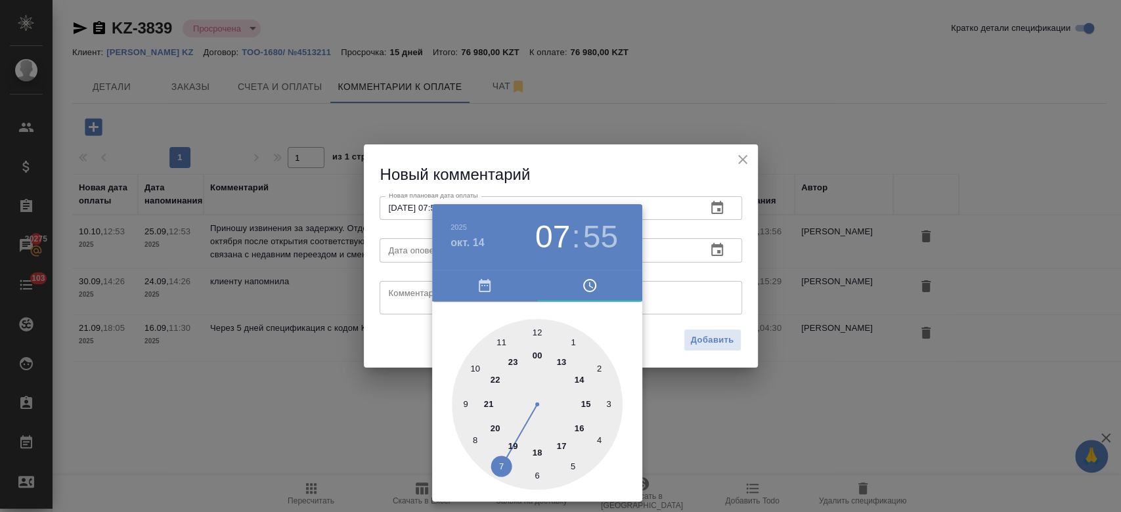
click at [705, 244] on div at bounding box center [560, 256] width 1121 height 512
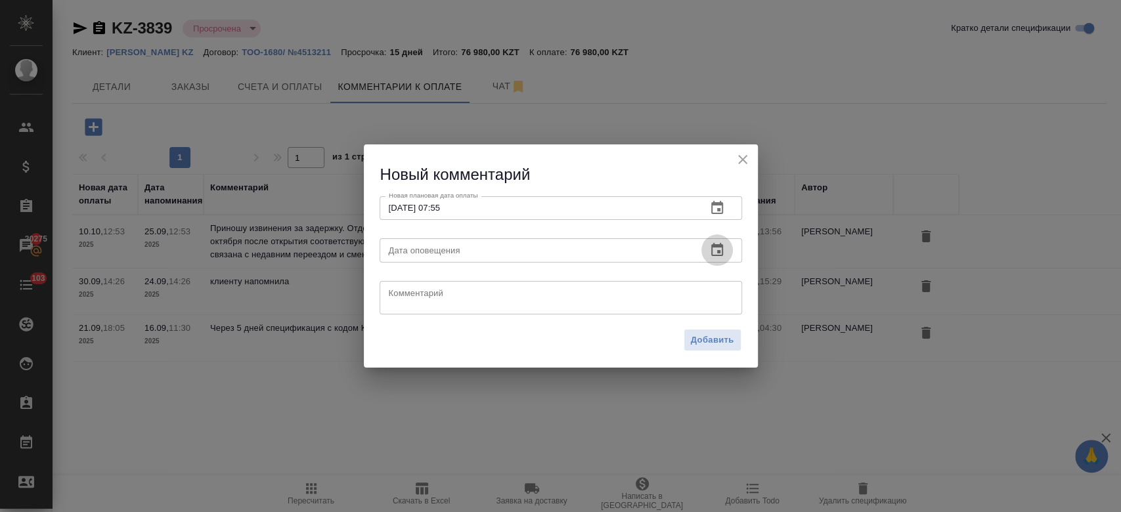
click at [715, 250] on icon "button" at bounding box center [718, 250] width 16 height 16
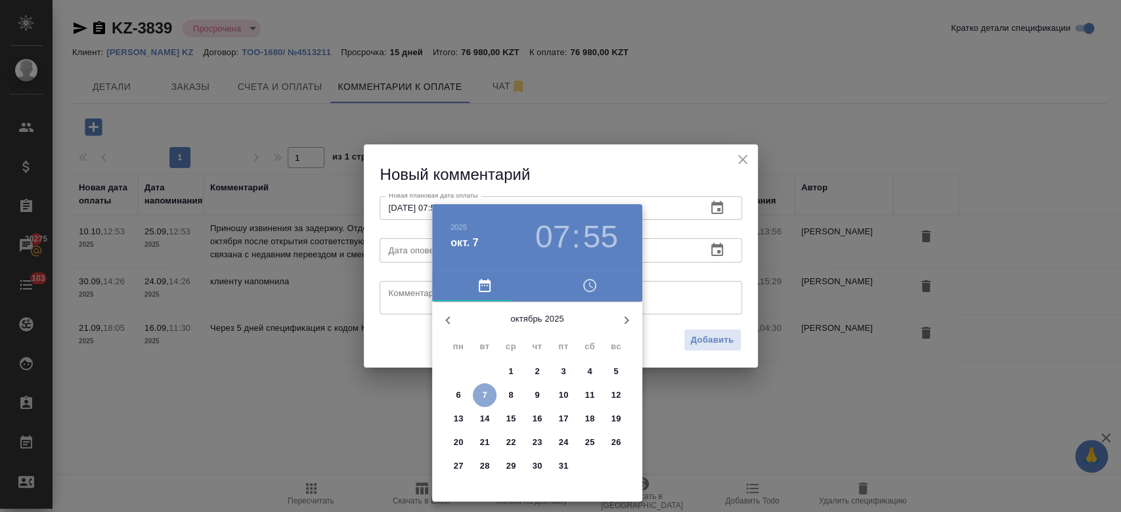
click at [484, 401] on p "7" at bounding box center [484, 395] width 5 height 13
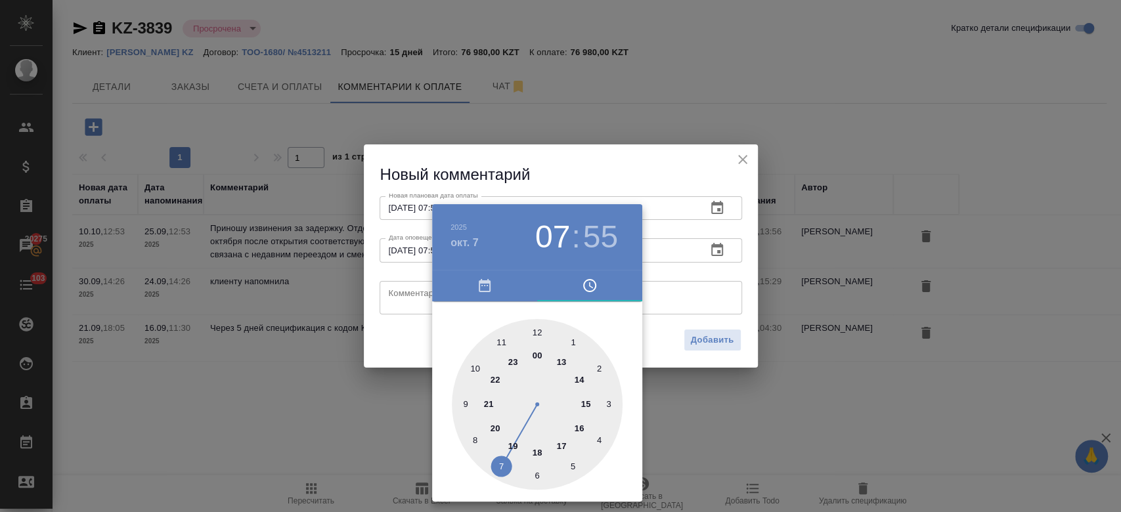
type input "[DATE] 07:55"
click at [673, 300] on div at bounding box center [560, 256] width 1121 height 512
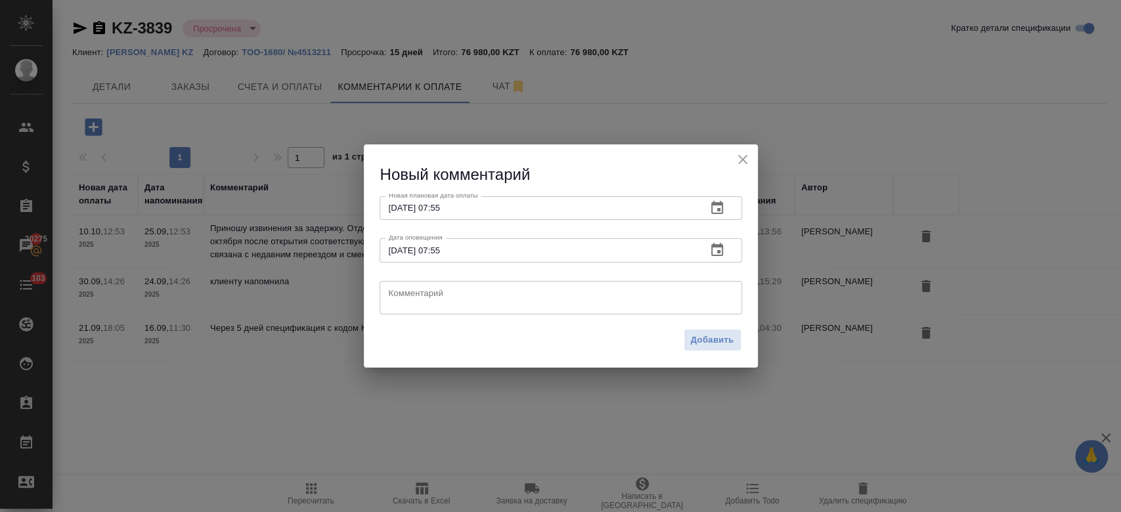
click at [673, 300] on div "[DATE] 07 : 55 00 1 2 3 4 5 6 7 8 9 10 11 12 13 14 15 16 17 18 19 20 21 22 23" at bounding box center [560, 256] width 1121 height 512
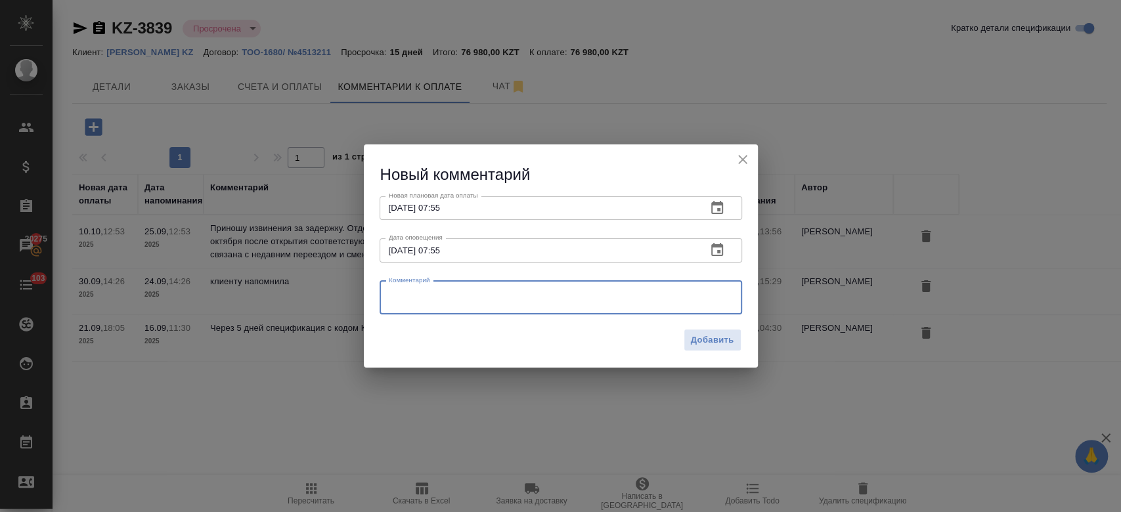
click at [673, 300] on textarea at bounding box center [561, 298] width 344 height 20
type textarea "напомню еще раз обещали в начале октября."
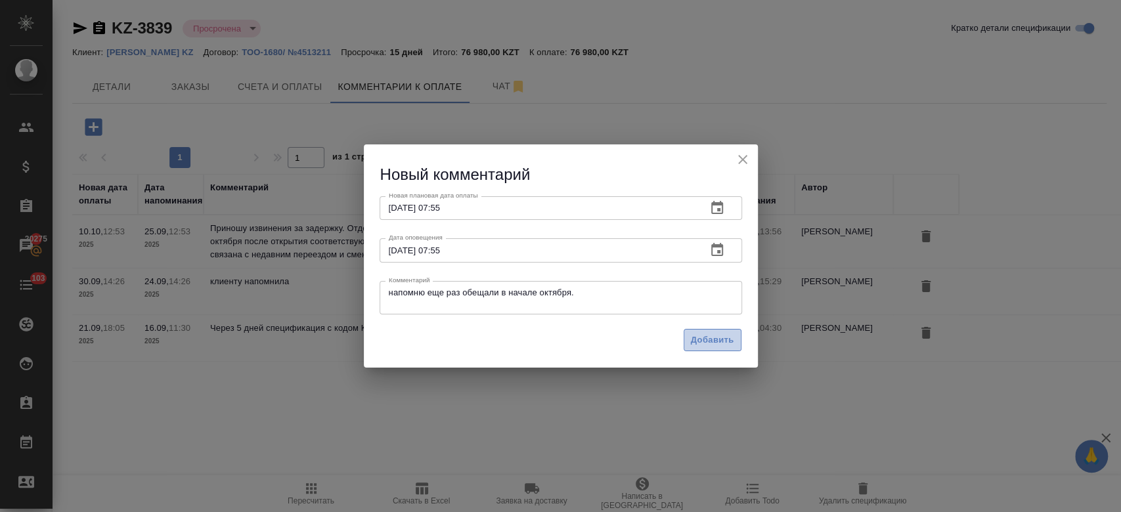
click at [715, 344] on span "Добавить" at bounding box center [712, 340] width 43 height 15
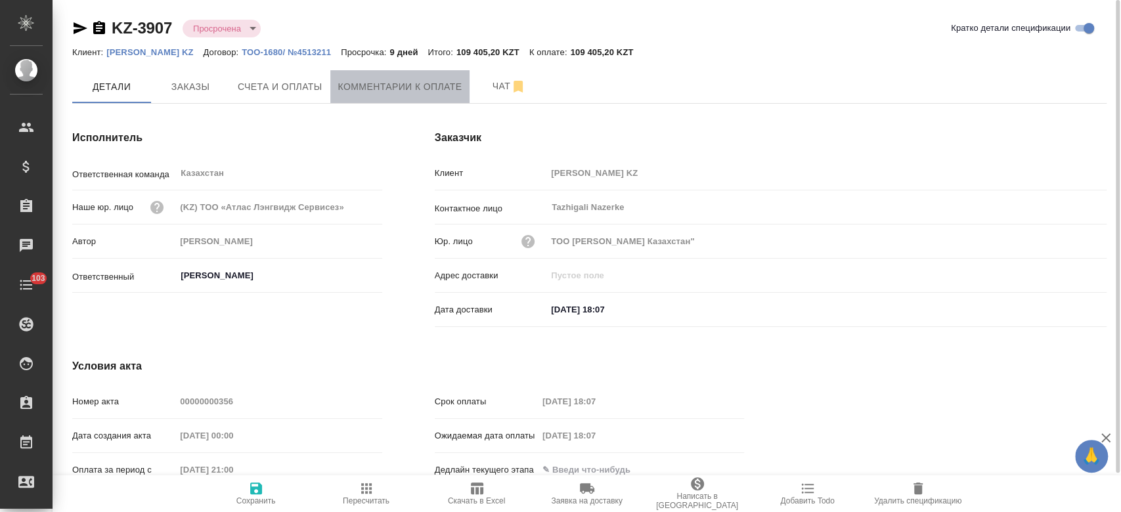
click at [373, 76] on button "Комментарии к оплате" at bounding box center [400, 86] width 140 height 33
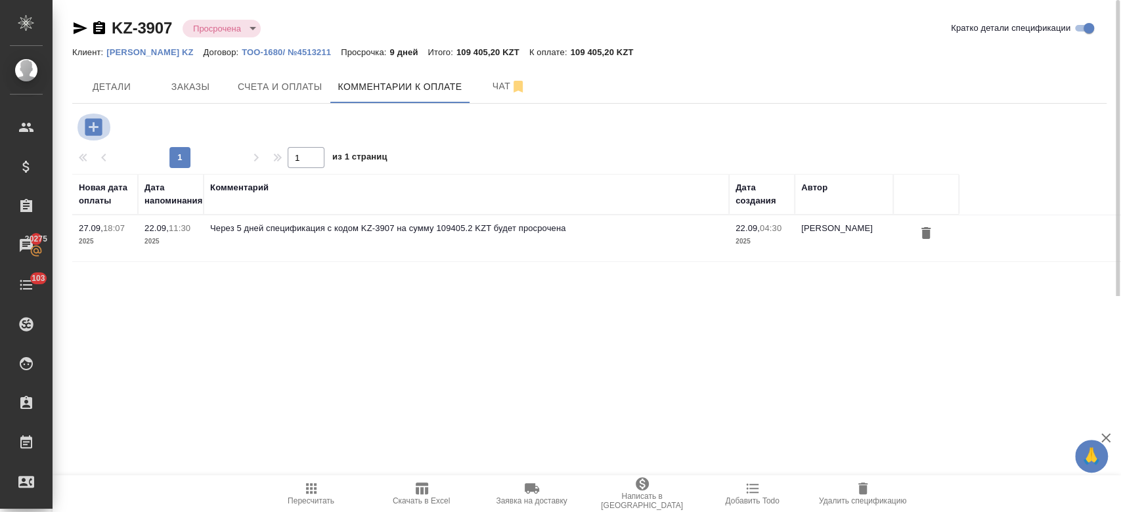
click at [93, 127] on icon "button" at bounding box center [93, 127] width 23 height 23
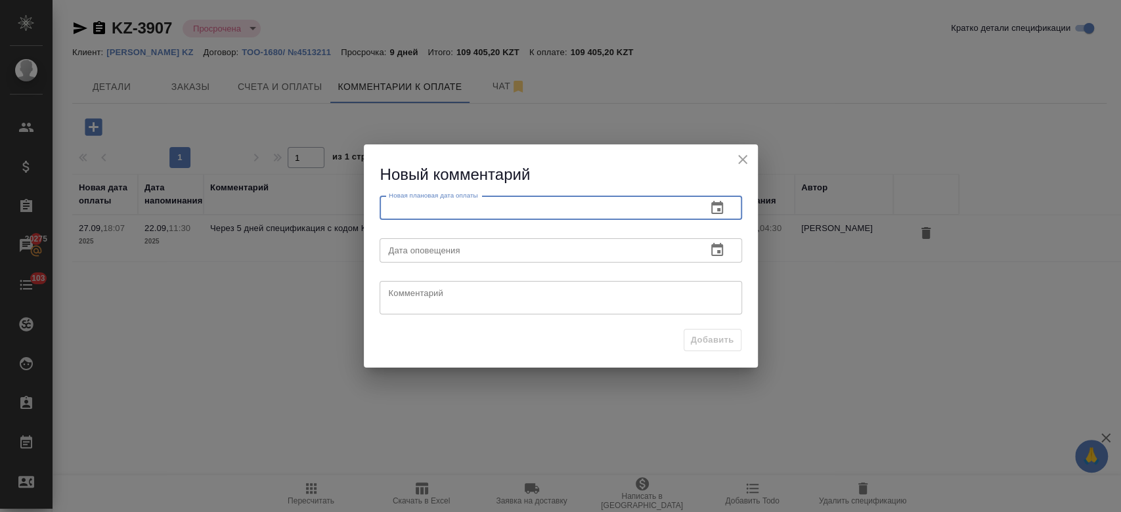
click at [449, 206] on input "text" at bounding box center [538, 208] width 317 height 24
click at [721, 215] on icon "button" at bounding box center [718, 208] width 16 height 16
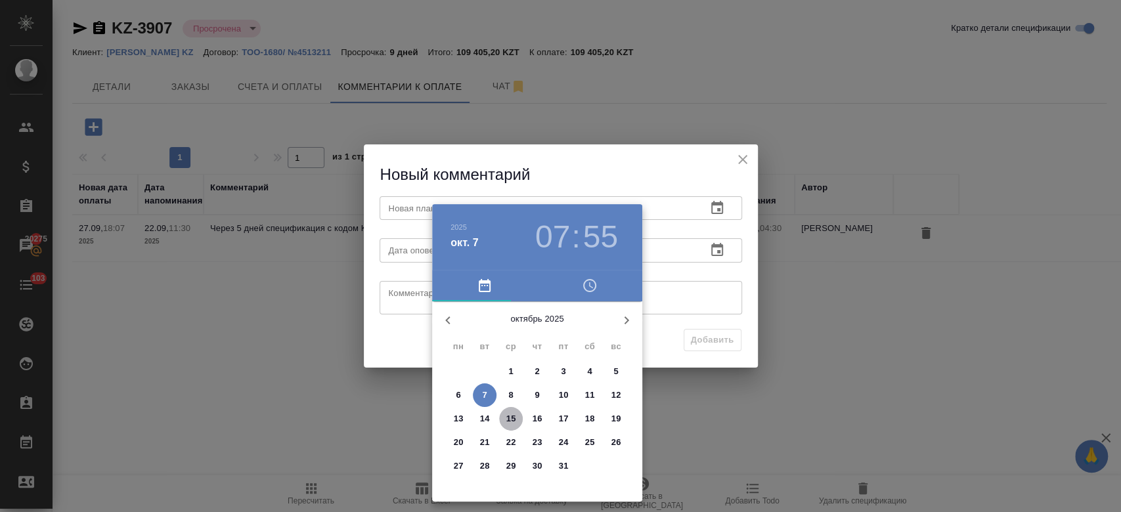
click at [520, 420] on span "15" at bounding box center [511, 419] width 24 height 13
type input "[DATE] 07:55"
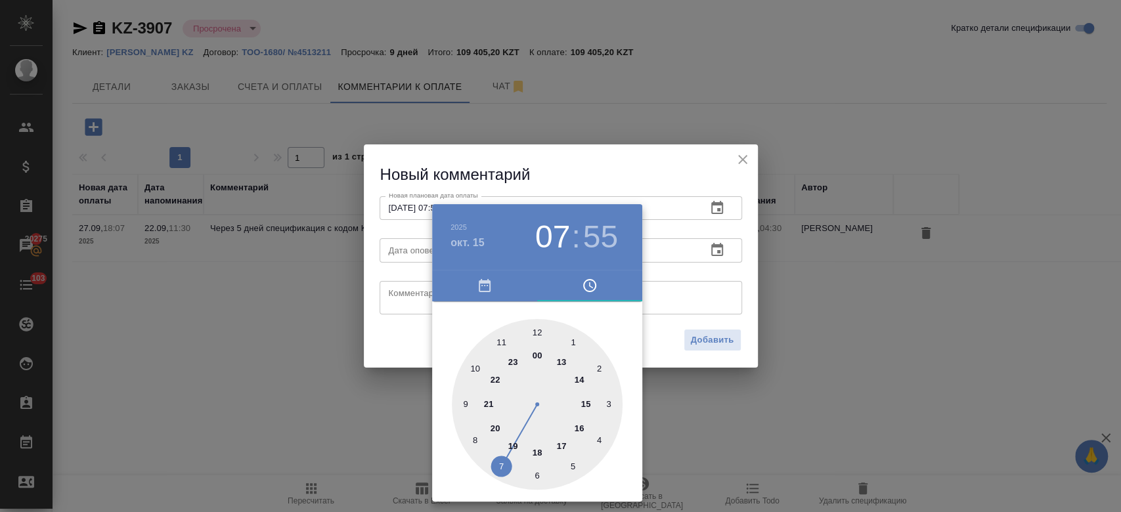
click at [712, 250] on div at bounding box center [560, 256] width 1121 height 512
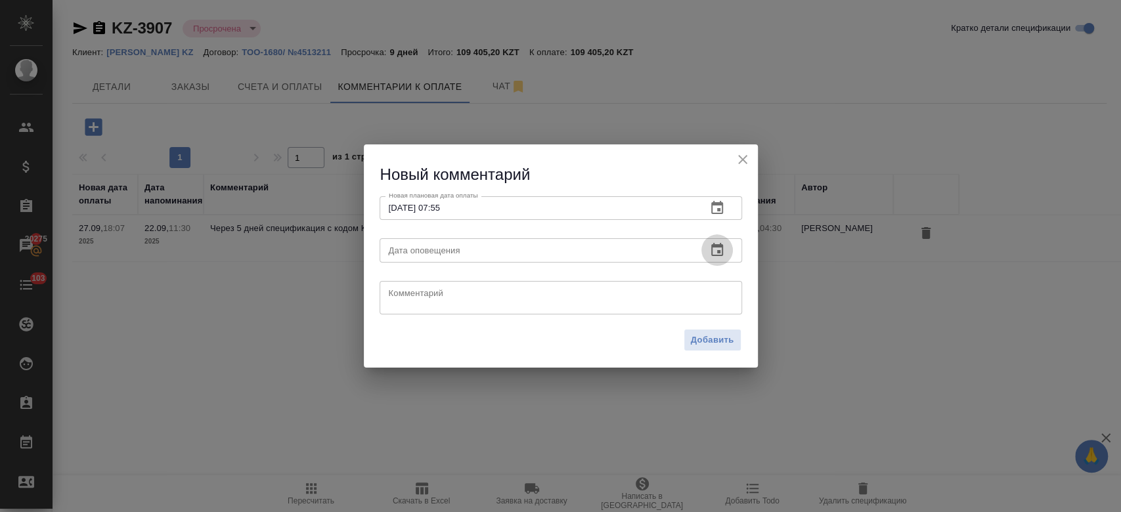
click at [712, 250] on icon "button" at bounding box center [718, 250] width 16 height 16
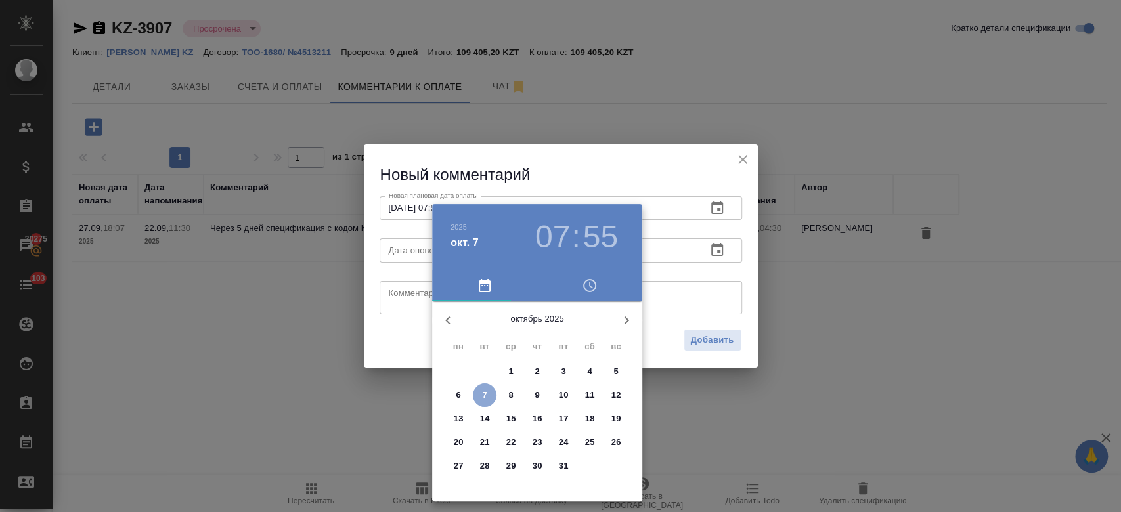
click at [487, 394] on p "7" at bounding box center [484, 395] width 5 height 13
type input "[DATE] 07:55"
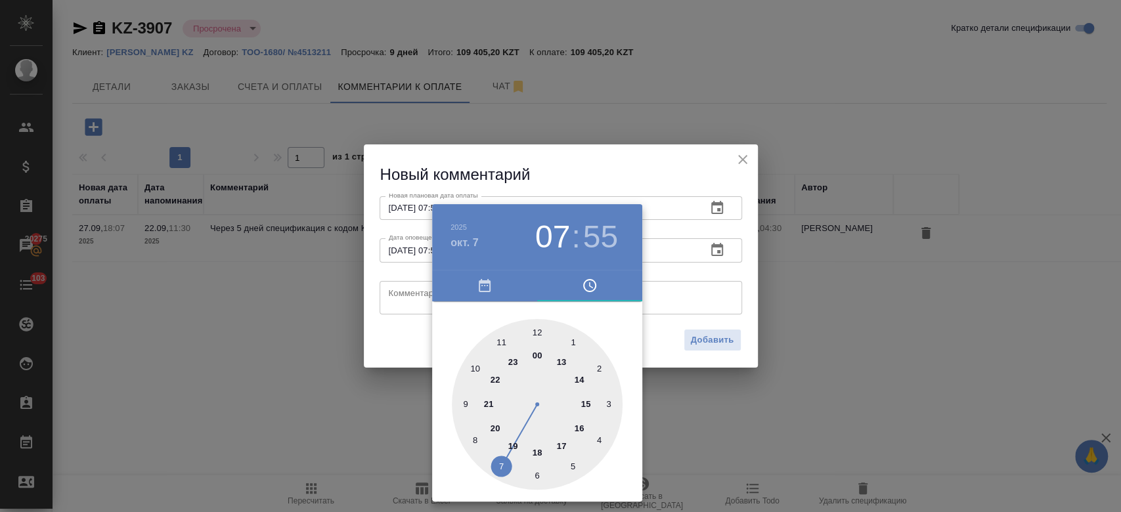
click at [666, 299] on div at bounding box center [560, 256] width 1121 height 512
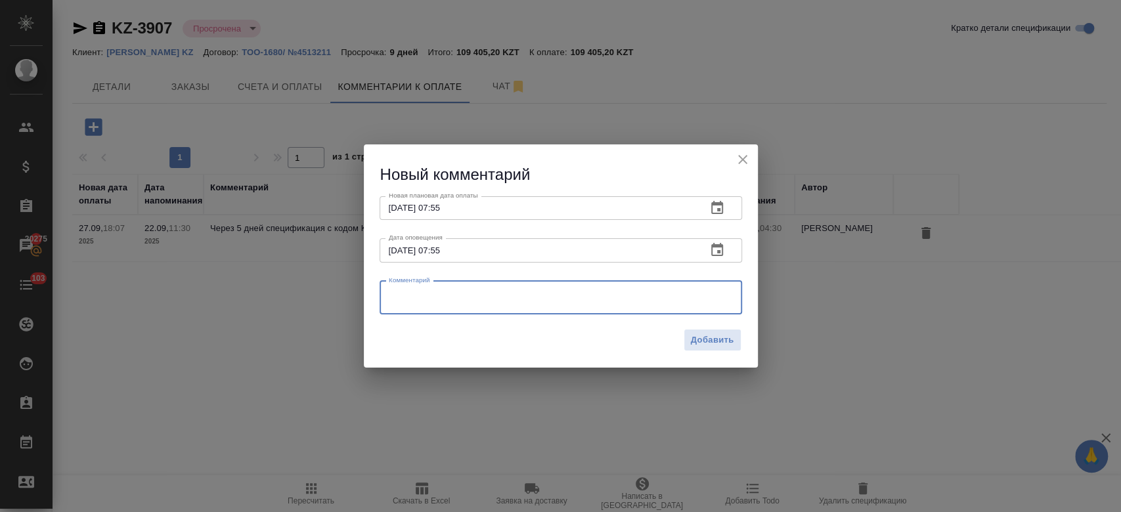
click at [666, 299] on textarea at bounding box center [561, 298] width 344 height 20
type textarea "напомню еще раз, обещали в начале октября."
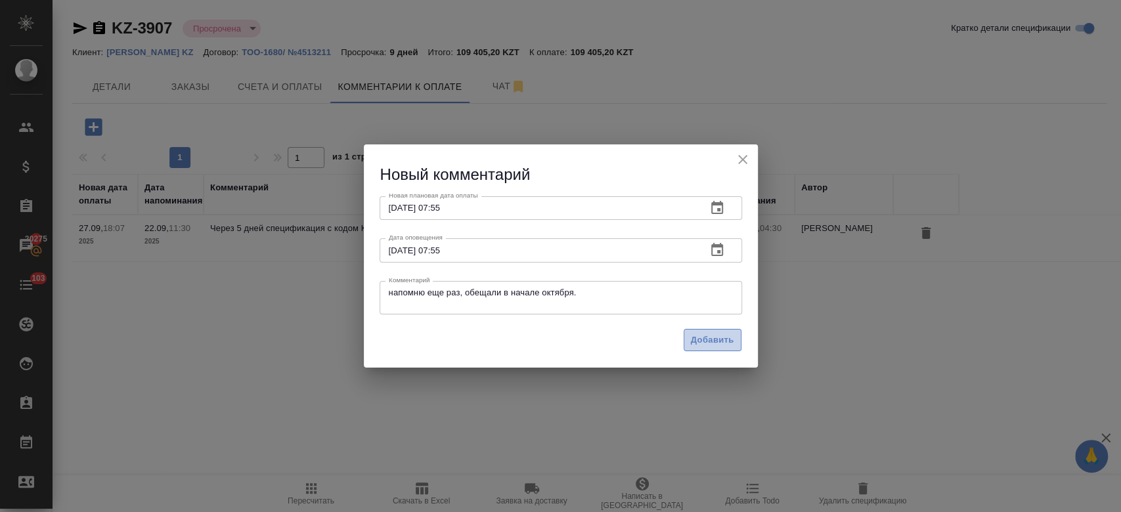
click at [718, 350] on button "Добавить" at bounding box center [713, 340] width 58 height 23
